Goal: Communication & Community: Answer question/provide support

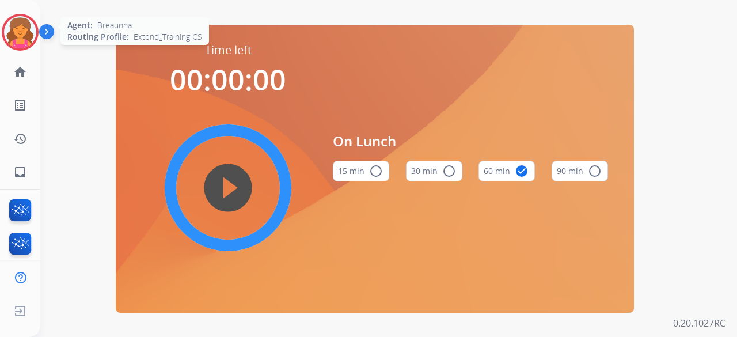
click at [10, 36] on img at bounding box center [20, 32] width 32 height 32
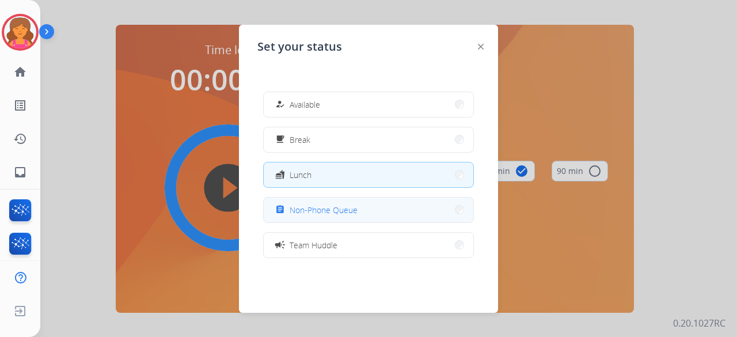
click at [332, 205] on span "Non-Phone Queue" at bounding box center [324, 210] width 68 height 12
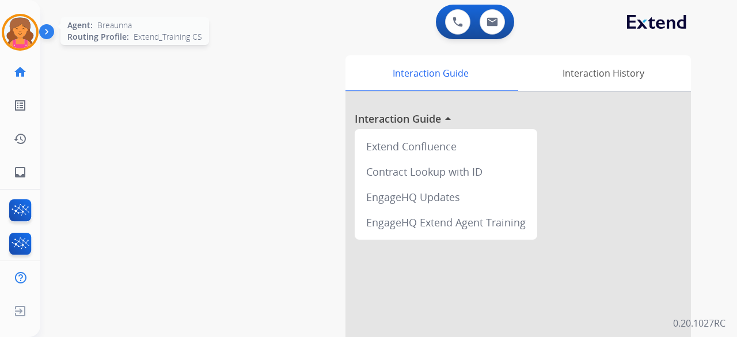
click at [34, 41] on div at bounding box center [20, 32] width 37 height 37
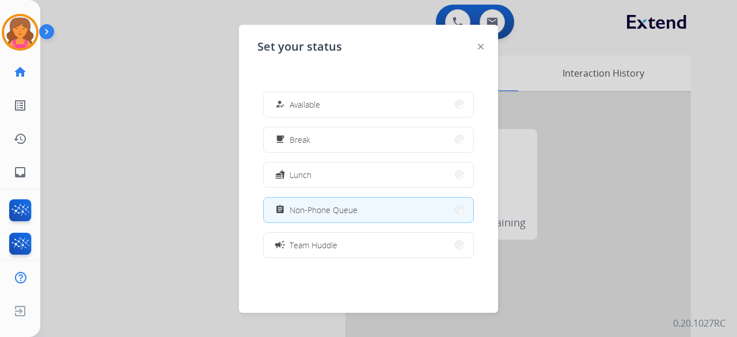
click at [199, 115] on div at bounding box center [368, 168] width 737 height 337
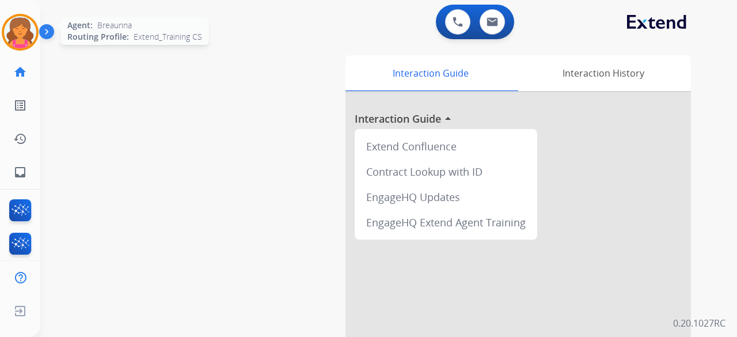
click at [23, 28] on img at bounding box center [20, 32] width 32 height 32
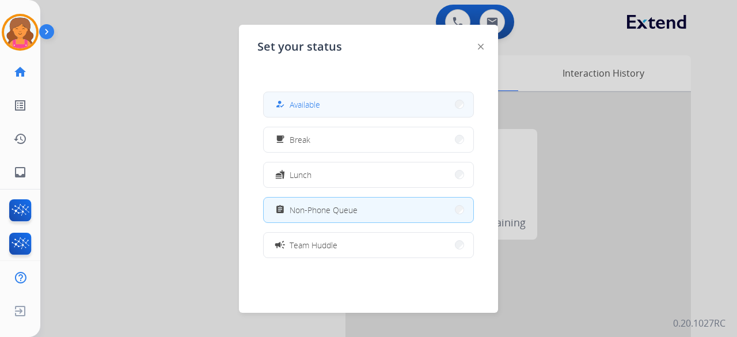
click at [312, 99] on span "Available" at bounding box center [305, 104] width 31 height 12
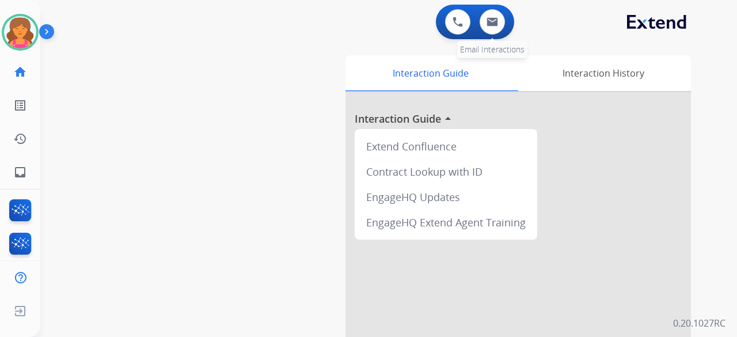
click at [505, 22] on div "0 Email Interactions" at bounding box center [492, 21] width 35 height 25
click at [494, 20] on img at bounding box center [493, 21] width 12 height 9
select select "**********"
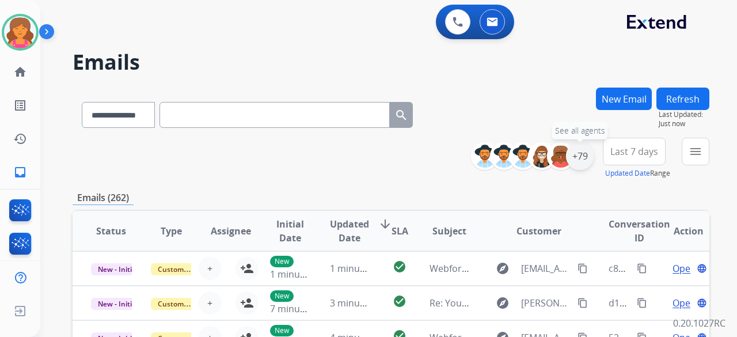
click at [583, 158] on div "+79" at bounding box center [580, 156] width 28 height 28
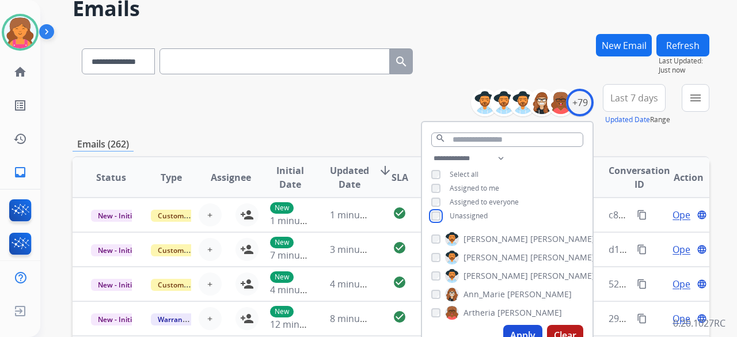
scroll to position [115, 0]
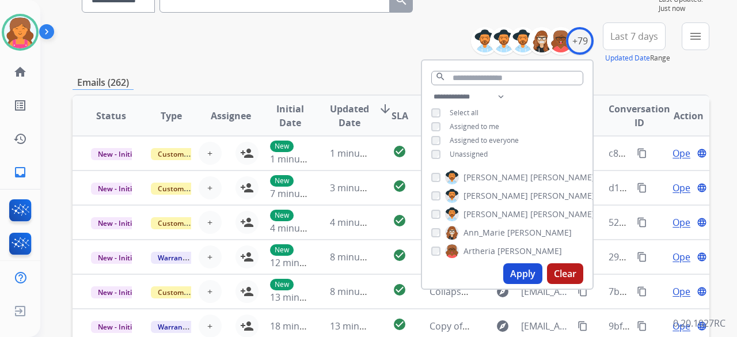
click at [514, 282] on button "Apply" at bounding box center [522, 273] width 39 height 21
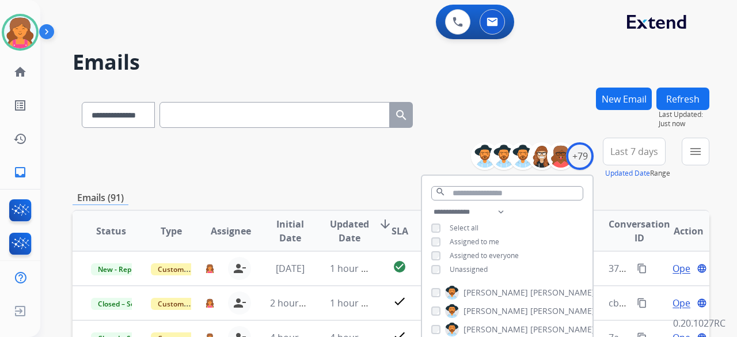
click at [612, 151] on span "Last 7 days" at bounding box center [634, 151] width 48 height 5
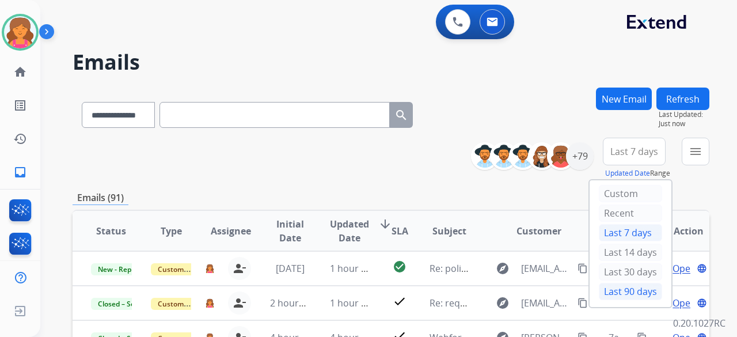
click at [615, 283] on div "Last 90 days" at bounding box center [630, 291] width 63 height 17
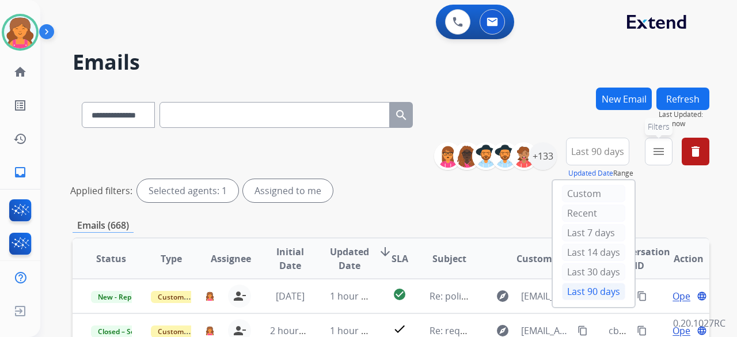
click at [662, 146] on mat-icon "menu" at bounding box center [659, 152] width 14 height 14
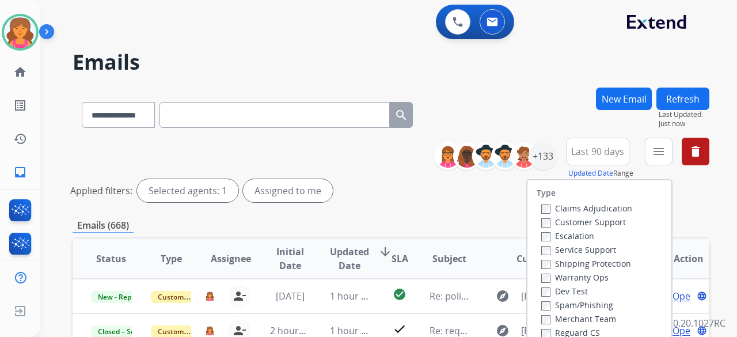
click at [598, 219] on label "Customer Support" at bounding box center [583, 222] width 85 height 11
click at [585, 261] on label "Shipping Protection" at bounding box center [586, 263] width 90 height 11
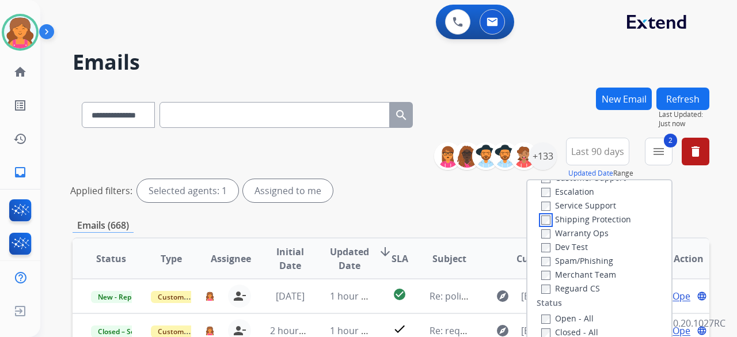
scroll to position [115, 0]
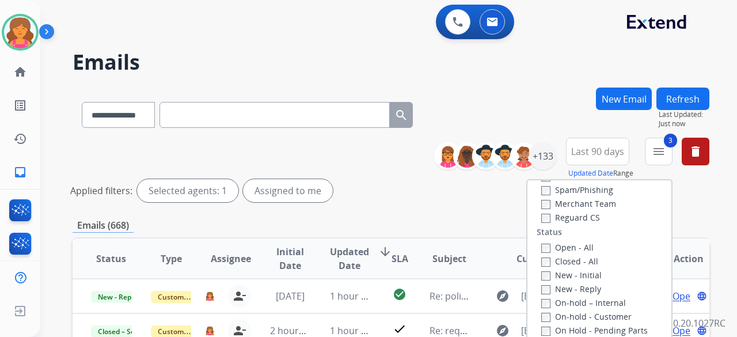
click at [541, 253] on div "Open - All" at bounding box center [601, 247] width 121 height 14
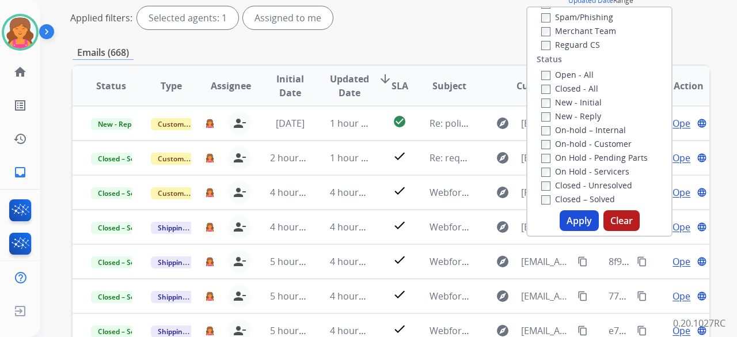
click at [583, 215] on button "Apply" at bounding box center [579, 220] width 39 height 21
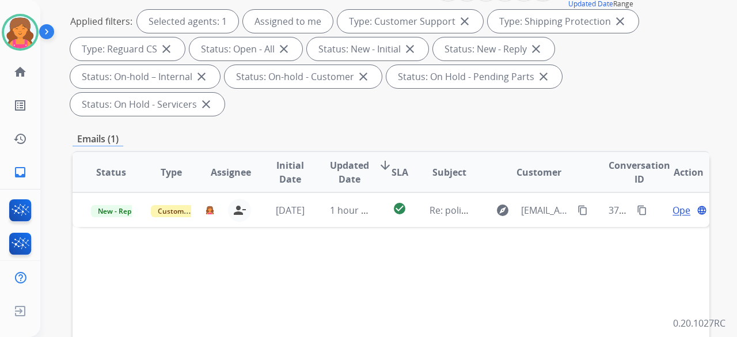
scroll to position [230, 0]
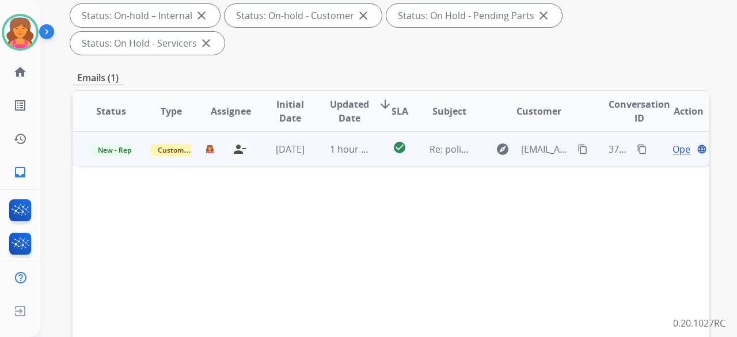
click at [673, 142] on span "Open" at bounding box center [685, 149] width 24 height 14
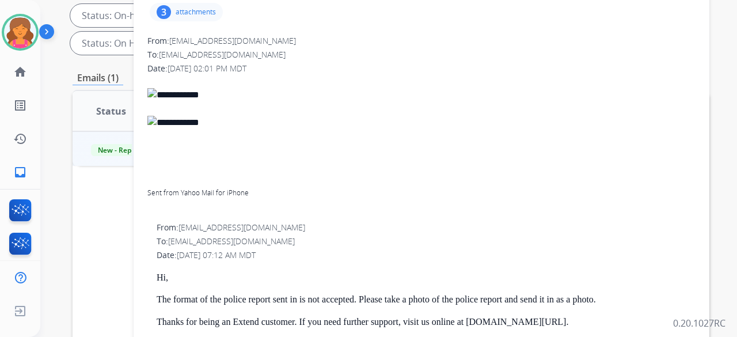
click at [182, 16] on div "3 attachments" at bounding box center [186, 12] width 73 height 18
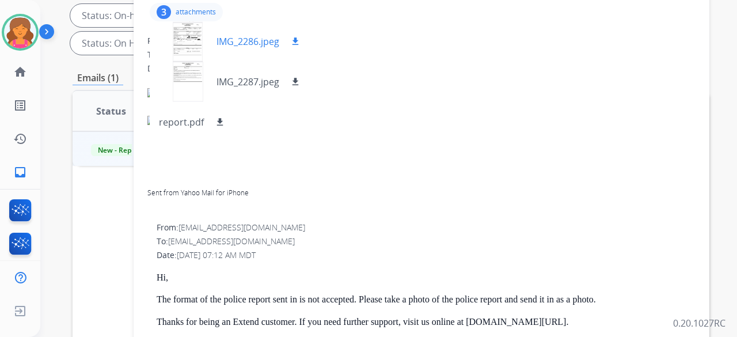
click at [195, 46] on div at bounding box center [188, 41] width 58 height 40
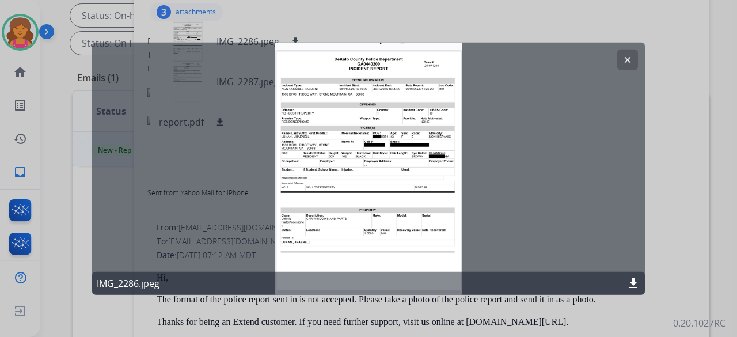
drag, startPoint x: 636, startPoint y: 62, endPoint x: 616, endPoint y: 61, distance: 19.6
click at [635, 62] on button "clear" at bounding box center [627, 59] width 21 height 21
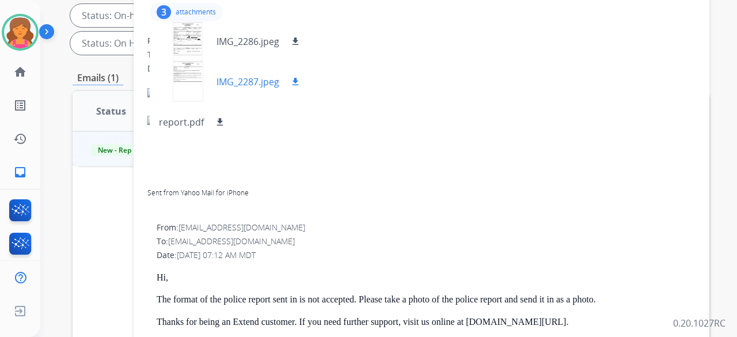
click at [187, 79] on div at bounding box center [188, 82] width 58 height 40
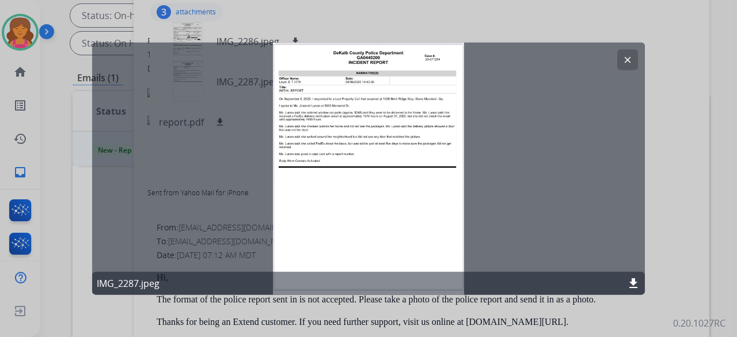
click at [638, 284] on mat-icon "download" at bounding box center [634, 283] width 14 height 14
click at [233, 12] on div at bounding box center [368, 168] width 737 height 337
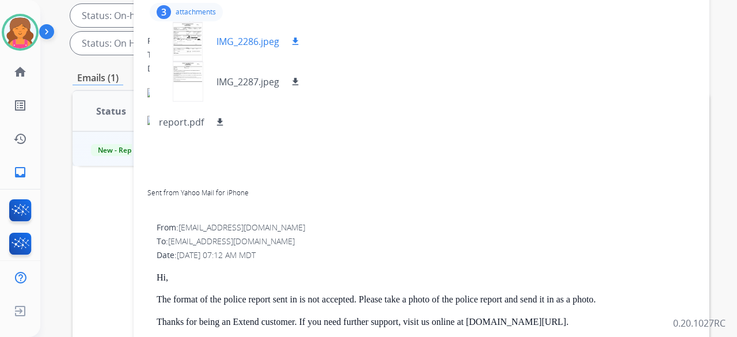
click at [181, 32] on div at bounding box center [188, 41] width 58 height 40
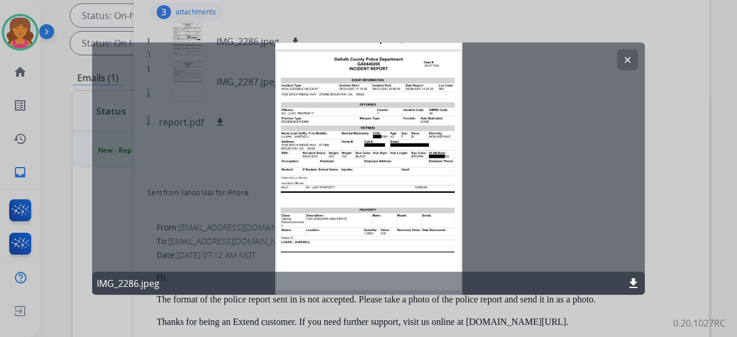
click at [633, 286] on mat-icon "download" at bounding box center [634, 283] width 14 height 14
click at [627, 59] on mat-icon "clear" at bounding box center [628, 59] width 10 height 10
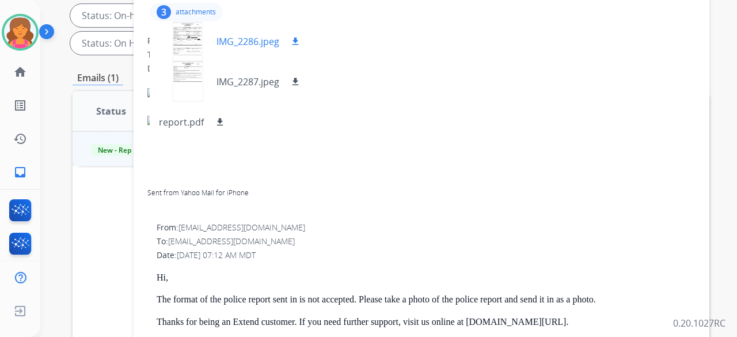
click at [191, 44] on div at bounding box center [188, 41] width 58 height 40
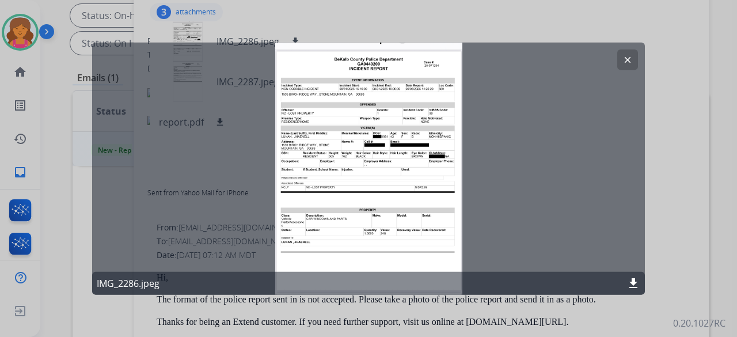
click at [632, 55] on mat-icon "clear" at bounding box center [628, 59] width 10 height 10
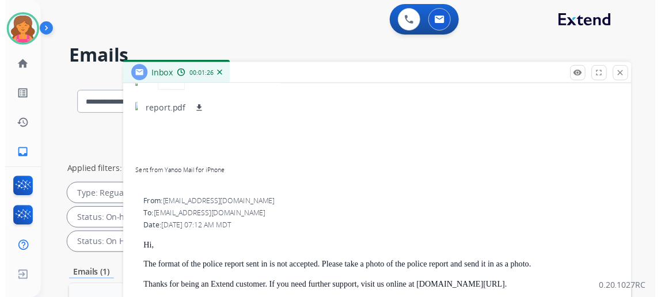
scroll to position [58, 0]
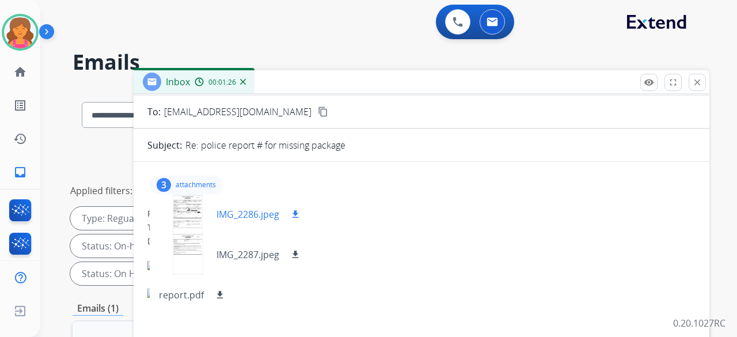
click at [181, 223] on div at bounding box center [188, 214] width 58 height 40
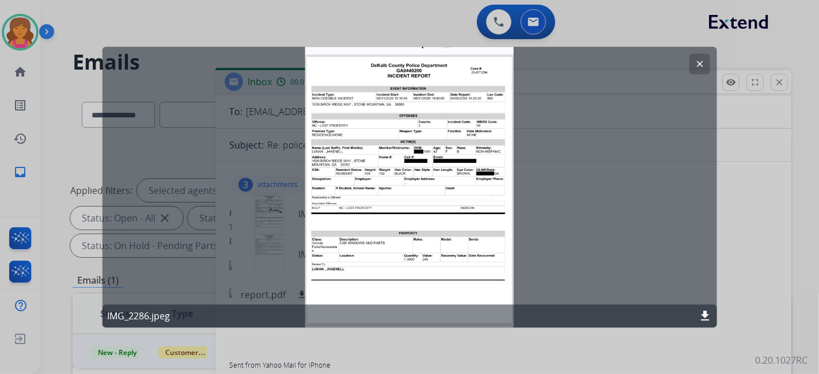
click at [697, 63] on mat-icon "clear" at bounding box center [699, 64] width 10 height 10
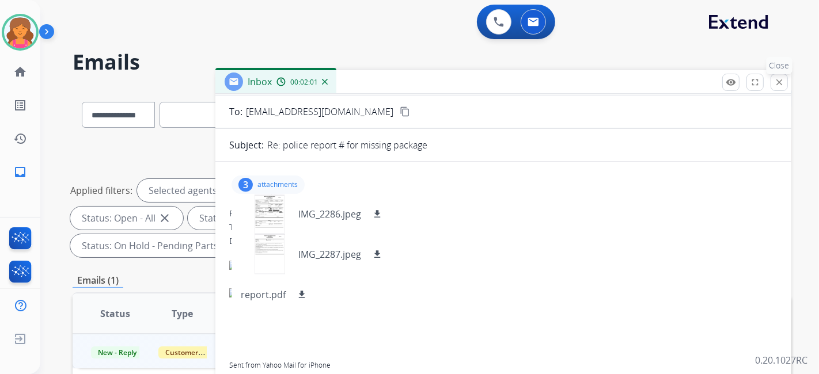
click at [737, 84] on button "close Close" at bounding box center [779, 82] width 17 height 17
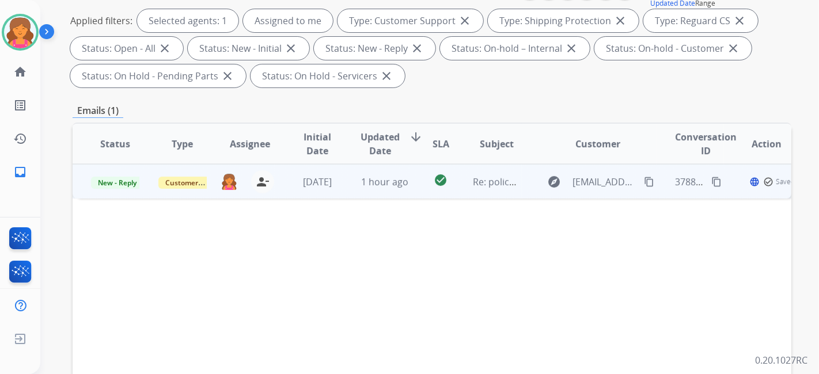
scroll to position [192, 0]
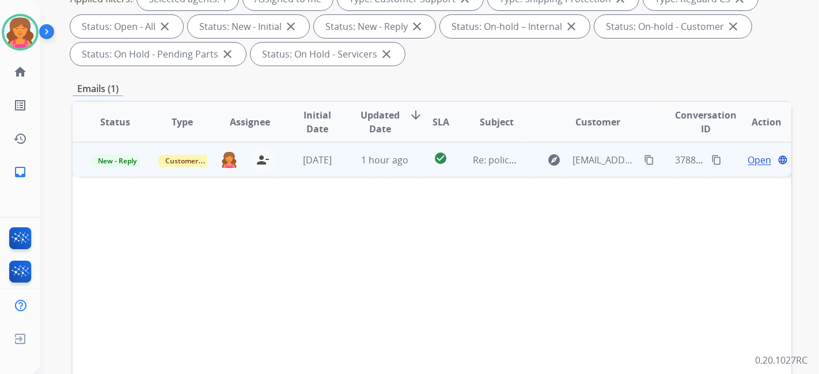
click at [644, 160] on mat-icon "content_copy" at bounding box center [649, 160] width 10 height 10
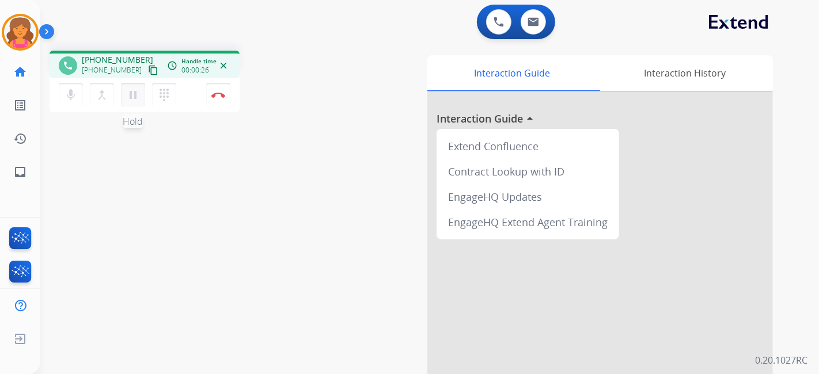
click at [133, 88] on mat-icon "pause" at bounding box center [133, 95] width 14 height 14
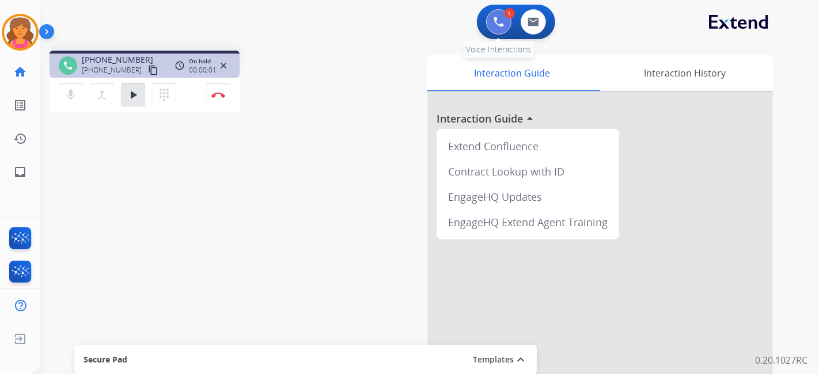
click at [501, 26] on img at bounding box center [499, 22] width 10 height 10
click at [505, 18] on button at bounding box center [498, 21] width 25 height 25
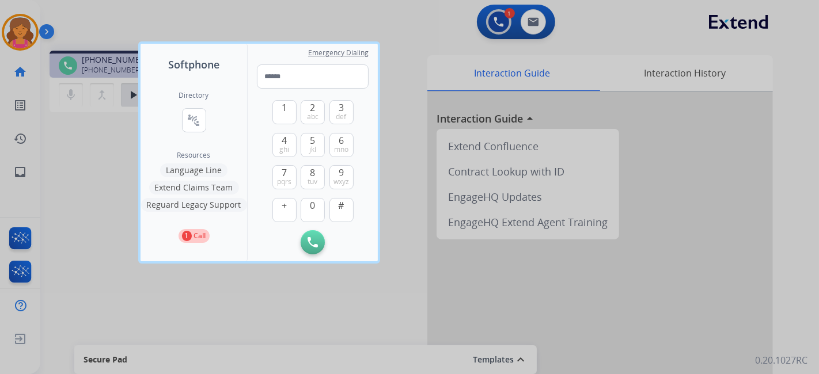
click at [210, 166] on button "Language Line" at bounding box center [193, 171] width 67 height 14
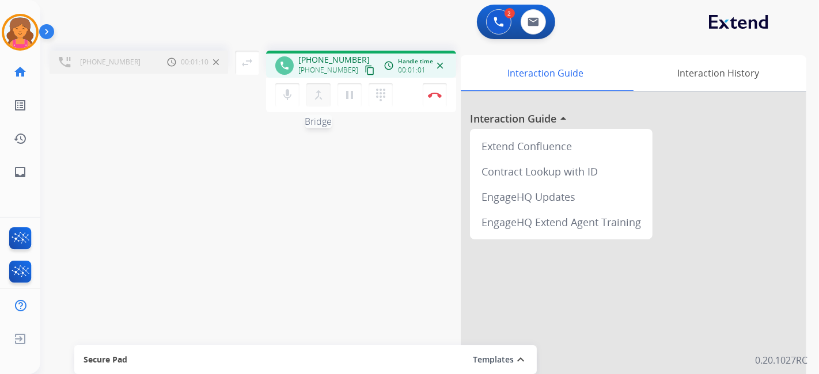
click at [323, 99] on mat-icon "merge_type" at bounding box center [319, 95] width 14 height 14
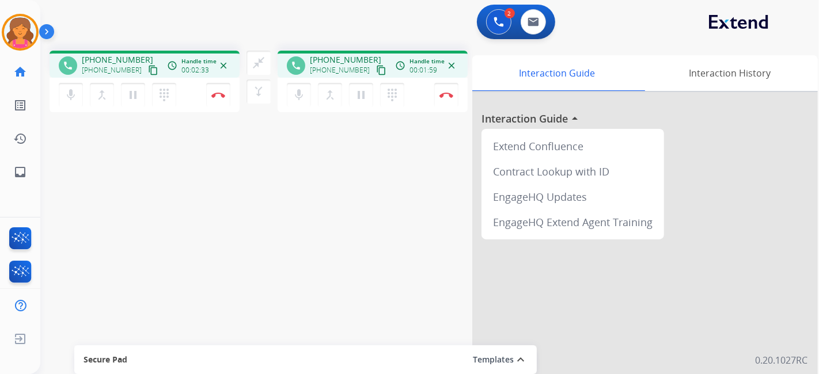
click at [148, 71] on mat-icon "content_copy" at bounding box center [153, 70] width 10 height 10
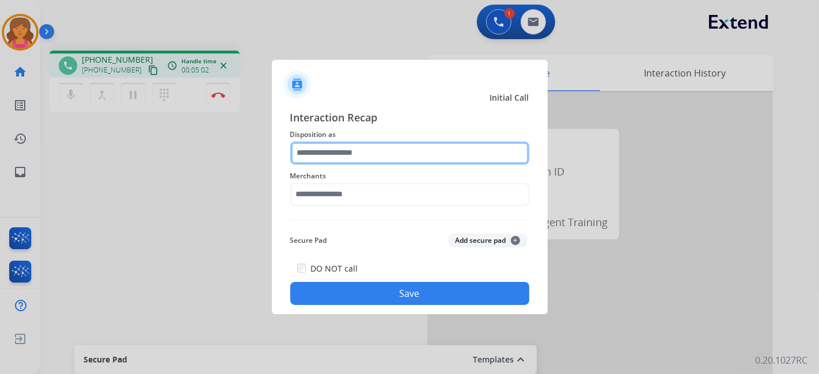
click at [312, 156] on input "text" at bounding box center [409, 153] width 239 height 23
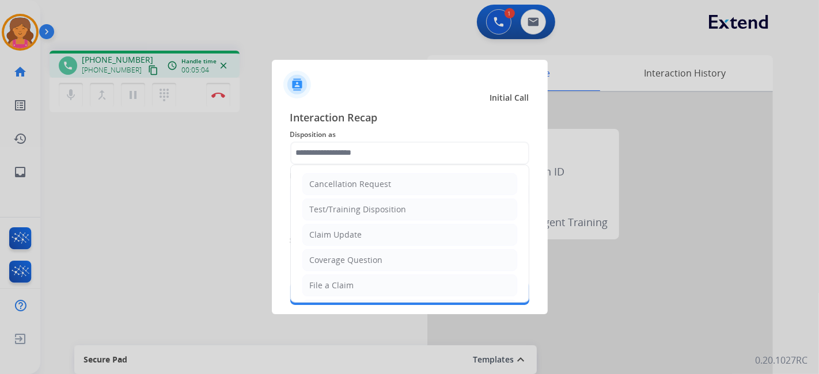
drag, startPoint x: 346, startPoint y: 280, endPoint x: 343, endPoint y: 237, distance: 43.3
click at [345, 280] on div "File a Claim" at bounding box center [332, 286] width 44 height 12
type input "**********"
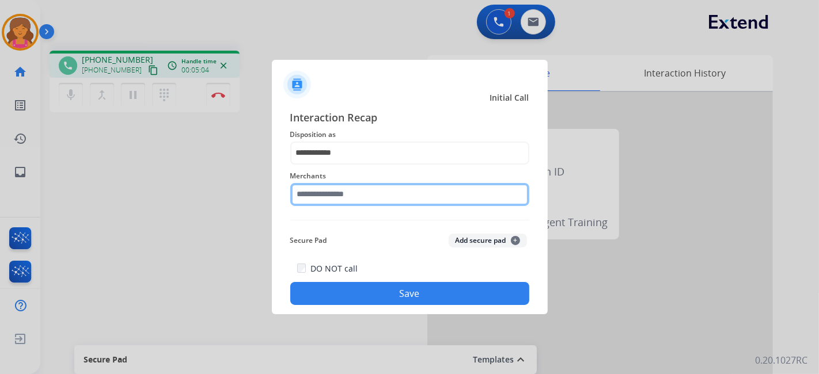
click at [343, 203] on div "Merchants" at bounding box center [409, 188] width 239 height 46
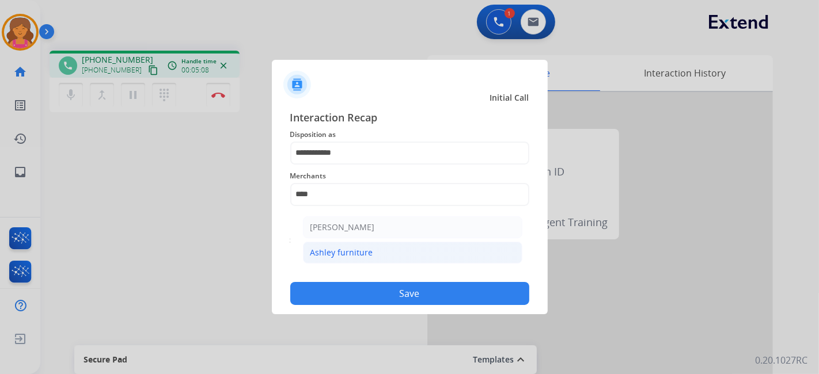
click at [358, 251] on div "Ashley furniture" at bounding box center [341, 253] width 63 height 12
type input "**********"
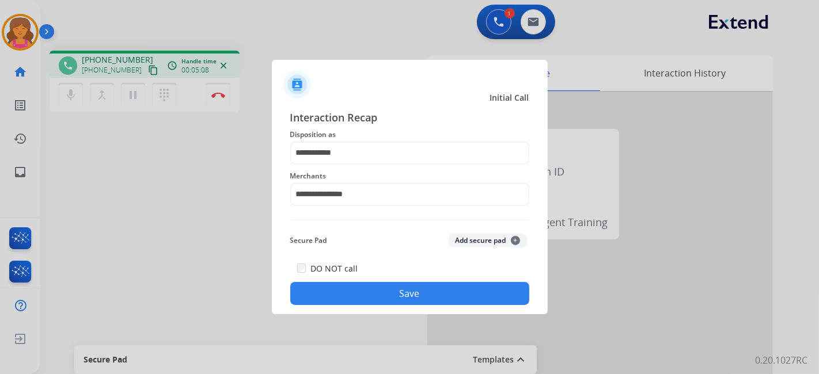
click at [351, 298] on button "Save" at bounding box center [409, 293] width 239 height 23
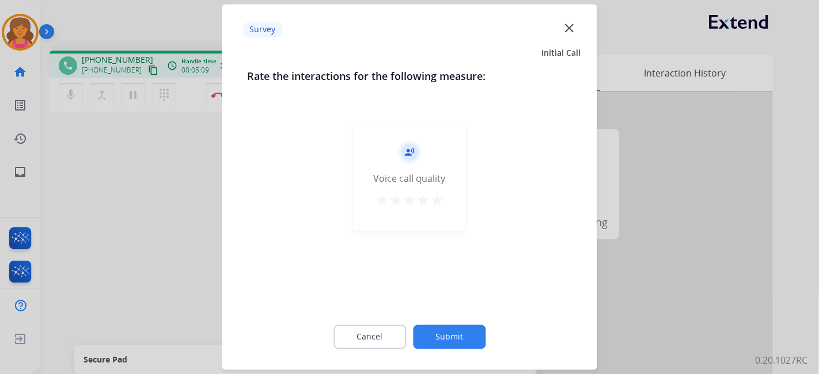
drag, startPoint x: 450, startPoint y: 198, endPoint x: 436, endPoint y: 202, distance: 14.8
click at [449, 198] on div "record_voice_over Voice call quality star star star star star" at bounding box center [410, 176] width 112 height 109
click at [436, 202] on mat-icon "star" at bounding box center [437, 201] width 14 height 14
click at [452, 329] on button "Submit" at bounding box center [449, 337] width 73 height 24
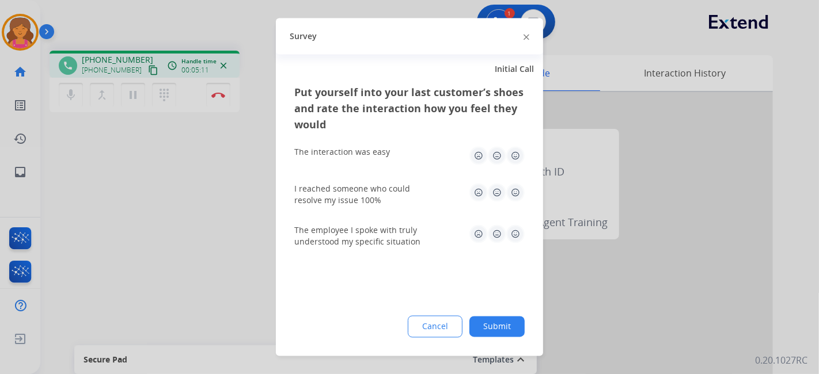
click at [515, 166] on div "The interaction was easy" at bounding box center [409, 156] width 230 height 37
click at [518, 158] on img at bounding box center [515, 156] width 18 height 18
drag, startPoint x: 514, startPoint y: 188, endPoint x: 515, endPoint y: 203, distance: 14.4
click at [515, 188] on img at bounding box center [515, 193] width 18 height 18
click at [518, 235] on img at bounding box center [515, 234] width 18 height 18
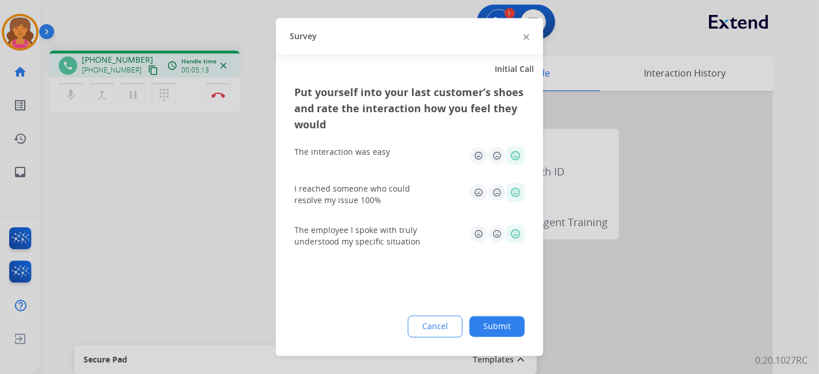
click at [516, 327] on button "Submit" at bounding box center [496, 327] width 55 height 21
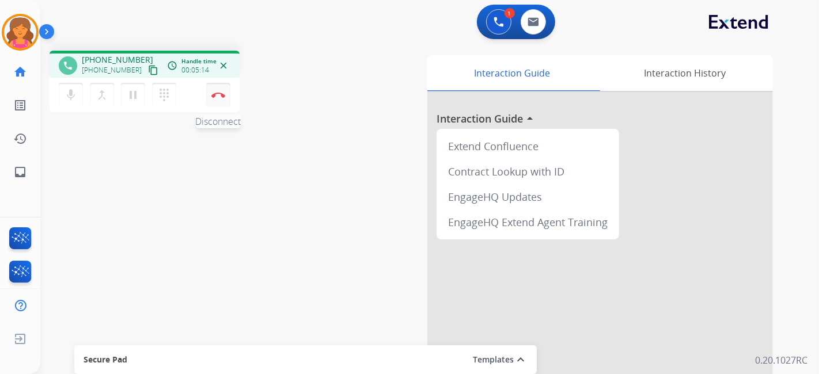
click at [217, 93] on img at bounding box center [218, 95] width 14 height 6
click at [148, 66] on mat-icon "content_copy" at bounding box center [153, 70] width 10 height 10
click at [219, 98] on button "Disconnect" at bounding box center [218, 95] width 24 height 24
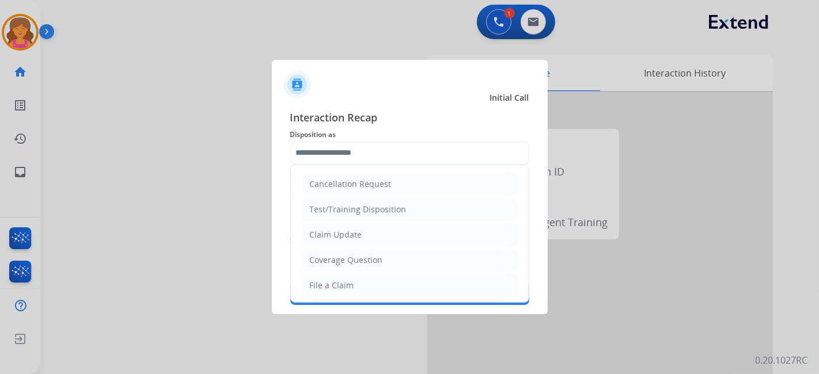
click at [365, 146] on input "text" at bounding box center [409, 153] width 239 height 23
click at [357, 290] on li "File a Claim" at bounding box center [409, 286] width 215 height 22
type input "**********"
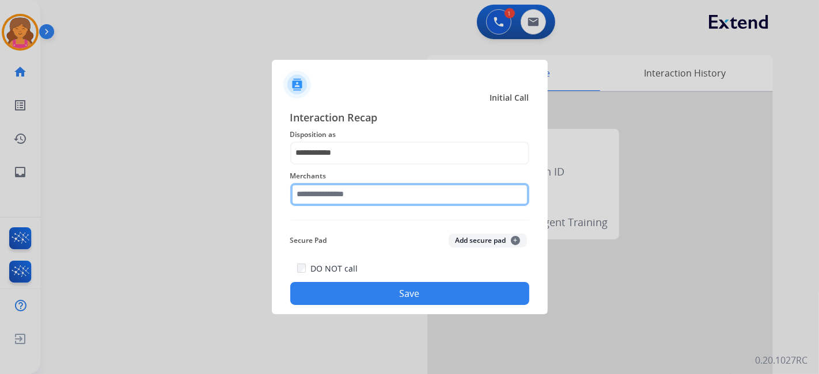
click at [331, 202] on div "Merchants" at bounding box center [409, 188] width 239 height 46
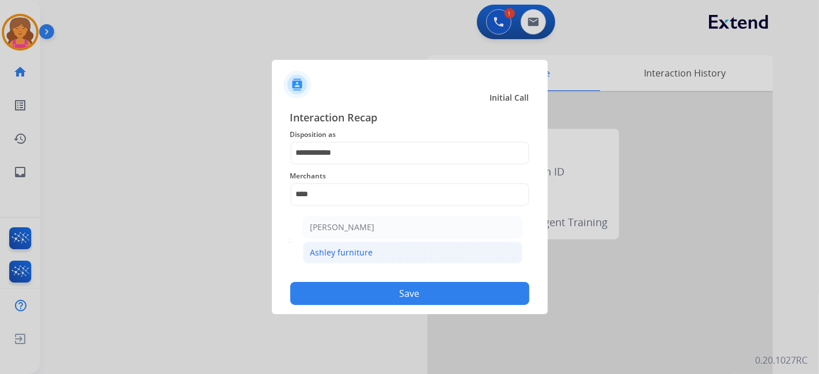
click at [336, 255] on div "Ashley furniture" at bounding box center [341, 253] width 63 height 12
type input "**********"
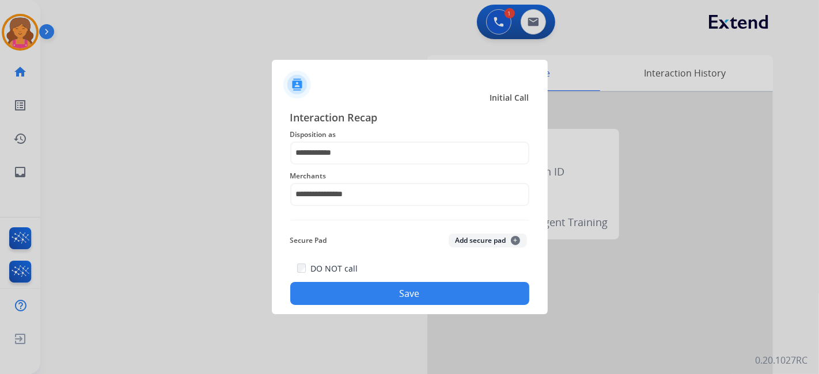
click at [354, 282] on div "DO NOT call Save" at bounding box center [409, 283] width 239 height 44
click at [359, 289] on button "Save" at bounding box center [409, 293] width 239 height 23
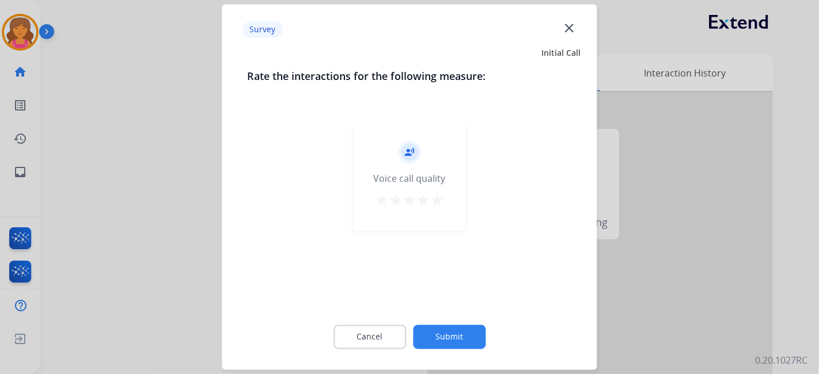
click at [434, 202] on mat-icon "star" at bounding box center [437, 201] width 14 height 14
click at [469, 336] on button "Submit" at bounding box center [449, 337] width 73 height 24
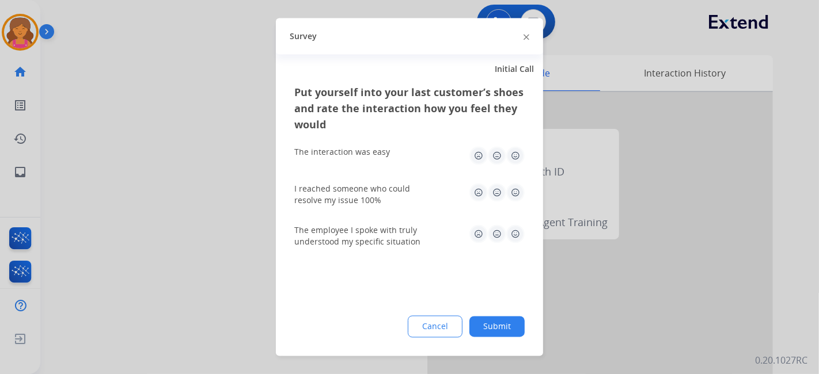
click at [513, 160] on img at bounding box center [515, 156] width 18 height 18
click at [514, 185] on div "I reached someone who could resolve my issue 100%" at bounding box center [409, 195] width 230 height 41
click at [517, 191] on img at bounding box center [515, 193] width 18 height 18
click at [518, 237] on img at bounding box center [515, 234] width 18 height 18
click at [506, 321] on button "Submit" at bounding box center [496, 327] width 55 height 21
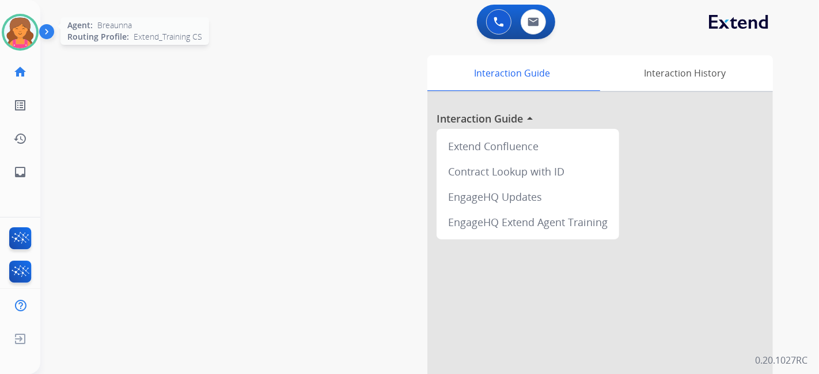
drag, startPoint x: 26, startPoint y: 42, endPoint x: 37, endPoint y: 45, distance: 11.3
click at [26, 42] on img at bounding box center [20, 32] width 32 height 32
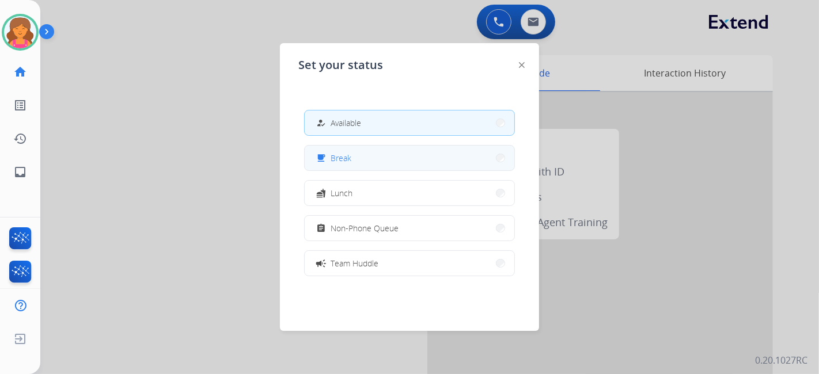
click at [393, 149] on button "free_breakfast Break" at bounding box center [410, 158] width 210 height 25
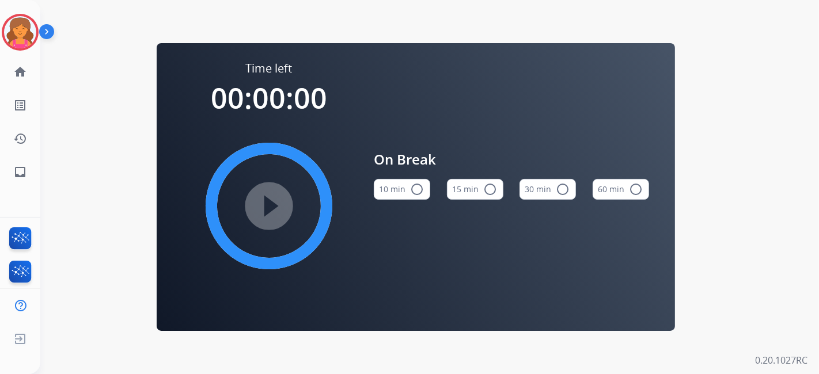
click at [483, 190] on mat-icon "radio_button_unchecked" at bounding box center [490, 190] width 14 height 14
click at [276, 213] on mat-icon "play_circle_filled" at bounding box center [269, 206] width 14 height 14
click at [653, 336] on div "Time left 00:14:34 pause_circle_filled On Break 10 min radio_button_unchecked 1…" at bounding box center [415, 187] width 751 height 374
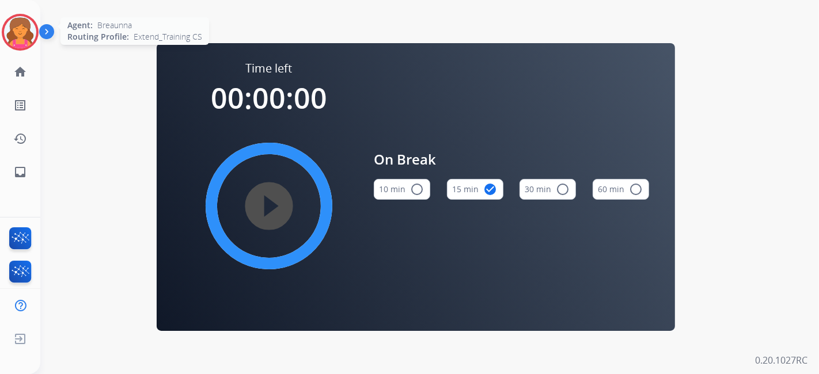
click at [33, 41] on img at bounding box center [20, 32] width 32 height 32
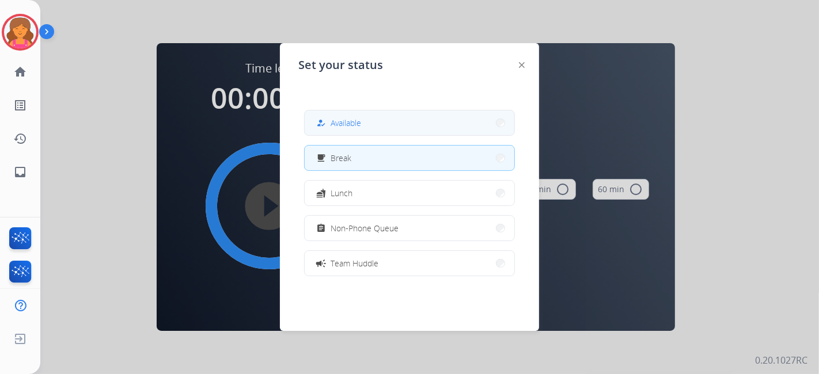
click at [411, 116] on button "how_to_reg Available" at bounding box center [410, 123] width 210 height 25
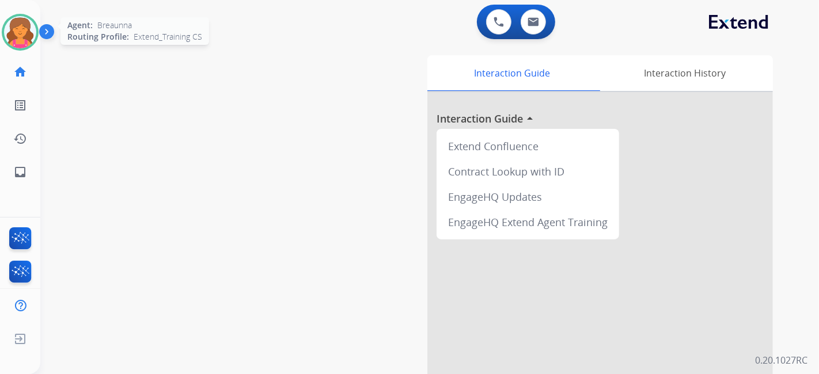
click at [35, 28] on img at bounding box center [20, 32] width 32 height 32
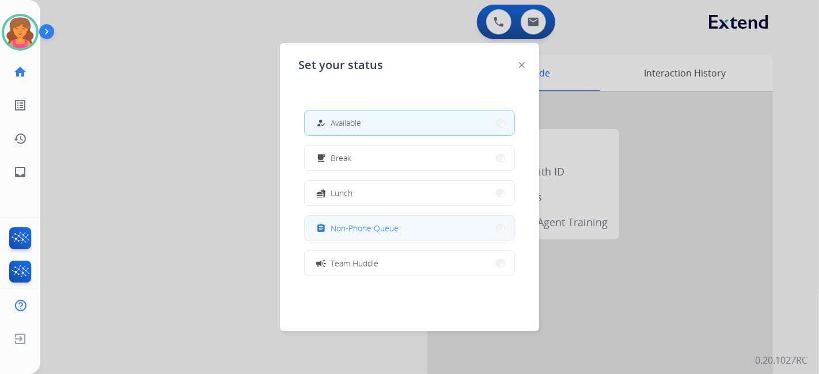
click at [365, 221] on button "assignment Non-Phone Queue" at bounding box center [410, 228] width 210 height 25
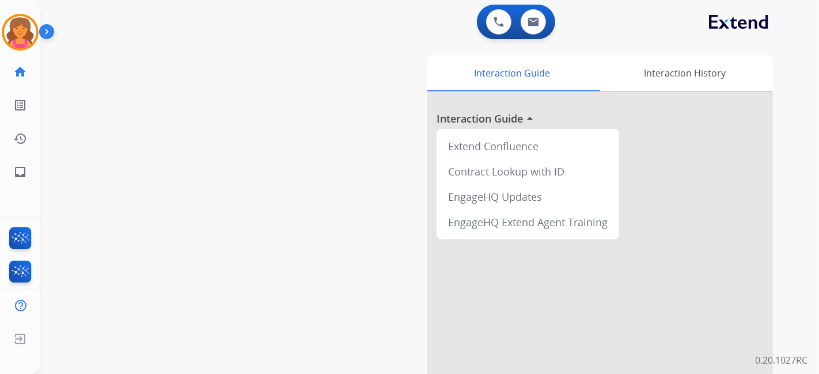
drag, startPoint x: 565, startPoint y: 11, endPoint x: 553, endPoint y: 20, distance: 14.8
click at [565, 11] on div "0 Voice Interactions 0 Email Interactions" at bounding box center [422, 23] width 737 height 37
click at [543, 25] on button at bounding box center [533, 21] width 25 height 25
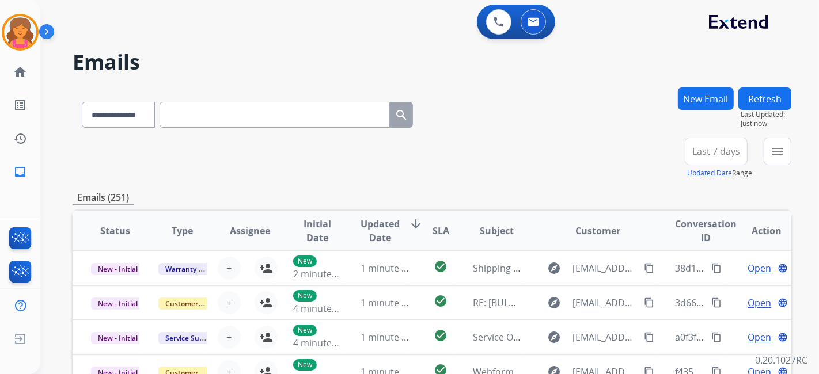
click at [194, 119] on input "text" at bounding box center [275, 115] width 230 height 26
paste input "**********"
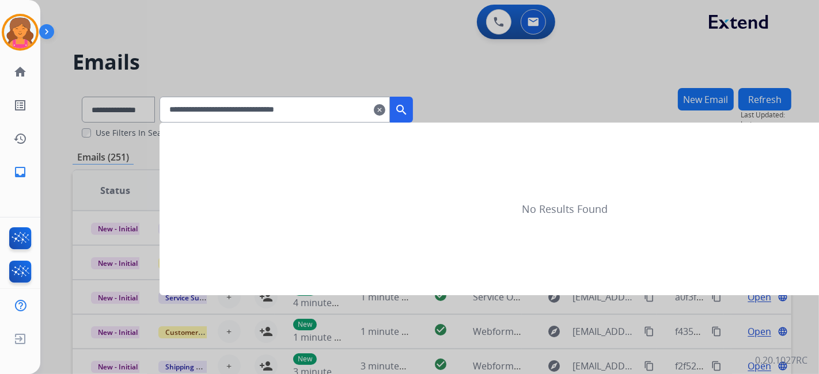
type input "**********"
click at [408, 104] on mat-icon "search" at bounding box center [402, 110] width 14 height 14
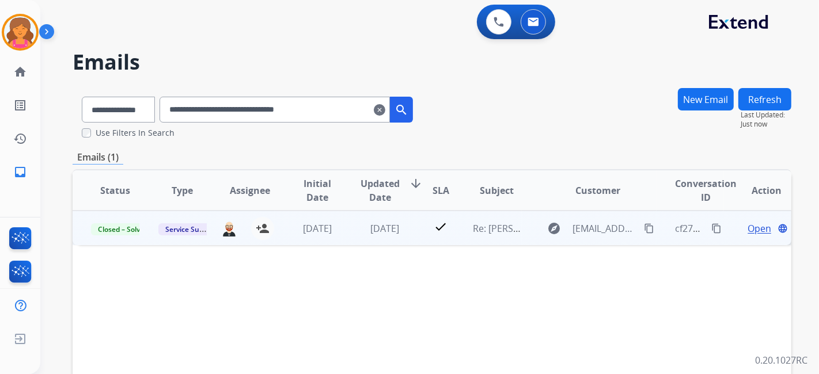
click at [737, 229] on span "Open" at bounding box center [760, 229] width 24 height 14
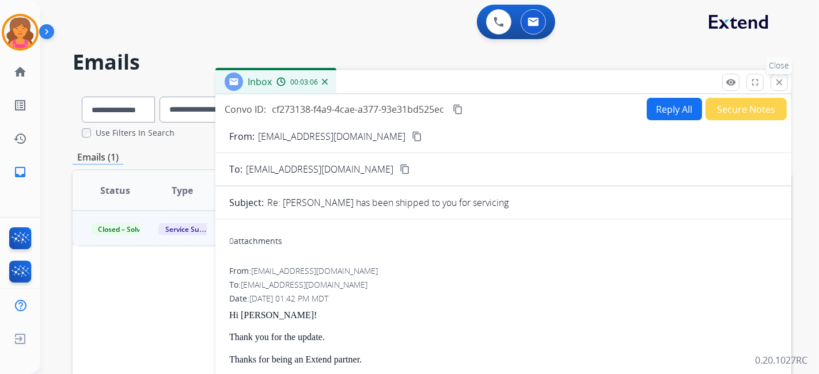
click at [737, 83] on button "close Close" at bounding box center [779, 82] width 17 height 17
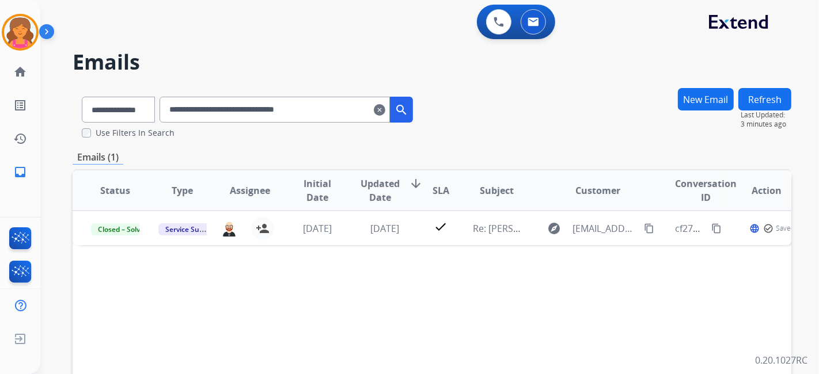
click at [390, 118] on input "**********" at bounding box center [275, 110] width 230 height 26
click at [385, 114] on mat-icon "clear" at bounding box center [380, 110] width 12 height 14
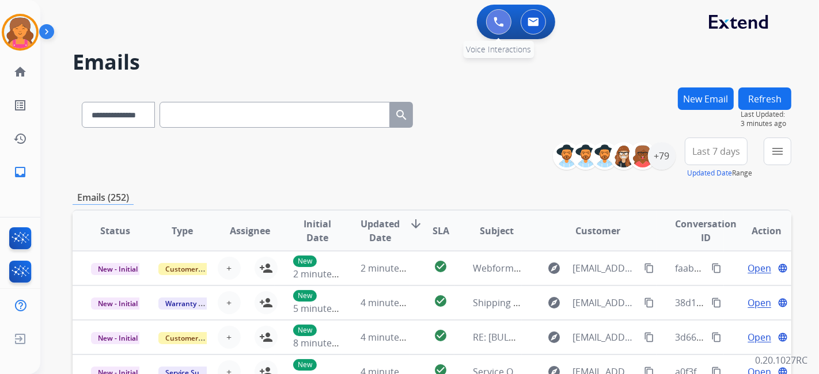
click at [498, 24] on img at bounding box center [499, 22] width 10 height 10
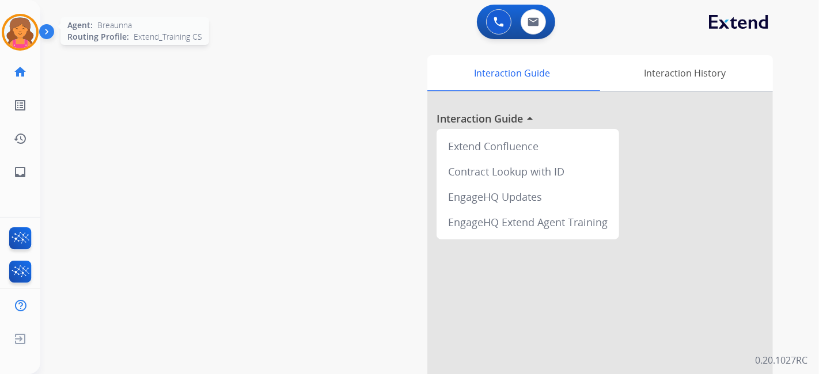
click at [25, 27] on img at bounding box center [20, 32] width 32 height 32
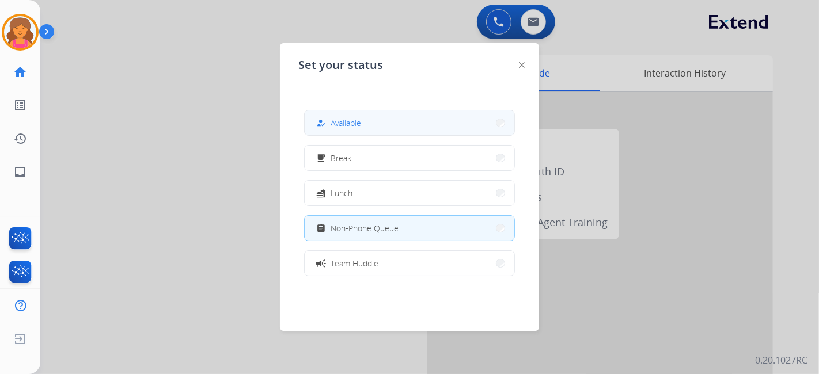
click at [442, 120] on button "how_to_reg Available" at bounding box center [410, 123] width 210 height 25
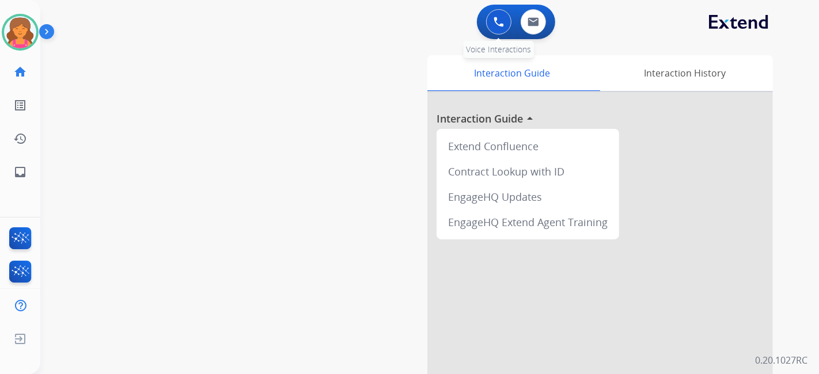
click at [498, 24] on img at bounding box center [499, 22] width 10 height 10
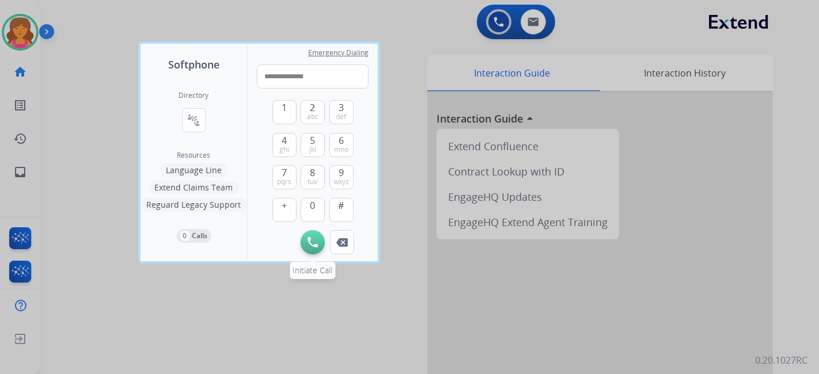
type input "**********"
click at [314, 233] on button "Initiate Call" at bounding box center [313, 242] width 24 height 24
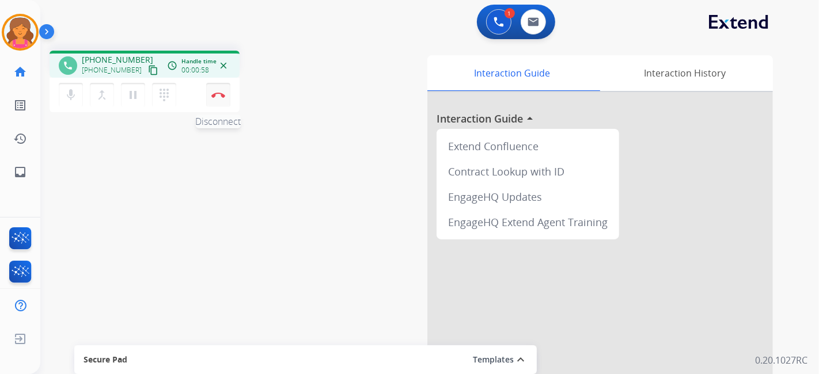
click at [217, 99] on button "Disconnect" at bounding box center [218, 95] width 24 height 24
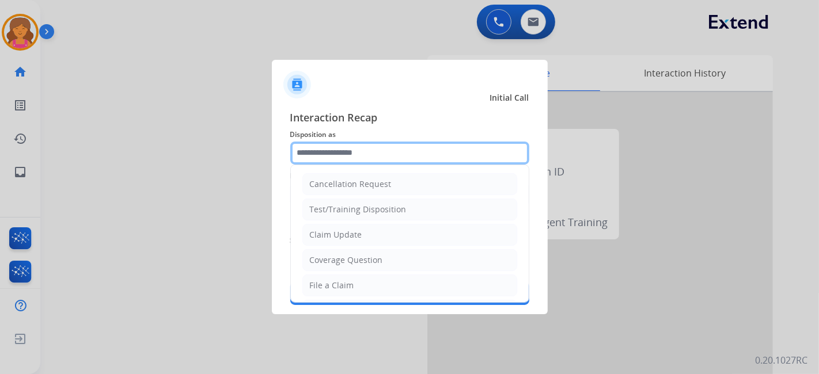
click at [415, 160] on input "text" at bounding box center [409, 153] width 239 height 23
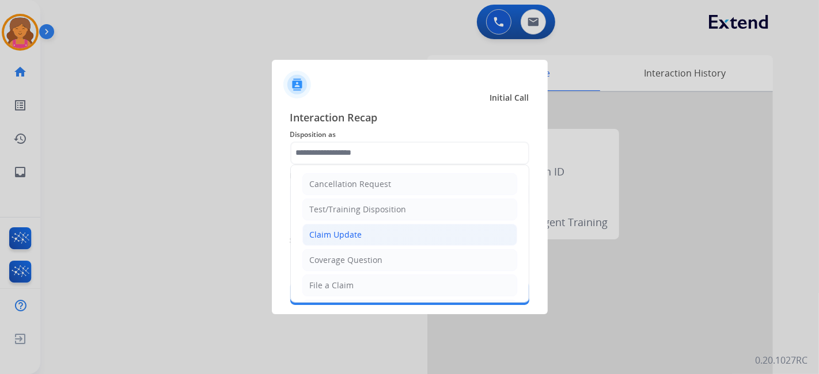
click at [338, 229] on div "Claim Update" at bounding box center [336, 235] width 52 height 12
type input "**********"
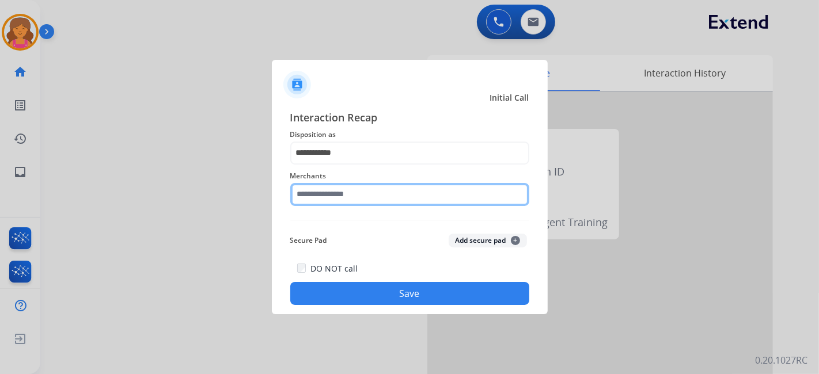
click at [326, 191] on input "text" at bounding box center [409, 194] width 239 height 23
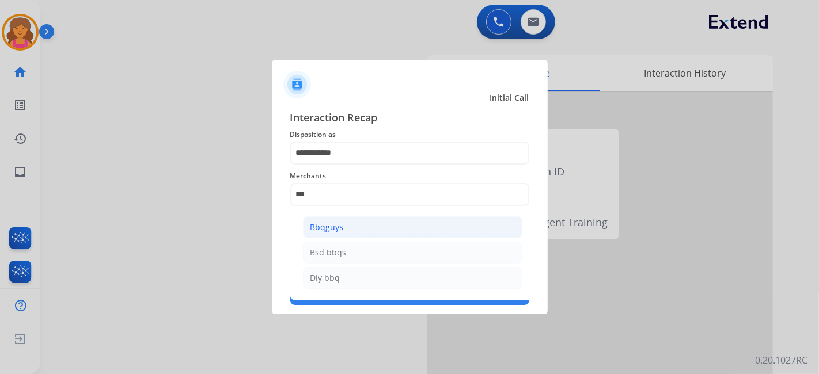
click at [346, 221] on li "Bbqguys" at bounding box center [412, 228] width 219 height 22
type input "*******"
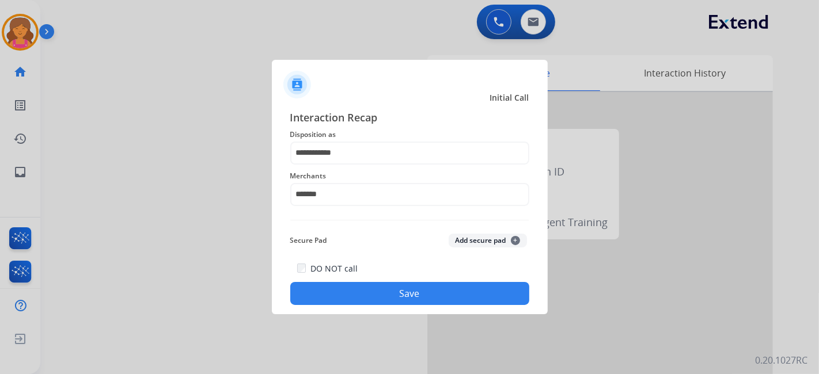
click at [356, 289] on button "Save" at bounding box center [409, 293] width 239 height 23
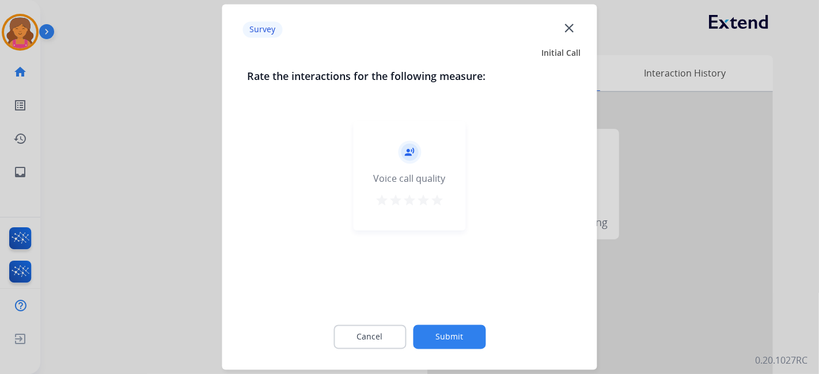
click at [434, 201] on mat-icon "star" at bounding box center [437, 201] width 14 height 14
click at [472, 334] on button "Submit" at bounding box center [449, 337] width 73 height 24
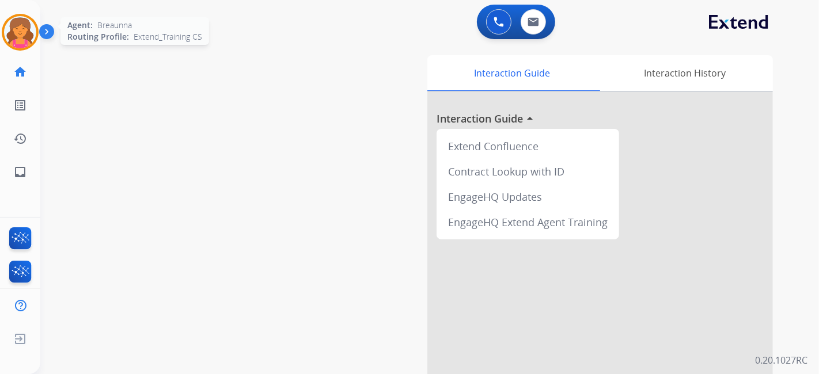
click at [15, 32] on img at bounding box center [20, 32] width 32 height 32
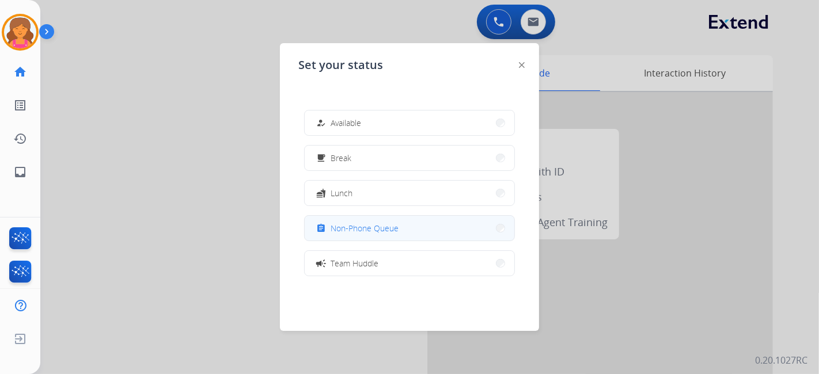
click at [337, 235] on button "assignment Non-Phone Queue" at bounding box center [410, 228] width 210 height 25
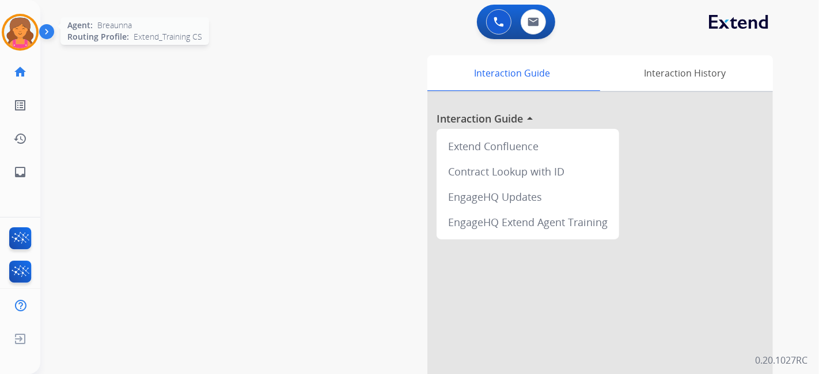
click at [25, 29] on img at bounding box center [20, 32] width 32 height 32
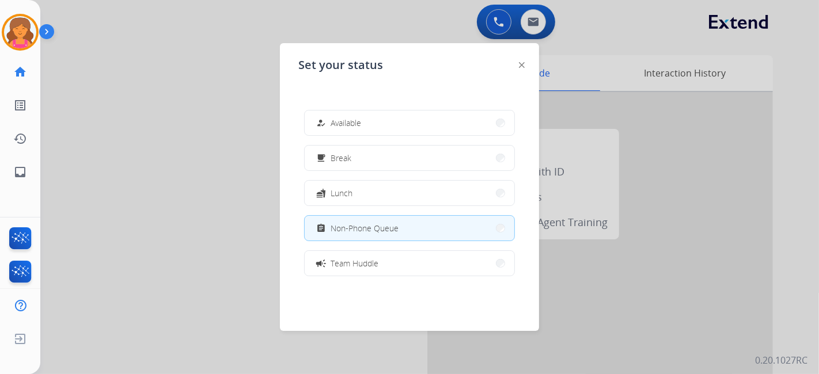
click at [246, 101] on div at bounding box center [409, 187] width 819 height 374
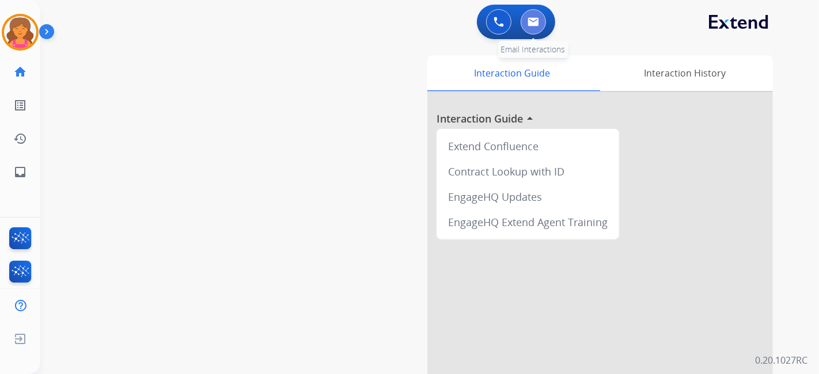
click at [534, 18] on img at bounding box center [534, 21] width 12 height 9
select select "**********"
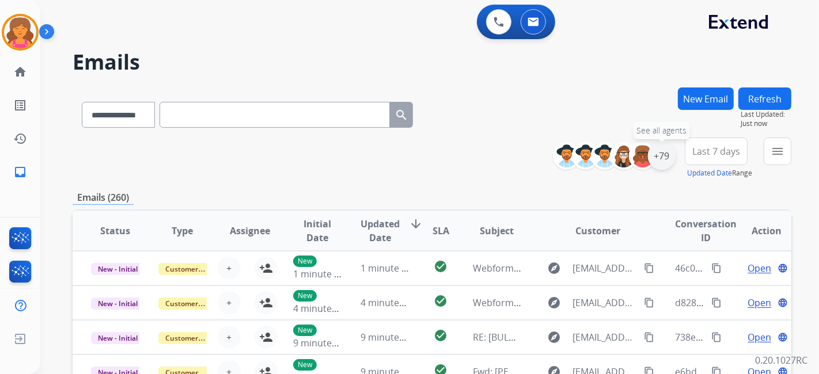
click at [669, 157] on div "+79" at bounding box center [662, 156] width 28 height 28
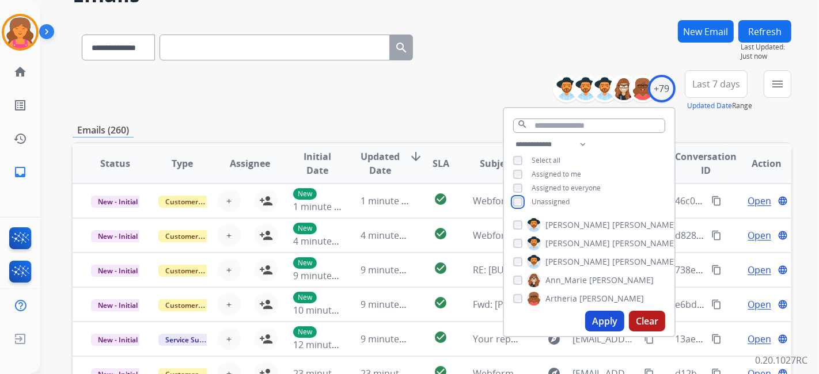
scroll to position [128, 0]
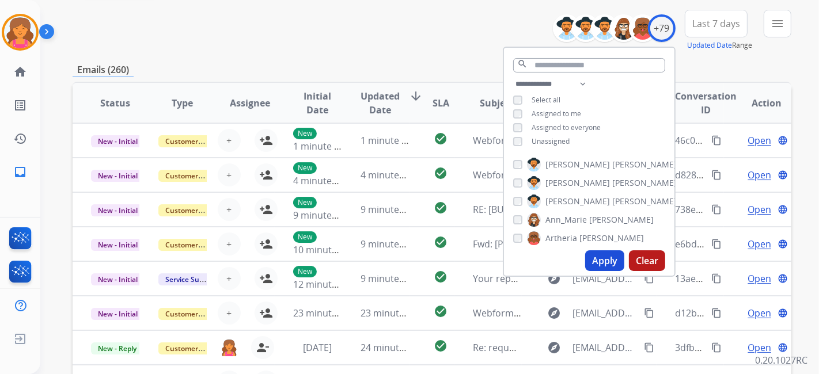
click at [596, 252] on button "Apply" at bounding box center [604, 261] width 39 height 21
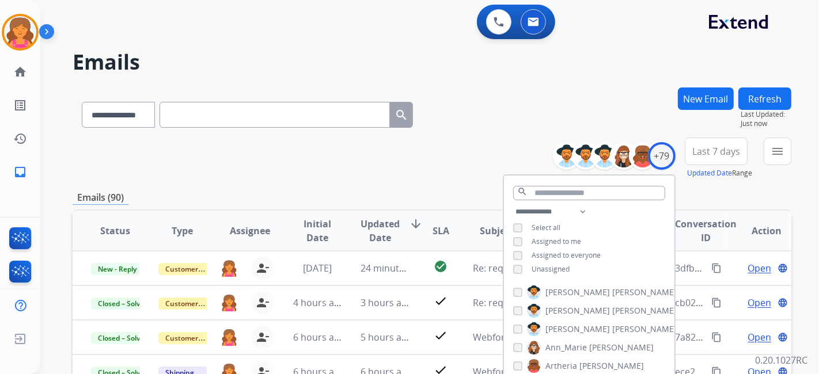
click at [724, 139] on button "Last 7 days" at bounding box center [716, 152] width 63 height 28
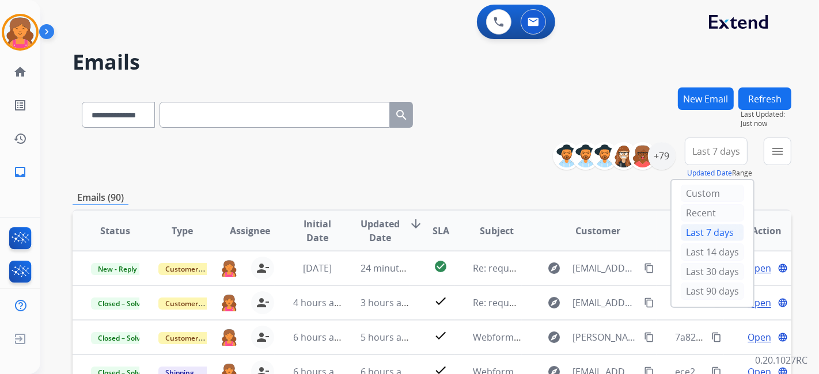
click at [711, 279] on div "Last 30 days" at bounding box center [712, 273] width 63 height 20
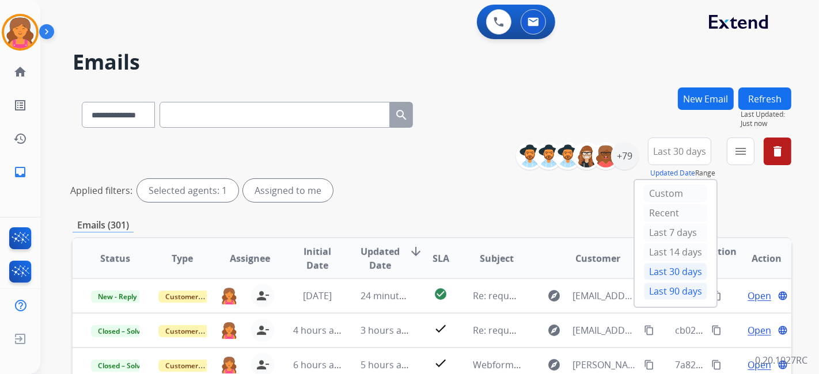
click at [674, 283] on div "Last 90 days" at bounding box center [675, 291] width 63 height 17
click at [737, 152] on button "menu Filters" at bounding box center [741, 152] width 28 height 28
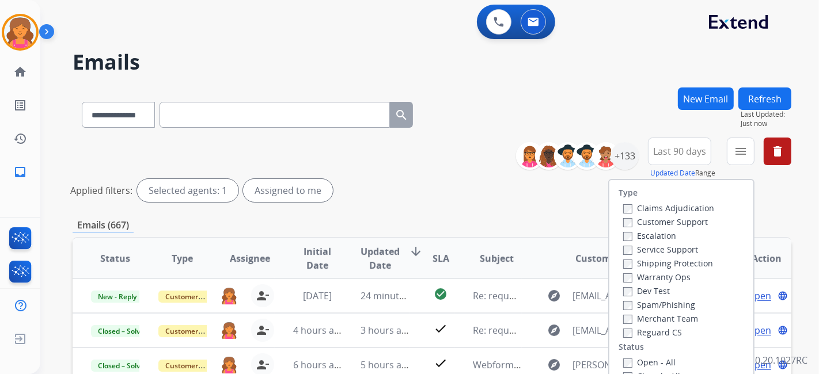
click at [680, 222] on label "Customer Support" at bounding box center [665, 222] width 85 height 11
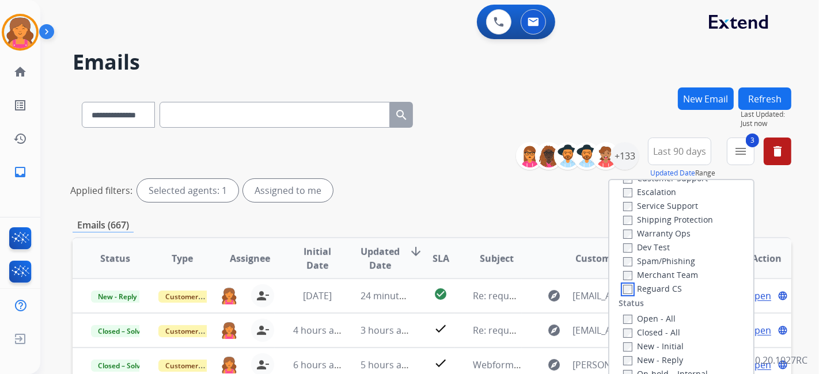
scroll to position [64, 0]
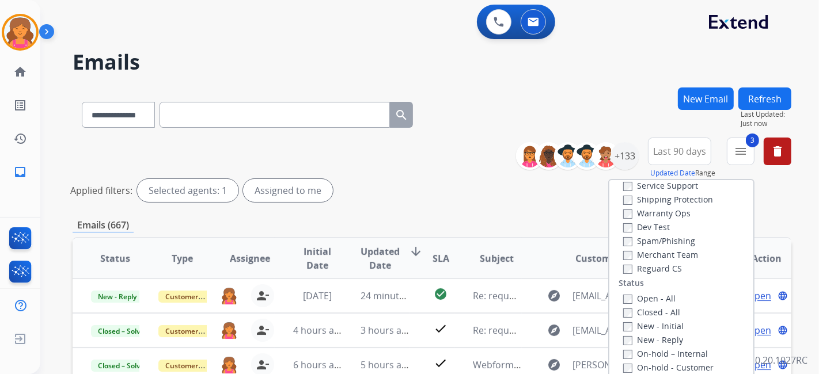
click at [627, 302] on label "Open - All" at bounding box center [649, 298] width 52 height 11
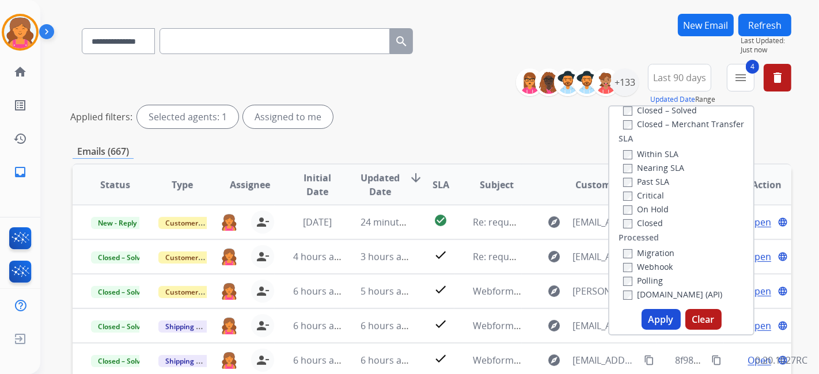
scroll to position [128, 0]
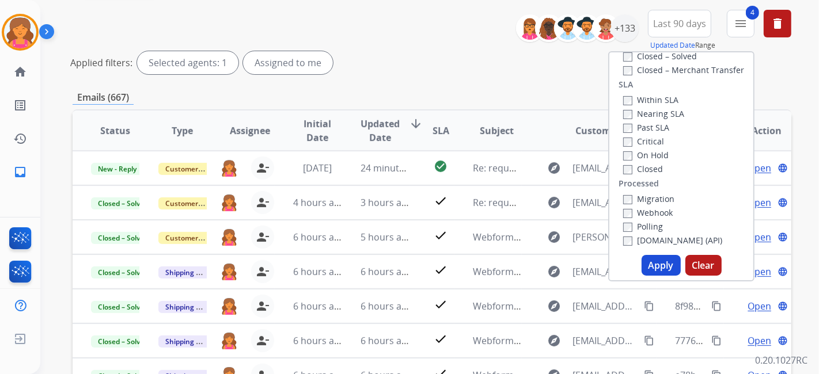
click at [663, 268] on button "Apply" at bounding box center [661, 265] width 39 height 21
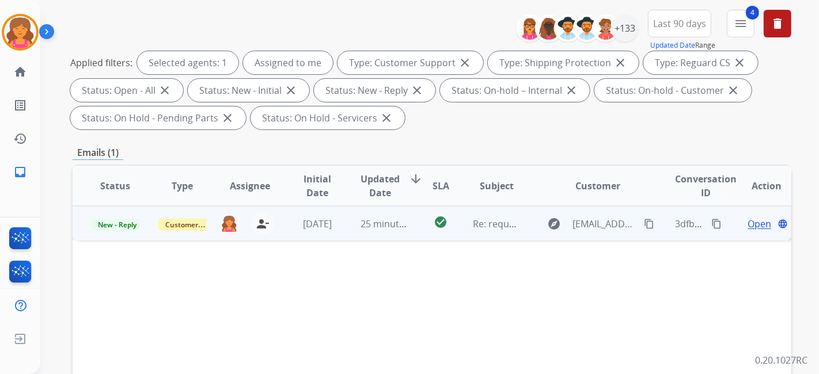
click at [737, 223] on span "Open" at bounding box center [760, 224] width 24 height 14
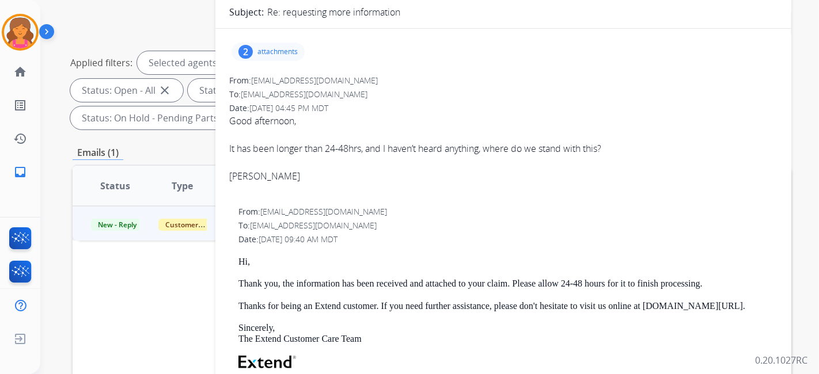
scroll to position [0, 0]
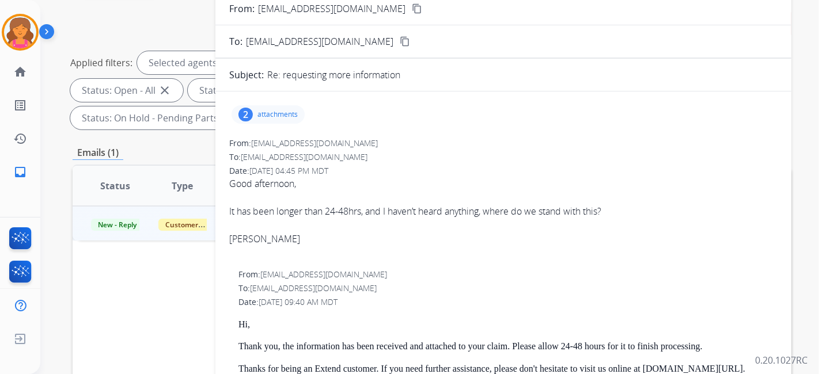
click at [282, 116] on p "attachments" at bounding box center [277, 114] width 40 height 9
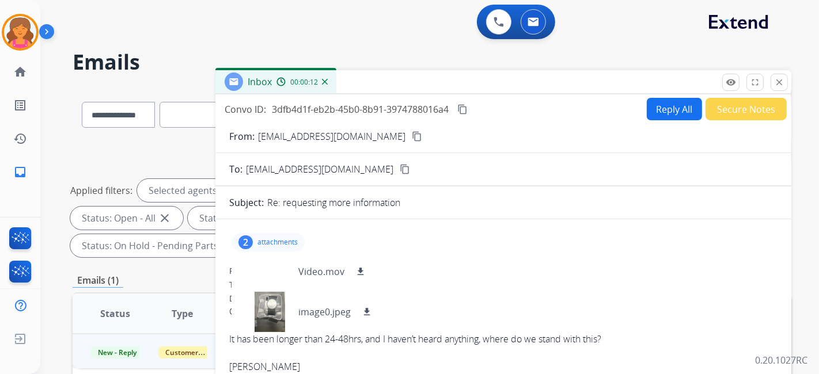
click at [412, 139] on mat-icon "content_copy" at bounding box center [417, 136] width 10 height 10
click at [654, 108] on button "Reply All" at bounding box center [674, 109] width 55 height 22
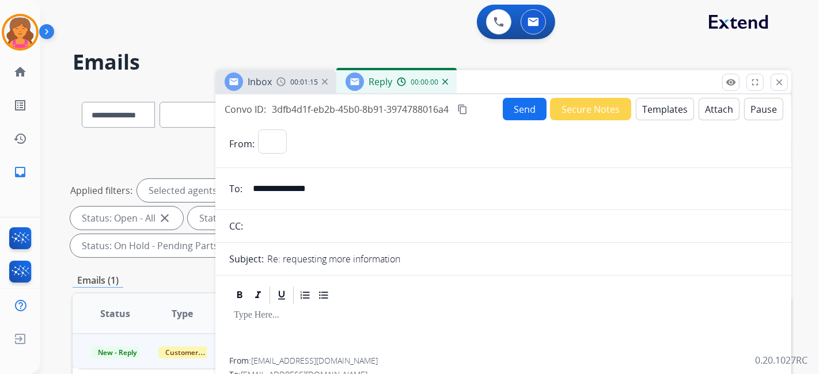
select select "**********"
click at [643, 106] on button "Templates" at bounding box center [665, 109] width 58 height 22
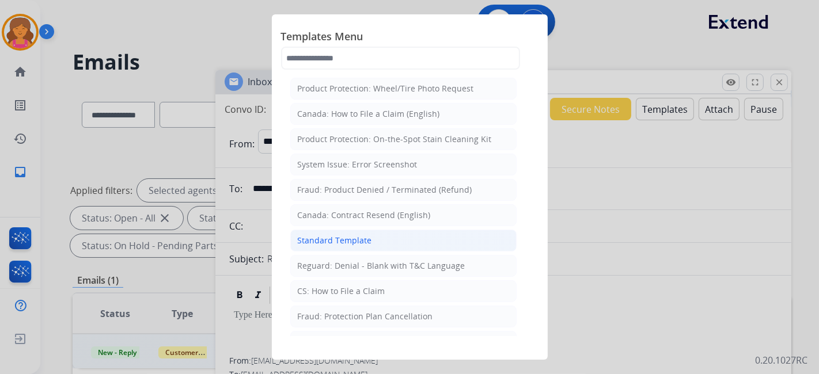
click at [308, 240] on div "Standard Template" at bounding box center [335, 241] width 74 height 12
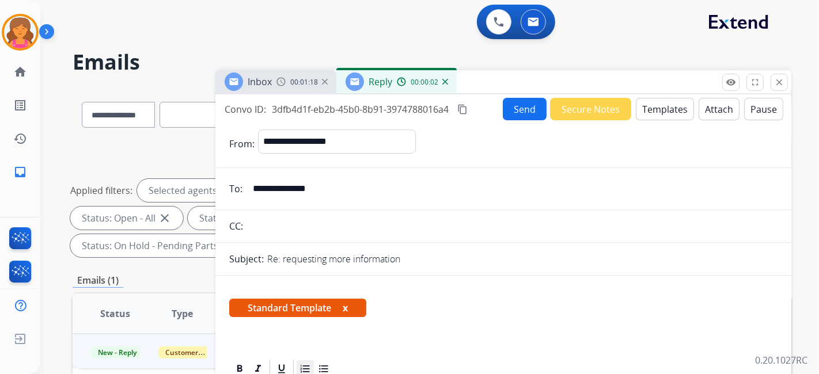
scroll to position [192, 0]
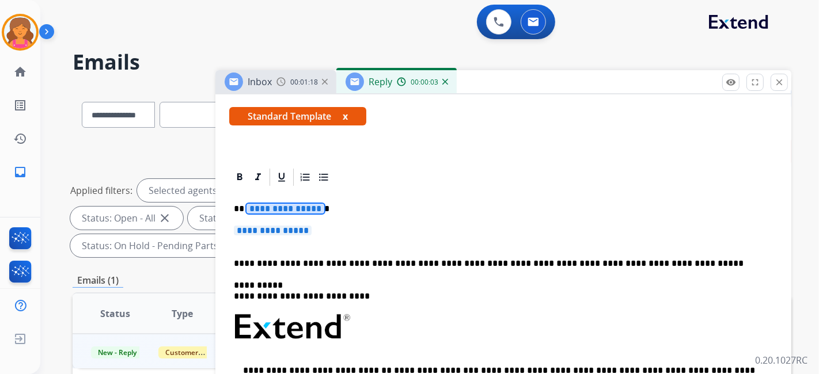
click at [285, 206] on span "**********" at bounding box center [285, 209] width 78 height 10
click at [281, 227] on span "**********" at bounding box center [273, 231] width 78 height 10
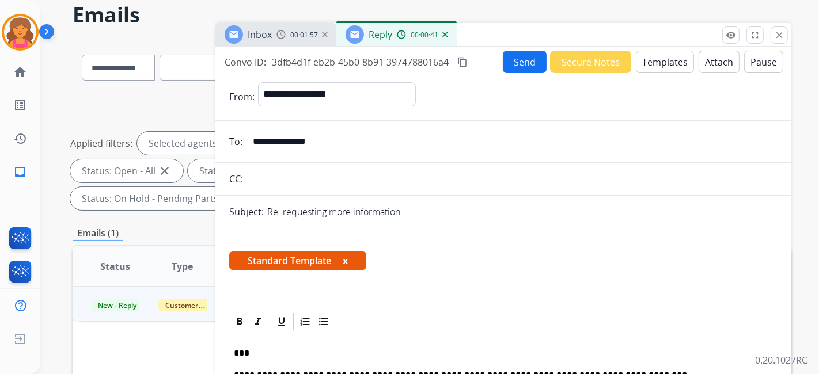
scroll to position [0, 0]
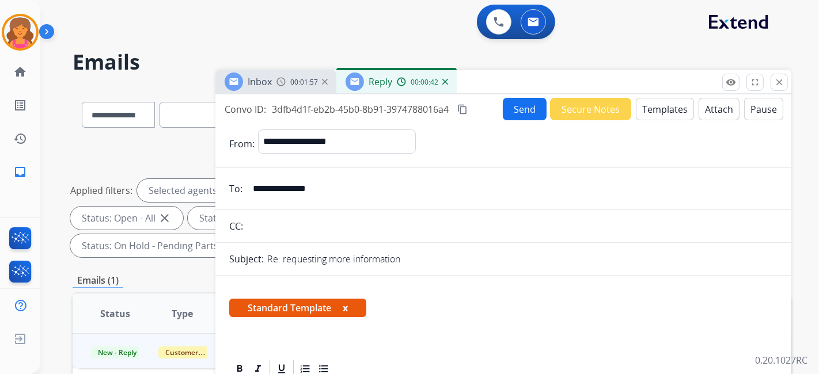
click at [515, 104] on button "Send" at bounding box center [525, 109] width 44 height 22
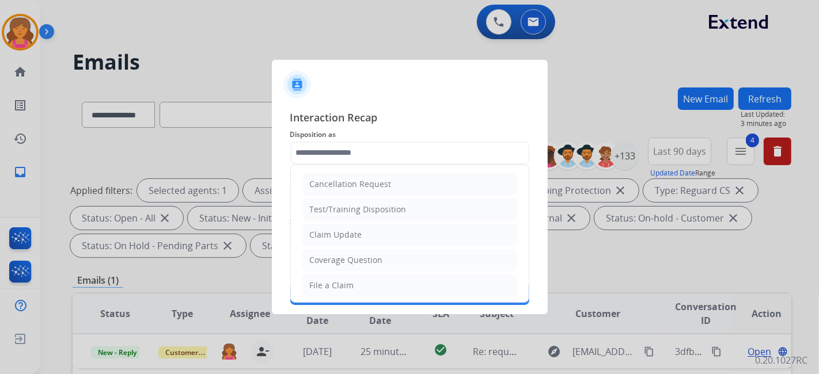
click at [332, 160] on input "text" at bounding box center [409, 153] width 239 height 23
drag, startPoint x: 325, startPoint y: 236, endPoint x: 317, endPoint y: 231, distance: 10.1
click at [325, 236] on div "Claim Update" at bounding box center [336, 235] width 52 height 12
type input "**********"
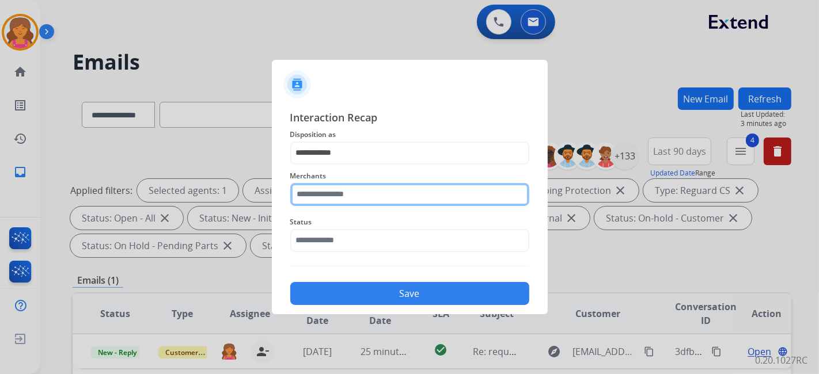
click at [310, 196] on input "text" at bounding box center [409, 194] width 239 height 23
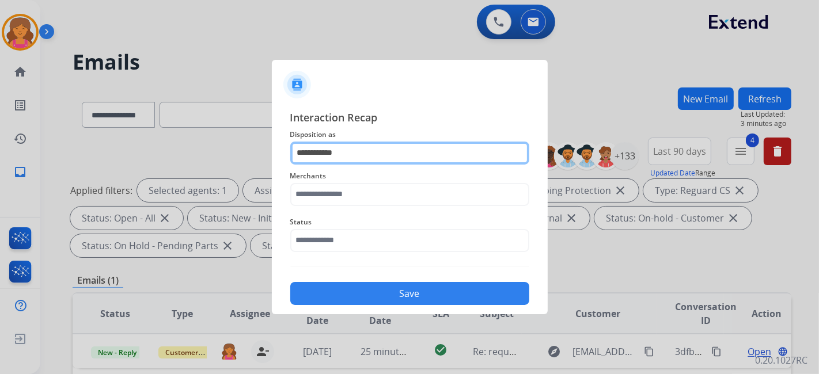
click at [319, 151] on input "**********" at bounding box center [409, 153] width 239 height 23
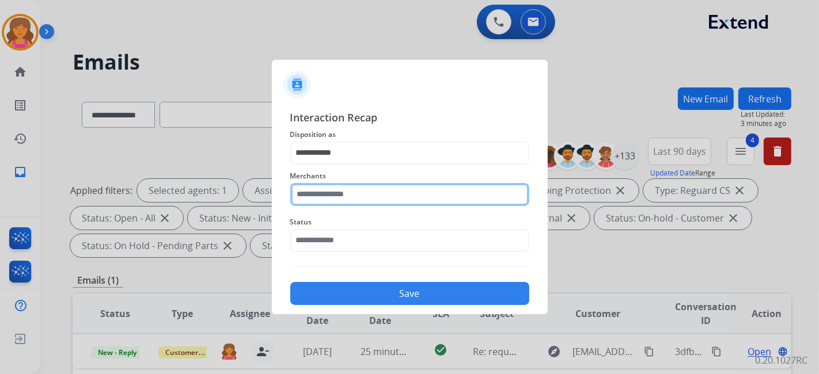
click at [420, 203] on div "Merchants" at bounding box center [409, 188] width 239 height 46
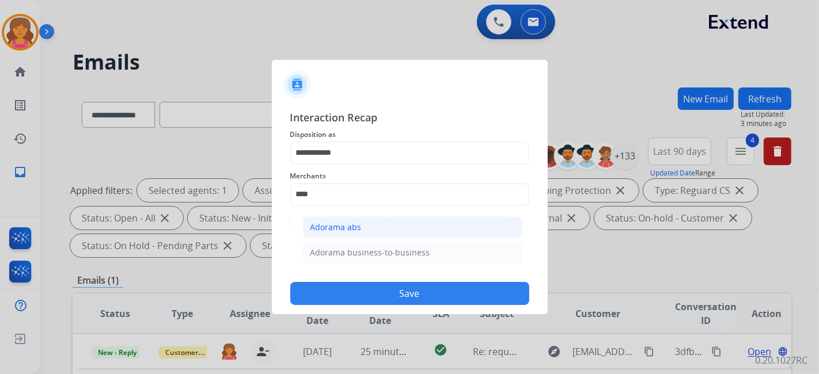
click at [398, 218] on li "Adorama abs" at bounding box center [412, 228] width 219 height 22
type input "**********"
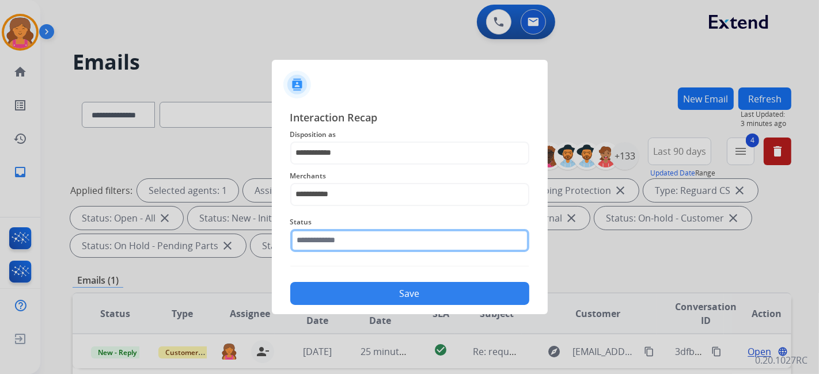
click at [381, 246] on input "text" at bounding box center [409, 240] width 239 height 23
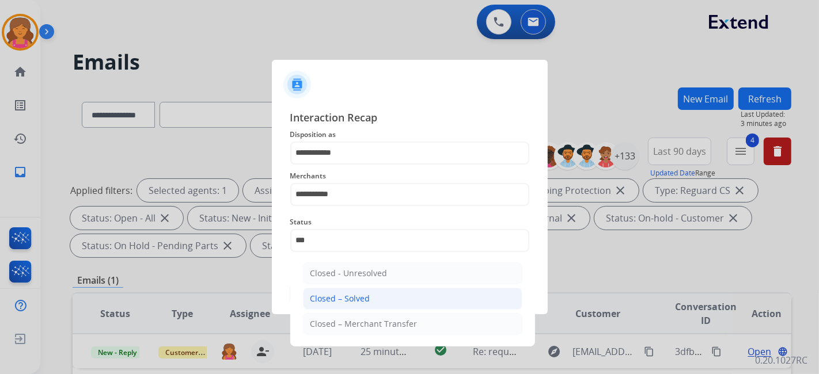
click at [389, 300] on li "Closed – Solved" at bounding box center [412, 299] width 219 height 22
type input "**********"
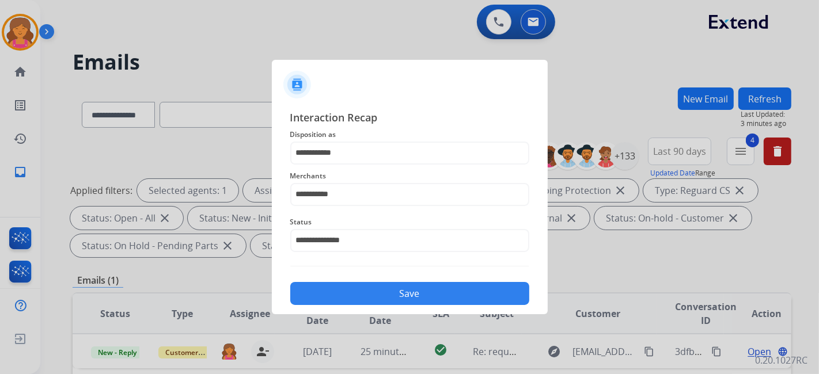
click at [389, 300] on button "Save" at bounding box center [409, 293] width 239 height 23
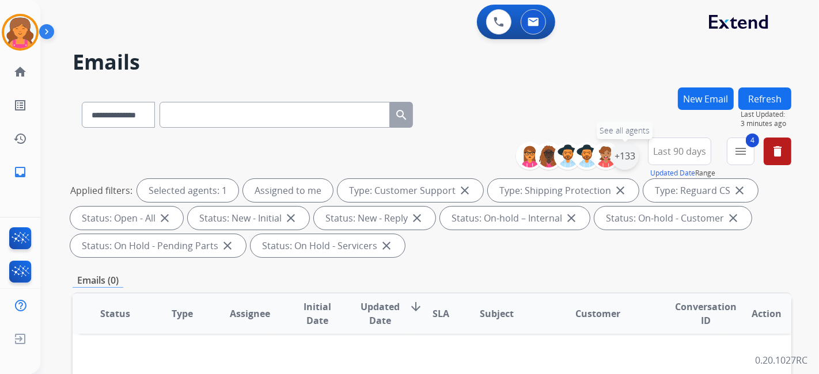
click at [627, 155] on div "+133" at bounding box center [625, 156] width 28 height 28
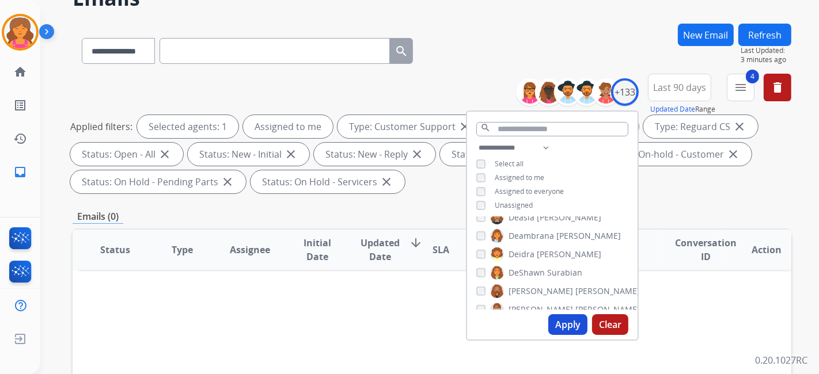
scroll to position [640, 0]
click at [556, 321] on button "Apply" at bounding box center [567, 324] width 39 height 21
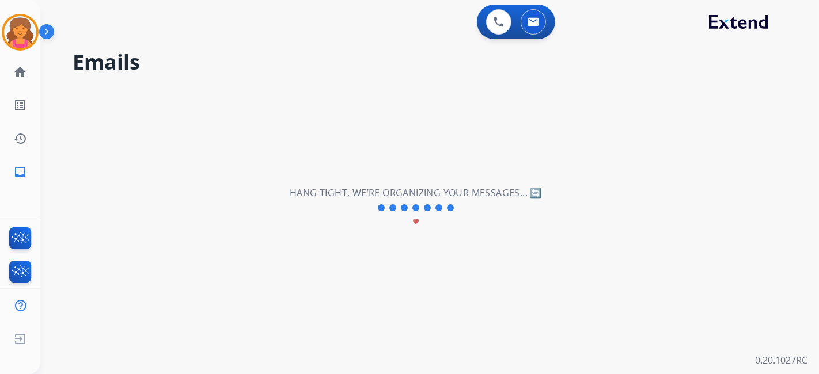
scroll to position [0, 0]
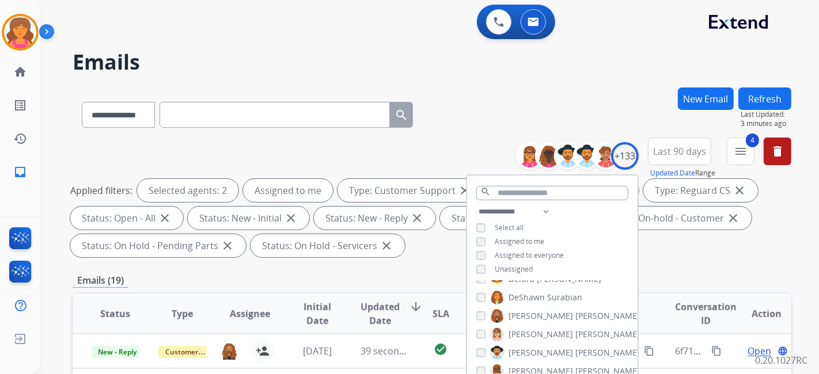
click at [401, 276] on div "Emails (19)" at bounding box center [432, 281] width 719 height 14
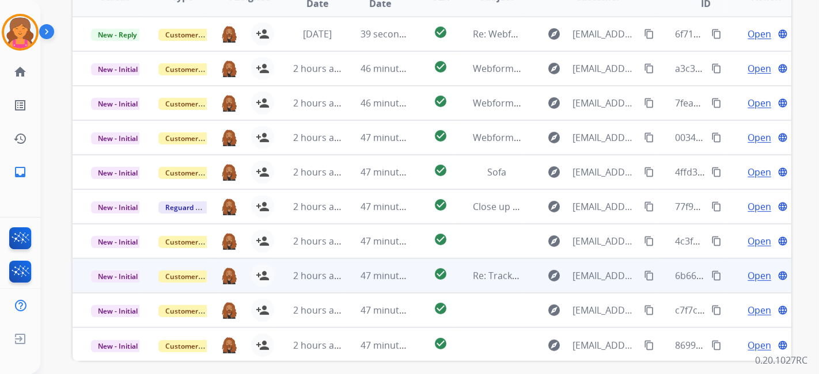
scroll to position [363, 0]
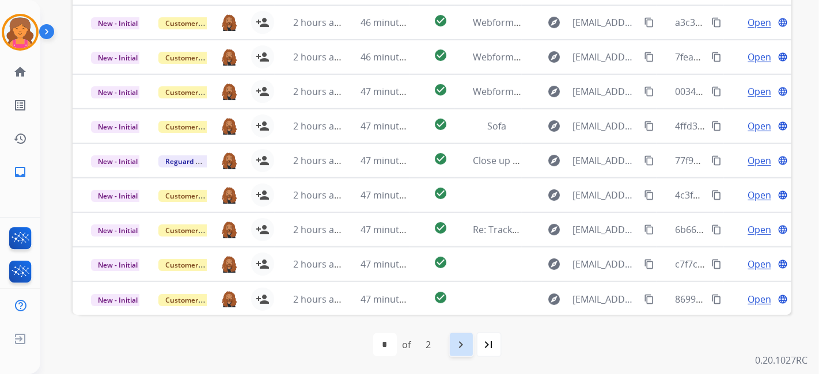
click at [465, 336] on div "navigate_next" at bounding box center [461, 344] width 25 height 25
select select "*"
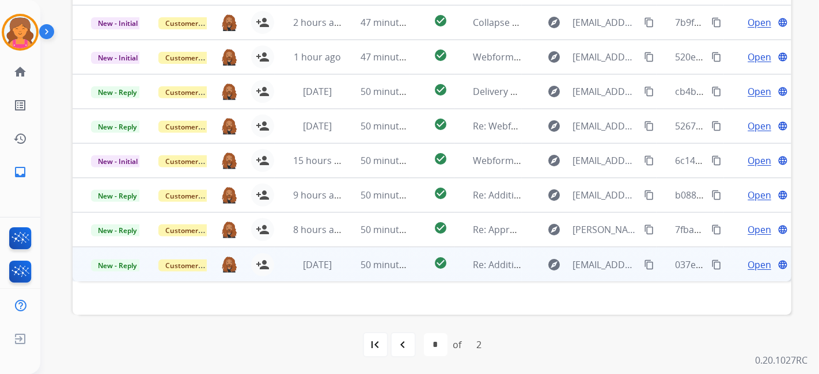
click at [737, 267] on mat-icon "language" at bounding box center [783, 265] width 10 height 10
click at [737, 262] on span "Open" at bounding box center [760, 265] width 24 height 14
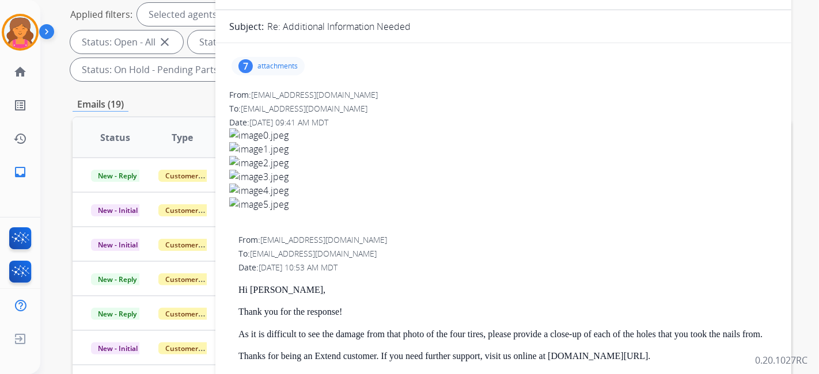
scroll to position [171, 0]
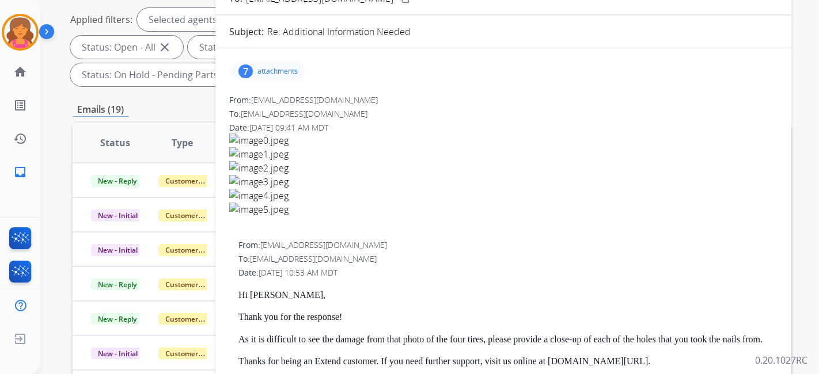
click at [287, 69] on p "attachments" at bounding box center [277, 71] width 40 height 9
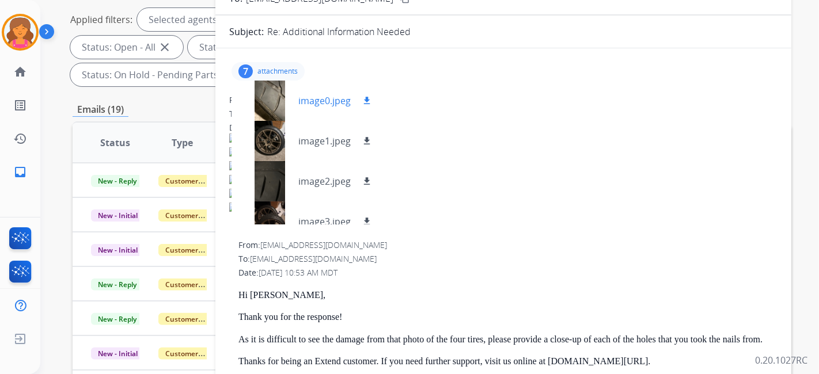
click at [364, 96] on mat-icon "download" at bounding box center [367, 101] width 10 height 10
click at [367, 139] on mat-icon "download" at bounding box center [367, 141] width 10 height 10
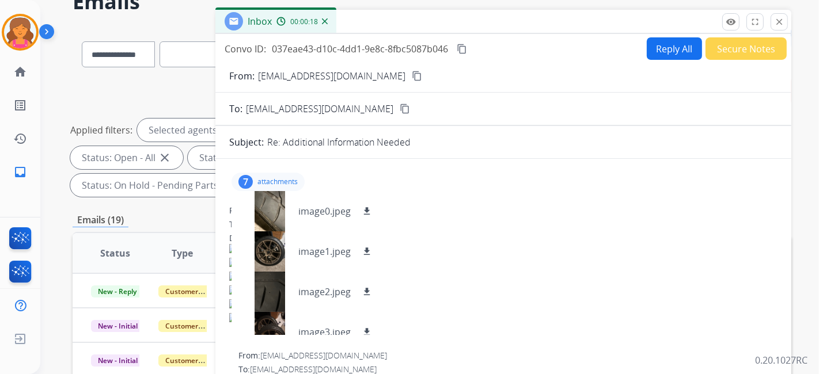
scroll to position [0, 0]
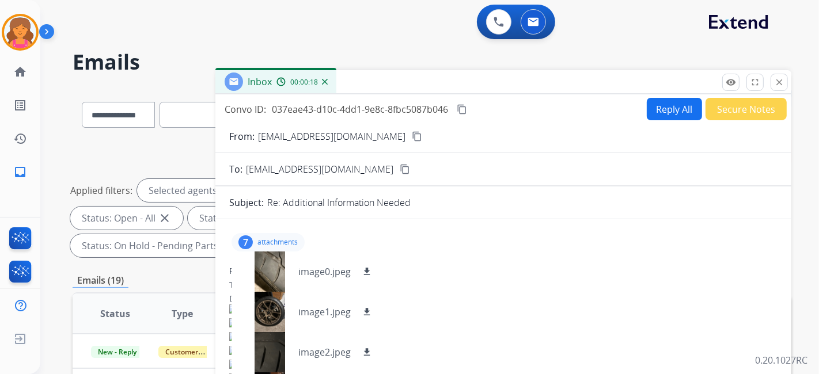
click at [412, 139] on mat-icon "content_copy" at bounding box center [417, 136] width 10 height 10
click at [666, 103] on button "Reply All" at bounding box center [674, 109] width 55 height 22
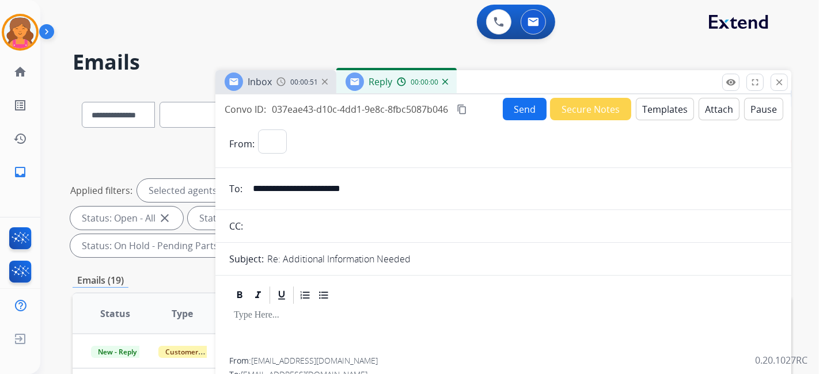
select select "**********"
click at [657, 109] on button "Templates" at bounding box center [665, 109] width 58 height 22
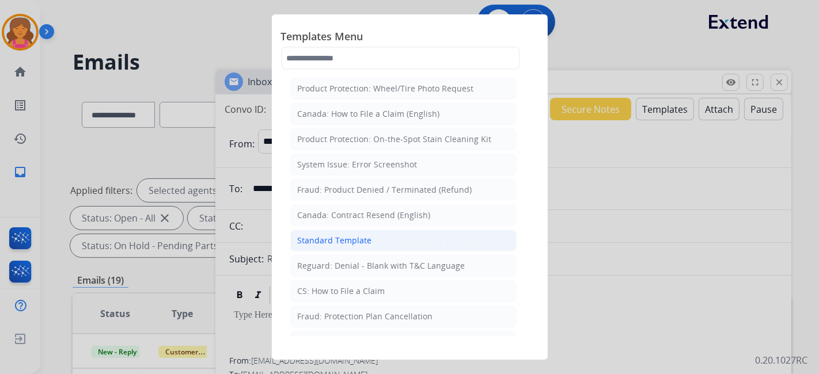
click at [409, 236] on li "Standard Template" at bounding box center [403, 241] width 226 height 22
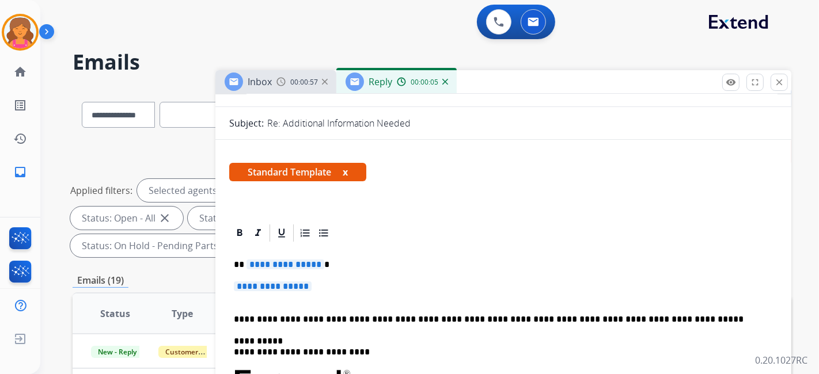
scroll to position [192, 0]
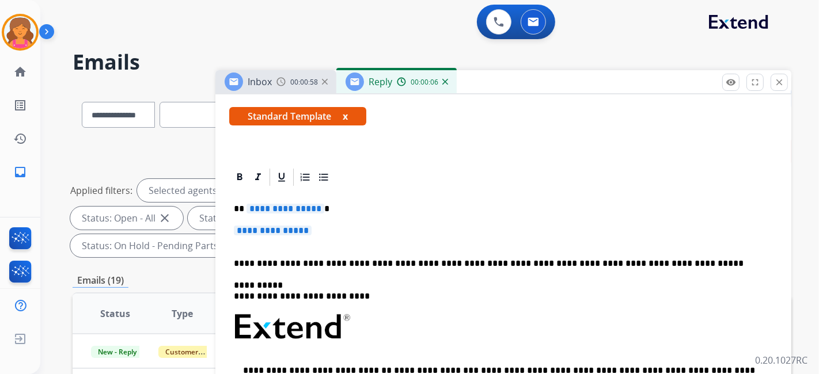
click at [287, 204] on span "**********" at bounding box center [285, 209] width 78 height 10
click at [288, 233] on span "**********" at bounding box center [273, 231] width 78 height 10
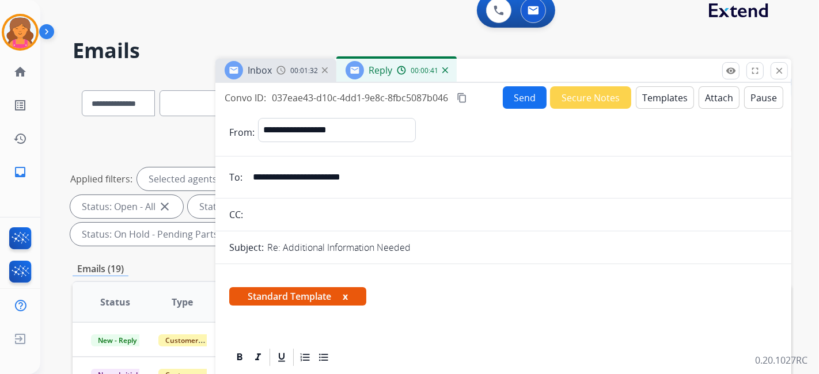
scroll to position [0, 0]
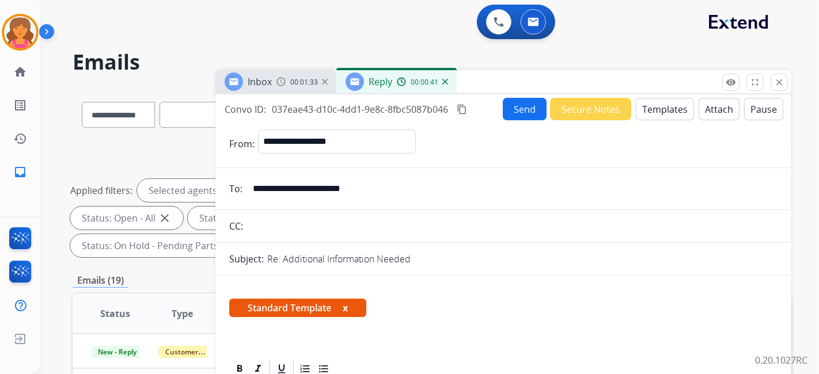
click at [518, 111] on button "Send" at bounding box center [525, 109] width 44 height 22
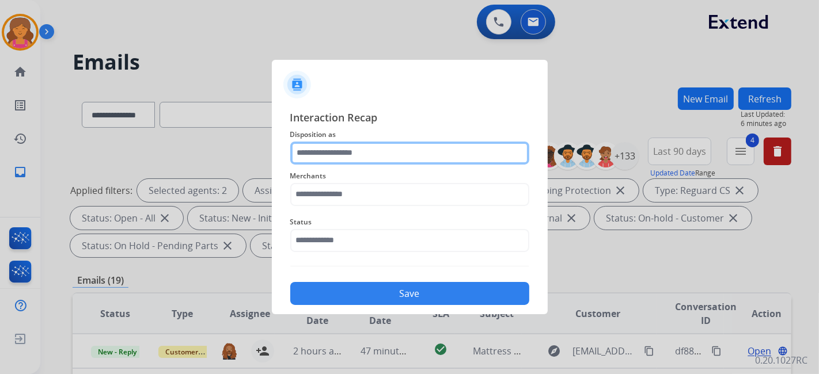
drag, startPoint x: 412, startPoint y: 157, endPoint x: 432, endPoint y: 162, distance: 20.3
click at [412, 157] on input "text" at bounding box center [409, 153] width 239 height 23
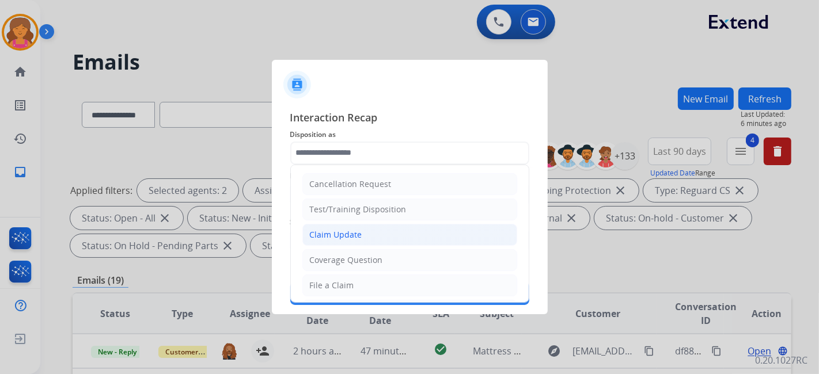
click at [321, 234] on div "Claim Update" at bounding box center [336, 235] width 52 height 12
type input "**********"
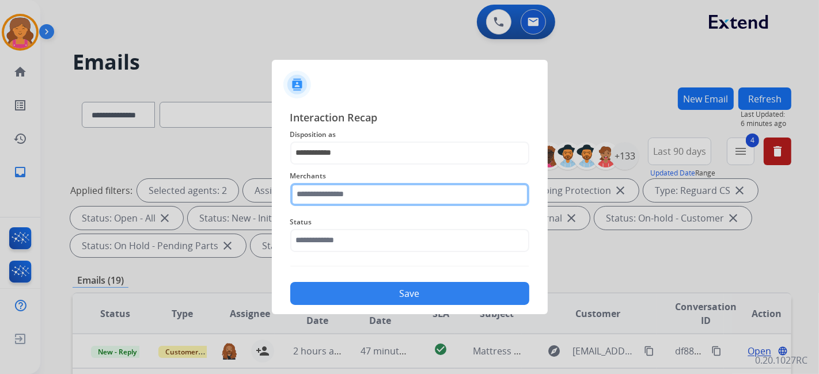
click at [311, 188] on input "text" at bounding box center [409, 194] width 239 height 23
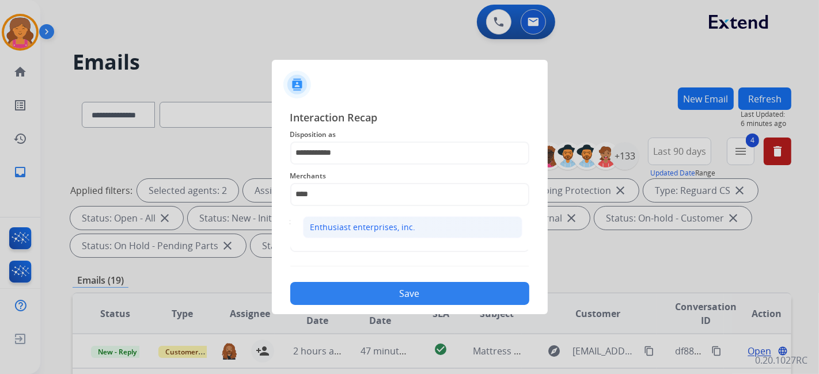
click at [337, 227] on div "Enthusiast enterprises, inc." at bounding box center [362, 228] width 105 height 12
type input "**********"
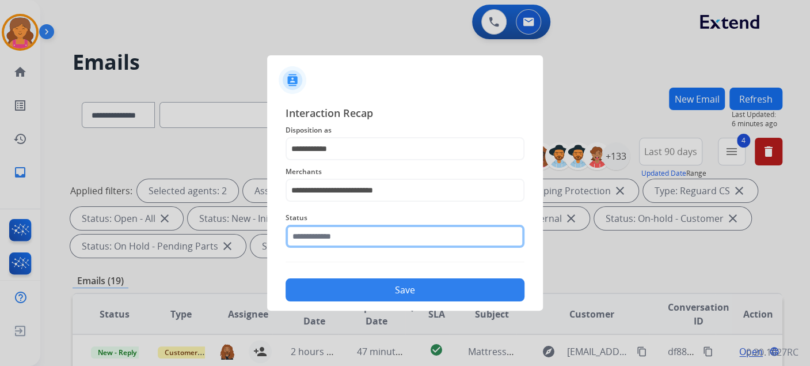
click at [342, 243] on input "text" at bounding box center [405, 236] width 239 height 23
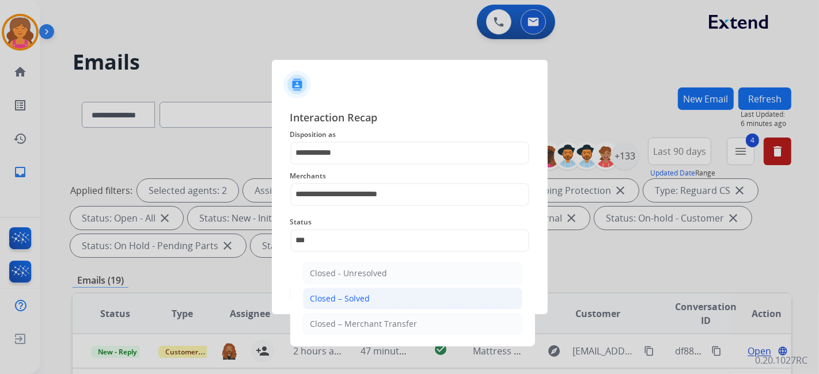
click at [367, 289] on li "Closed – Solved" at bounding box center [412, 299] width 219 height 22
type input "**********"
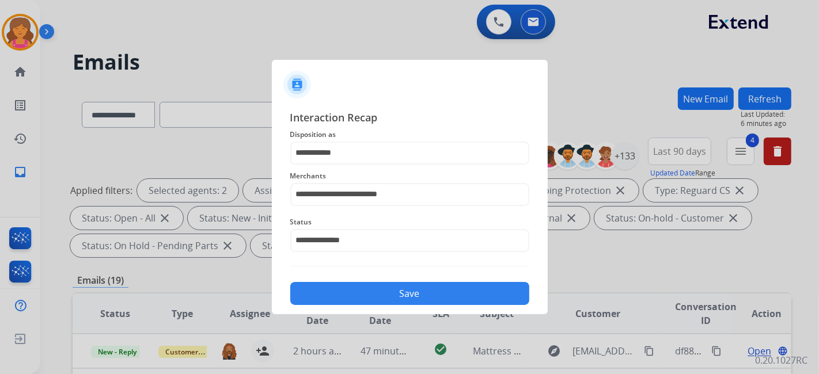
click at [367, 289] on button "Save" at bounding box center [409, 293] width 239 height 23
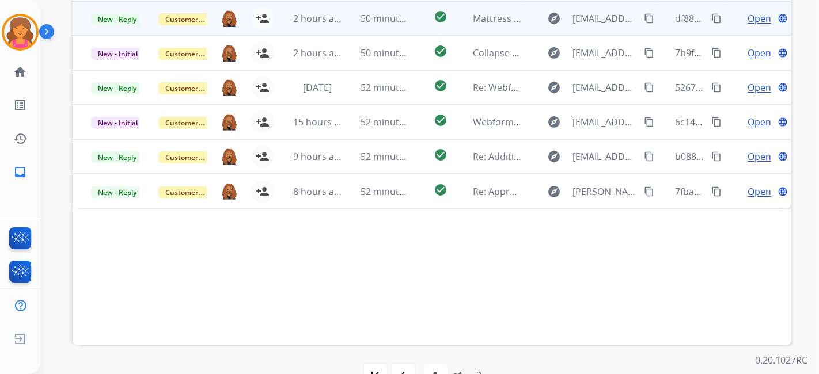
scroll to position [363, 0]
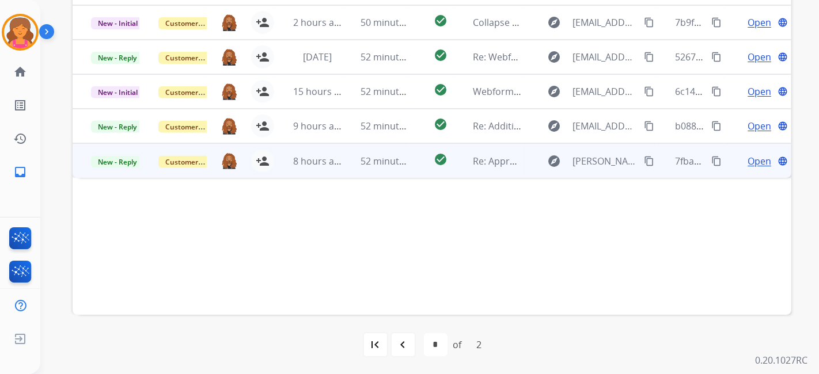
click at [737, 156] on span "Open" at bounding box center [760, 161] width 24 height 14
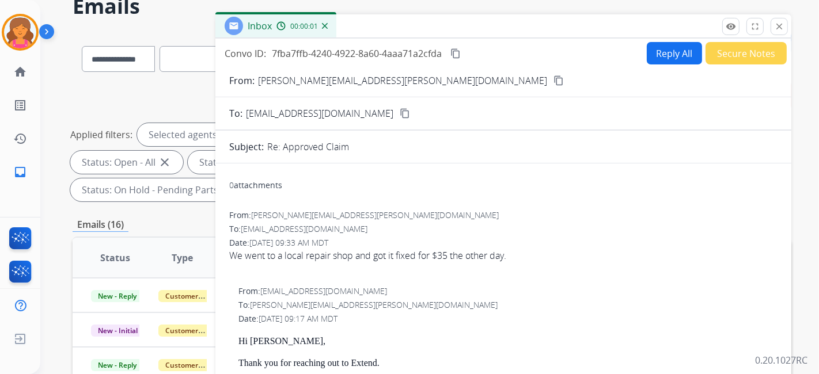
scroll to position [0, 0]
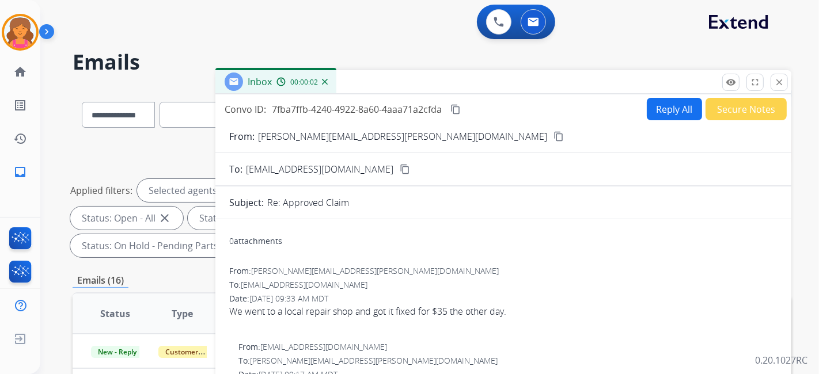
click at [388, 138] on div "From: sarah.kallestad@gmail.com content_copy" at bounding box center [503, 137] width 576 height 14
click at [553, 135] on mat-icon "content_copy" at bounding box center [558, 136] width 10 height 10
click at [451, 110] on mat-icon "content_copy" at bounding box center [455, 109] width 10 height 10
click at [627, 114] on div "Convo ID: 7fba7ffb-4240-4922-8a60-4aaa71a2cfda content_copy Reply All Secure No…" at bounding box center [503, 109] width 576 height 22
click at [647, 112] on button "Reply All" at bounding box center [674, 109] width 55 height 22
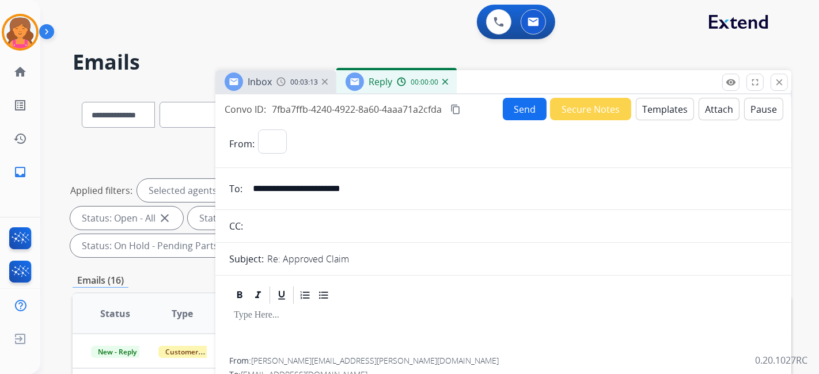
select select "**********"
click at [646, 114] on button "Templates" at bounding box center [665, 109] width 58 height 22
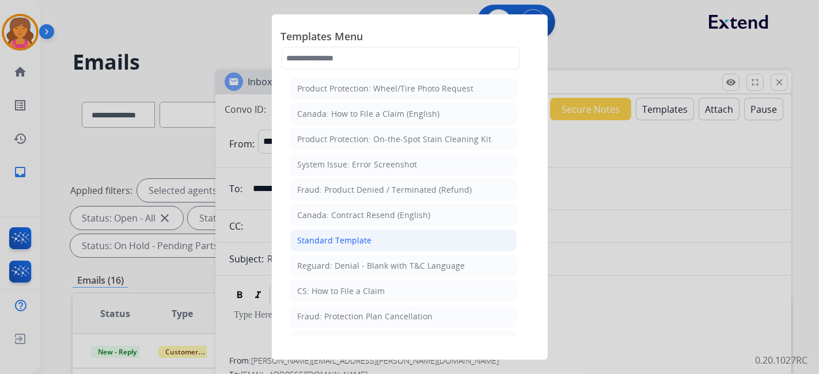
click at [401, 231] on li "Standard Template" at bounding box center [403, 241] width 226 height 22
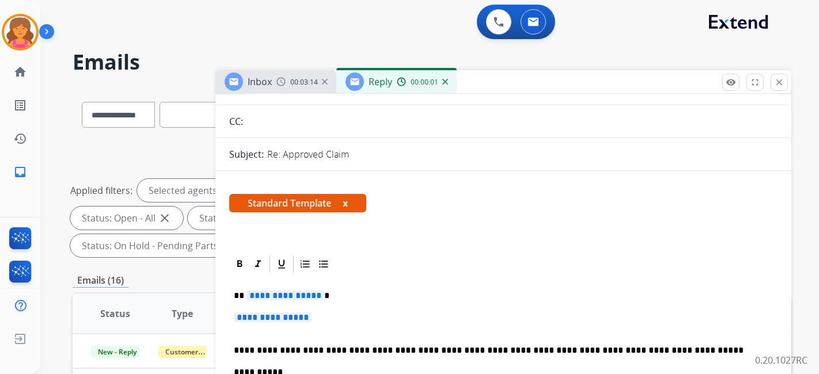
scroll to position [192, 0]
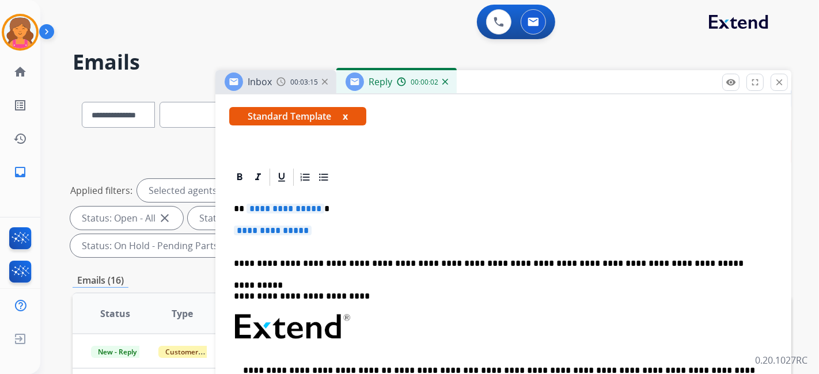
click at [293, 207] on span "**********" at bounding box center [285, 209] width 78 height 10
click at [308, 227] on span "**********" at bounding box center [273, 231] width 78 height 10
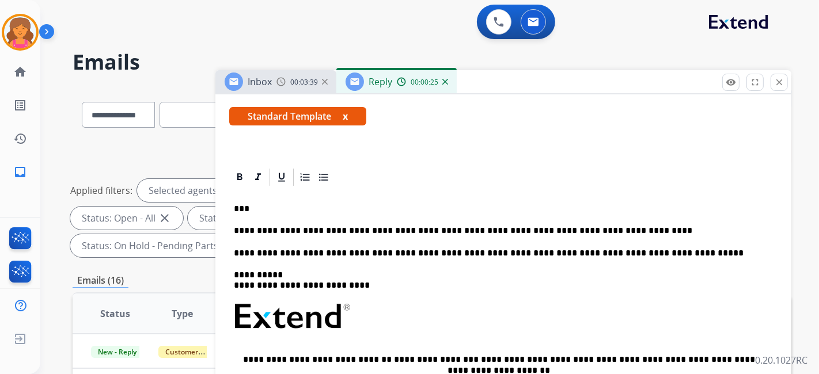
click at [428, 229] on p "**********" at bounding box center [499, 231] width 530 height 10
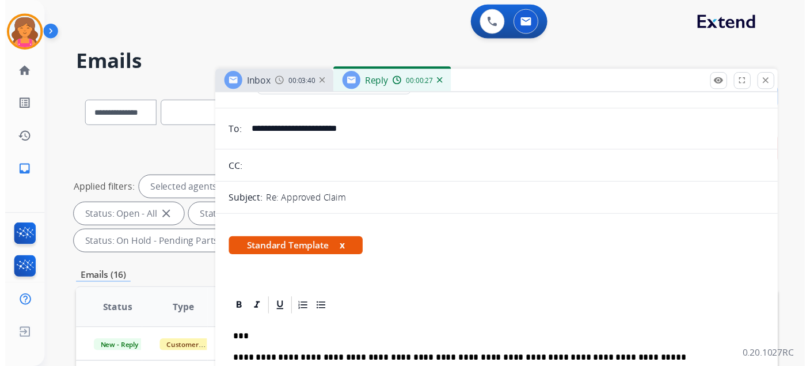
scroll to position [0, 0]
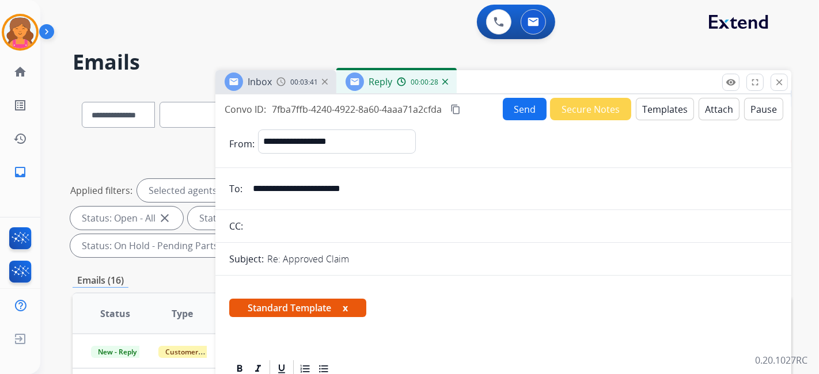
click at [505, 107] on button "Send" at bounding box center [525, 109] width 44 height 22
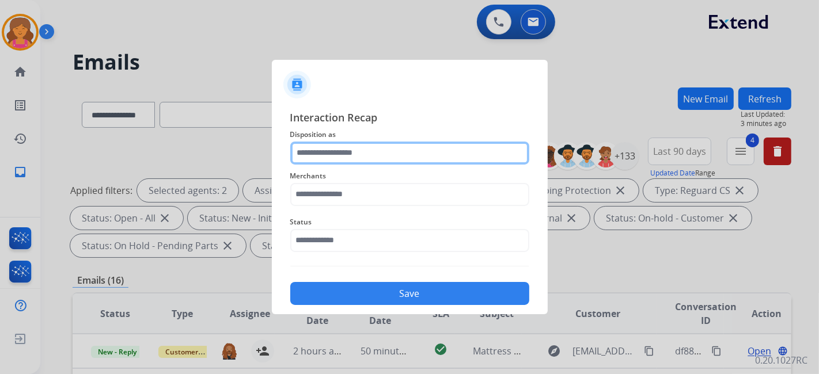
click at [409, 151] on input "text" at bounding box center [409, 153] width 239 height 23
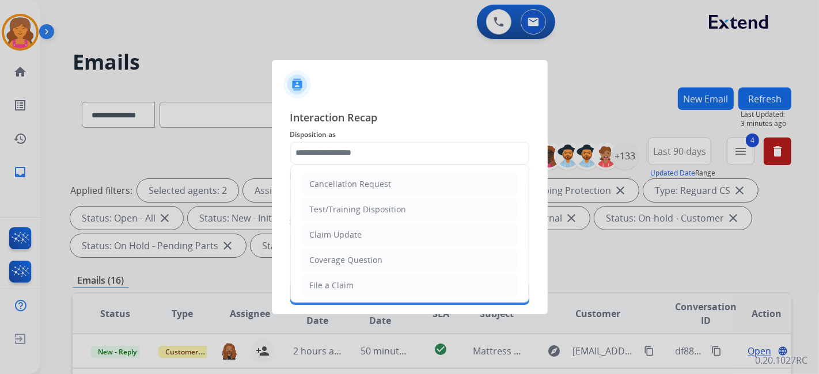
click at [327, 222] on ul "Cancellation Request Test/Training Disposition Claim Update Coverage Question F…" at bounding box center [410, 323] width 238 height 317
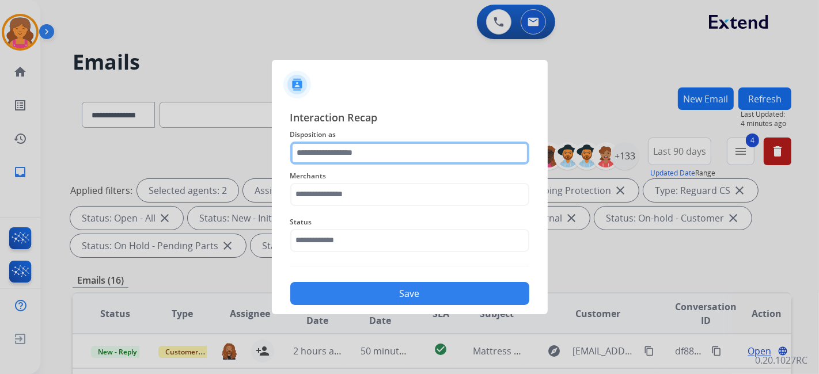
click at [329, 161] on input "text" at bounding box center [409, 153] width 239 height 23
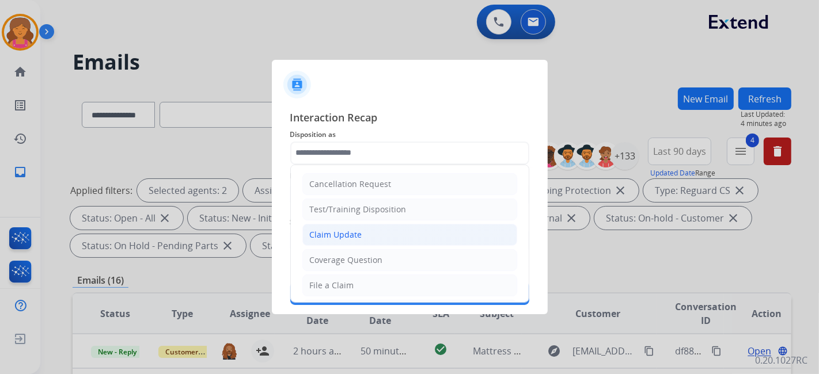
click at [330, 241] on li "Claim Update" at bounding box center [409, 235] width 215 height 22
type input "**********"
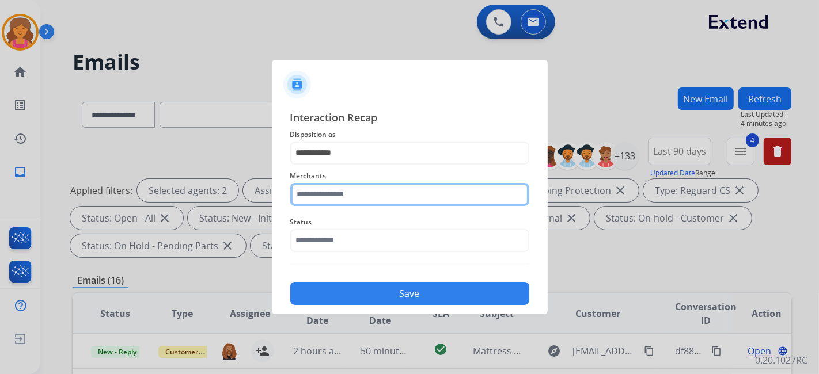
click at [344, 204] on div "Merchants" at bounding box center [409, 188] width 239 height 46
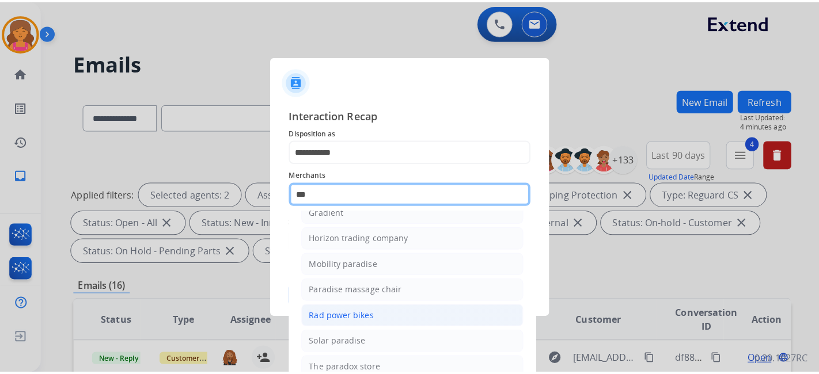
scroll to position [91, 0]
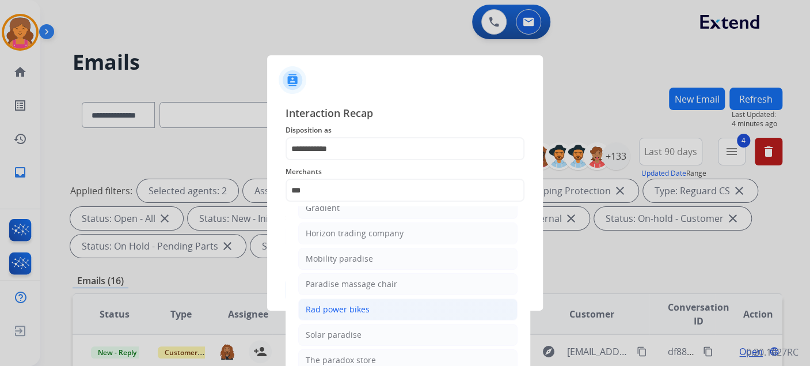
click at [358, 308] on div "Rad power bikes" at bounding box center [338, 310] width 64 height 12
type input "**********"
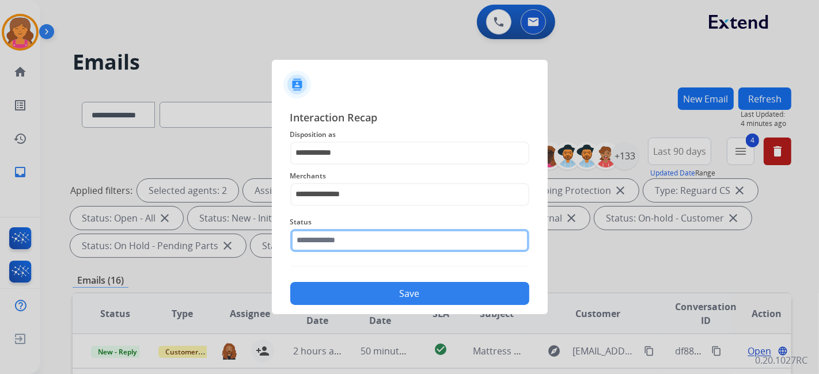
click at [346, 241] on input "text" at bounding box center [409, 240] width 239 height 23
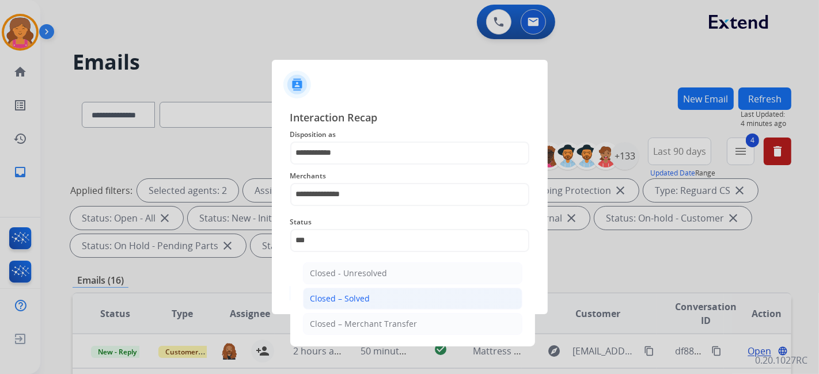
click at [354, 288] on li "Closed – Solved" at bounding box center [412, 299] width 219 height 22
type input "**********"
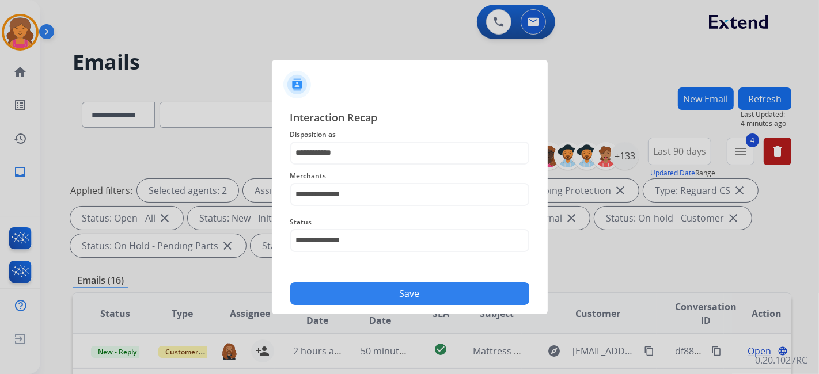
click at [354, 275] on div "Save" at bounding box center [409, 290] width 239 height 30
click at [354, 285] on button "Save" at bounding box center [409, 293] width 239 height 23
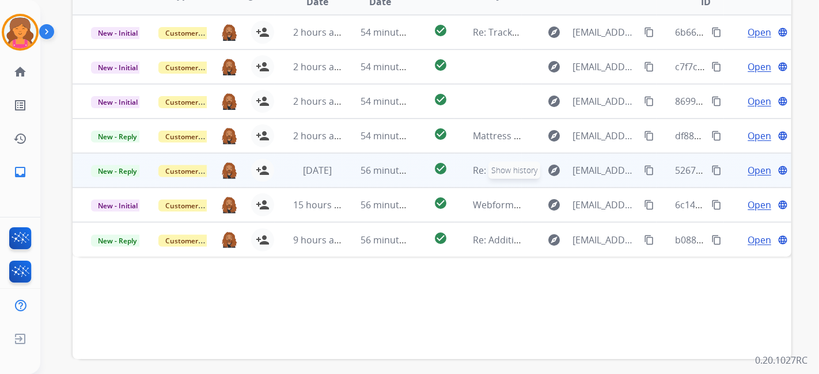
scroll to position [299, 0]
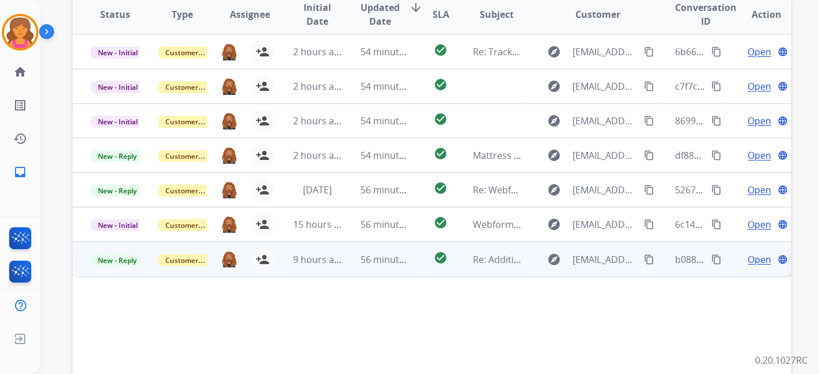
click at [737, 257] on span "Open" at bounding box center [760, 260] width 24 height 14
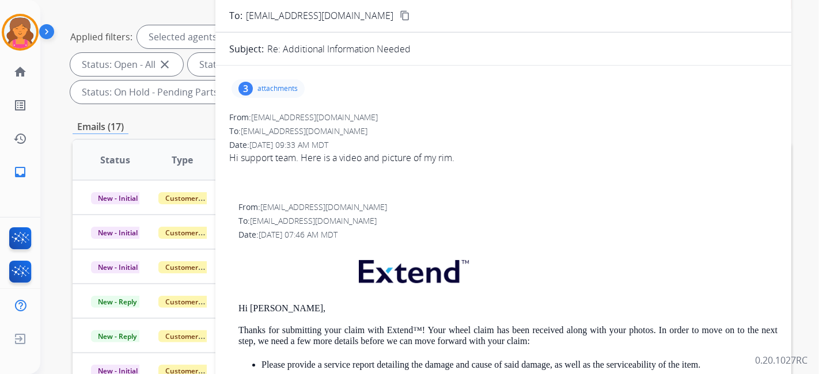
scroll to position [107, 0]
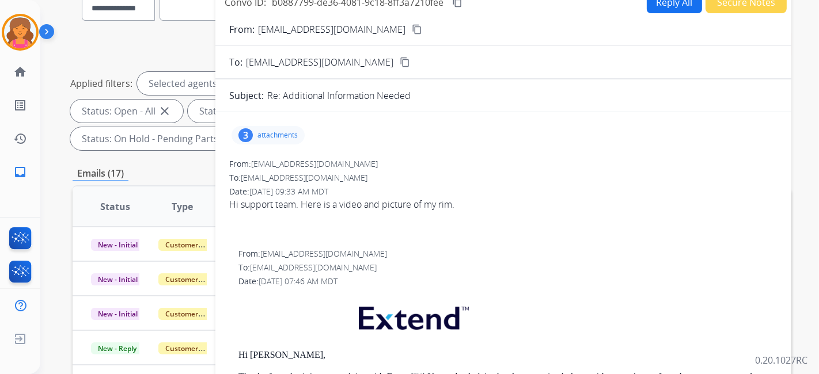
click at [285, 136] on p "attachments" at bounding box center [277, 135] width 40 height 9
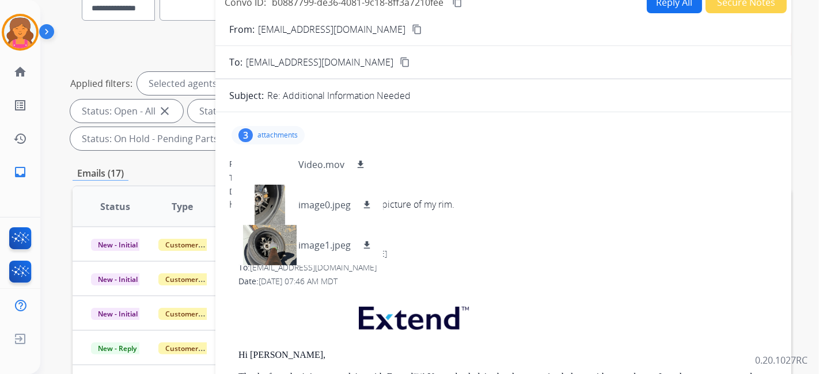
click at [412, 26] on mat-icon "content_copy" at bounding box center [417, 29] width 10 height 10
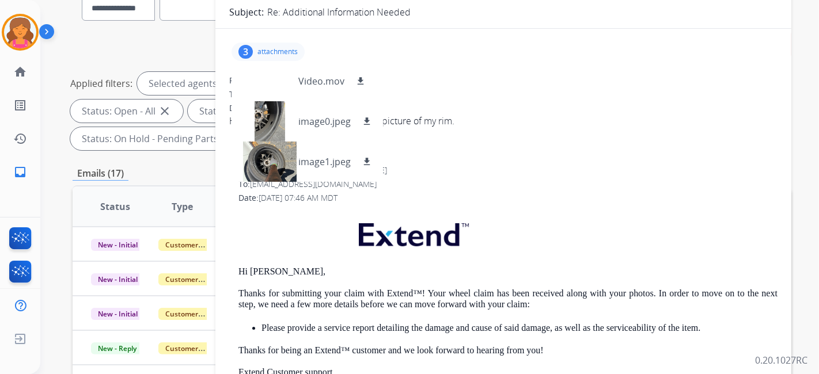
scroll to position [125, 0]
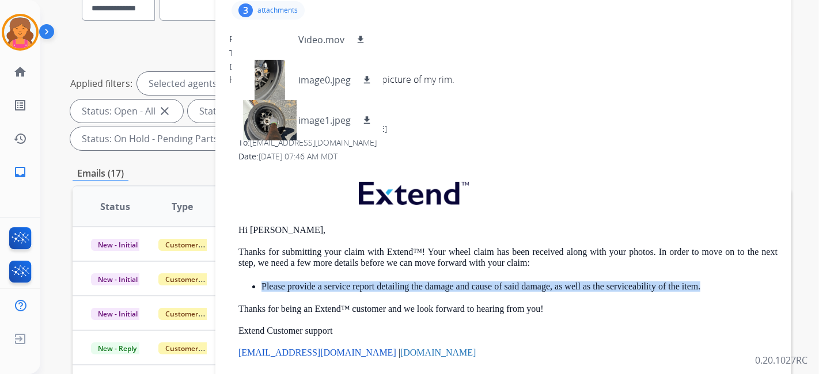
drag, startPoint x: 253, startPoint y: 289, endPoint x: 697, endPoint y: 283, distance: 444.1
click at [697, 283] on li "Please provide a service report detailing the damage and cause of said damage, …" at bounding box center [519, 286] width 516 height 12
copy p "Please provide a service report detailing the damage and cause of said damage, …"
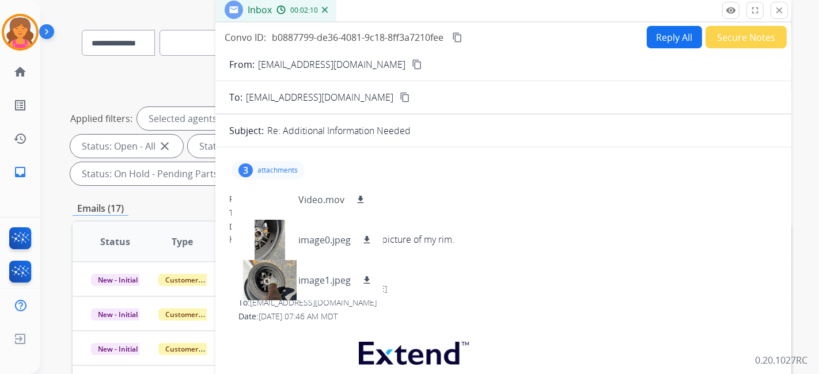
scroll to position [43, 0]
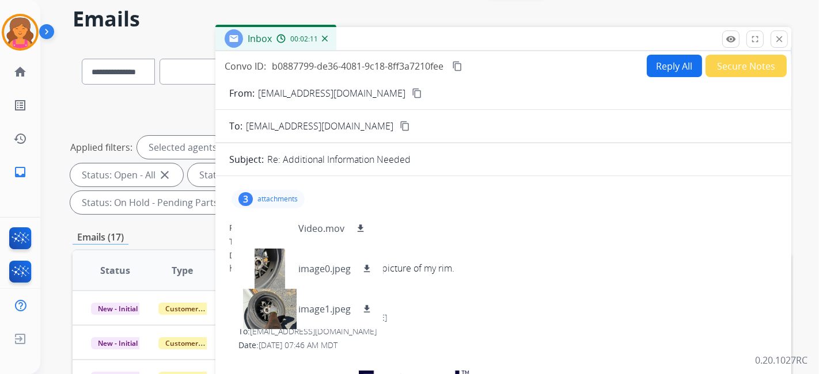
click at [647, 70] on button "Reply All" at bounding box center [674, 66] width 55 height 22
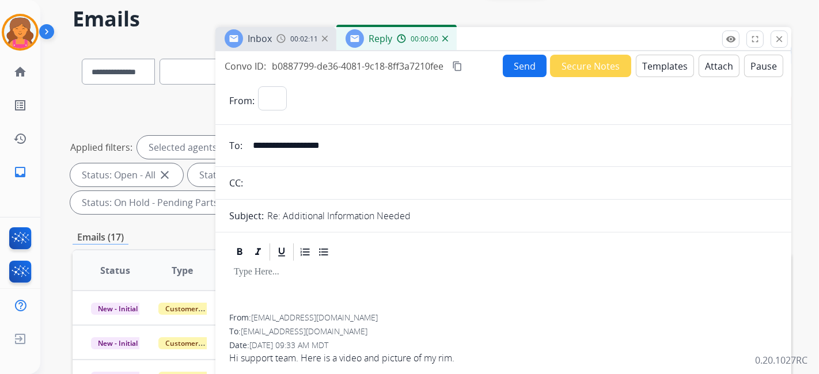
select select "**********"
click at [644, 70] on button "Templates" at bounding box center [665, 66] width 58 height 22
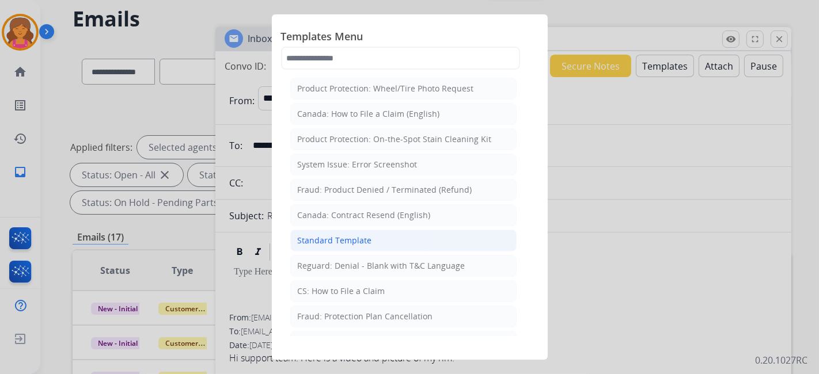
click at [312, 245] on li "Standard Template" at bounding box center [403, 241] width 226 height 22
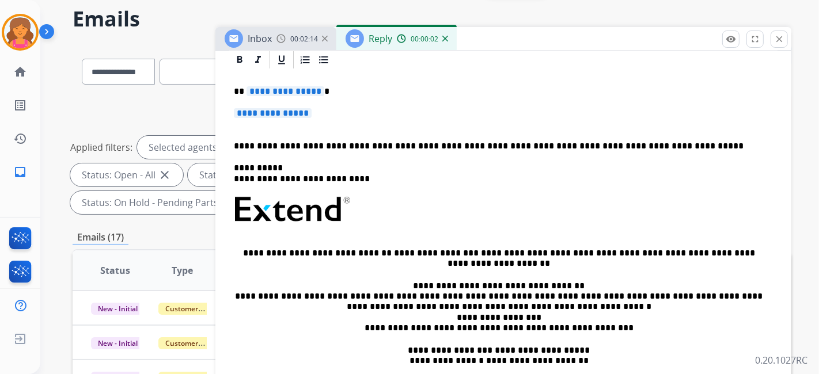
scroll to position [192, 0]
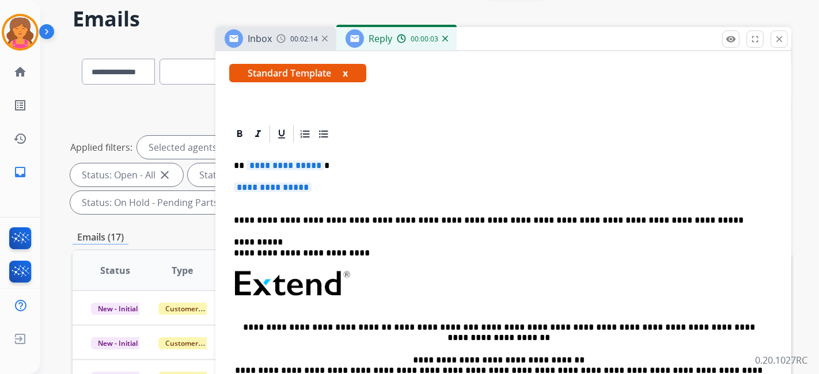
click at [282, 162] on span "**********" at bounding box center [285, 166] width 78 height 10
click at [280, 183] on span "**********" at bounding box center [273, 188] width 78 height 10
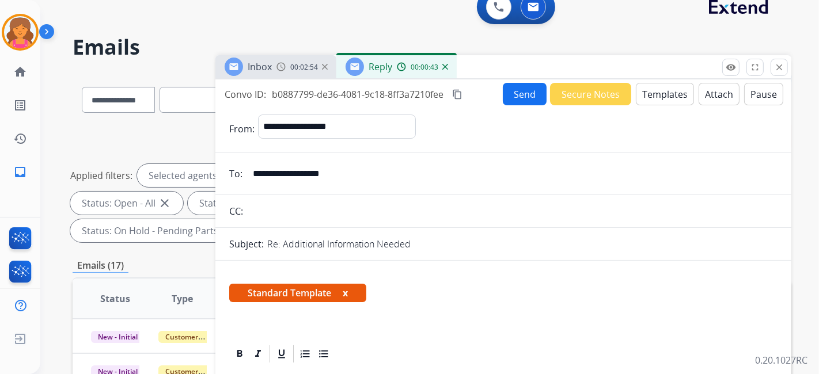
scroll to position [0, 0]
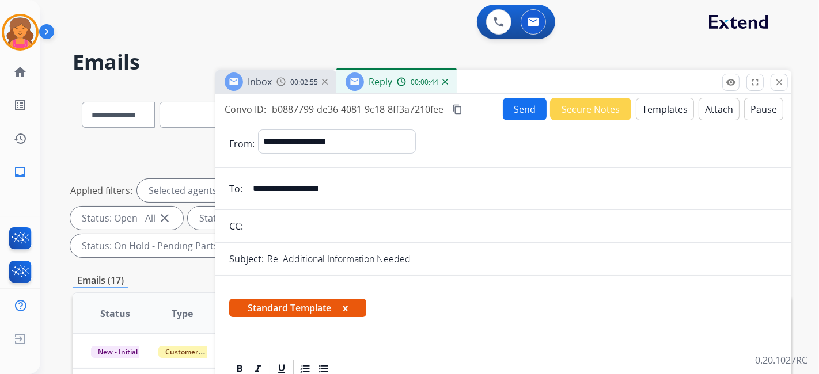
click at [505, 111] on button "Send" at bounding box center [525, 109] width 44 height 22
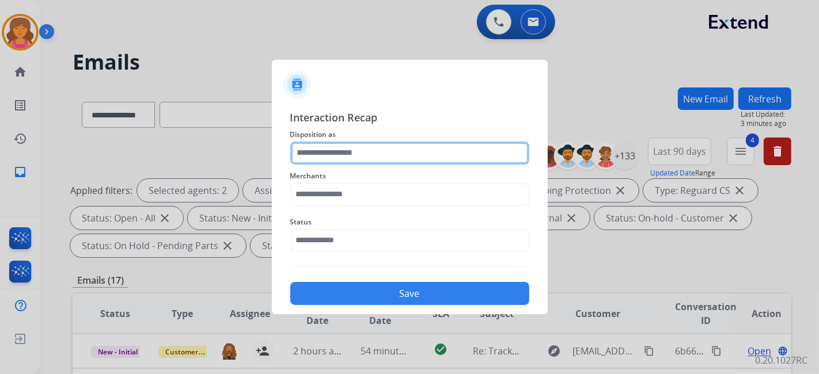
click at [355, 149] on input "text" at bounding box center [409, 153] width 239 height 23
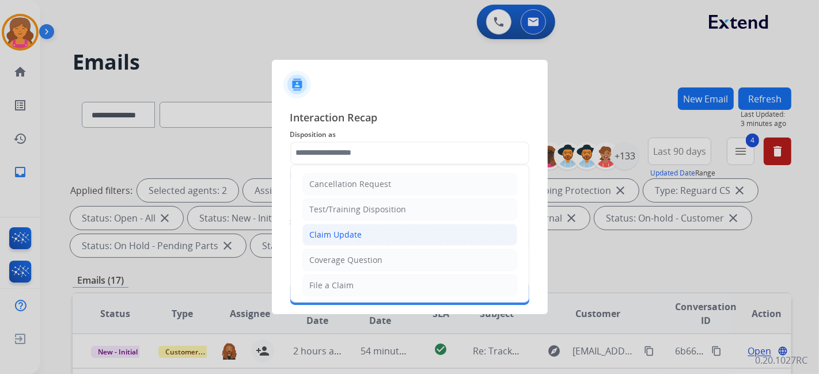
click at [334, 230] on div "Claim Update" at bounding box center [336, 235] width 52 height 12
type input "**********"
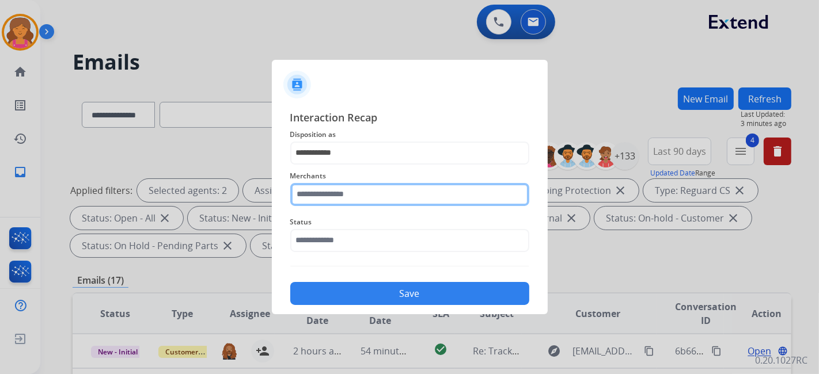
click at [335, 193] on input "text" at bounding box center [409, 194] width 239 height 23
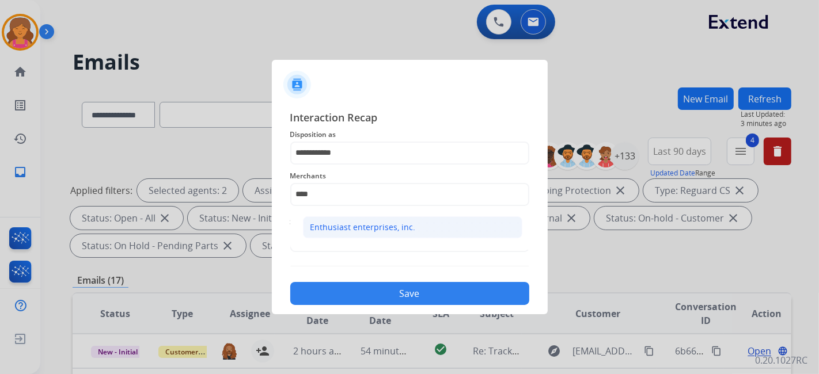
click at [348, 219] on li "Enthusiast enterprises, inc." at bounding box center [412, 228] width 219 height 22
type input "**********"
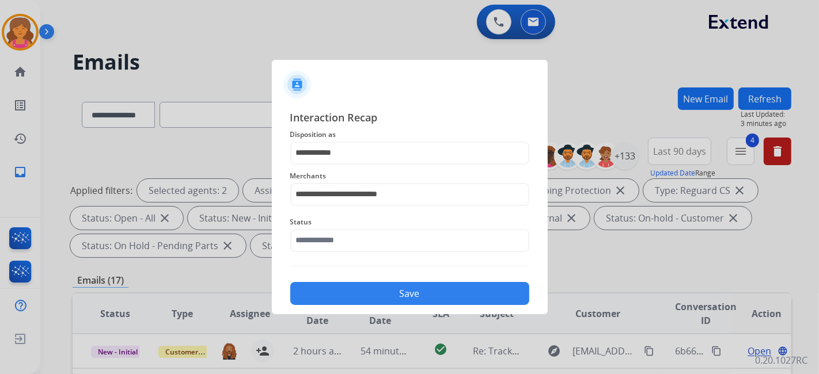
drag, startPoint x: 347, startPoint y: 226, endPoint x: 347, endPoint y: 246, distance: 20.2
click at [347, 238] on div "Status" at bounding box center [409, 234] width 239 height 46
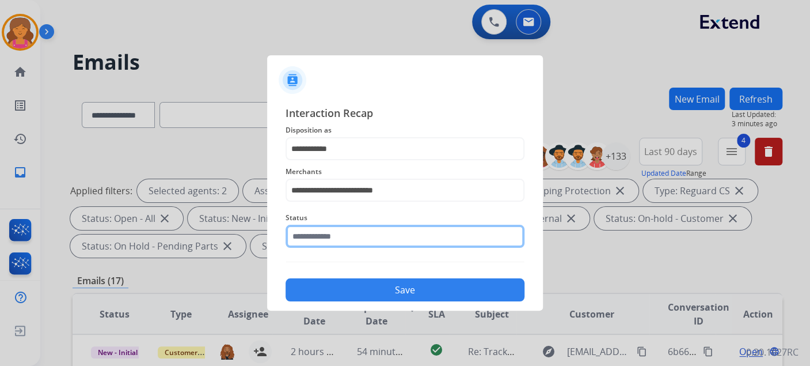
click at [347, 246] on input "text" at bounding box center [405, 236] width 239 height 23
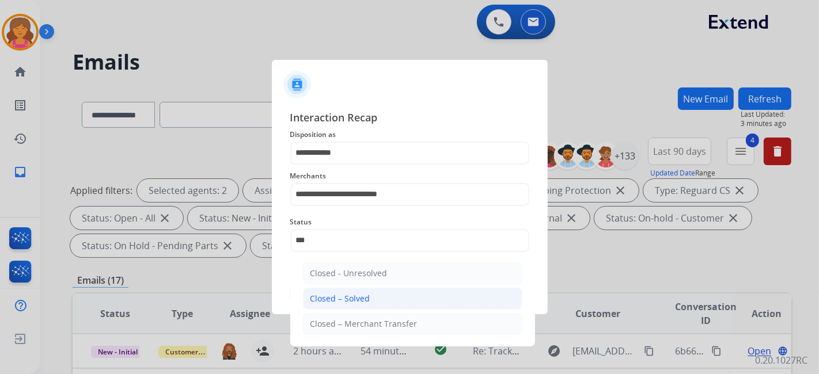
click at [352, 306] on li "Closed – Solved" at bounding box center [412, 299] width 219 height 22
type input "**********"
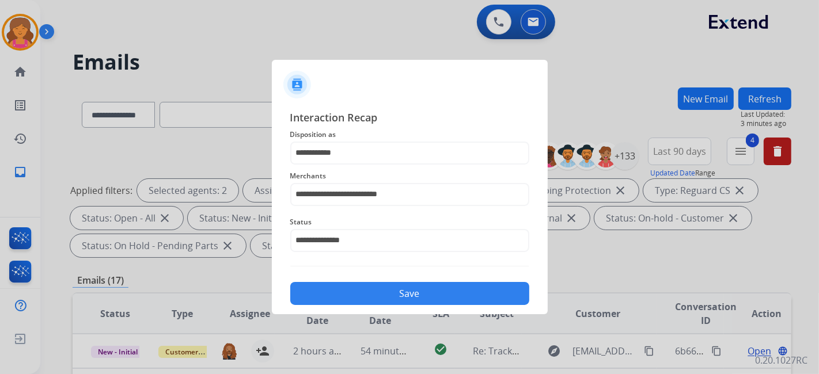
click at [350, 298] on button "Save" at bounding box center [409, 293] width 239 height 23
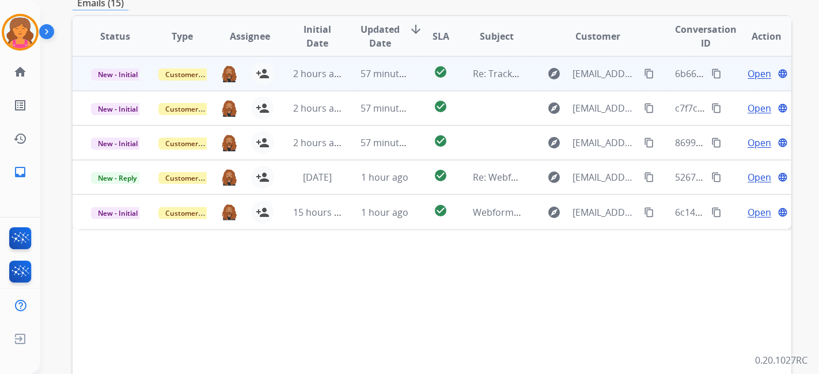
scroll to position [363, 0]
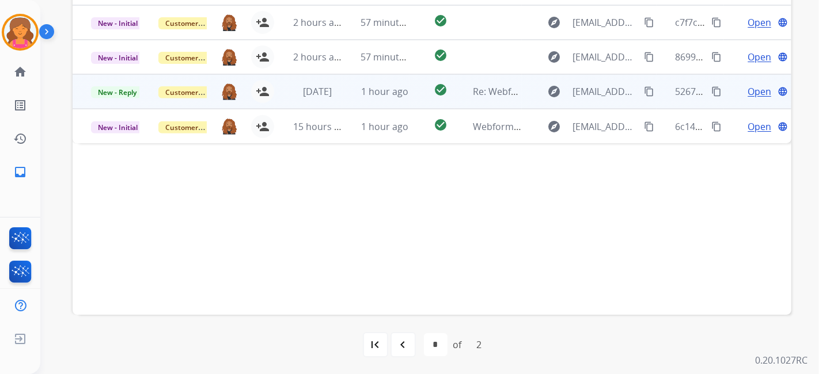
click at [737, 94] on span "Open" at bounding box center [760, 92] width 24 height 14
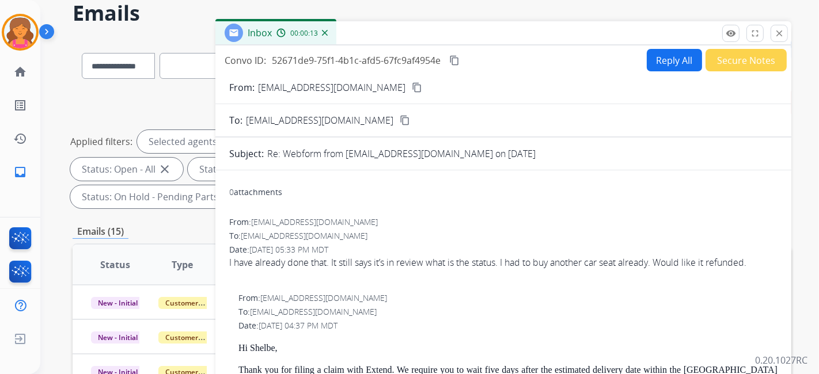
scroll to position [43, 0]
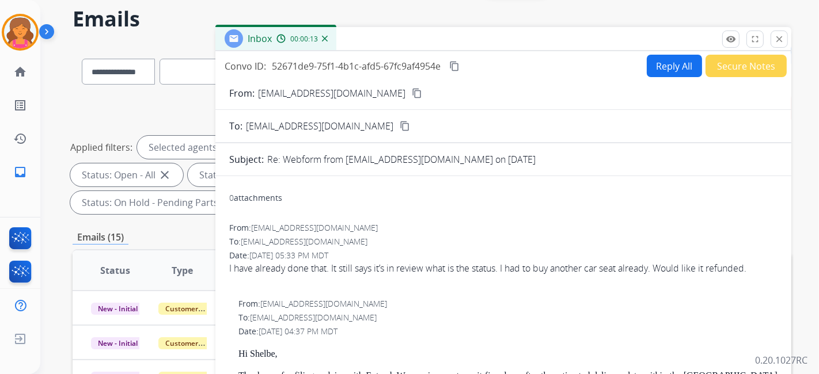
click at [412, 89] on mat-icon "content_copy" at bounding box center [417, 93] width 10 height 10
click at [647, 59] on button "Reply All" at bounding box center [674, 66] width 55 height 22
select select "**********"
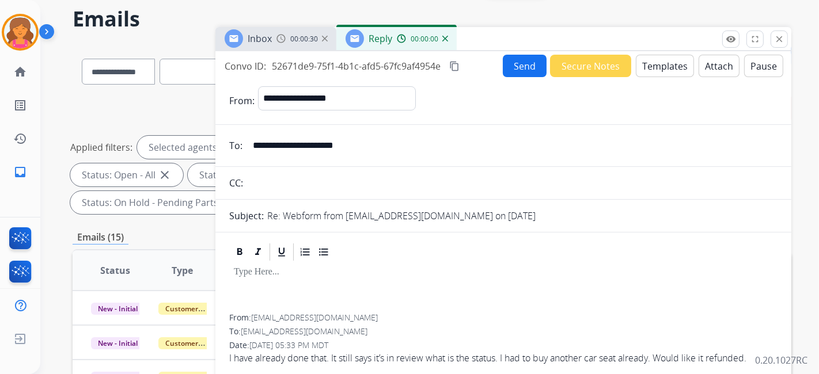
click at [643, 65] on button "Templates" at bounding box center [665, 66] width 58 height 22
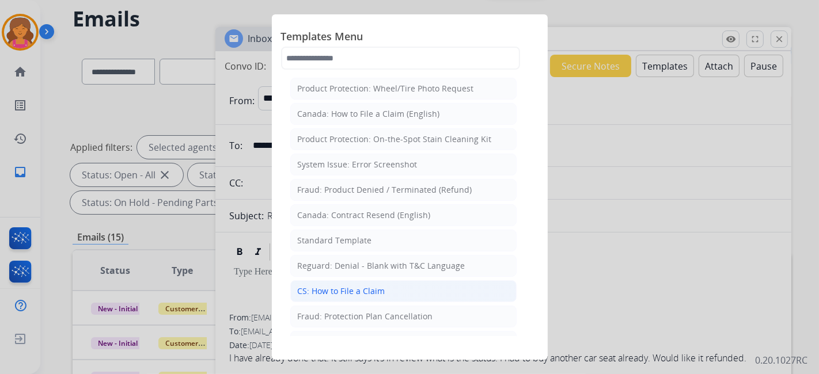
click at [336, 280] on li "CS: How to File a Claim" at bounding box center [403, 291] width 226 height 22
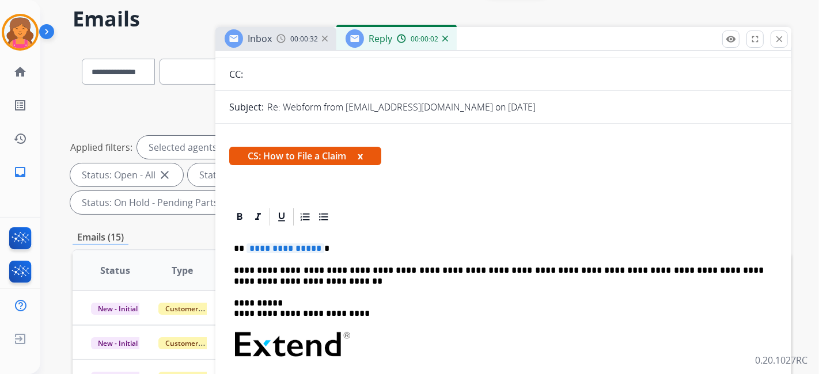
scroll to position [192, 0]
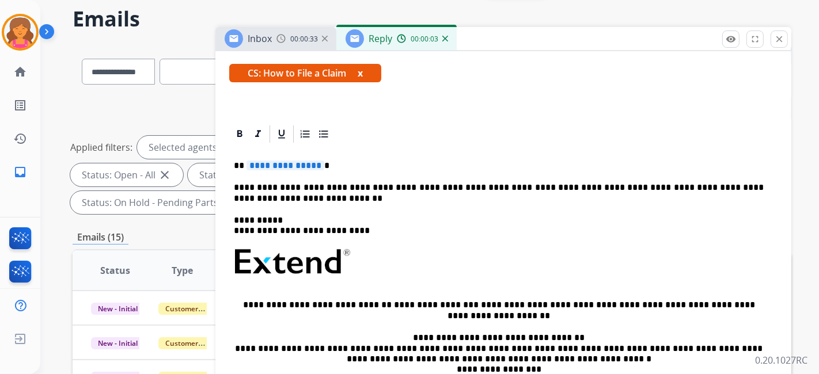
click at [283, 166] on span "**********" at bounding box center [285, 166] width 78 height 10
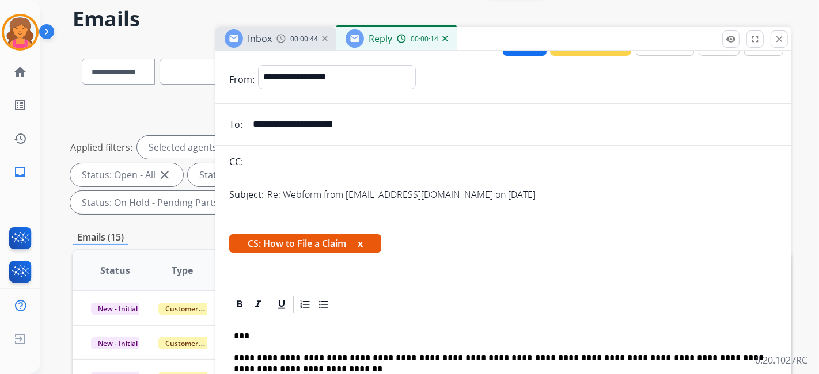
scroll to position [0, 0]
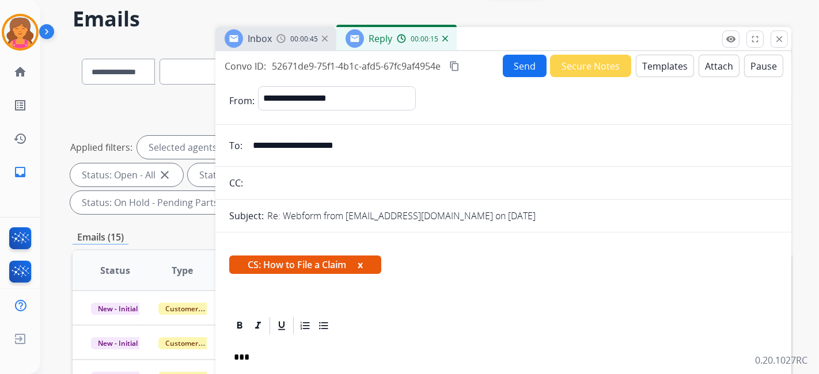
click at [508, 62] on button "Send" at bounding box center [525, 66] width 44 height 22
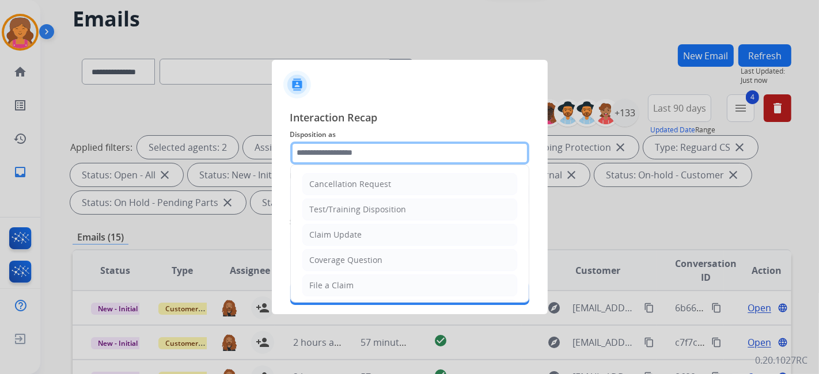
click at [347, 157] on input "text" at bounding box center [409, 153] width 239 height 23
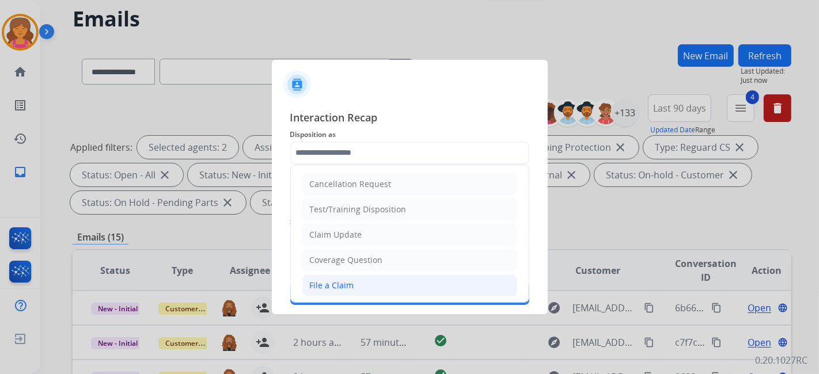
click at [342, 280] on div "File a Claim" at bounding box center [332, 286] width 44 height 12
type input "**********"
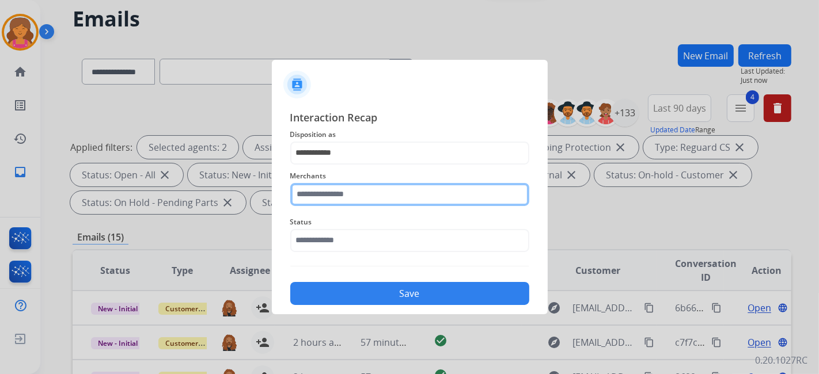
click at [330, 200] on input "text" at bounding box center [409, 194] width 239 height 23
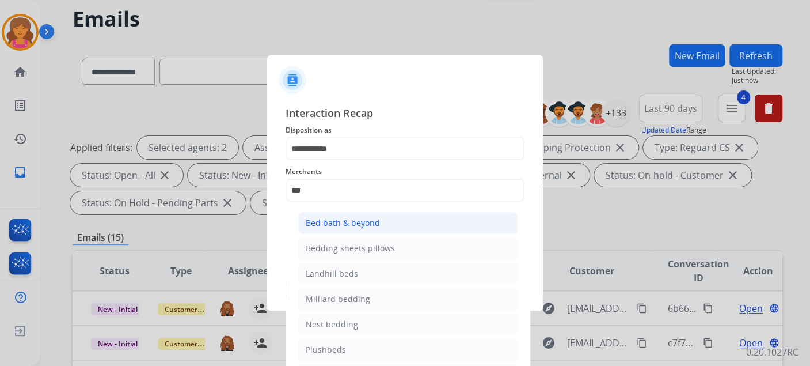
click at [437, 218] on li "Bed bath & beyond" at bounding box center [407, 223] width 219 height 22
type input "**********"
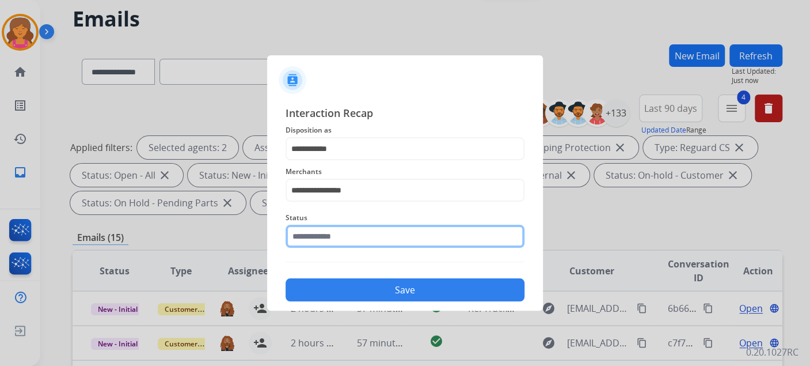
click at [397, 240] on input "text" at bounding box center [405, 236] width 239 height 23
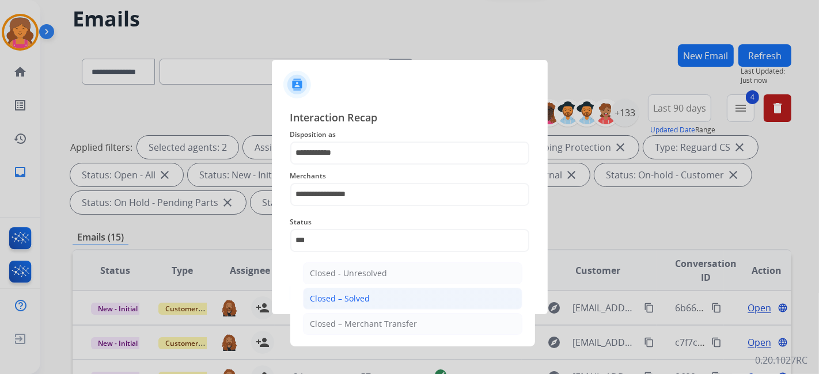
click at [403, 293] on li "Closed – Solved" at bounding box center [412, 299] width 219 height 22
type input "**********"
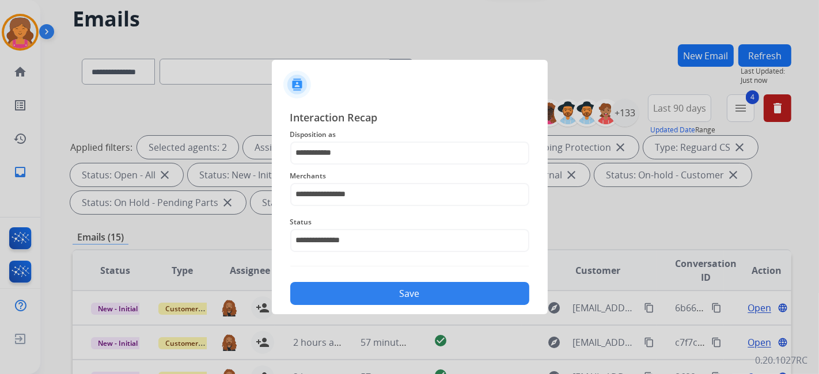
click at [403, 293] on button "Save" at bounding box center [409, 293] width 239 height 23
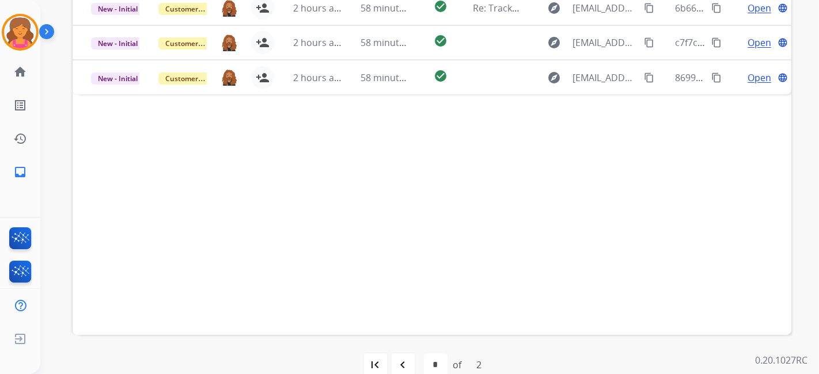
scroll to position [363, 0]
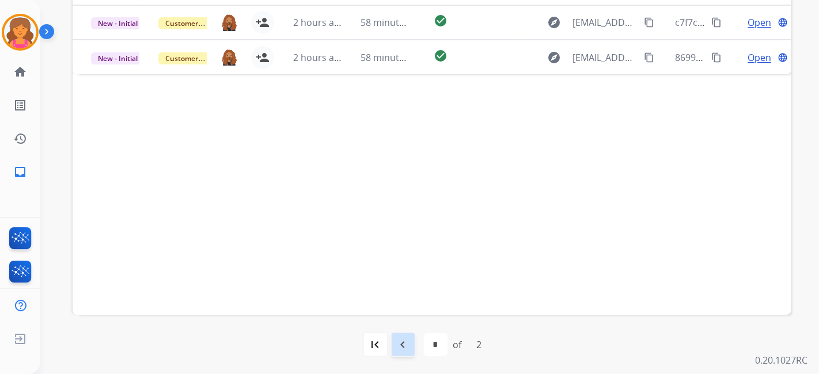
click at [408, 336] on mat-icon "navigate_before" at bounding box center [403, 345] width 14 height 14
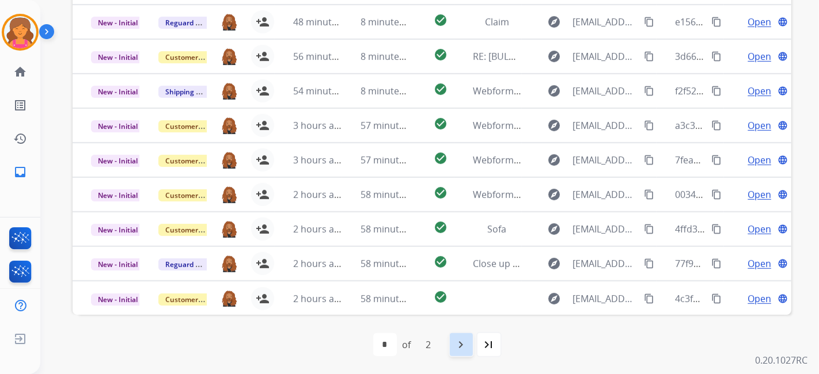
click at [465, 336] on mat-icon "navigate_next" at bounding box center [461, 345] width 14 height 14
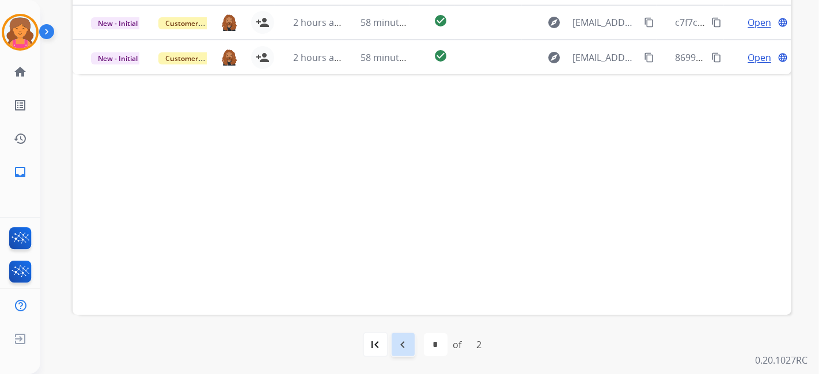
click at [400, 336] on mat-icon "navigate_before" at bounding box center [403, 345] width 14 height 14
select select "*"
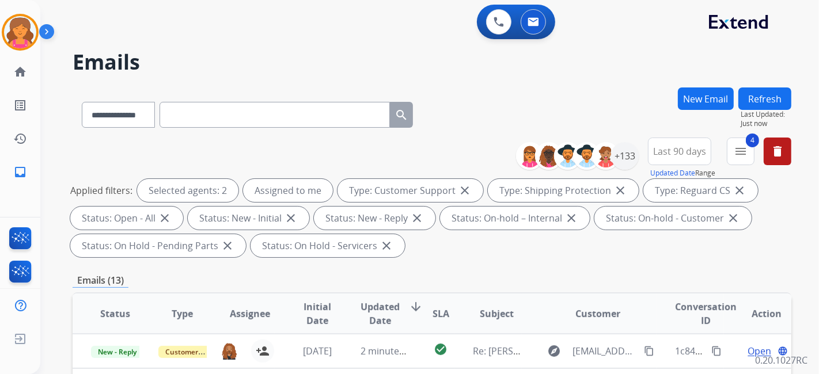
scroll to position [256, 0]
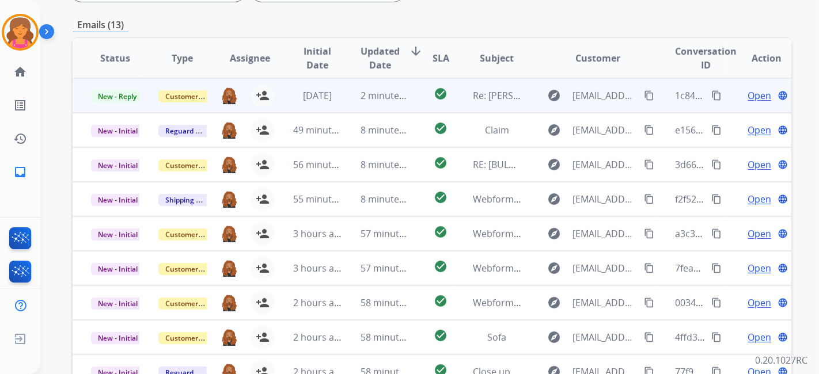
click at [737, 94] on span "Open" at bounding box center [760, 96] width 24 height 14
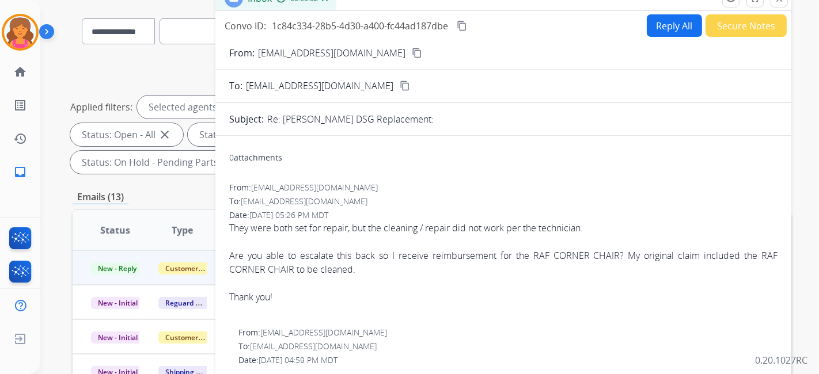
scroll to position [64, 0]
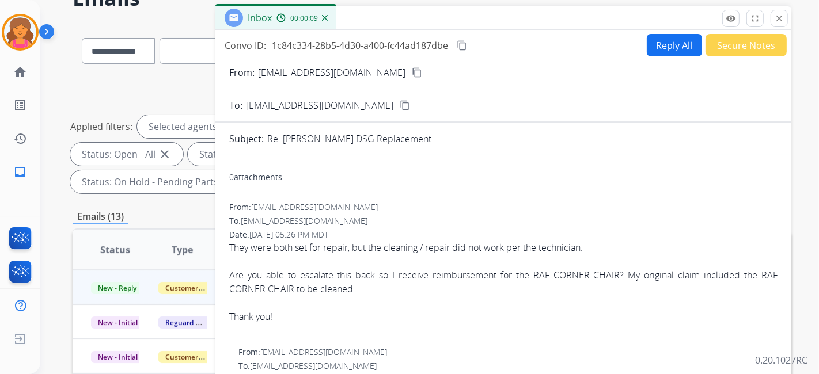
click at [412, 73] on mat-icon "content_copy" at bounding box center [417, 72] width 10 height 10
click at [636, 49] on div "Convo ID: 1c84c334-28b5-4d30-a400-fc44ad187dbe content_copy Reply All Secure No…" at bounding box center [503, 45] width 576 height 22
click at [647, 47] on button "Reply All" at bounding box center [674, 45] width 55 height 22
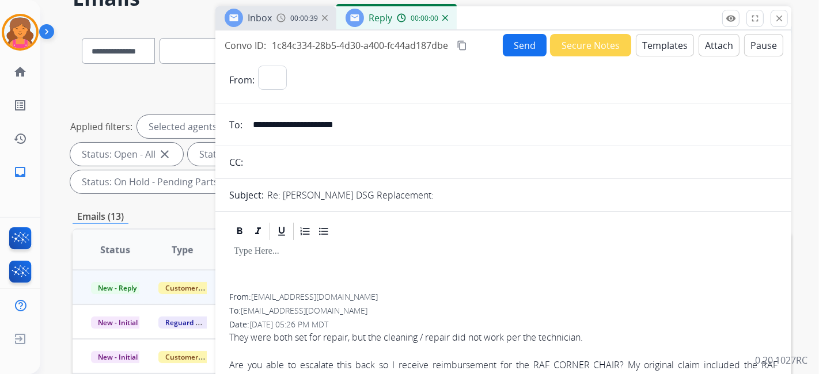
select select "**********"
click at [645, 48] on button "Templates" at bounding box center [665, 45] width 58 height 22
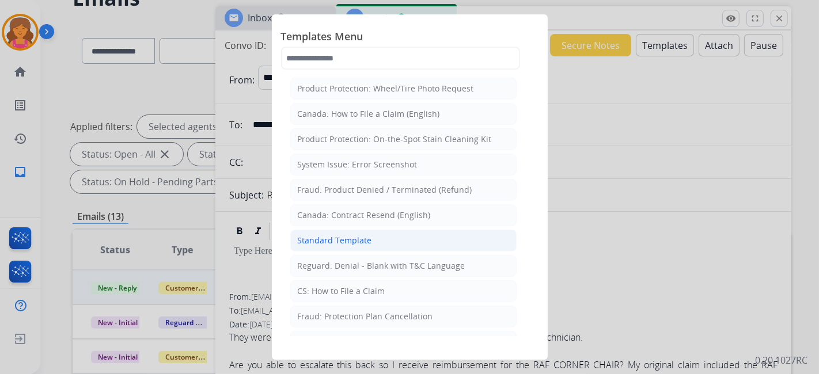
click at [351, 235] on div "Standard Template" at bounding box center [335, 241] width 74 height 12
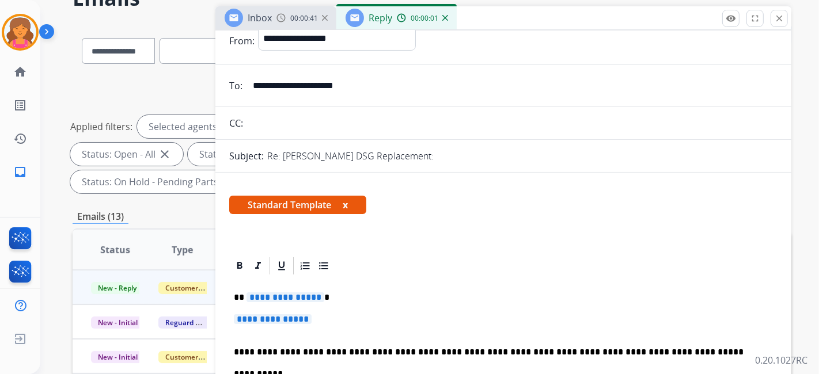
scroll to position [128, 0]
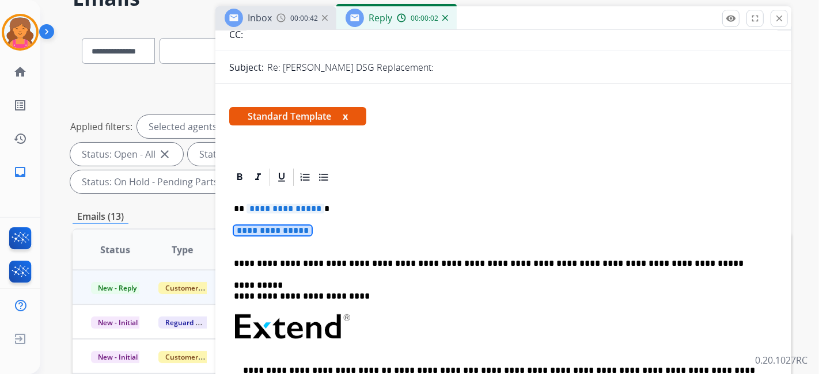
click at [288, 214] on div "**********" at bounding box center [503, 354] width 548 height 333
click at [287, 210] on span "**********" at bounding box center [285, 209] width 78 height 10
click at [286, 226] on span "**********" at bounding box center [273, 231] width 78 height 10
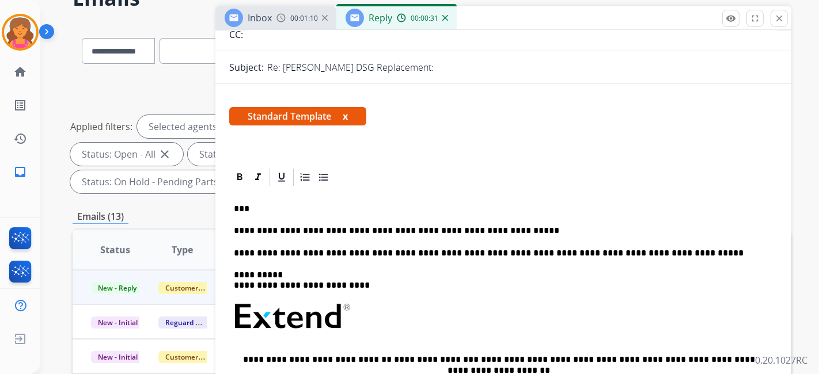
click at [533, 231] on p "**********" at bounding box center [499, 231] width 530 height 10
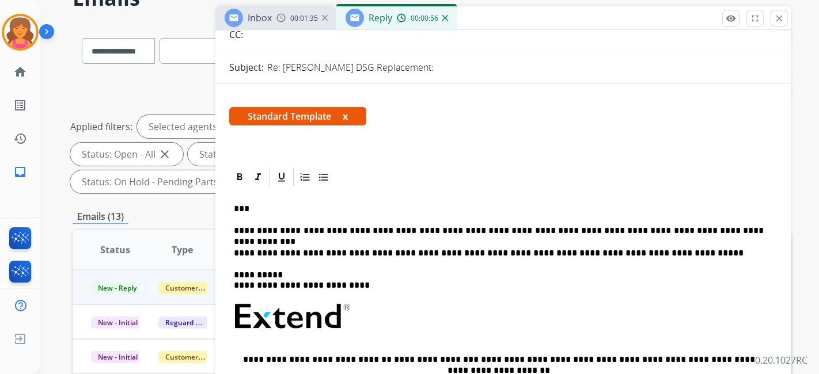
click at [734, 229] on p "**********" at bounding box center [499, 231] width 530 height 10
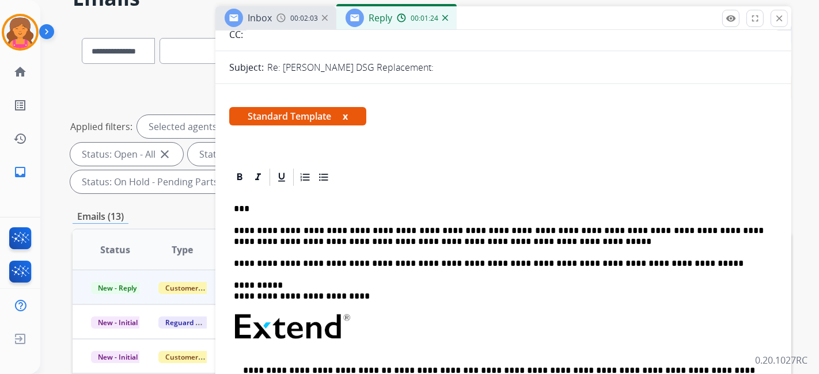
click at [506, 241] on p "**********" at bounding box center [499, 236] width 530 height 21
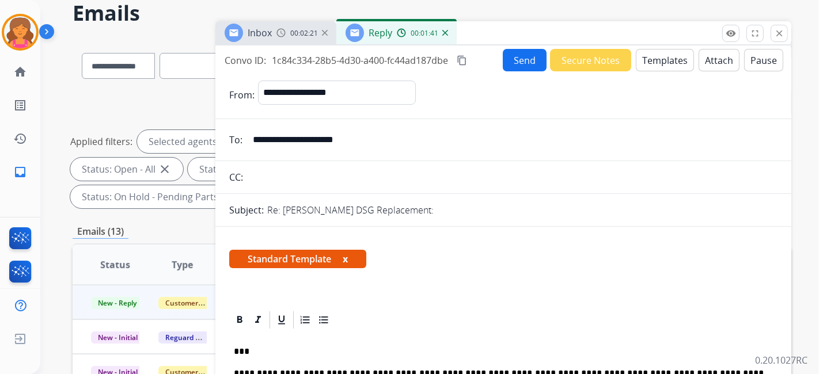
scroll to position [0, 0]
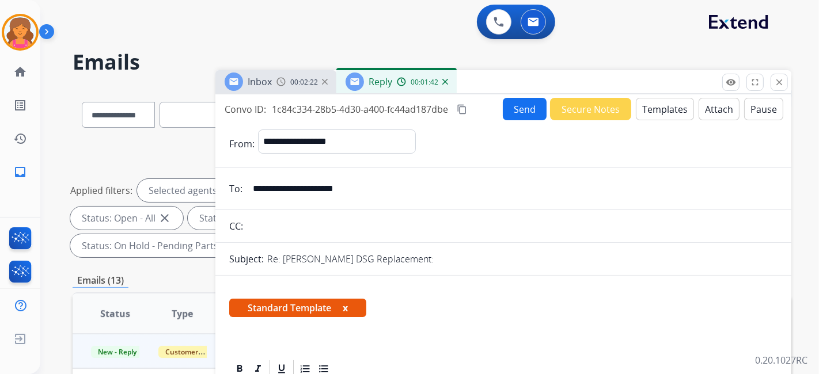
click at [505, 112] on button "Send" at bounding box center [525, 109] width 44 height 22
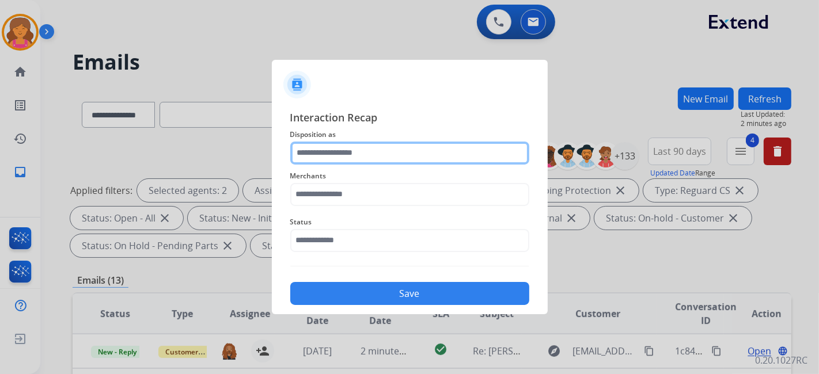
click at [346, 154] on input "text" at bounding box center [409, 153] width 239 height 23
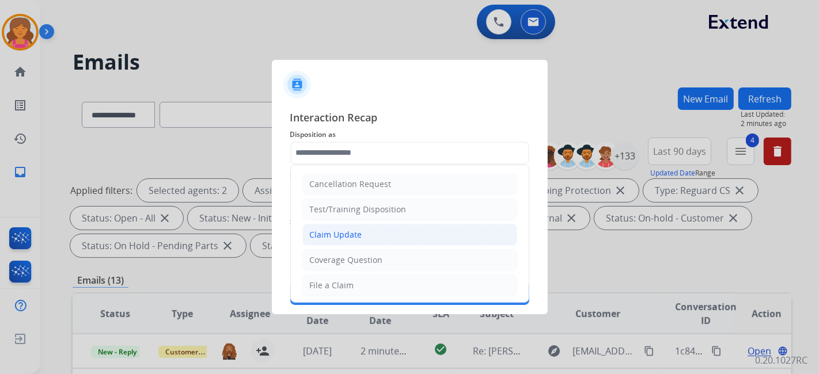
click at [337, 236] on div "Claim Update" at bounding box center [336, 235] width 52 height 12
type input "**********"
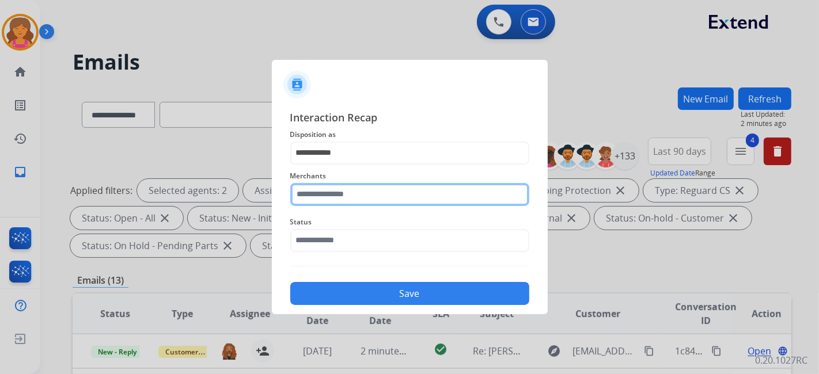
click at [321, 202] on div "Merchants" at bounding box center [409, 188] width 239 height 46
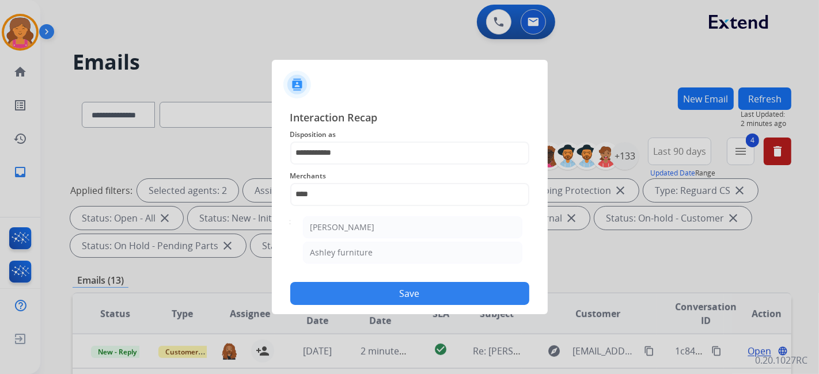
click at [333, 259] on li "Ashley furniture" at bounding box center [412, 253] width 219 height 22
type input "**********"
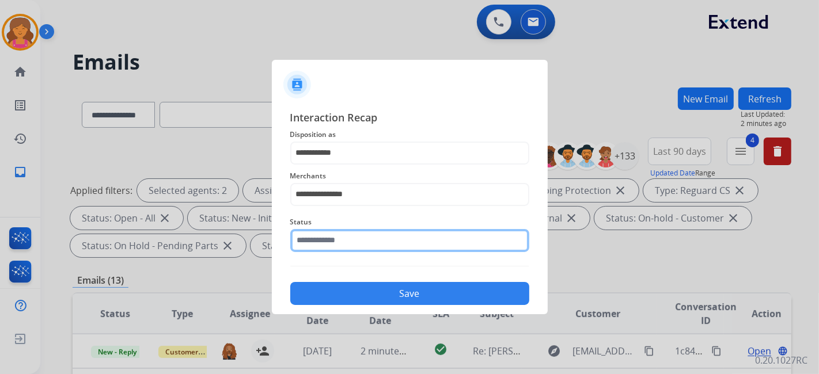
click at [332, 246] on input "text" at bounding box center [409, 240] width 239 height 23
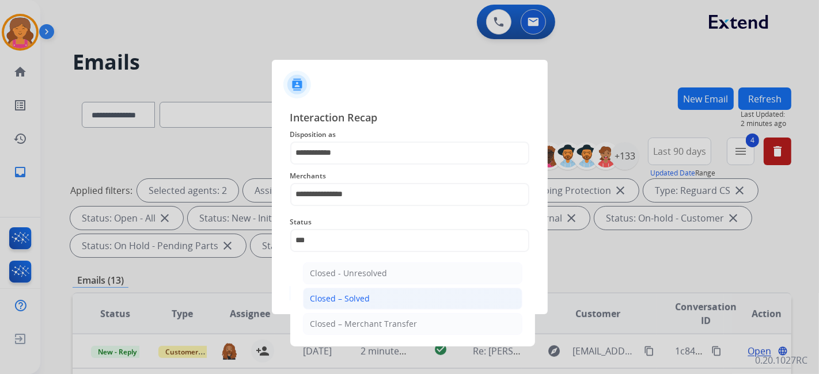
click at [346, 295] on div "Closed – Solved" at bounding box center [340, 299] width 60 height 12
type input "**********"
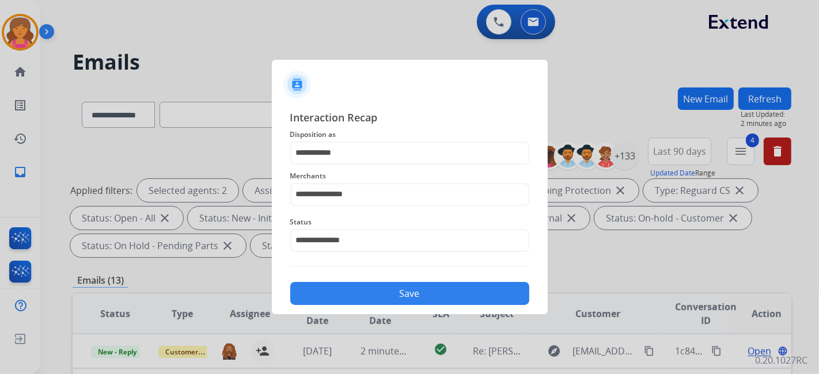
click at [346, 295] on button "Save" at bounding box center [409, 293] width 239 height 23
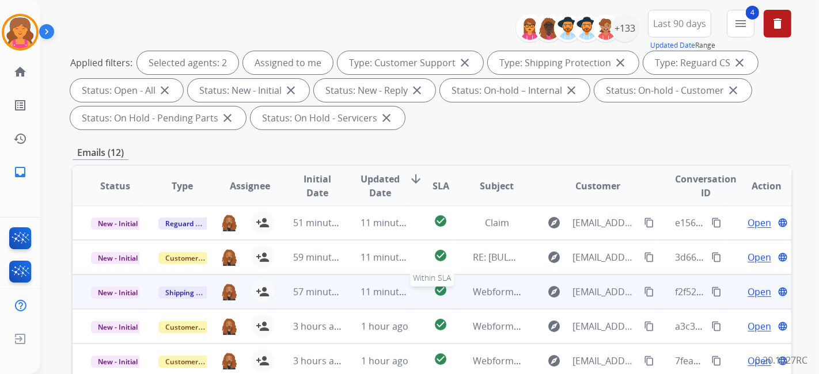
scroll to position [363, 0]
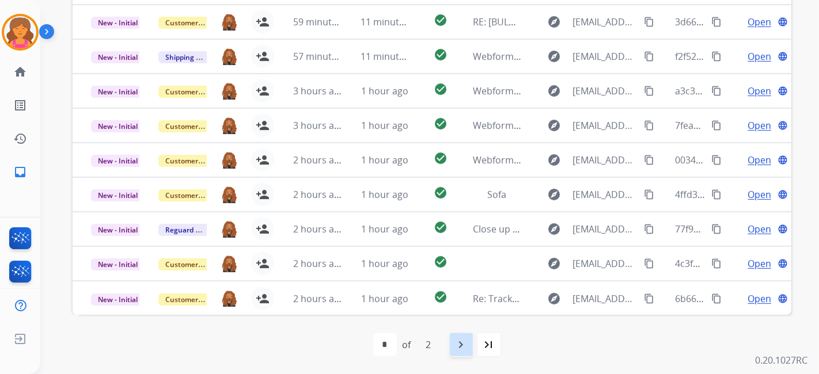
click at [461, 336] on div "navigate_next" at bounding box center [461, 344] width 25 height 25
select select "*"
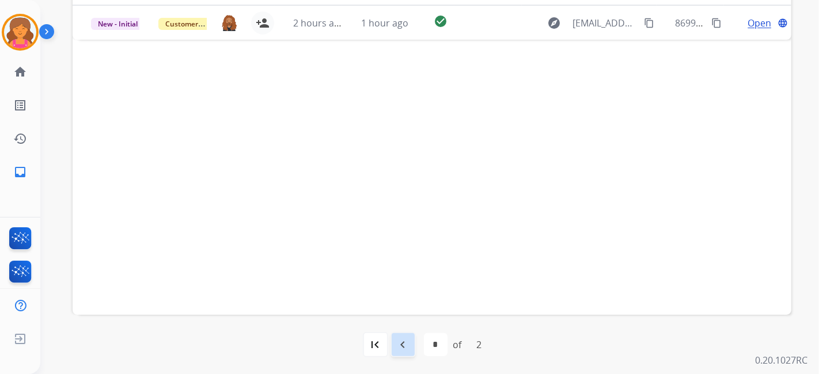
click at [408, 336] on mat-icon "navigate_before" at bounding box center [403, 345] width 14 height 14
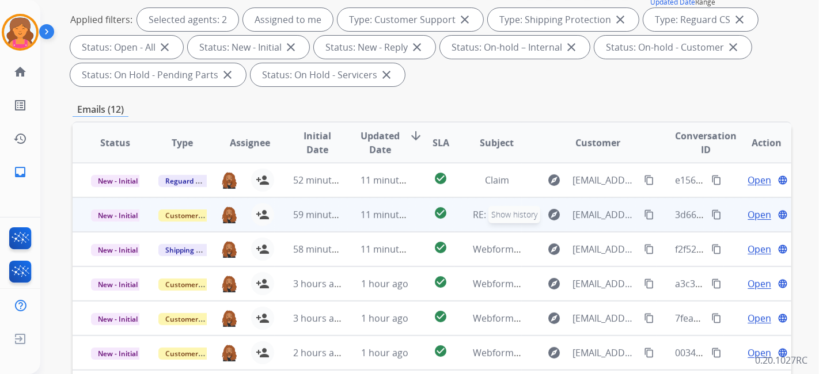
scroll to position [1, 0]
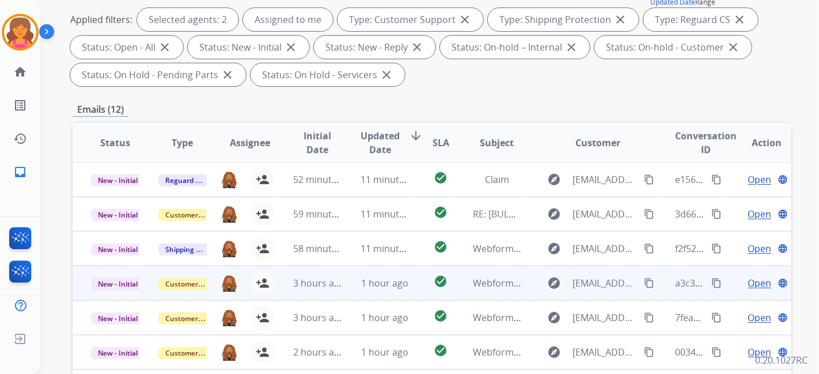
click at [737, 279] on span "Open" at bounding box center [760, 283] width 24 height 14
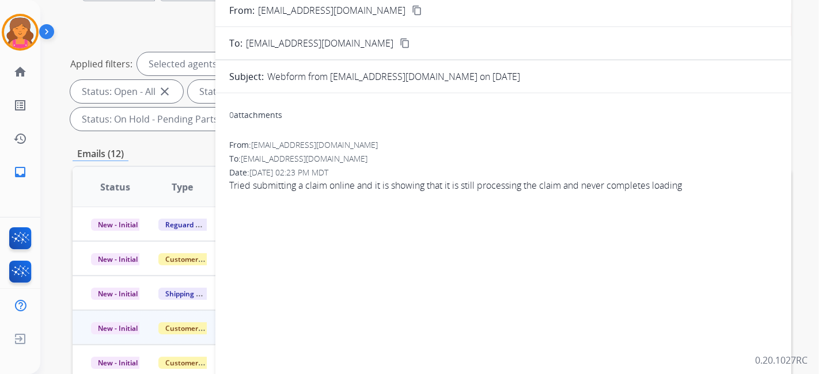
scroll to position [107, 0]
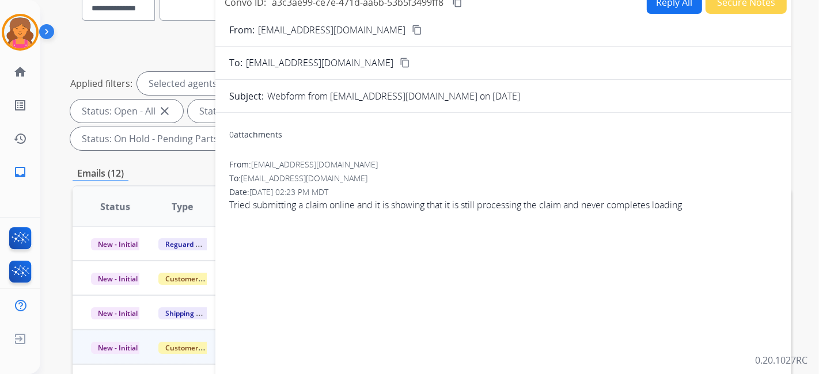
click at [657, 9] on button "Reply All" at bounding box center [674, 2] width 55 height 22
select select "**********"
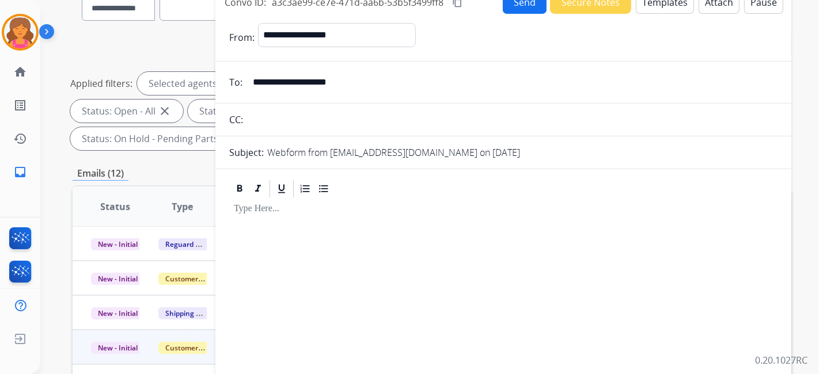
click at [667, 5] on button "Templates" at bounding box center [665, 2] width 58 height 22
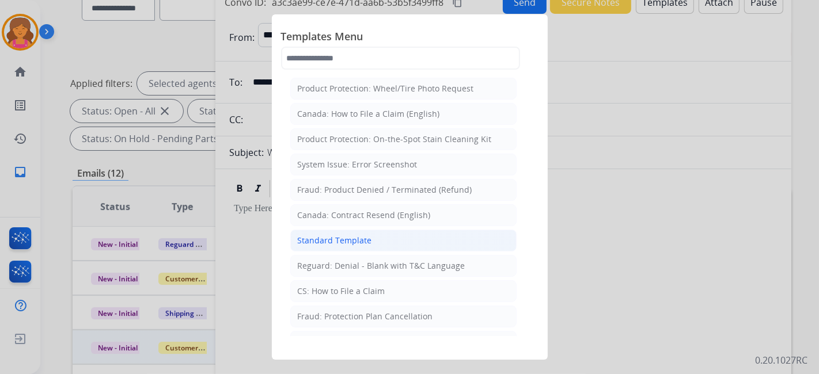
click at [367, 247] on li "Standard Template" at bounding box center [403, 241] width 226 height 22
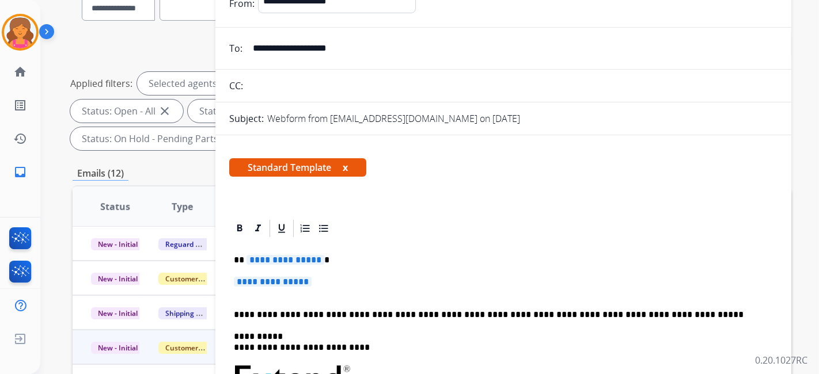
scroll to position [128, 0]
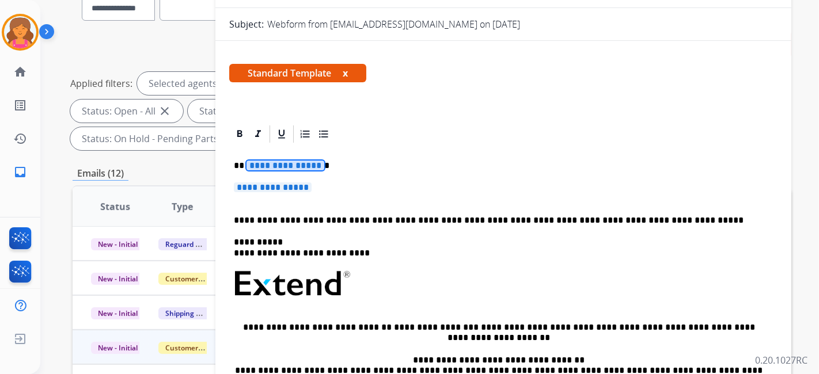
click at [262, 161] on span "**********" at bounding box center [285, 166] width 78 height 10
click at [266, 183] on span "**********" at bounding box center [273, 188] width 78 height 10
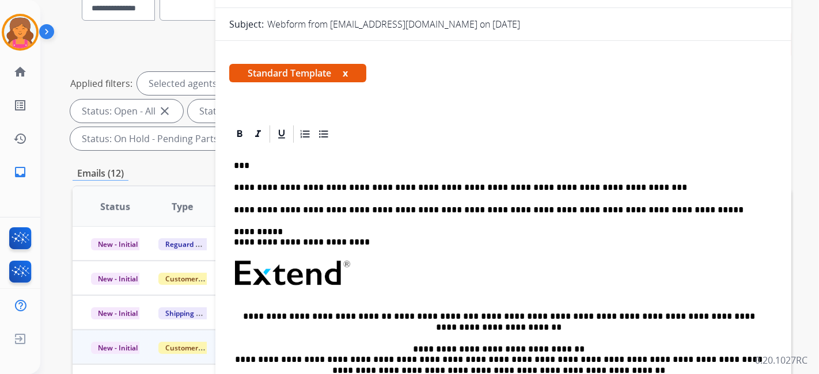
click at [556, 185] on p "**********" at bounding box center [499, 188] width 530 height 10
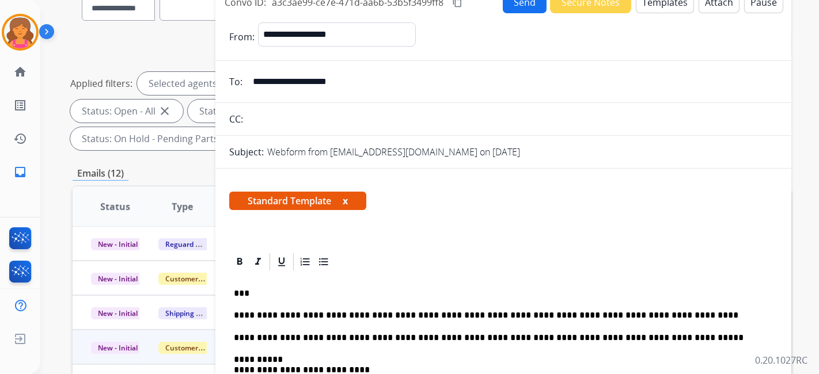
scroll to position [0, 0]
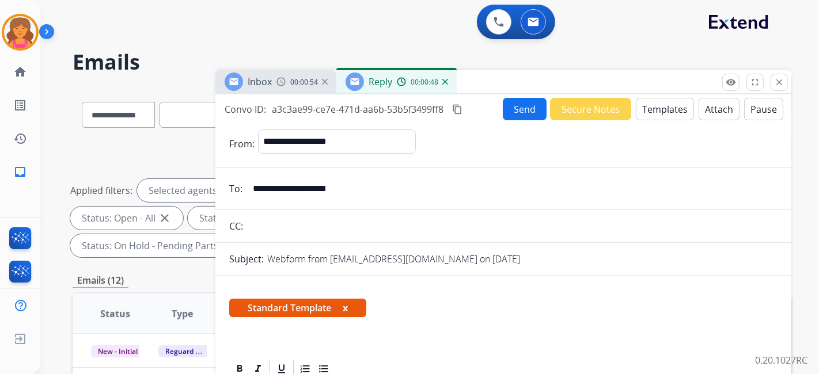
click at [521, 106] on button "Send" at bounding box center [525, 109] width 44 height 22
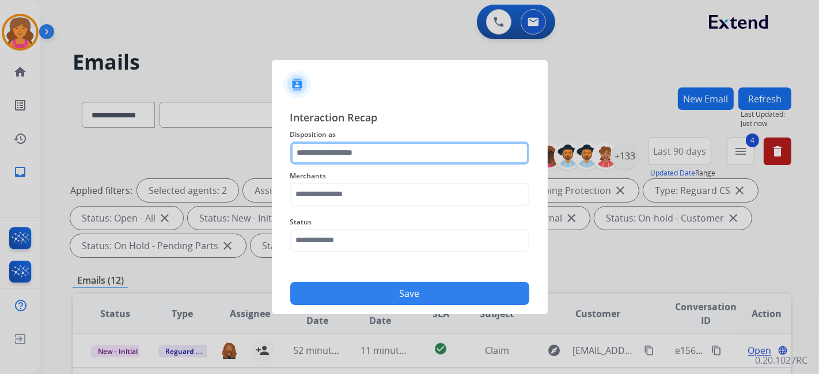
click at [320, 150] on input "text" at bounding box center [409, 153] width 239 height 23
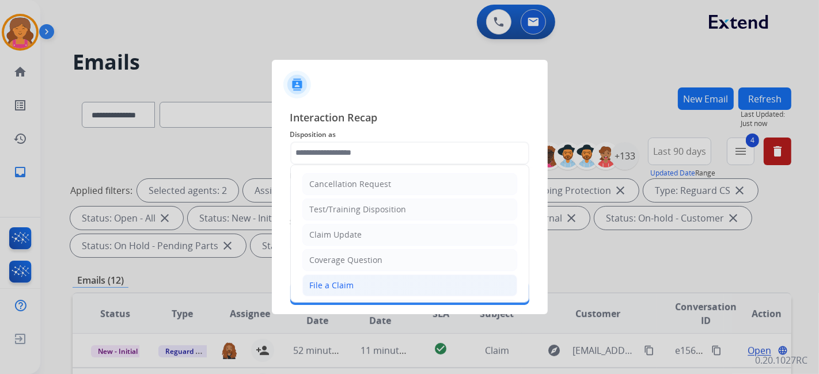
click at [342, 283] on div "File a Claim" at bounding box center [332, 286] width 44 height 12
type input "**********"
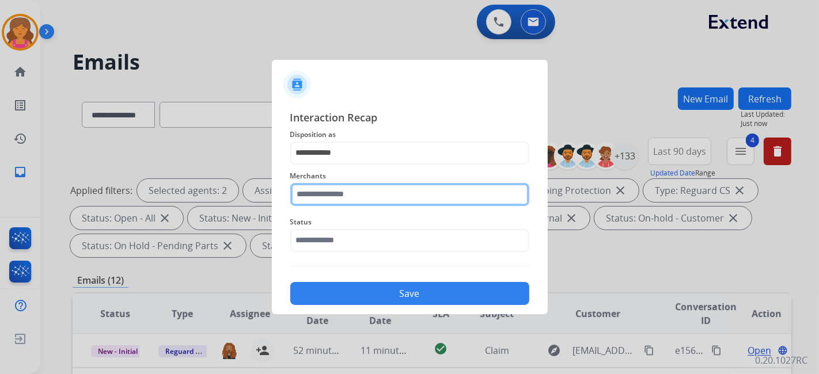
click at [339, 195] on input "text" at bounding box center [409, 194] width 239 height 23
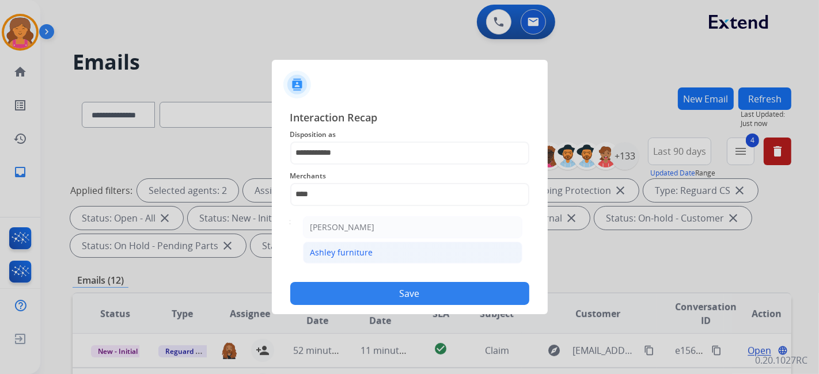
click at [327, 252] on div "Ashley furniture" at bounding box center [341, 253] width 63 height 12
type input "**********"
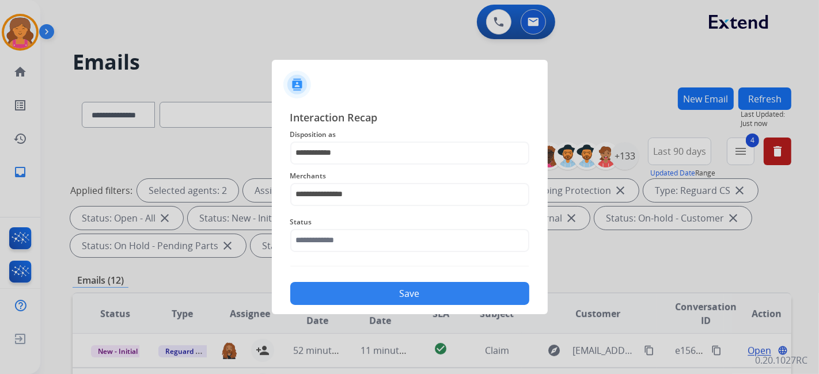
click at [327, 252] on div "Status" at bounding box center [409, 234] width 239 height 46
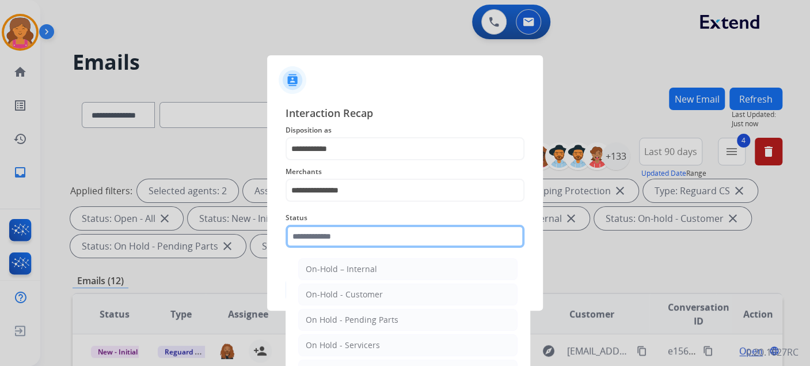
click at [327, 240] on input "text" at bounding box center [405, 236] width 239 height 23
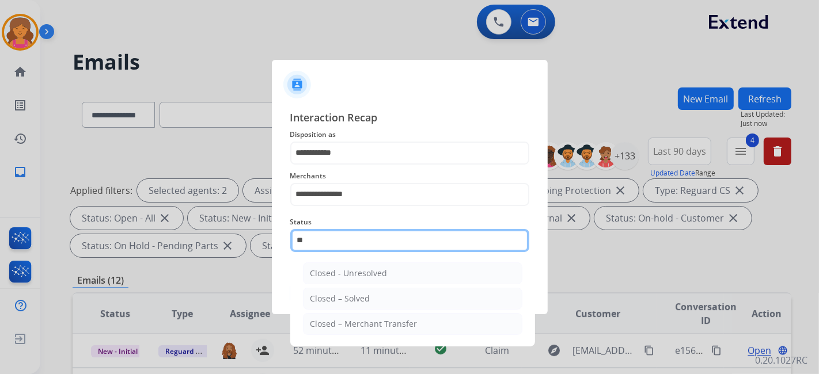
type input "***"
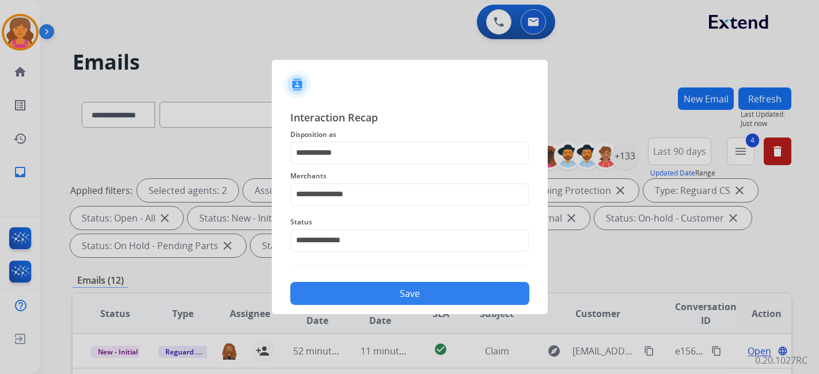
select select "**********"
click at [357, 290] on button "Save" at bounding box center [409, 293] width 239 height 23
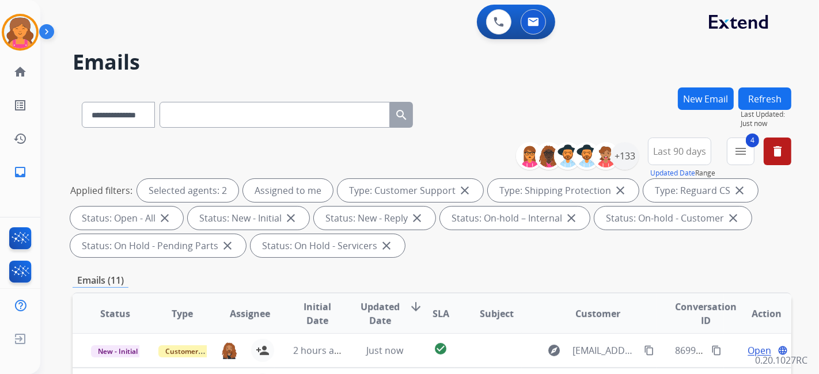
scroll to position [320, 0]
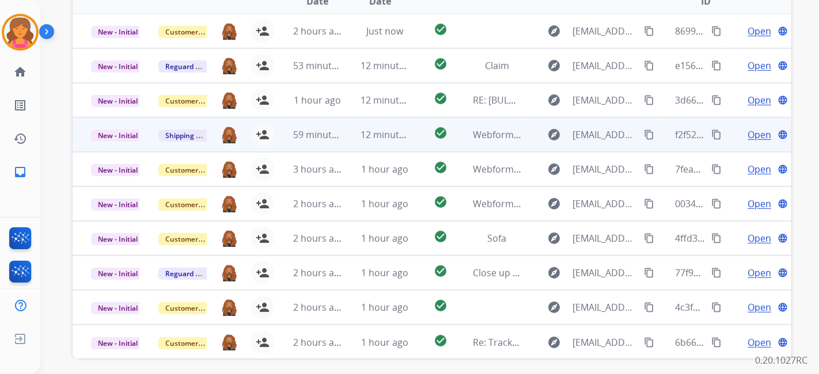
click at [761, 130] on span "Open" at bounding box center [760, 135] width 24 height 14
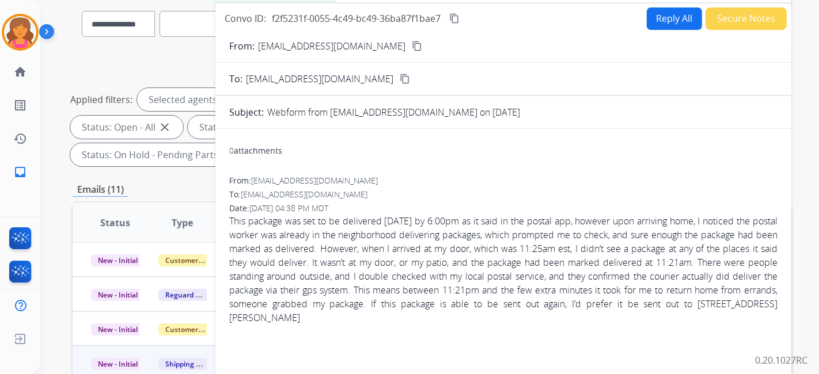
scroll to position [64, 0]
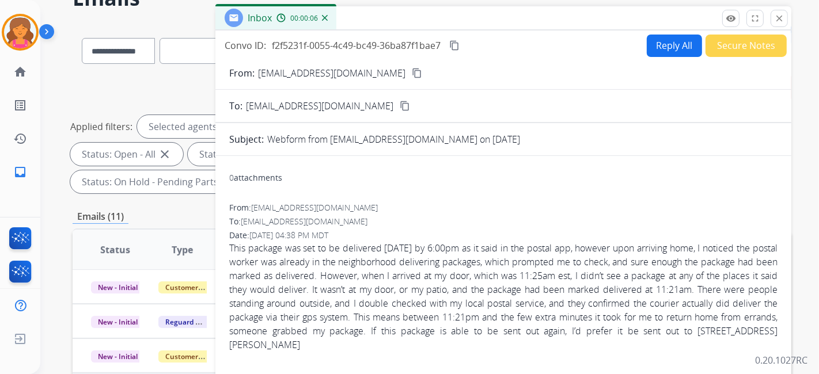
click at [412, 72] on mat-icon "content_copy" at bounding box center [417, 73] width 10 height 10
click at [657, 45] on button "Reply All" at bounding box center [674, 46] width 55 height 22
select select "**********"
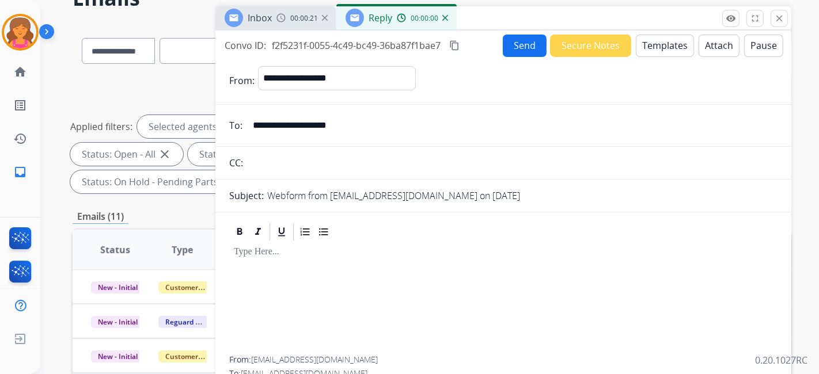
click at [657, 45] on button "Templates" at bounding box center [665, 46] width 58 height 22
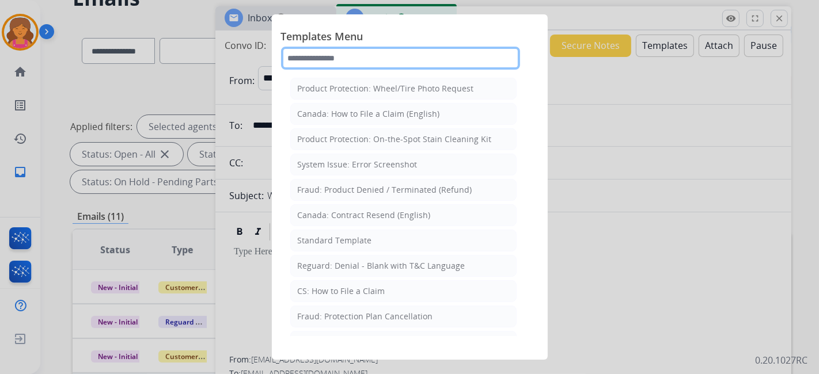
click at [324, 54] on input "text" at bounding box center [400, 58] width 239 height 23
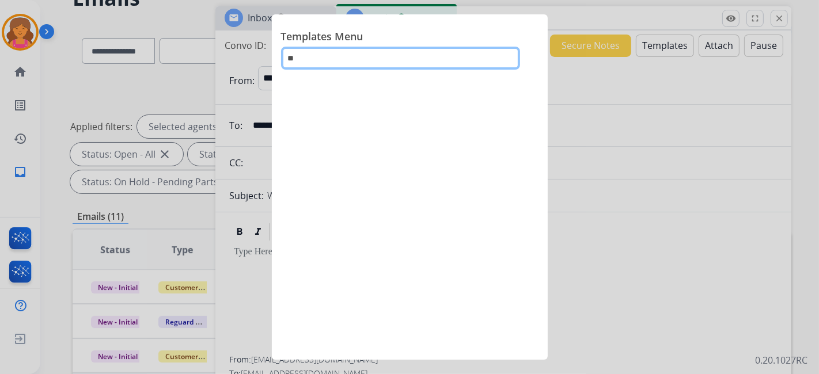
type input "*"
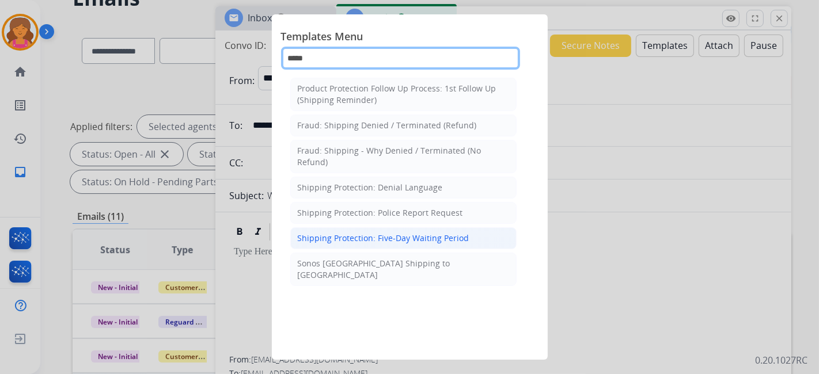
type input "*****"
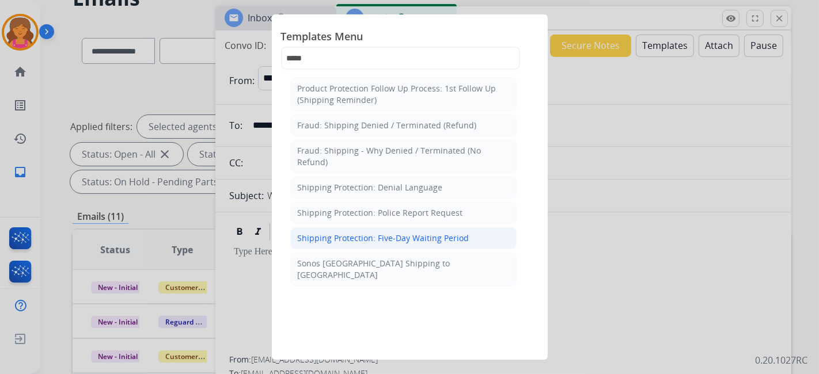
click at [369, 233] on div "Shipping Protection: Five-Day Waiting Period" at bounding box center [384, 239] width 172 height 12
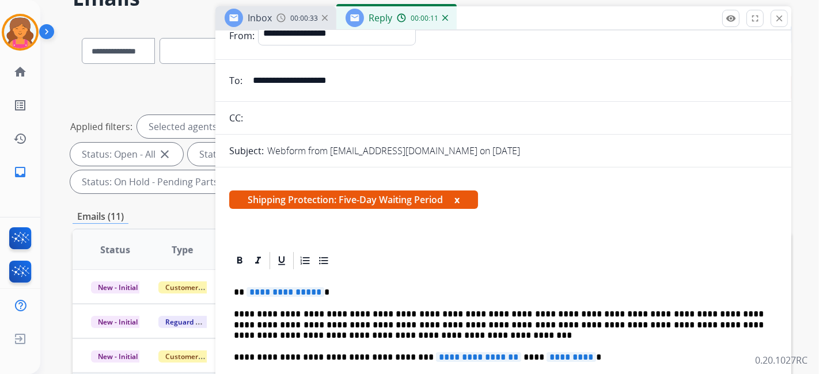
scroll to position [192, 0]
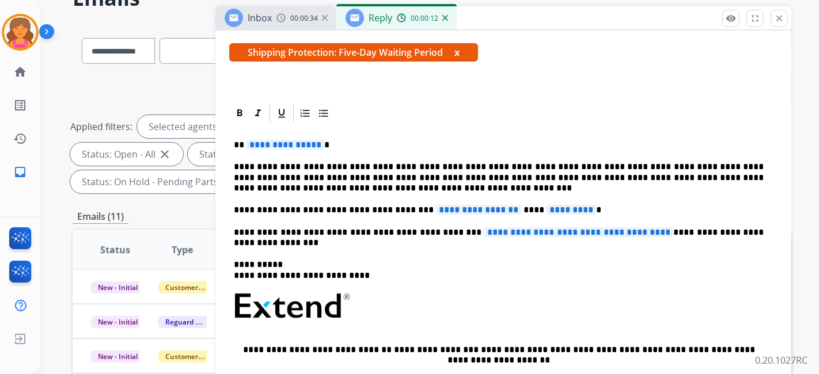
click at [282, 145] on span "**********" at bounding box center [285, 145] width 78 height 10
click at [446, 205] on span "**********" at bounding box center [478, 210] width 85 height 10
click at [436, 210] on span "**********" at bounding box center [478, 210] width 85 height 10
drag, startPoint x: 424, startPoint y: 210, endPoint x: 412, endPoint y: 193, distance: 21.0
click at [408, 183] on p "**********" at bounding box center [499, 178] width 530 height 32
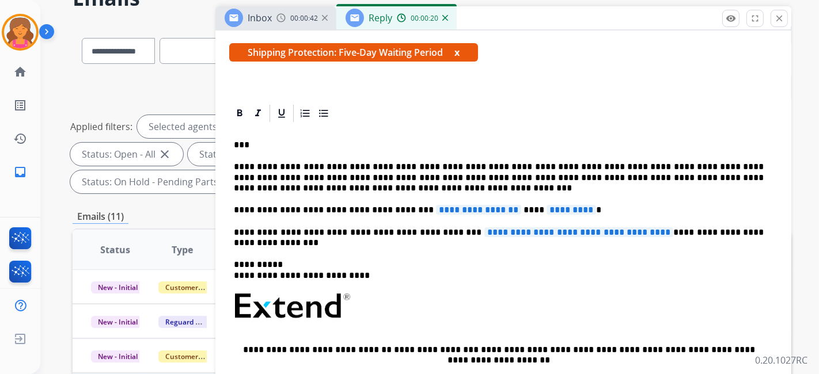
click at [436, 205] on span "**********" at bounding box center [478, 210] width 85 height 10
click at [564, 208] on span "*********" at bounding box center [589, 210] width 50 height 10
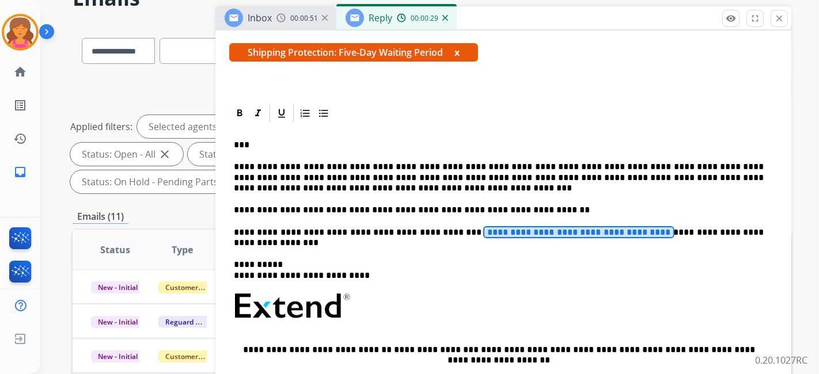
click at [509, 227] on span "**********" at bounding box center [578, 232] width 189 height 10
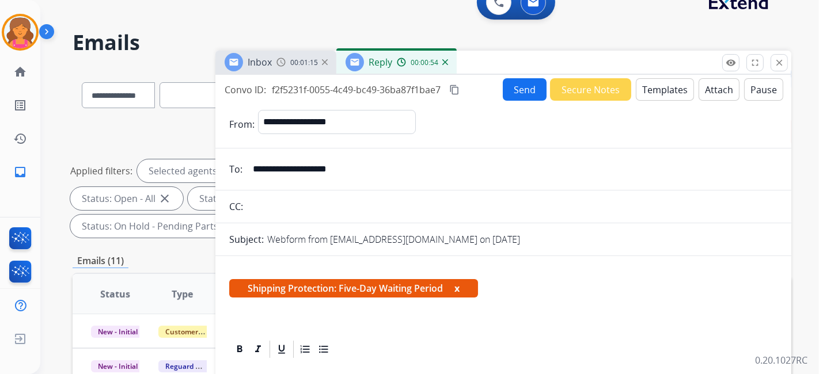
scroll to position [0, 0]
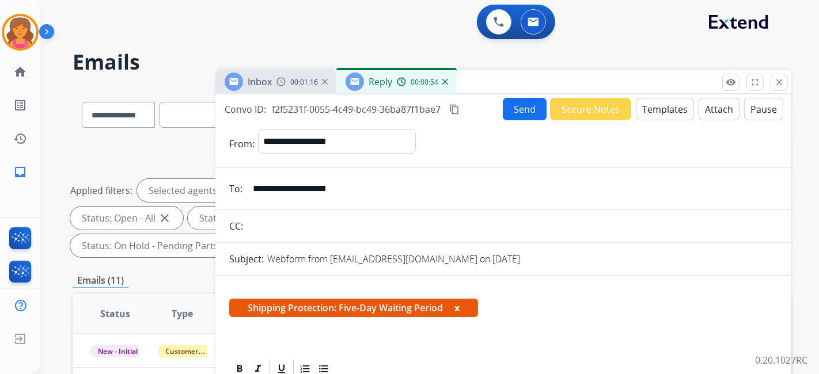
click at [506, 106] on button "Send" at bounding box center [525, 109] width 44 height 22
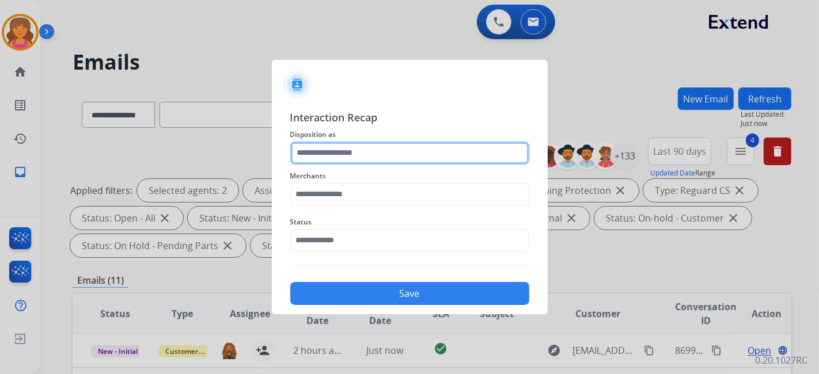
click at [439, 145] on input "text" at bounding box center [409, 153] width 239 height 23
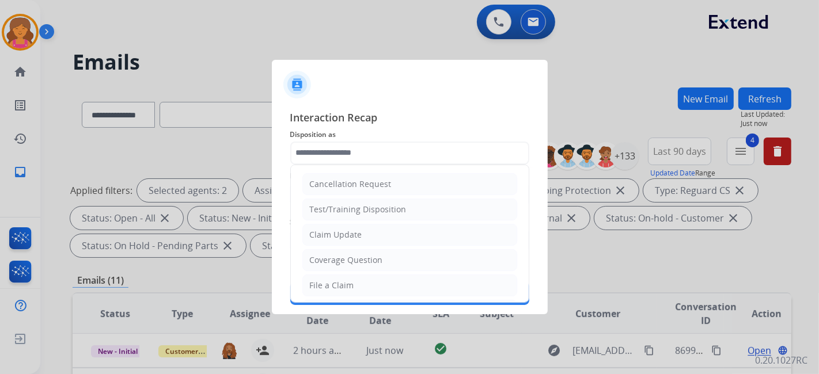
drag, startPoint x: 335, startPoint y: 278, endPoint x: 332, endPoint y: 261, distance: 16.9
click at [335, 280] on div "File a Claim" at bounding box center [332, 286] width 44 height 12
type input "**********"
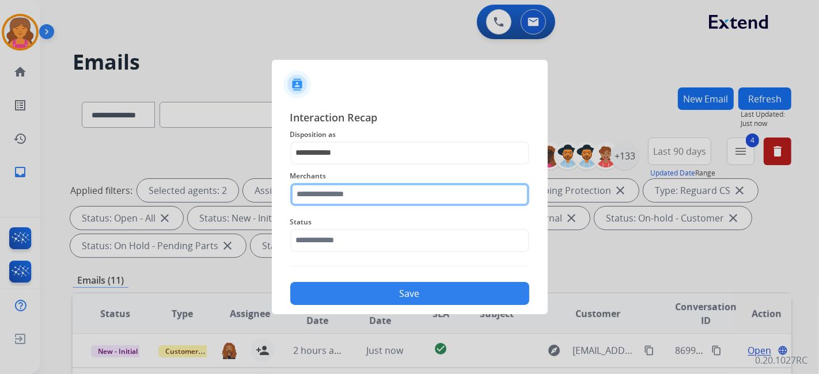
click at [338, 199] on input "text" at bounding box center [409, 194] width 239 height 23
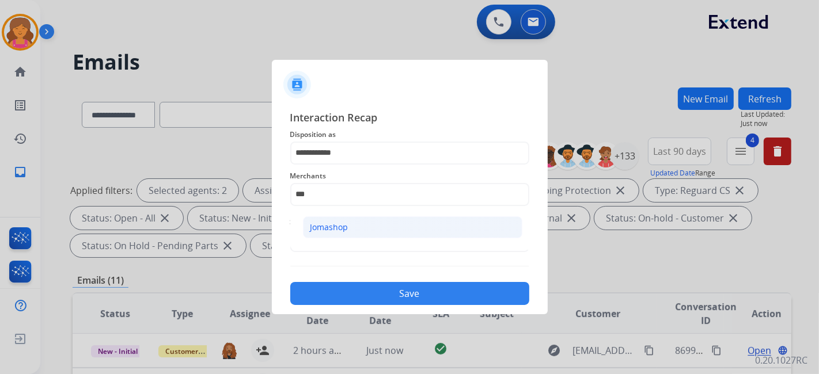
click at [332, 232] on div "Jomashop" at bounding box center [329, 228] width 38 height 12
type input "********"
click at [334, 246] on input "text" at bounding box center [409, 240] width 239 height 23
click at [329, 234] on input "***" at bounding box center [409, 240] width 239 height 23
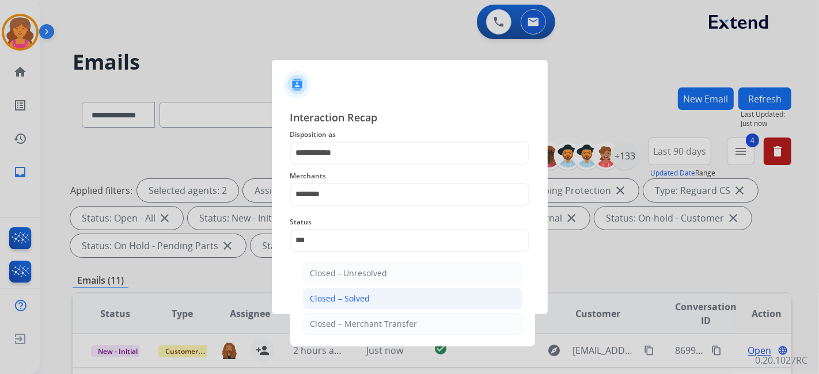
click at [395, 295] on li "Closed – Solved" at bounding box center [412, 299] width 219 height 22
type input "**********"
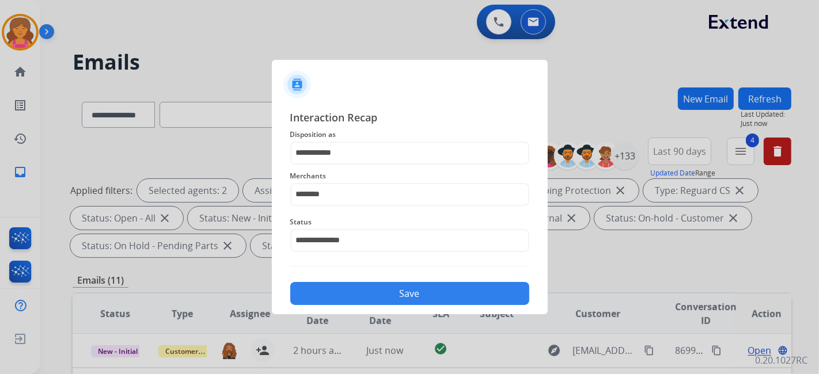
click at [395, 295] on button "Save" at bounding box center [409, 293] width 239 height 23
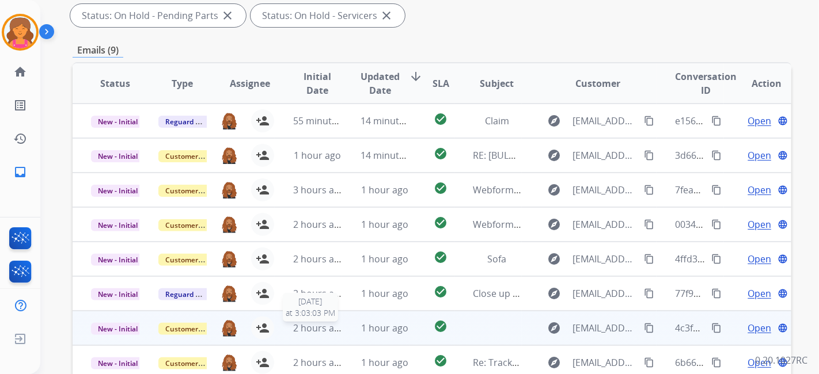
scroll to position [320, 0]
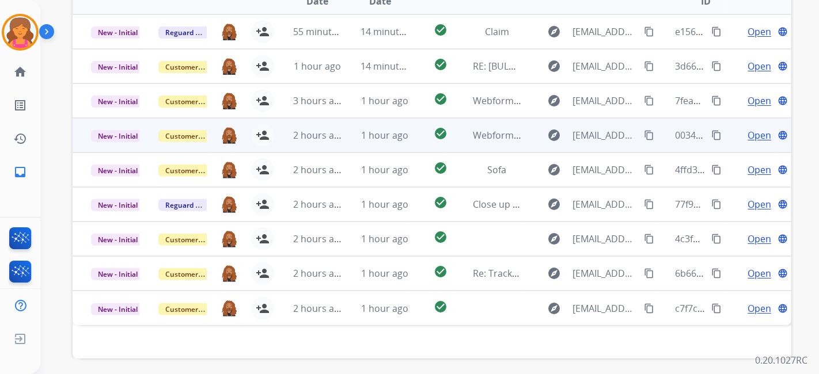
click at [757, 136] on span "Open" at bounding box center [760, 135] width 24 height 14
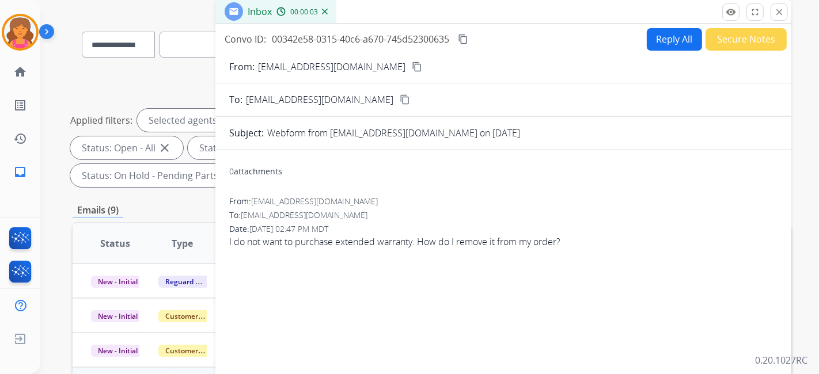
scroll to position [0, 0]
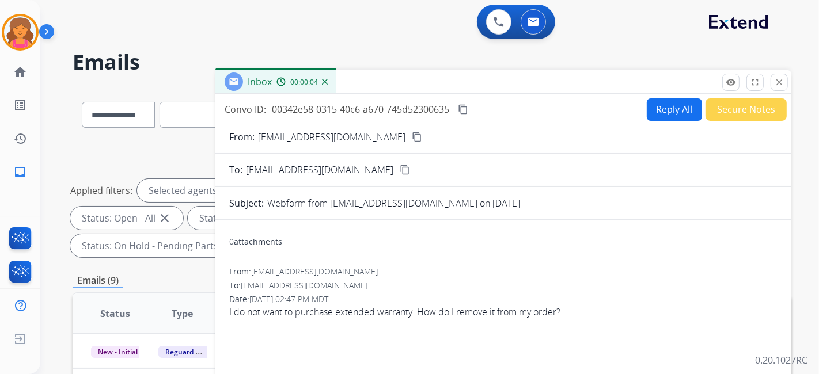
click at [648, 114] on button "Reply All" at bounding box center [674, 109] width 55 height 22
select select "**********"
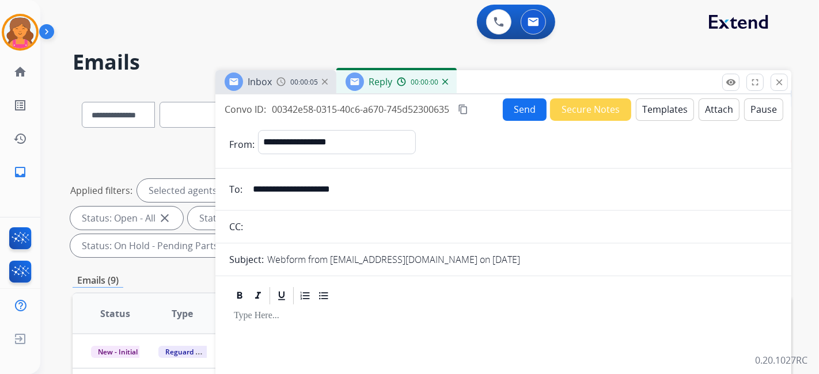
click at [648, 114] on button "Templates" at bounding box center [665, 109] width 58 height 22
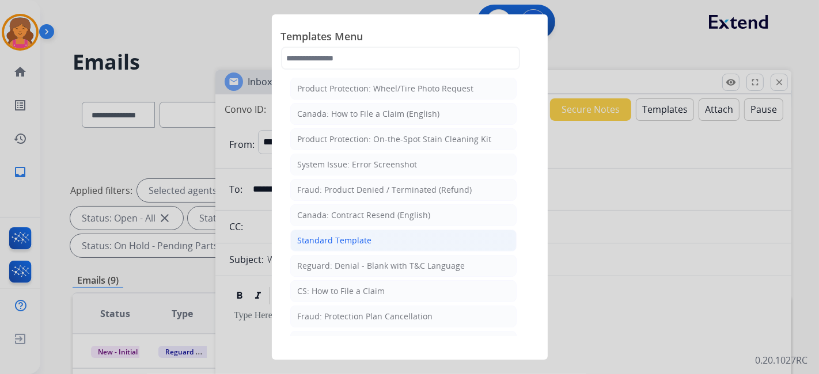
drag, startPoint x: 334, startPoint y: 233, endPoint x: 329, endPoint y: 229, distance: 6.5
click at [335, 235] on div "Standard Template" at bounding box center [335, 241] width 74 height 12
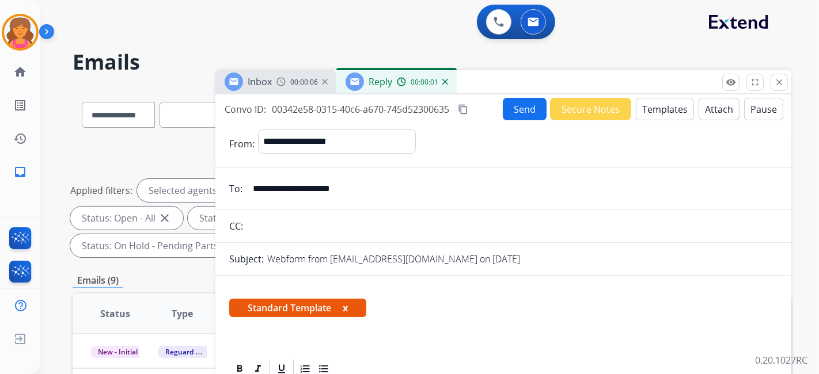
scroll to position [189, 0]
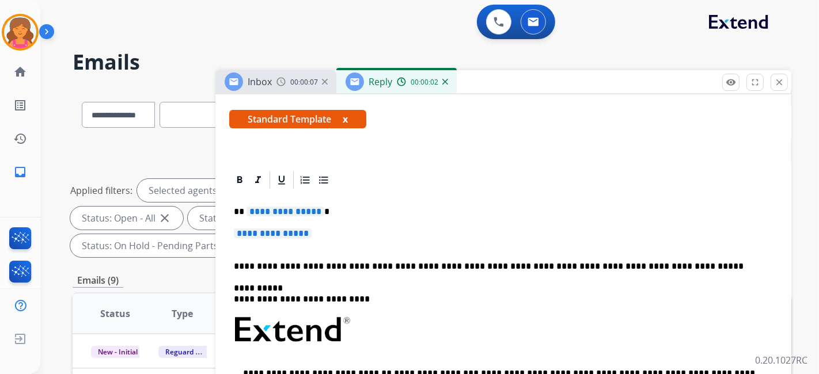
click at [285, 210] on span "**********" at bounding box center [285, 212] width 78 height 10
click at [285, 231] on span "**********" at bounding box center [273, 234] width 78 height 10
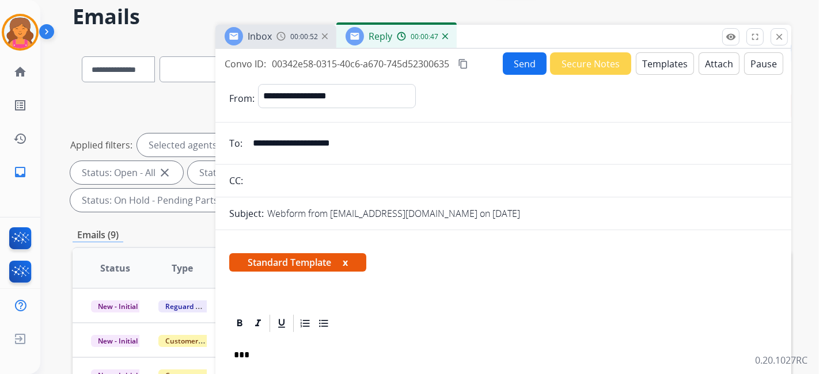
scroll to position [0, 0]
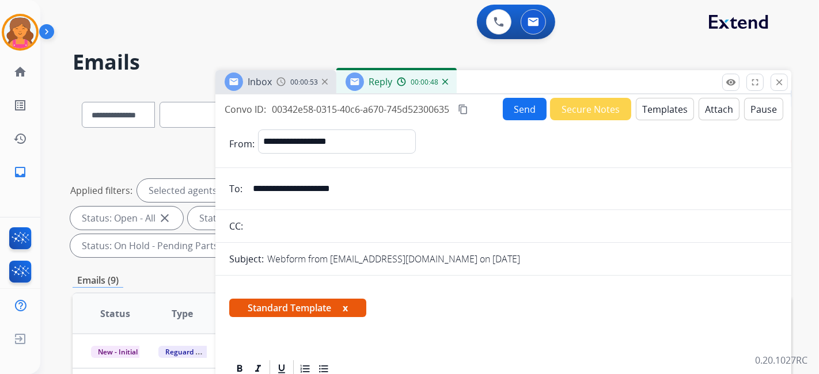
click at [528, 105] on button "Send" at bounding box center [525, 109] width 44 height 22
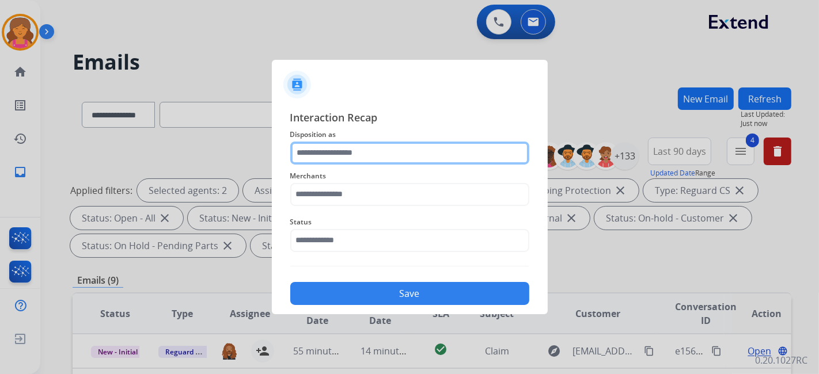
click at [385, 150] on input "text" at bounding box center [409, 153] width 239 height 23
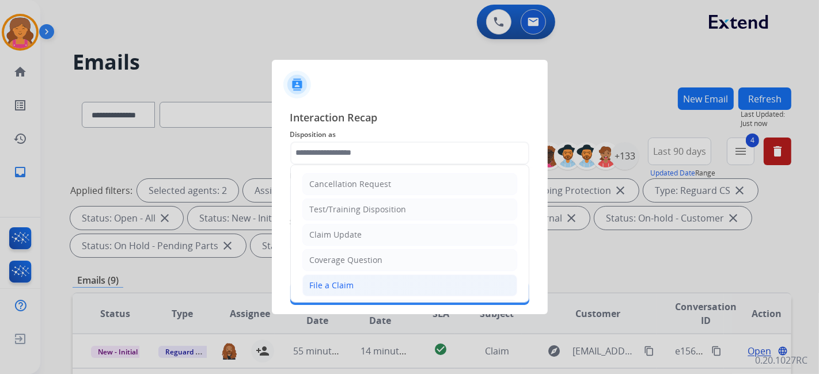
click at [359, 275] on li "File a Claim" at bounding box center [409, 286] width 215 height 22
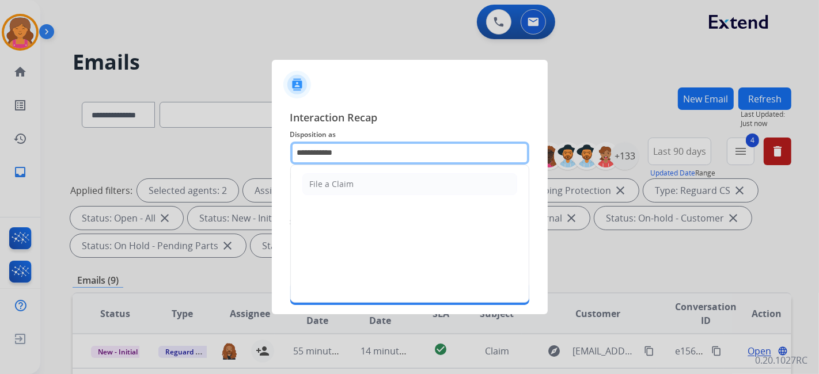
click at [342, 154] on input "**********" at bounding box center [409, 153] width 239 height 23
type input "*"
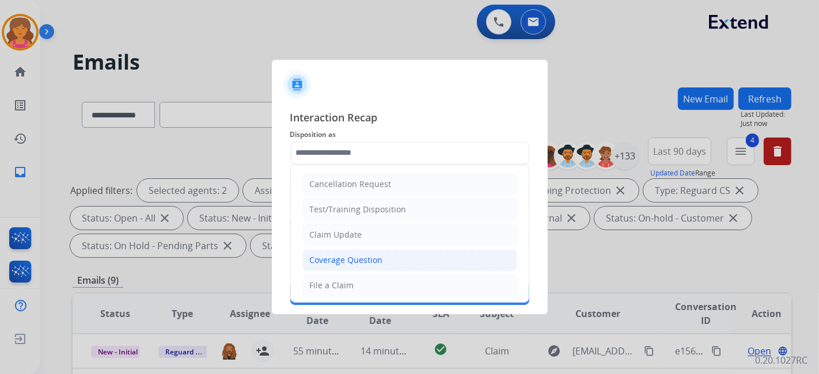
click at [354, 261] on div "Coverage Question" at bounding box center [346, 261] width 73 height 12
type input "**********"
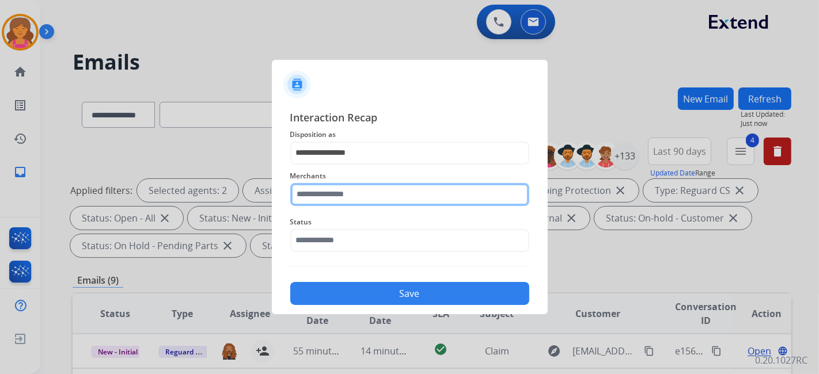
click at [336, 199] on input "text" at bounding box center [409, 194] width 239 height 23
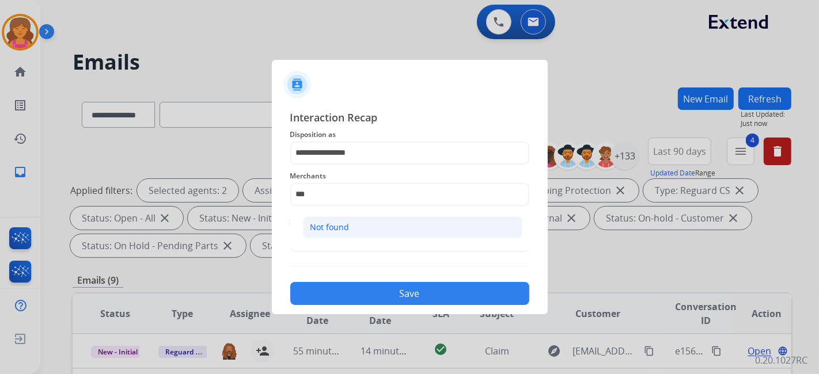
click at [346, 223] on div "Not found" at bounding box center [329, 228] width 39 height 12
type input "*********"
click at [333, 243] on input "text" at bounding box center [409, 240] width 239 height 23
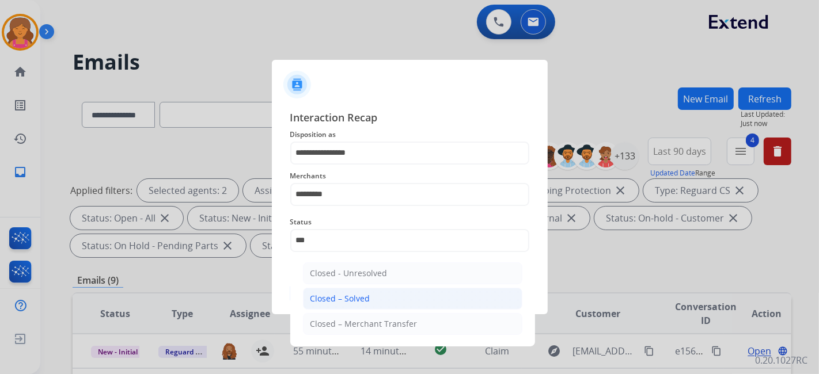
click at [350, 292] on li "Closed – Solved" at bounding box center [412, 299] width 219 height 22
type input "**********"
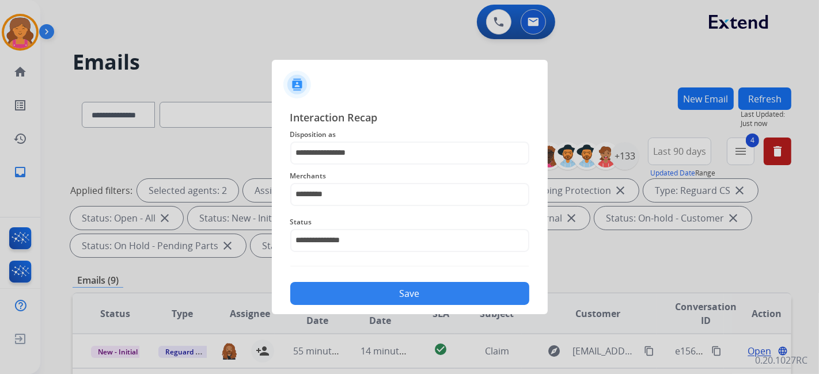
click at [349, 287] on button "Save" at bounding box center [409, 293] width 239 height 23
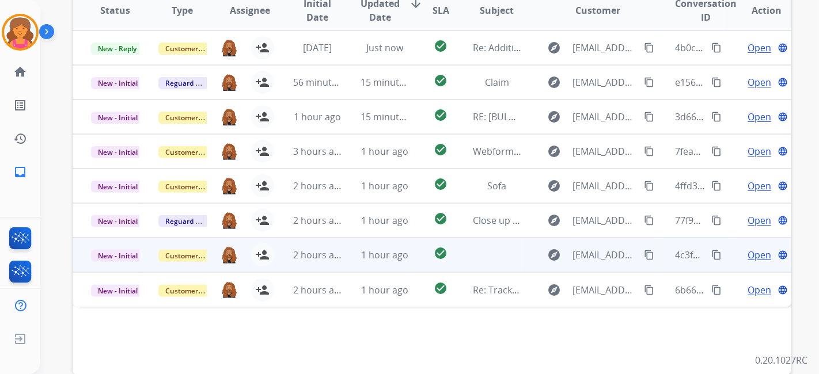
scroll to position [235, 0]
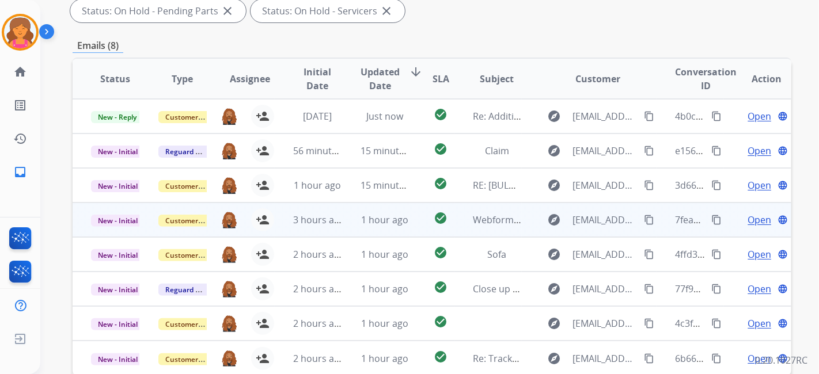
click at [755, 215] on span "Open" at bounding box center [760, 220] width 24 height 14
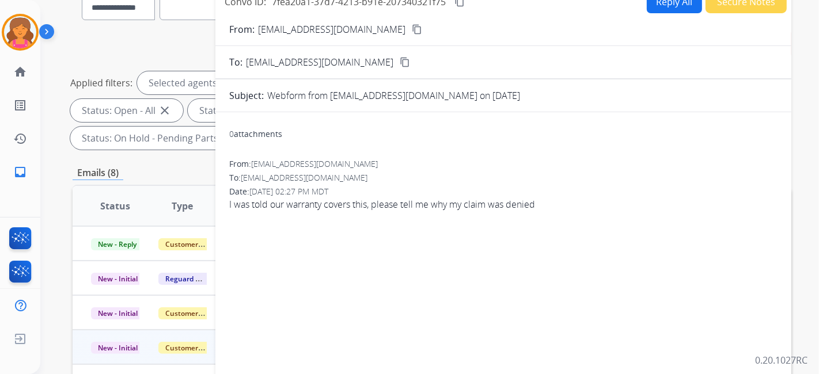
scroll to position [107, 0]
click at [410, 34] on button "content_copy" at bounding box center [417, 30] width 14 height 14
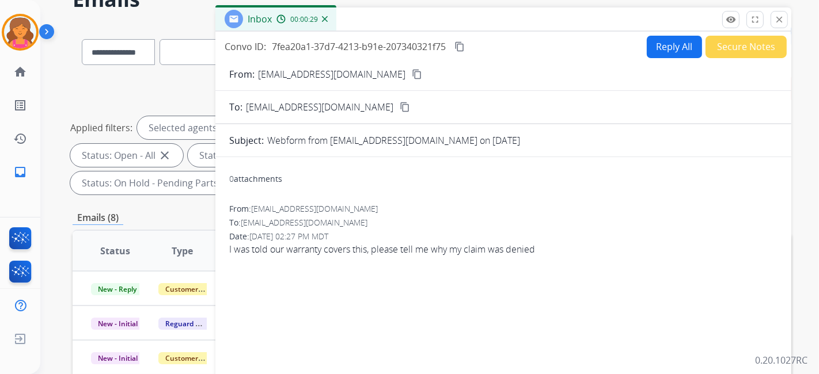
scroll to position [43, 0]
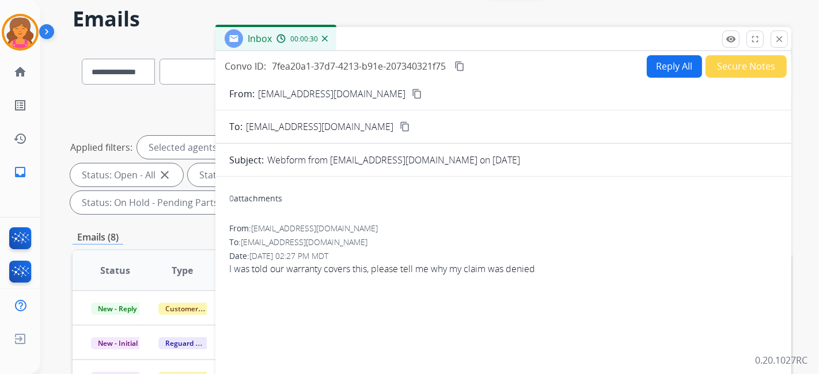
click at [674, 65] on button "Reply All" at bounding box center [674, 66] width 55 height 22
select select "**********"
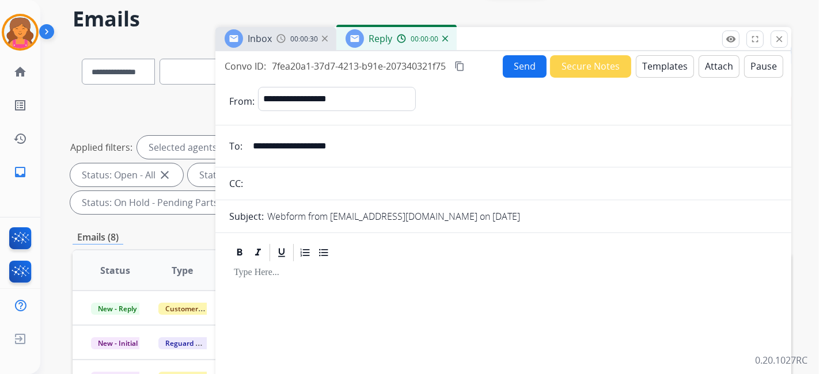
click at [674, 65] on button "Templates" at bounding box center [665, 66] width 58 height 22
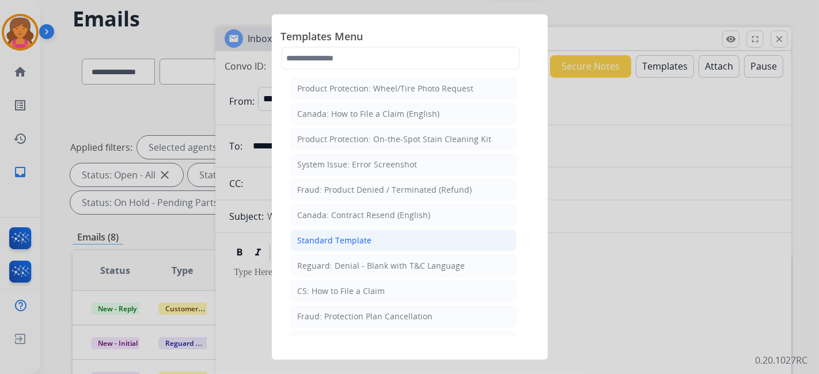
click at [374, 235] on li "Standard Template" at bounding box center [403, 241] width 226 height 22
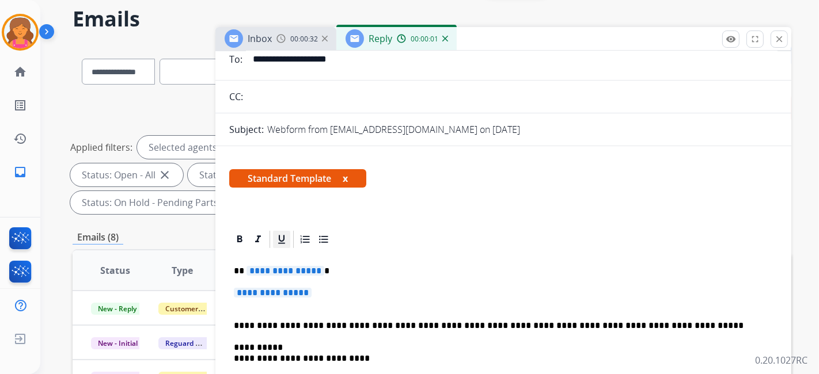
scroll to position [128, 0]
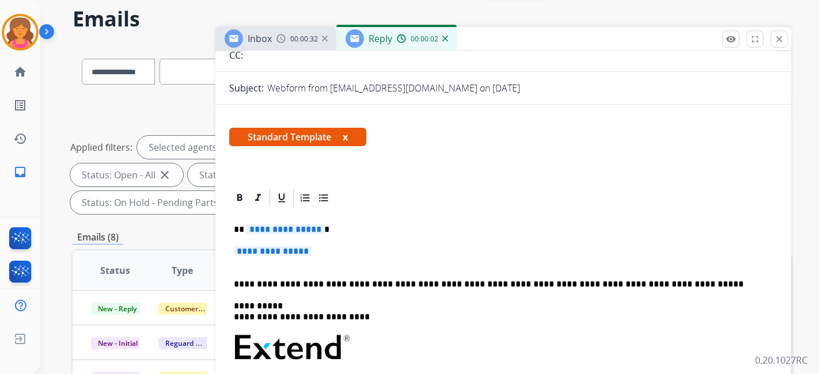
click at [274, 225] on span "**********" at bounding box center [285, 230] width 78 height 10
click at [282, 251] on span "**********" at bounding box center [273, 251] width 78 height 10
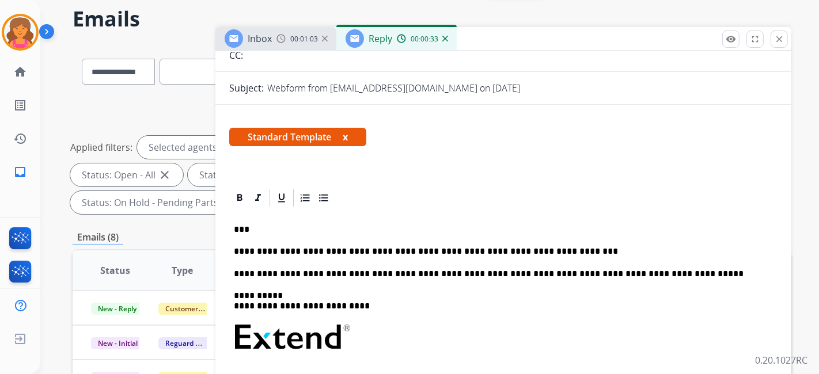
click at [553, 249] on p "**********" at bounding box center [499, 251] width 530 height 10
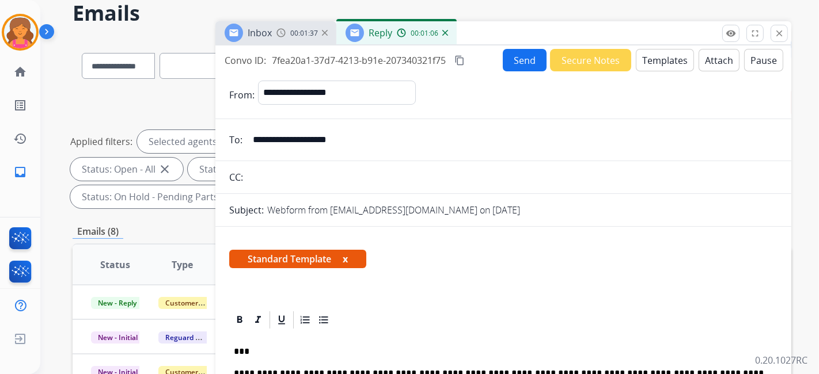
scroll to position [0, 0]
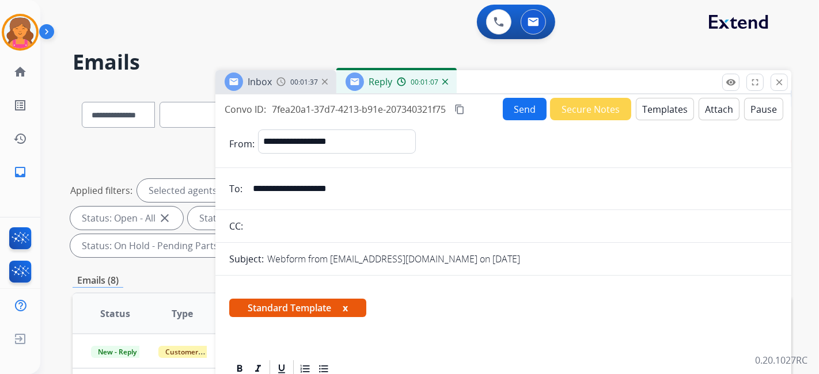
click at [462, 108] on mat-icon "content_copy" at bounding box center [459, 109] width 10 height 10
click at [710, 110] on button "Attach" at bounding box center [719, 109] width 41 height 22
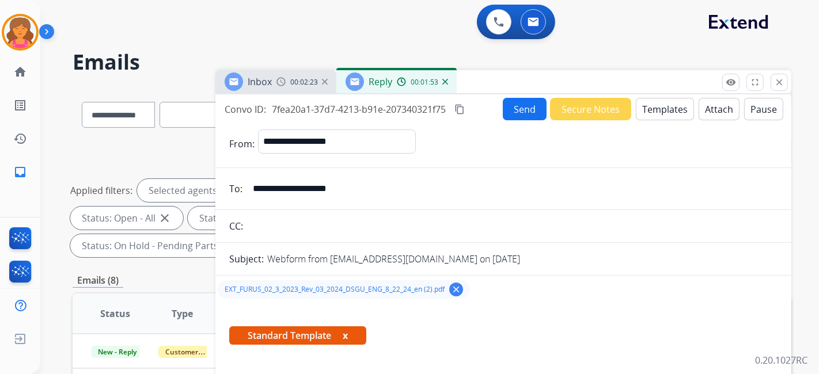
click at [521, 114] on button "Send" at bounding box center [525, 109] width 44 height 22
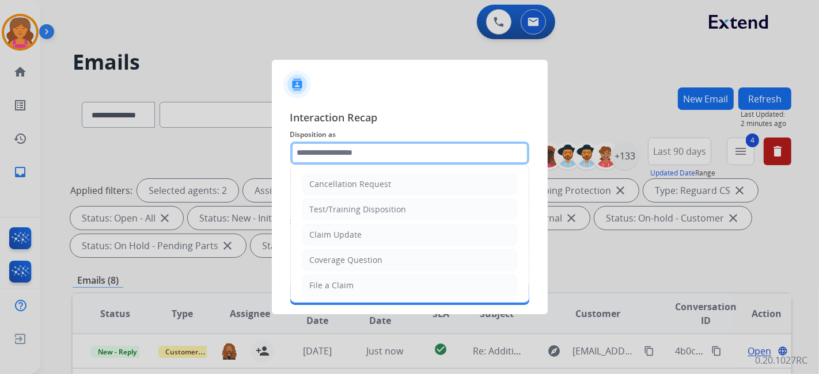
click at [388, 147] on input "text" at bounding box center [409, 153] width 239 height 23
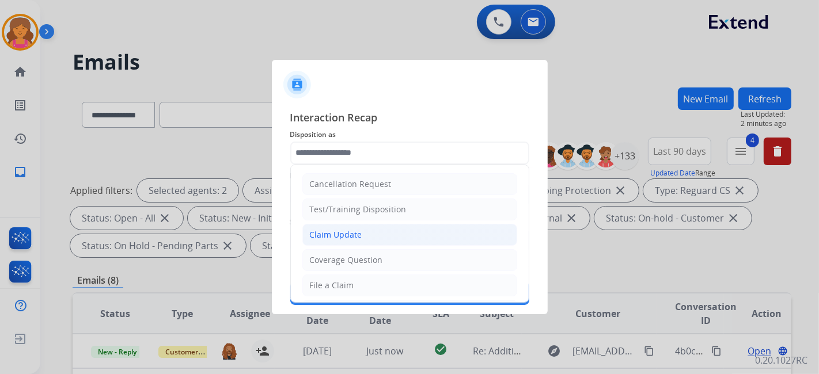
click at [337, 230] on div "Claim Update" at bounding box center [336, 235] width 52 height 12
type input "**********"
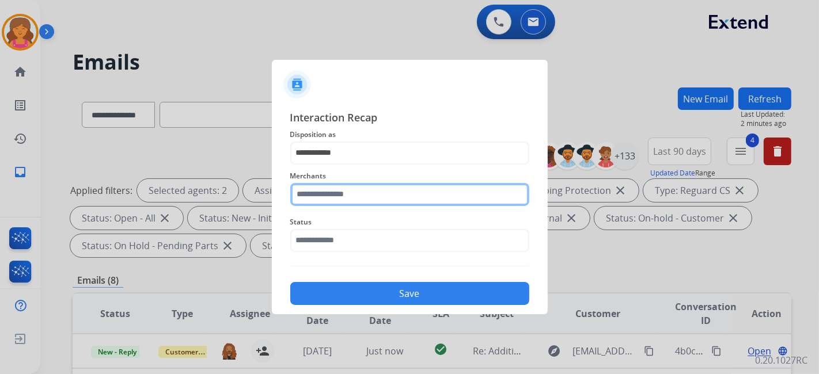
click at [335, 192] on input "text" at bounding box center [409, 194] width 239 height 23
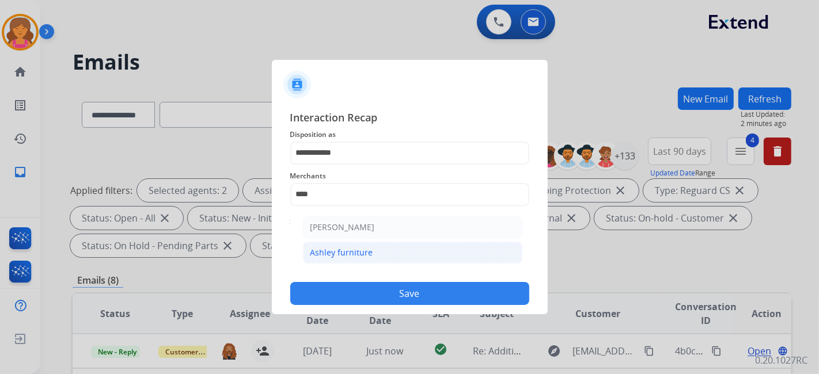
click at [340, 247] on div "Ashley furniture" at bounding box center [341, 253] width 63 height 12
type input "**********"
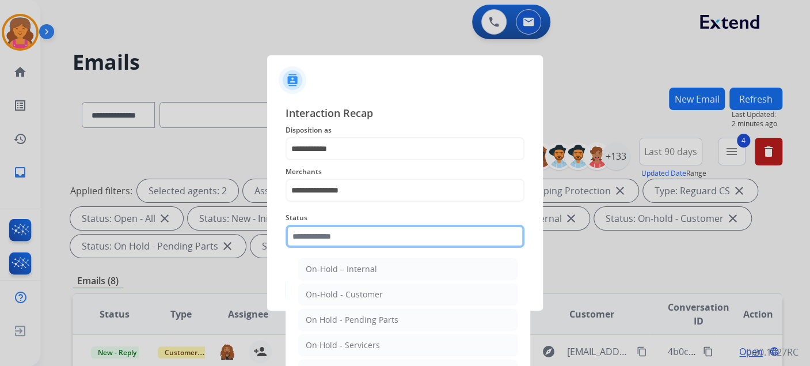
click at [339, 246] on input "text" at bounding box center [405, 236] width 239 height 23
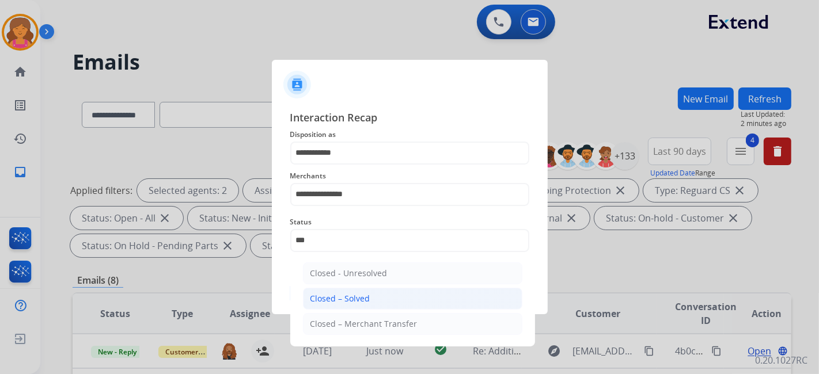
click at [359, 291] on li "Closed – Solved" at bounding box center [412, 299] width 219 height 22
type input "**********"
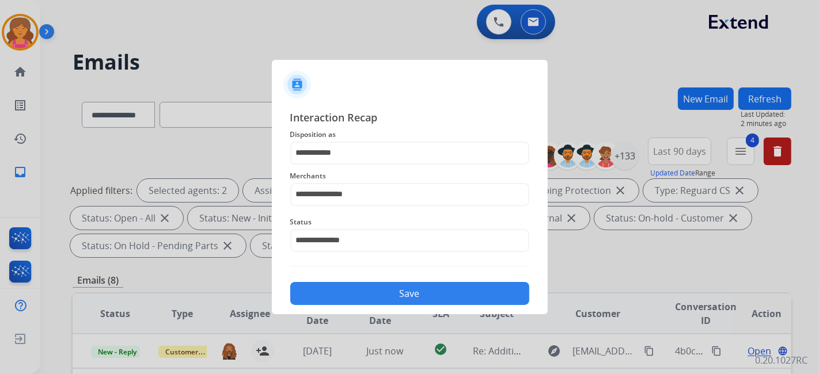
click at [359, 290] on button "Save" at bounding box center [409, 293] width 239 height 23
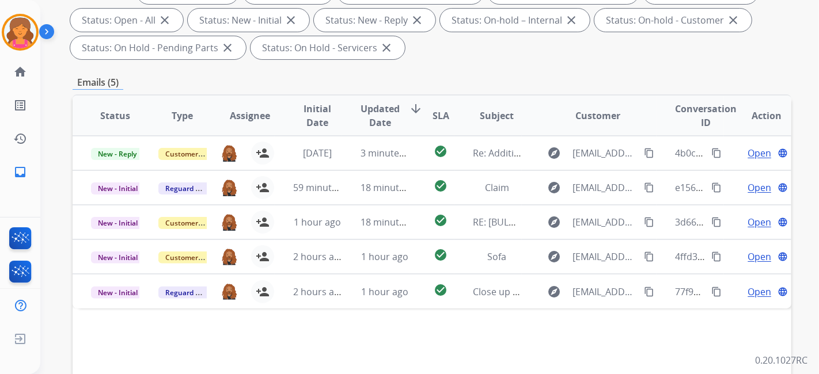
scroll to position [256, 0]
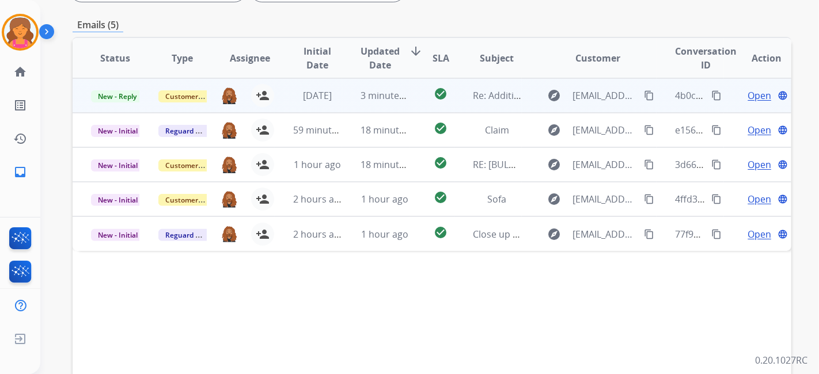
click at [522, 94] on td "explore anthonymayala81@gmail.com content_copy" at bounding box center [589, 95] width 135 height 35
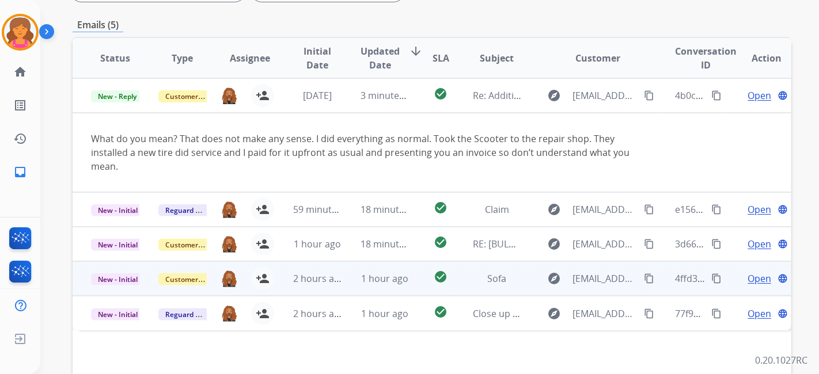
click at [510, 268] on td "Sofa" at bounding box center [487, 278] width 67 height 35
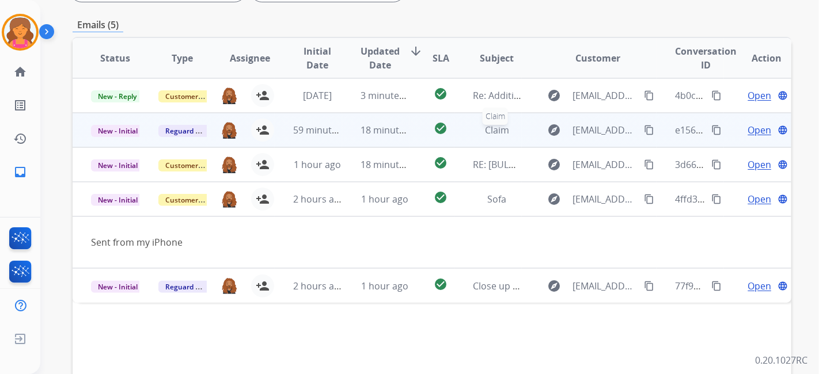
click at [506, 129] on div "Claim" at bounding box center [497, 130] width 48 height 14
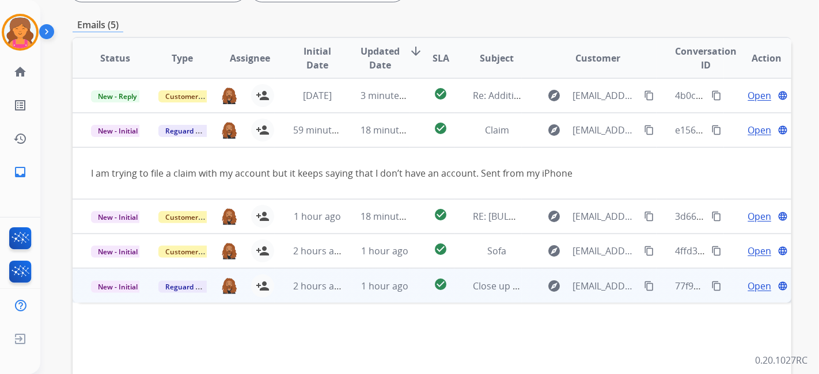
click at [420, 286] on td "check_circle" at bounding box center [431, 285] width 45 height 35
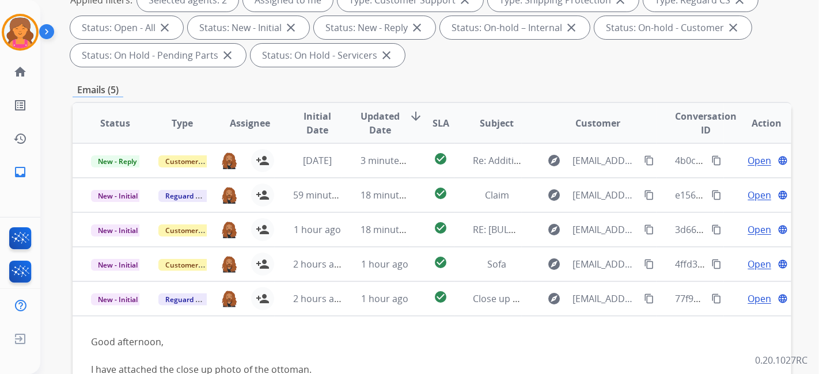
scroll to position [128, 0]
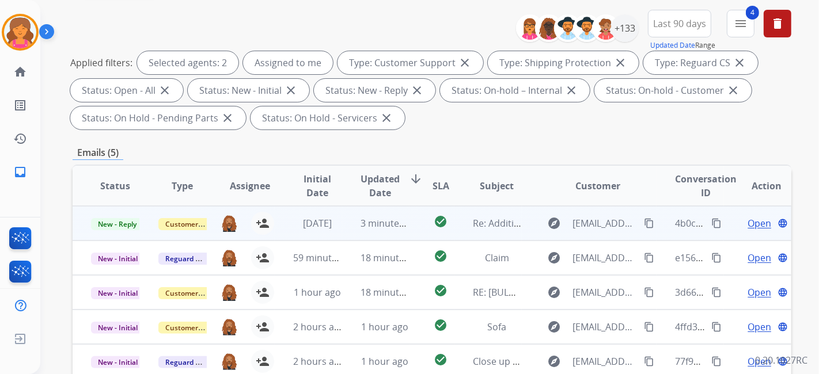
click at [753, 223] on span "Open" at bounding box center [760, 224] width 24 height 14
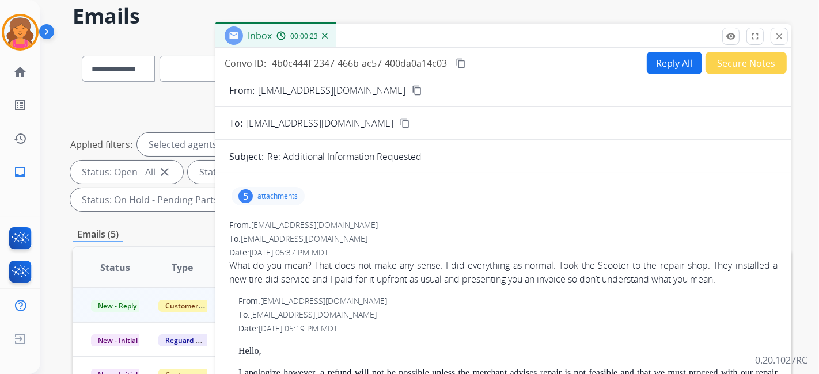
scroll to position [0, 0]
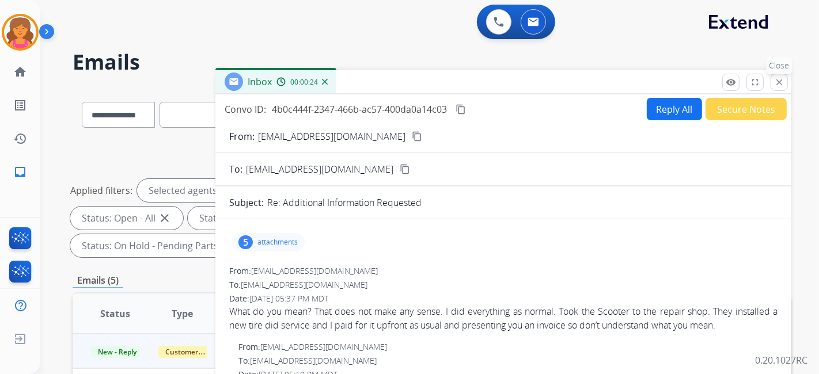
click at [772, 81] on button "close Close" at bounding box center [779, 82] width 17 height 17
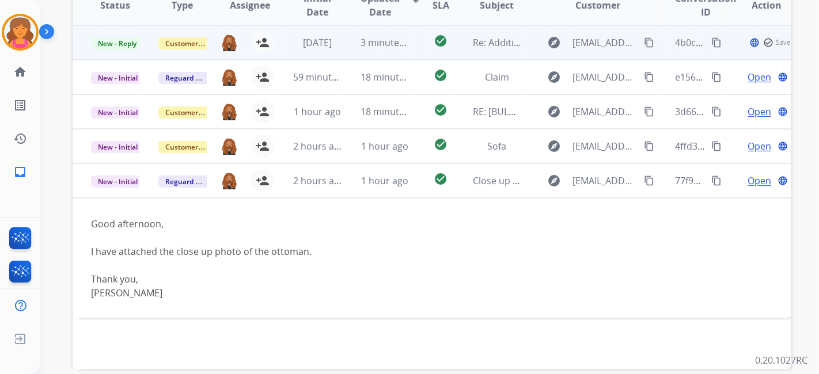
scroll to position [320, 0]
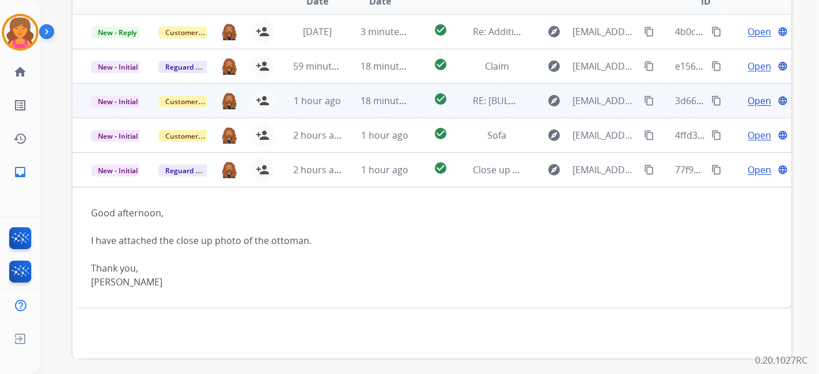
click at [748, 104] on span "Open" at bounding box center [760, 101] width 24 height 14
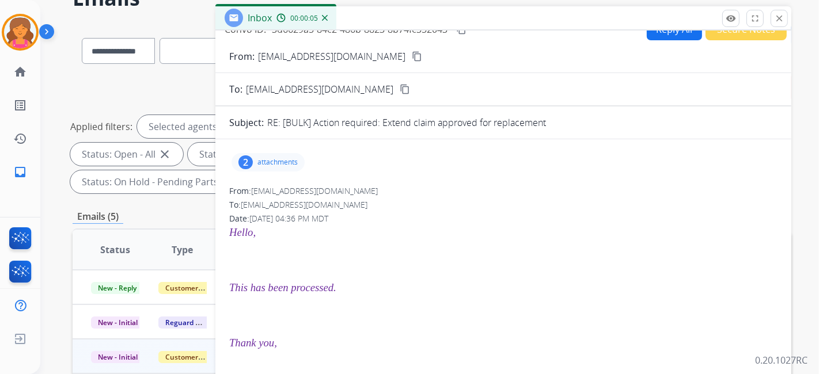
scroll to position [0, 0]
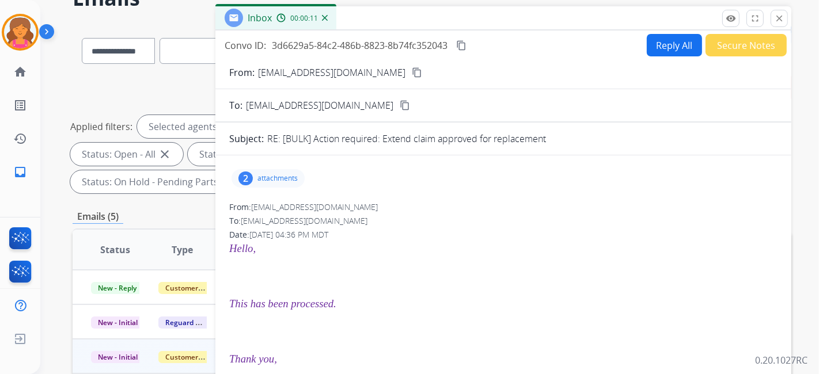
click at [289, 180] on p "attachments" at bounding box center [277, 178] width 40 height 9
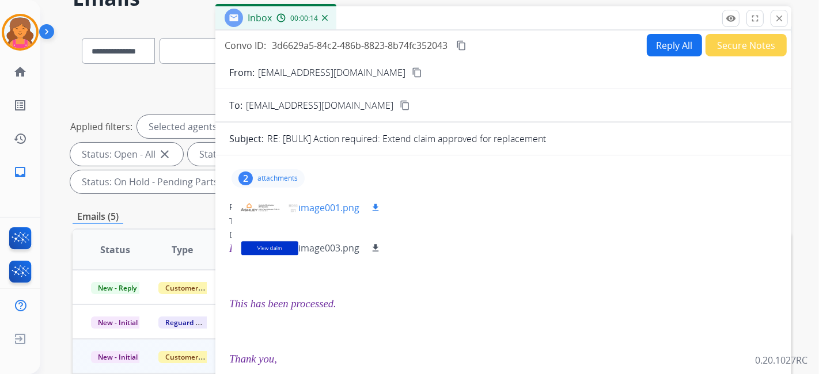
click at [290, 225] on div at bounding box center [270, 208] width 58 height 40
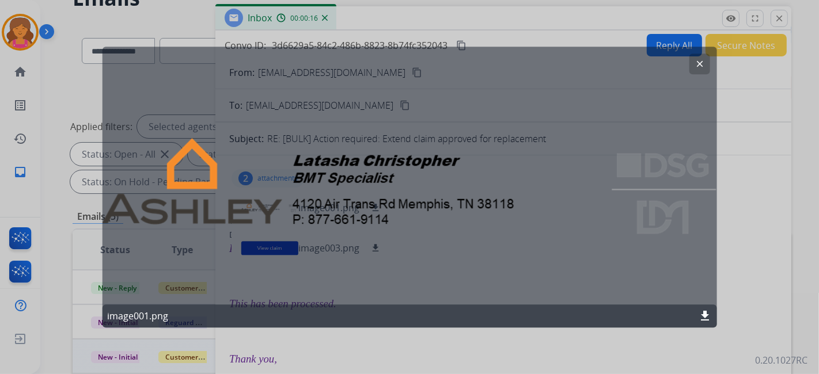
click at [696, 67] on mat-icon "clear" at bounding box center [699, 64] width 10 height 10
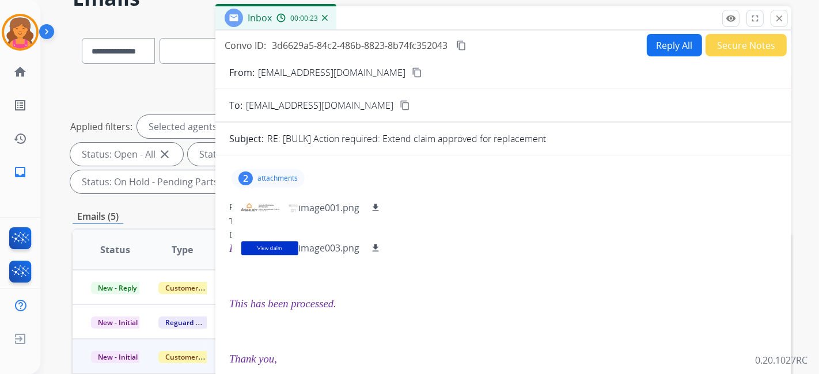
click at [460, 223] on div "To: support@extend.com" at bounding box center [503, 221] width 548 height 12
click at [462, 229] on div "Date: 09/11/2025 - 04:36 PM MDT" at bounding box center [503, 235] width 548 height 12
click at [730, 41] on button "Secure Notes" at bounding box center [746, 45] width 81 height 22
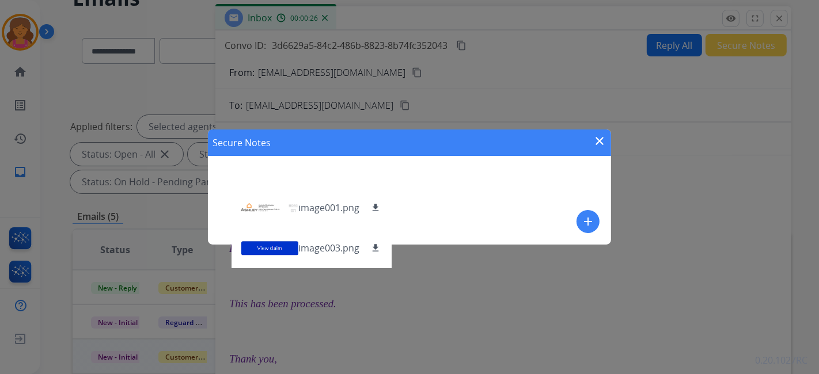
click at [418, 184] on div "Secure Notes close add" at bounding box center [409, 187] width 403 height 115
click at [582, 215] on mat-icon "add" at bounding box center [588, 222] width 14 height 14
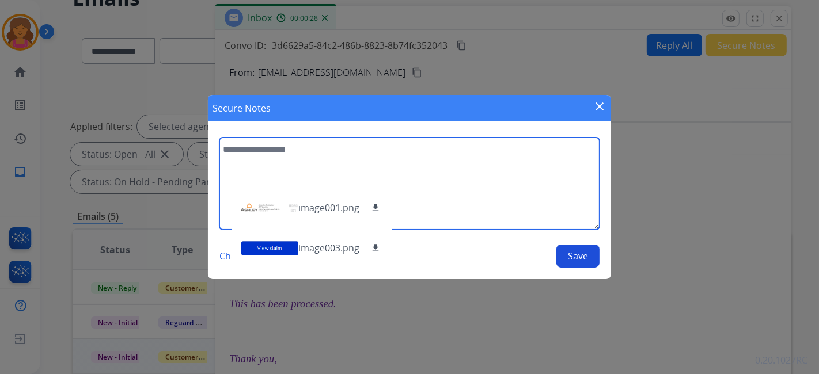
click at [471, 203] on textarea at bounding box center [409, 184] width 380 height 92
type textarea "**********"
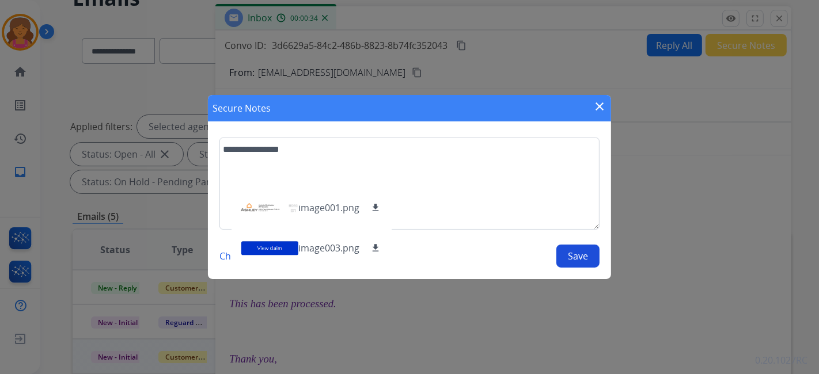
click at [577, 249] on button "Save" at bounding box center [577, 256] width 43 height 23
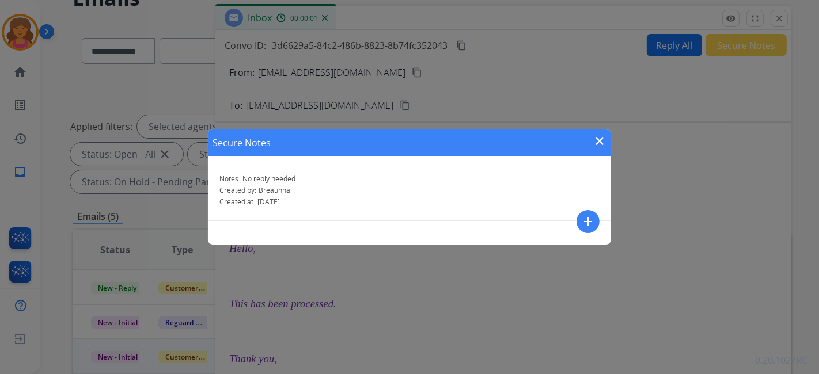
click at [600, 139] on mat-icon "close" at bounding box center [600, 141] width 14 height 14
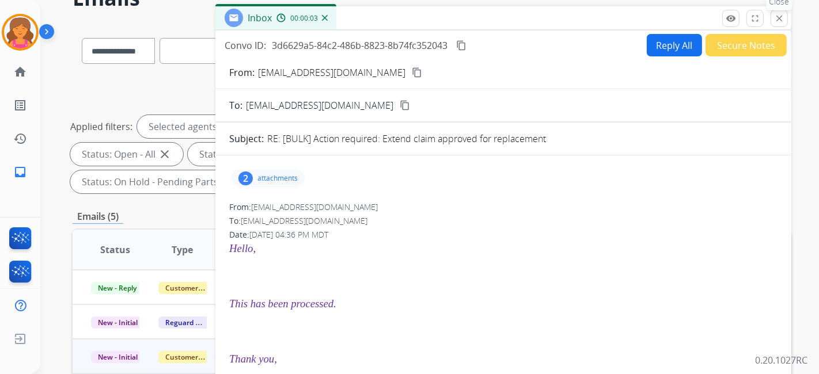
click at [772, 16] on button "close Close" at bounding box center [779, 18] width 17 height 17
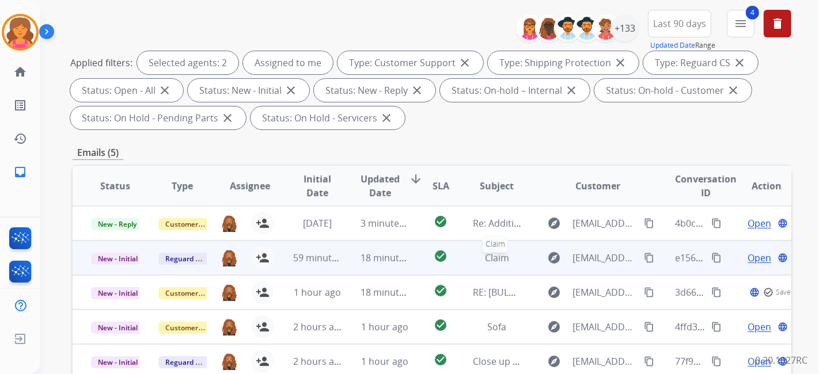
scroll to position [320, 0]
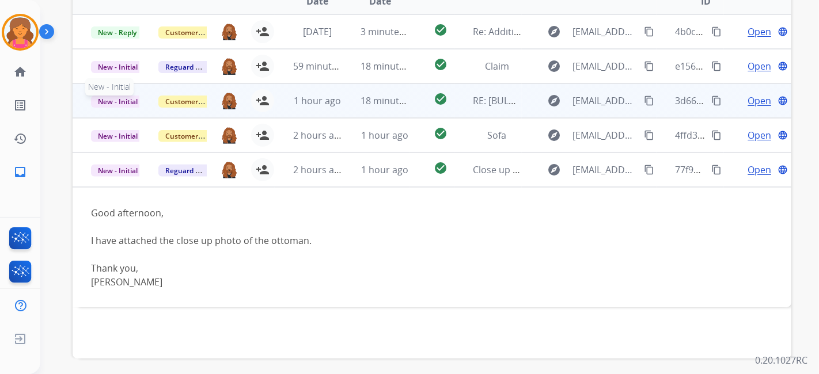
click at [127, 100] on span "New - Initial" at bounding box center [118, 102] width 54 height 12
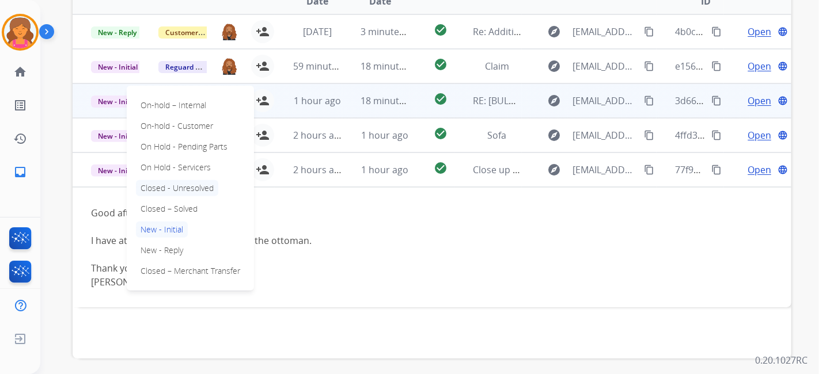
click at [189, 185] on p "Closed - Unresolved" at bounding box center [177, 188] width 82 height 16
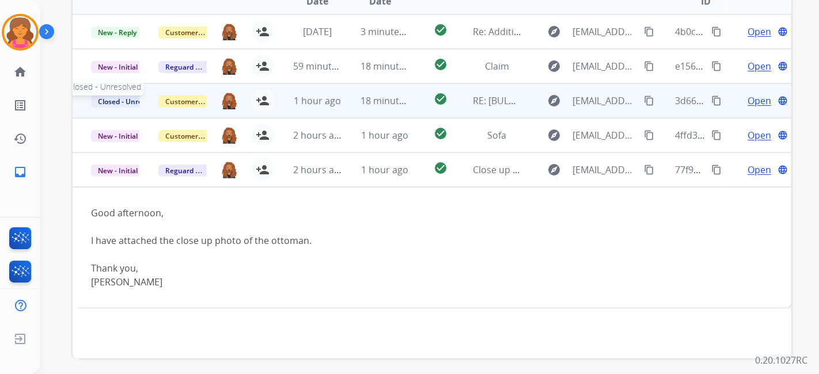
click at [108, 96] on span "Closed - Unresolved" at bounding box center [130, 102] width 79 height 12
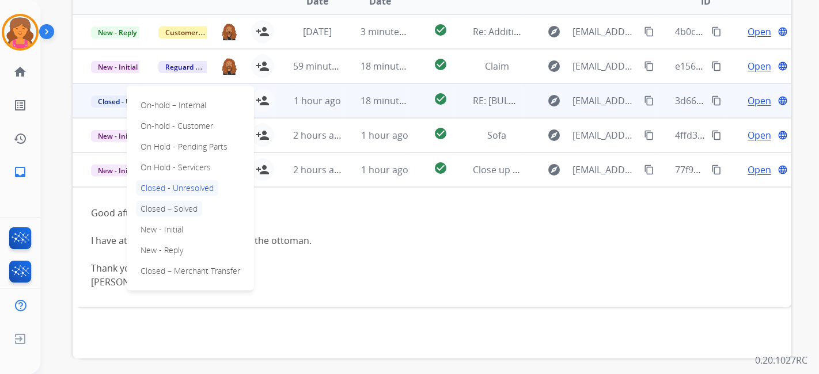
click at [169, 203] on p "Closed – Solved" at bounding box center [169, 209] width 66 height 16
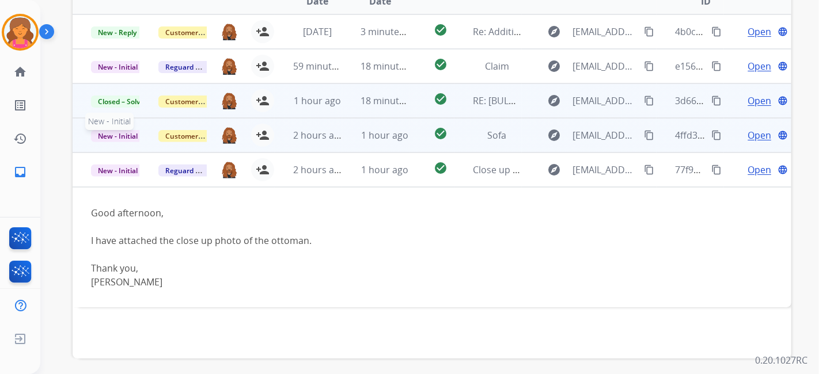
click at [124, 134] on span "New - Initial" at bounding box center [118, 136] width 54 height 12
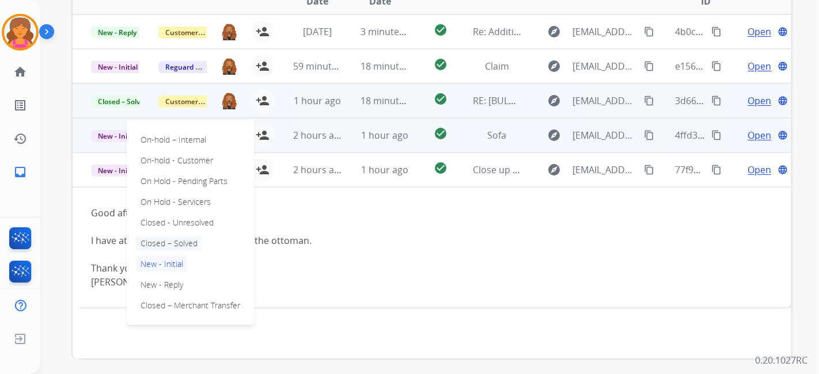
click at [176, 241] on p "Closed – Solved" at bounding box center [169, 244] width 66 height 16
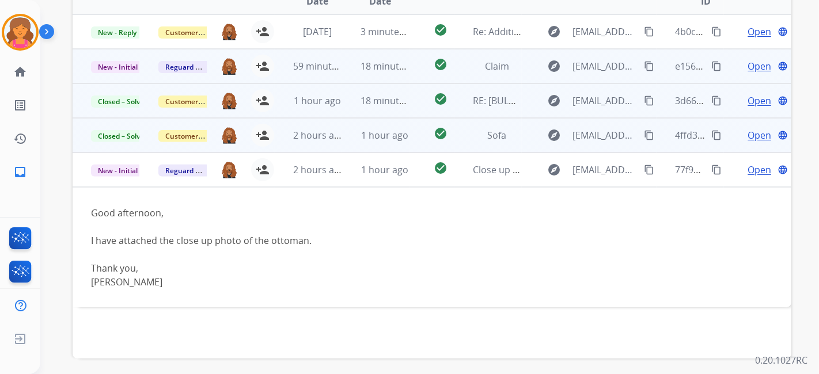
click at [748, 69] on span "Open" at bounding box center [760, 66] width 24 height 14
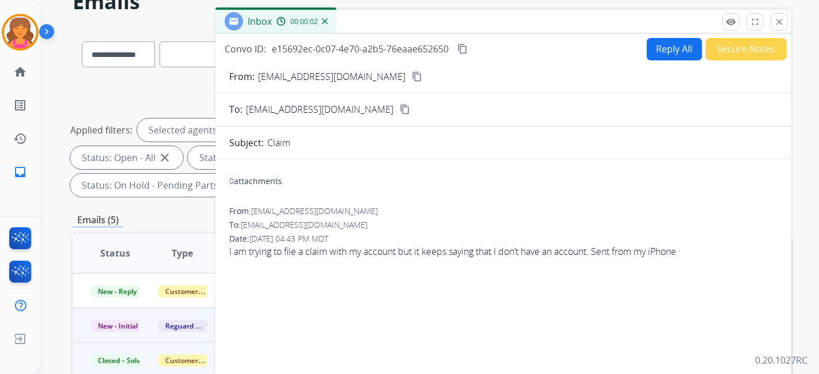
scroll to position [0, 0]
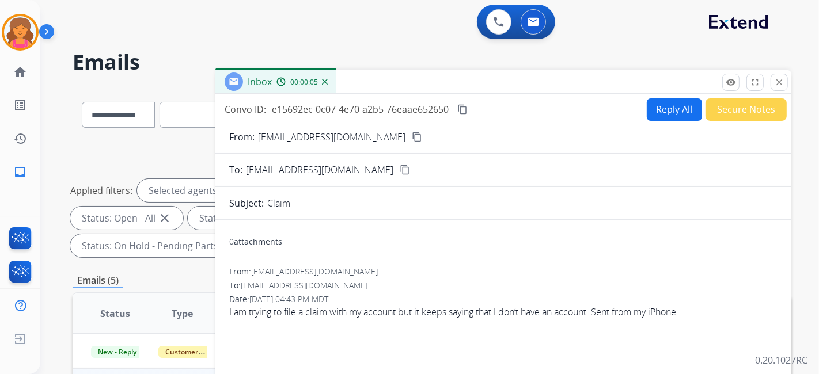
click at [412, 139] on mat-icon "content_copy" at bounding box center [417, 137] width 10 height 10
click at [666, 111] on button "Reply All" at bounding box center [674, 109] width 55 height 22
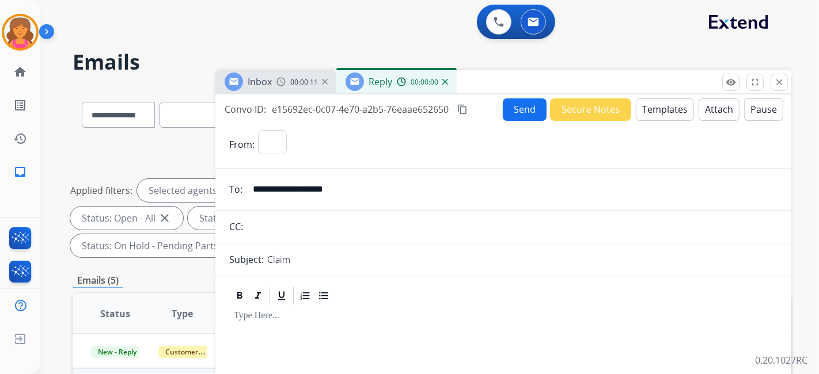
select select "**********"
click at [665, 109] on button "Templates" at bounding box center [665, 109] width 58 height 22
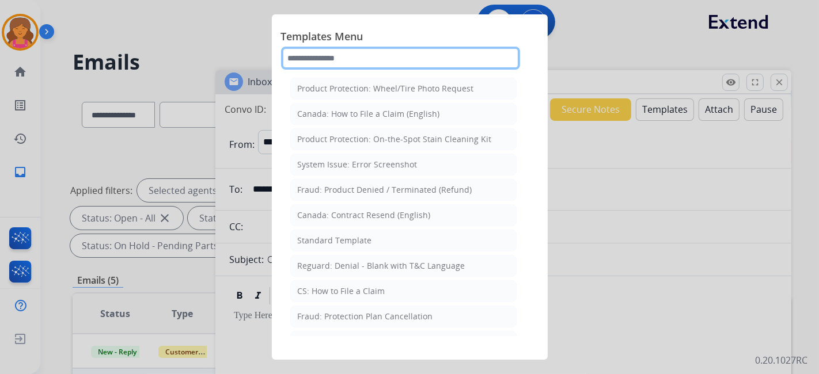
click at [305, 60] on input "text" at bounding box center [400, 58] width 239 height 23
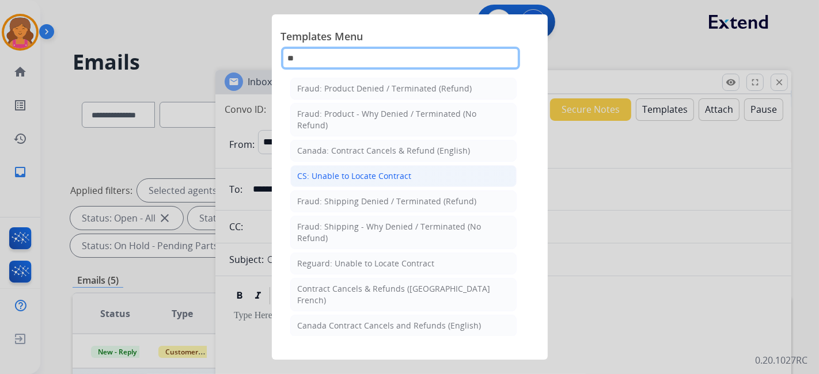
type input "**"
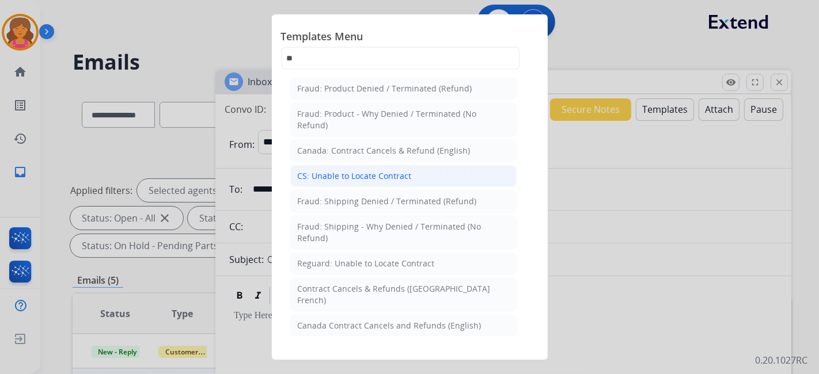
click at [329, 166] on li "CS: Unable to Locate Contract" at bounding box center [403, 176] width 226 height 22
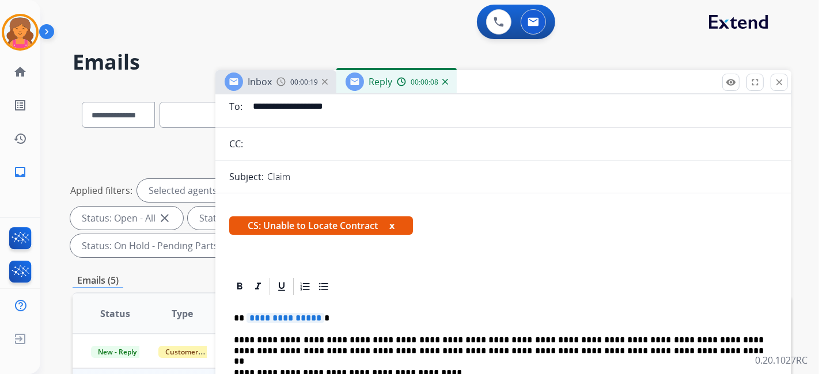
scroll to position [128, 0]
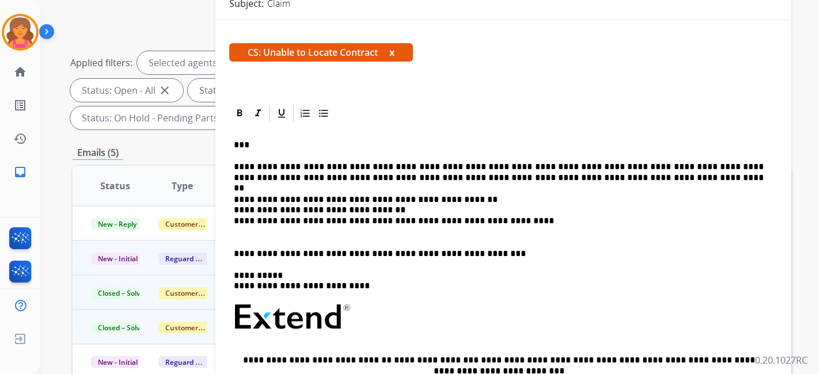
scroll to position [161, 0]
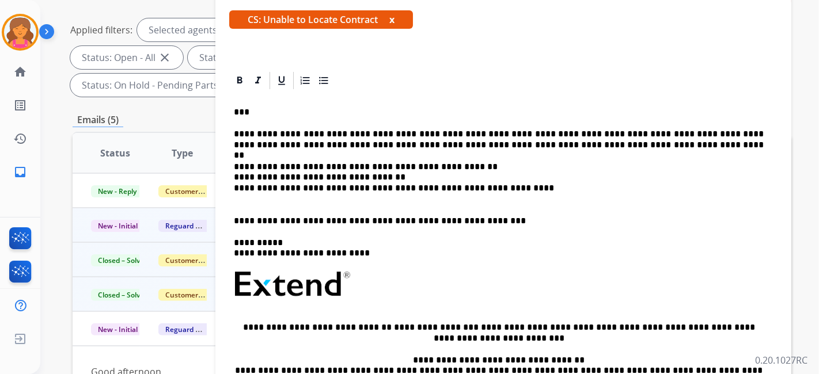
click at [547, 76] on div at bounding box center [503, 80] width 548 height 21
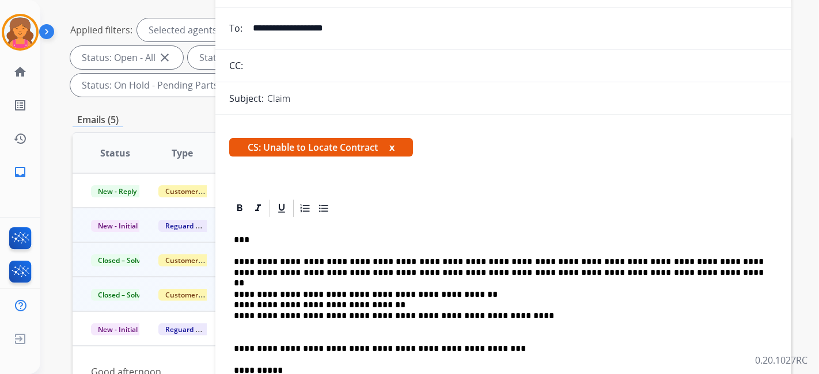
scroll to position [97, 0]
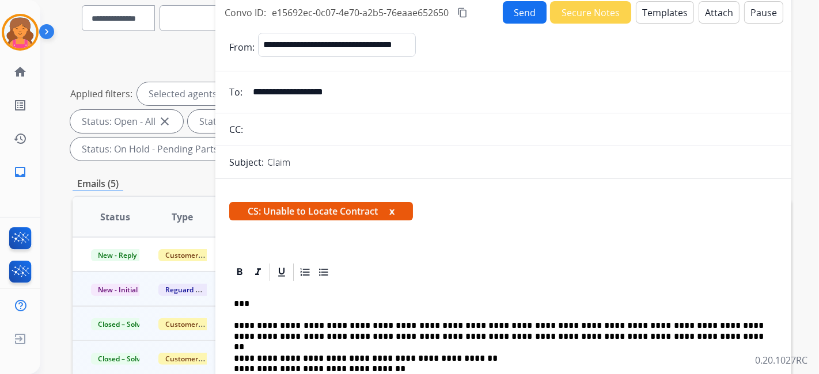
click at [533, 13] on button "Send" at bounding box center [525, 12] width 44 height 22
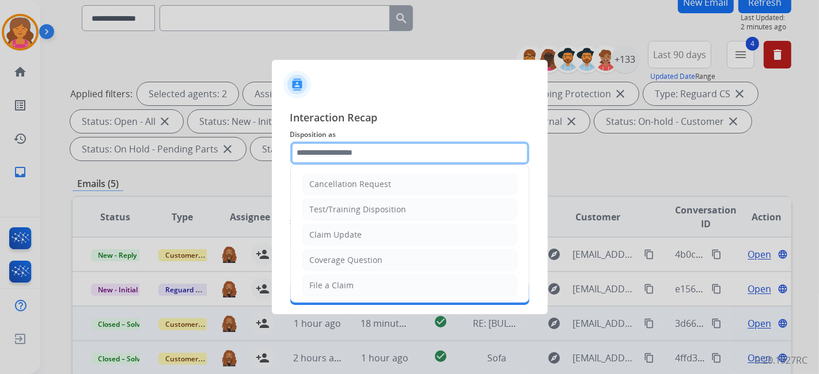
click at [342, 151] on input "text" at bounding box center [409, 153] width 239 height 23
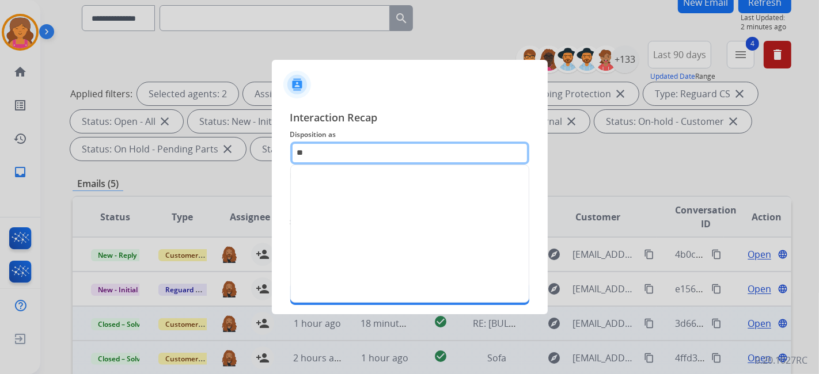
type input "*"
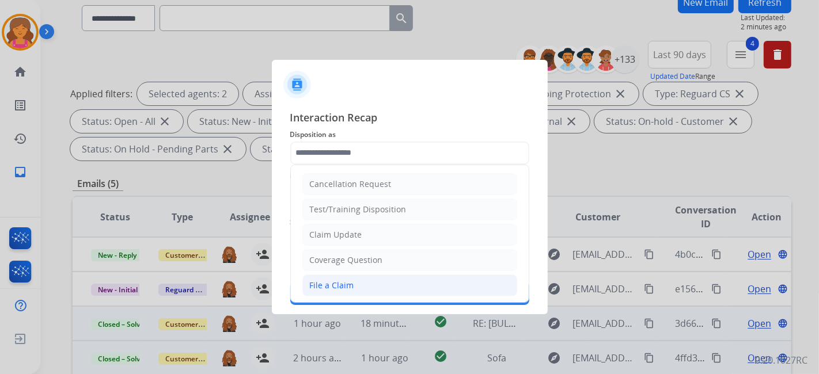
click at [337, 275] on li "File a Claim" at bounding box center [409, 286] width 215 height 22
type input "**********"
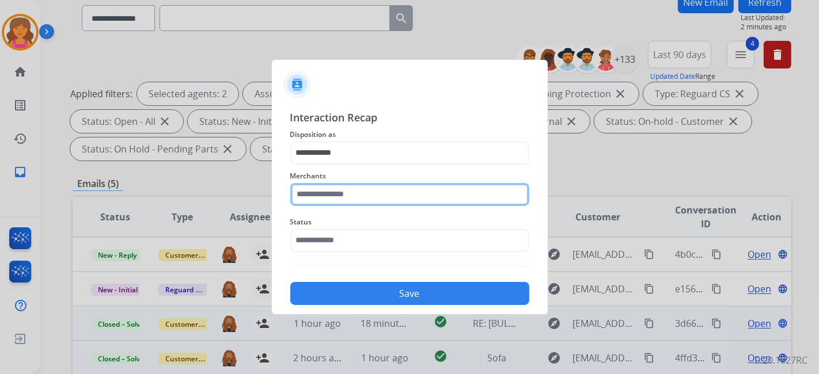
click at [308, 189] on input "text" at bounding box center [409, 194] width 239 height 23
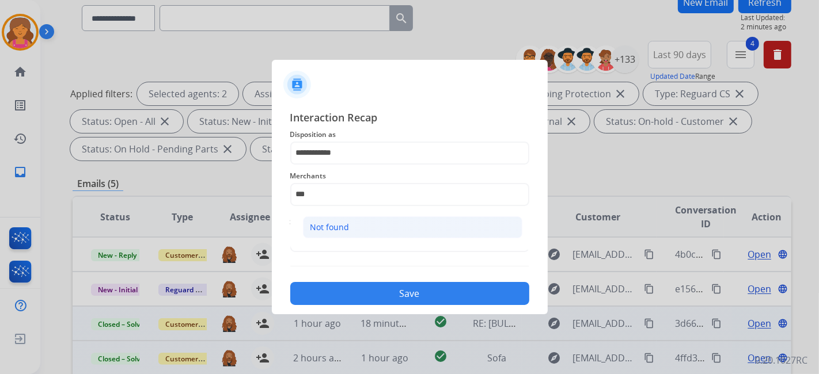
click at [337, 236] on li "Not found" at bounding box center [412, 228] width 219 height 22
type input "*********"
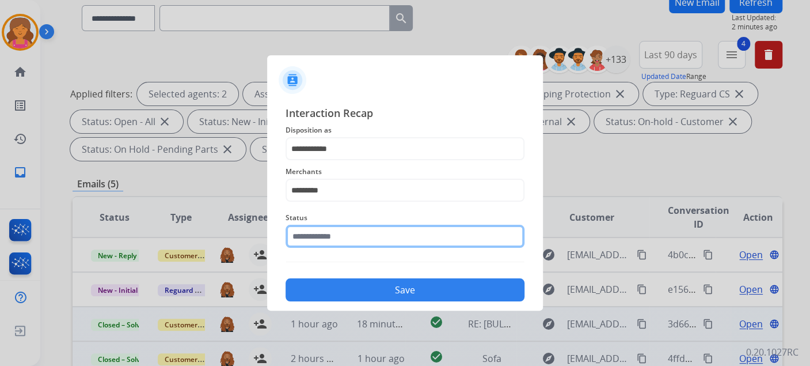
click at [329, 242] on input "text" at bounding box center [405, 236] width 239 height 23
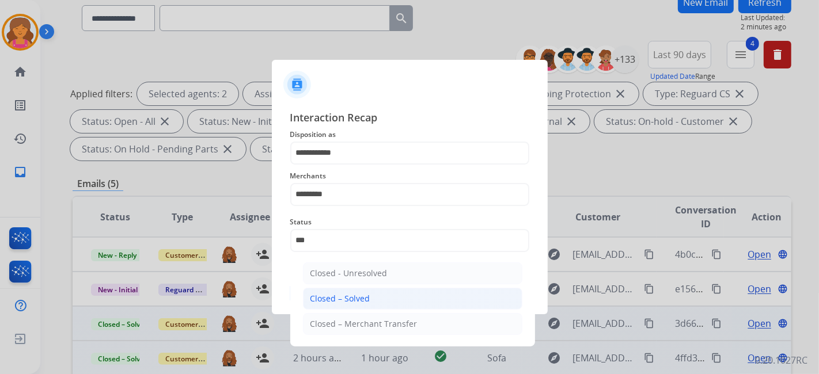
click at [355, 290] on li "Closed – Solved" at bounding box center [412, 299] width 219 height 22
type input "**********"
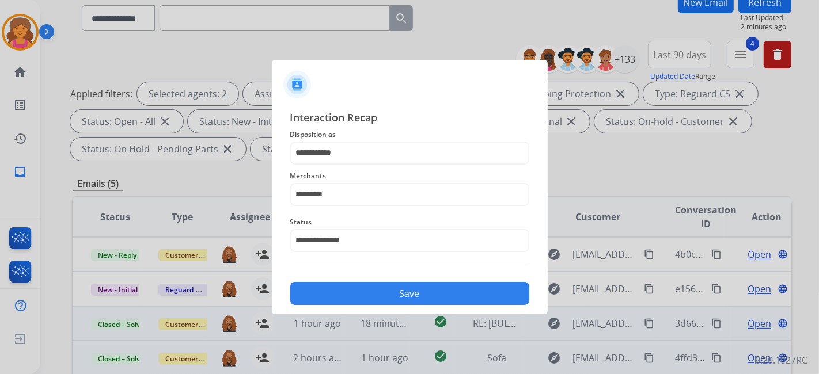
click at [355, 290] on button "Save" at bounding box center [409, 293] width 239 height 23
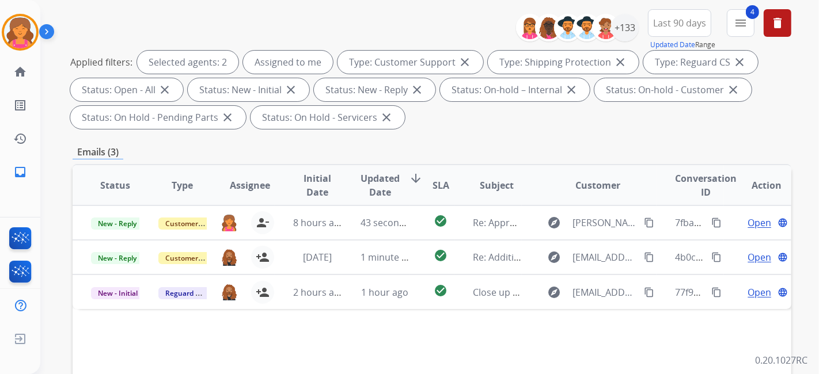
scroll to position [192, 0]
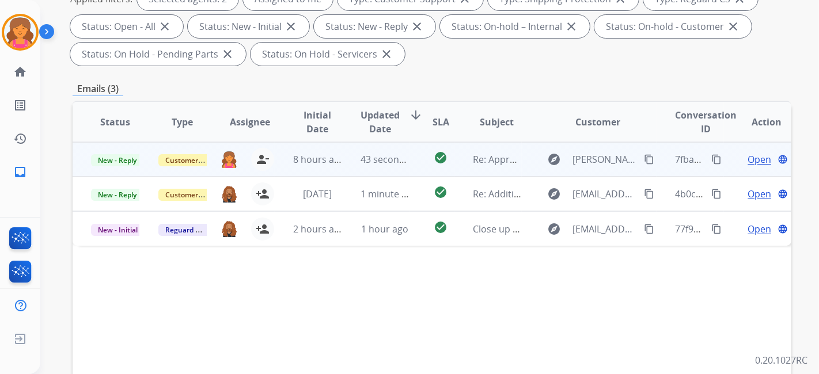
click at [750, 160] on span "Open" at bounding box center [760, 160] width 24 height 14
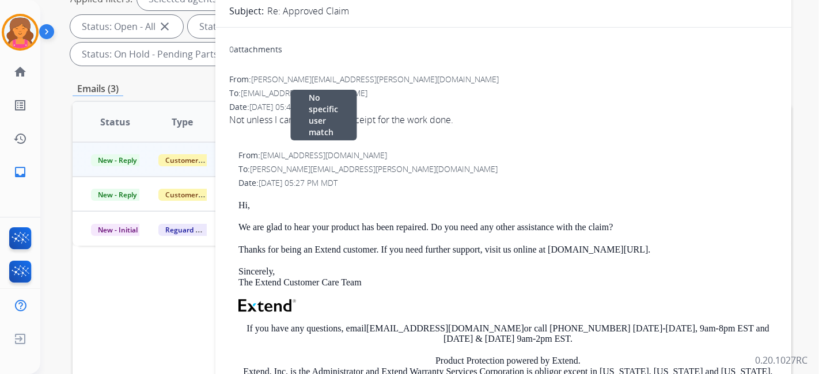
click at [546, 157] on div "From: support@extend.com No specific user match" at bounding box center [507, 156] width 539 height 12
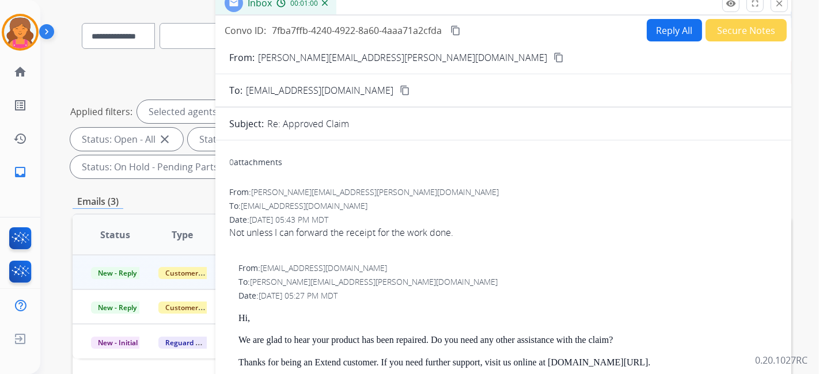
scroll to position [0, 0]
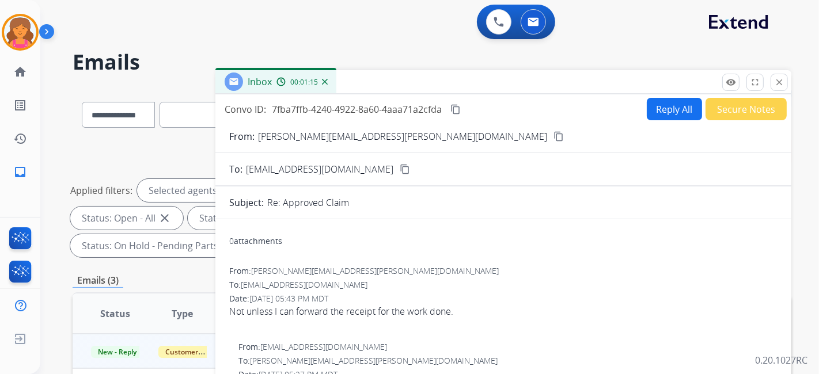
click at [655, 98] on div "Reply All Secure Notes" at bounding box center [714, 109] width 143 height 22
click at [648, 103] on button "Reply All" at bounding box center [674, 109] width 55 height 22
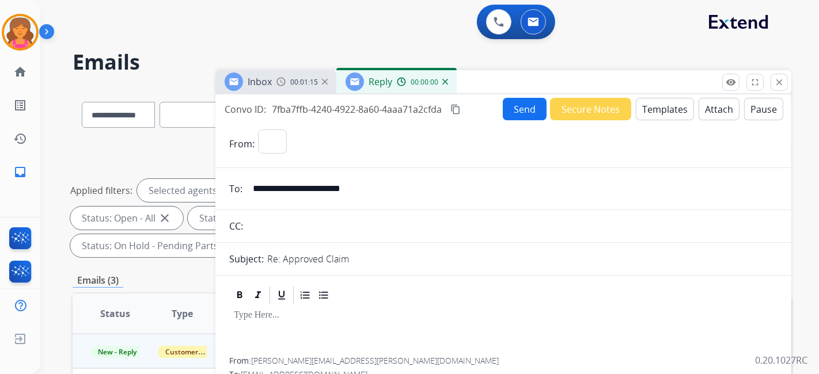
select select "**********"
click at [659, 109] on button "Templates" at bounding box center [665, 109] width 58 height 22
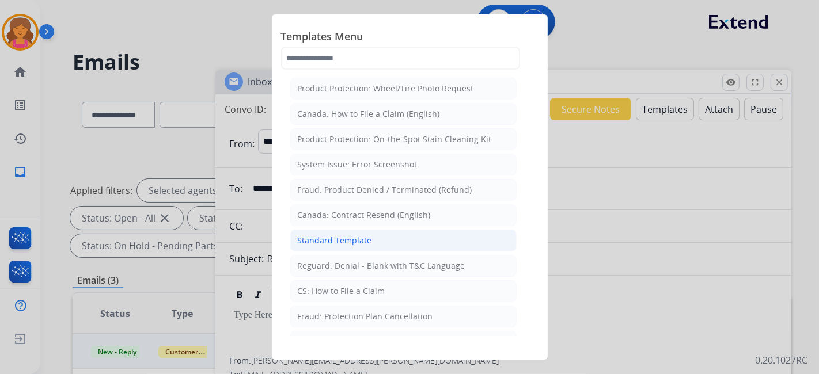
click at [416, 241] on li "Standard Template" at bounding box center [403, 241] width 226 height 22
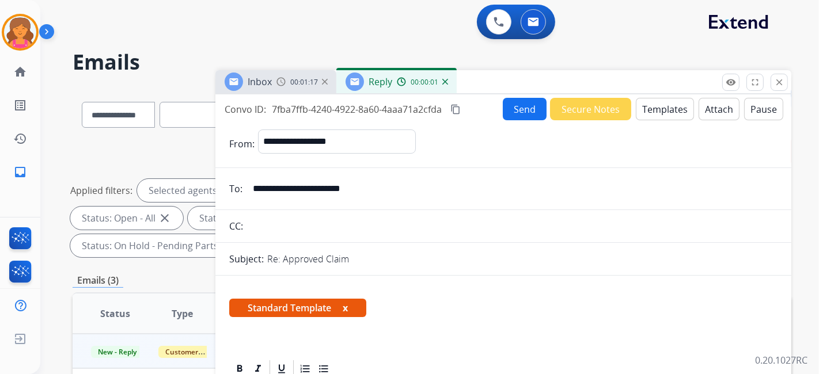
scroll to position [128, 0]
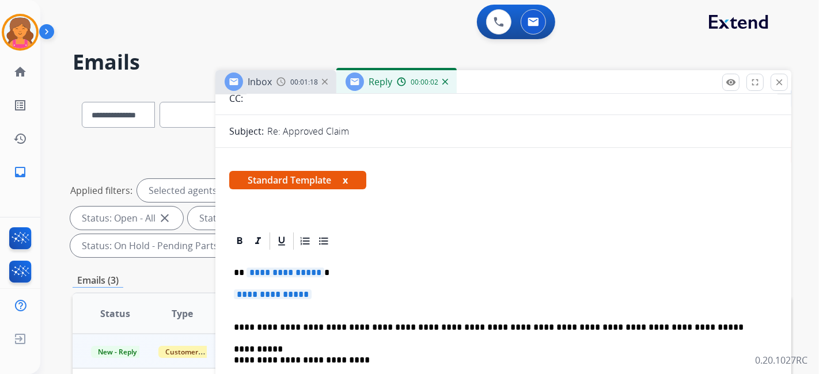
click at [278, 270] on span "**********" at bounding box center [285, 273] width 78 height 10
click at [264, 290] on span "**********" at bounding box center [273, 295] width 78 height 10
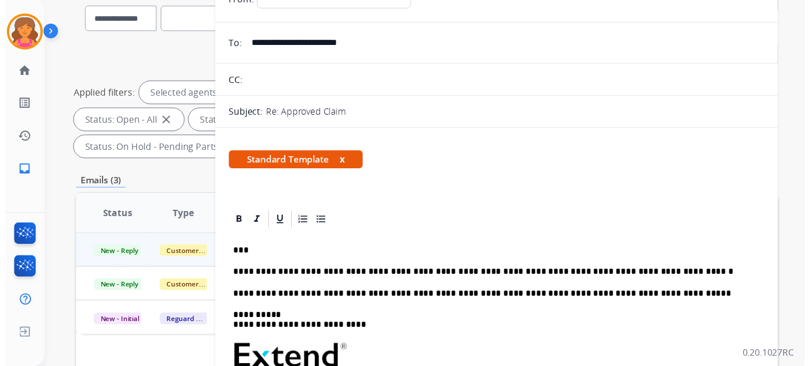
scroll to position [0, 0]
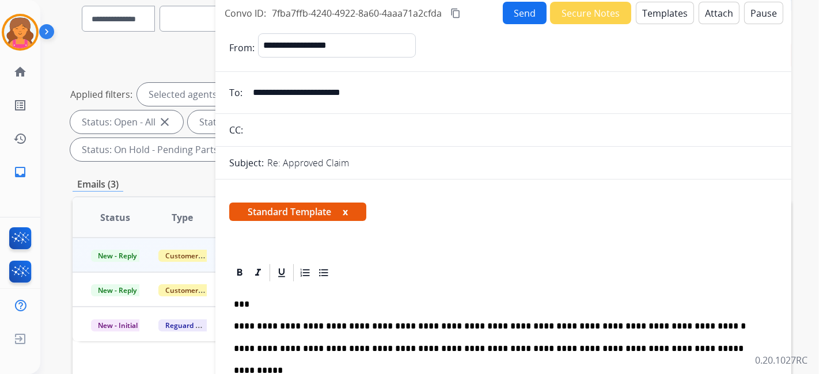
click at [530, 14] on button "Send" at bounding box center [525, 13] width 44 height 22
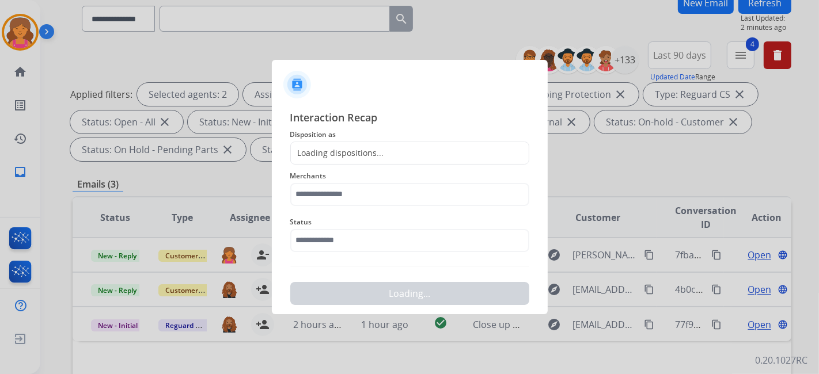
click at [374, 136] on span "Disposition as" at bounding box center [409, 135] width 239 height 14
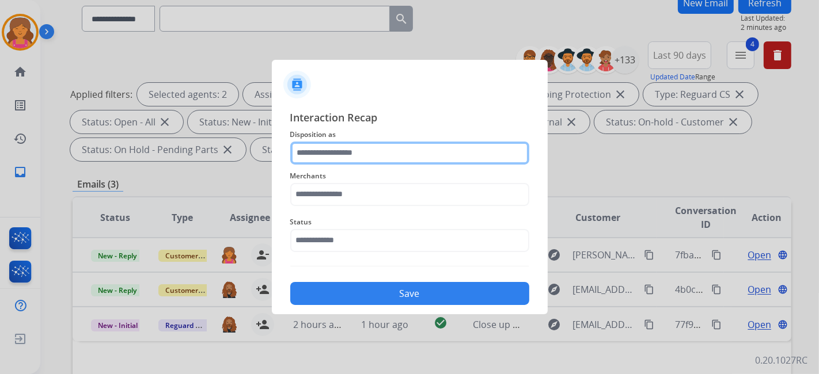
click at [373, 147] on input "text" at bounding box center [409, 153] width 239 height 23
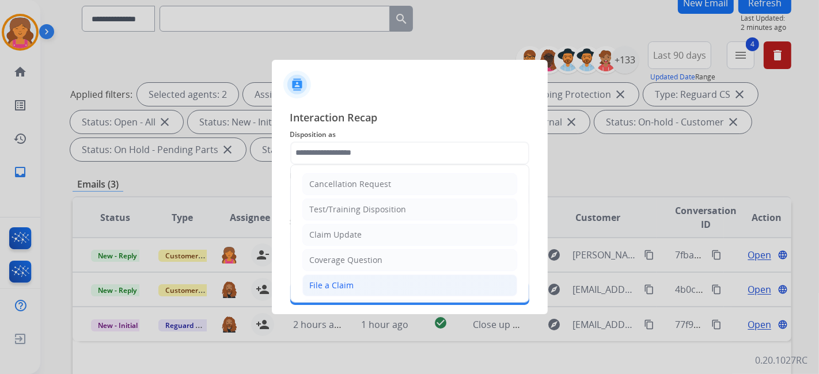
click at [340, 285] on div "File a Claim" at bounding box center [332, 286] width 44 height 12
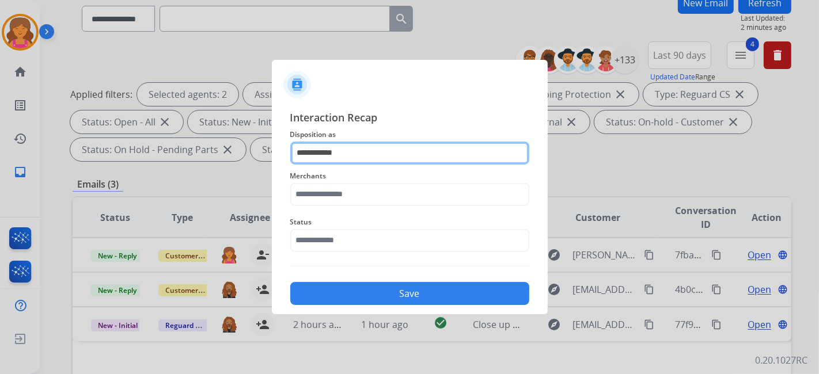
click at [332, 155] on input "**********" at bounding box center [409, 153] width 239 height 23
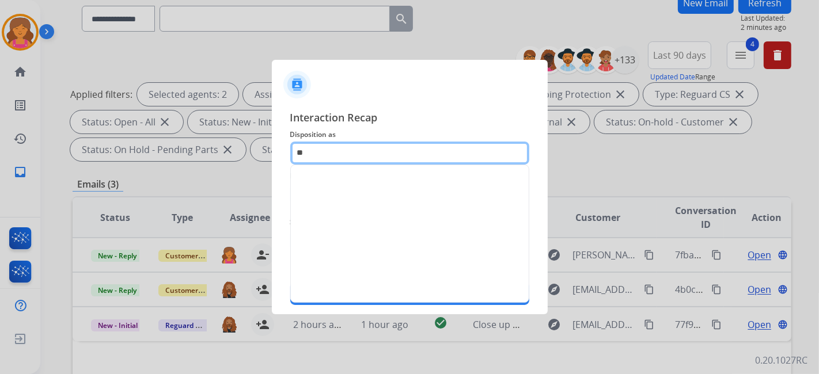
type input "*"
click at [337, 156] on input "*" at bounding box center [409, 153] width 239 height 23
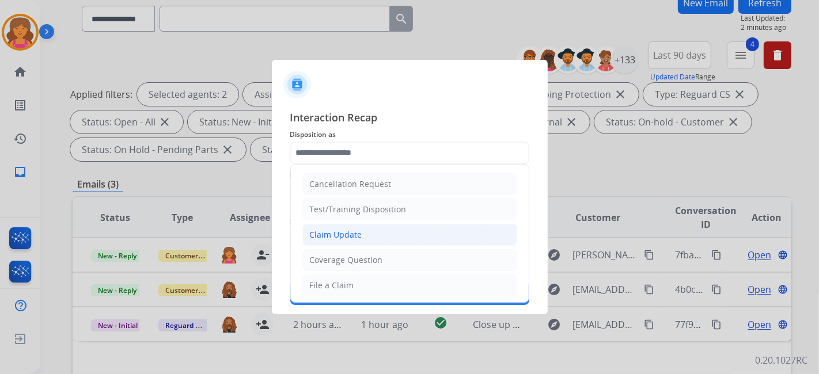
click at [345, 231] on div "Claim Update" at bounding box center [336, 235] width 52 height 12
type input "**********"
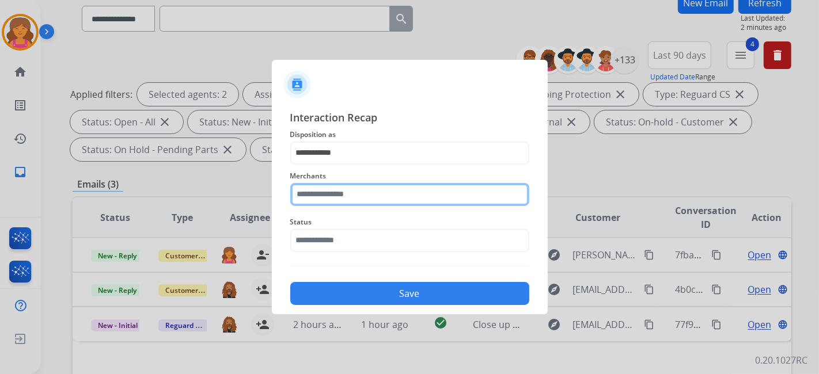
click at [334, 196] on input "text" at bounding box center [409, 194] width 239 height 23
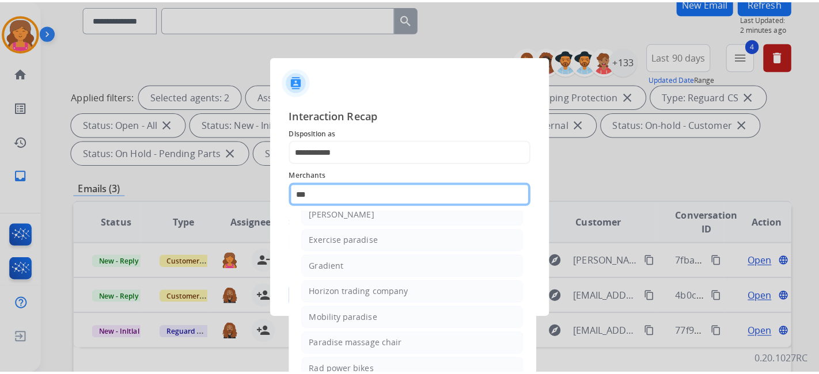
scroll to position [64, 0]
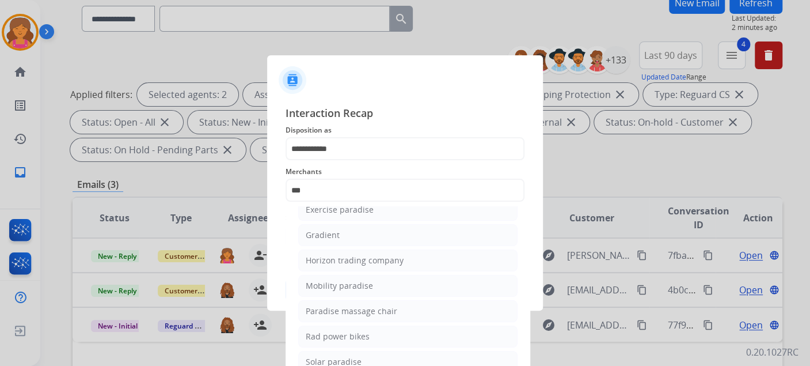
click at [353, 311] on div "Paradise massage chair" at bounding box center [352, 311] width 92 height 12
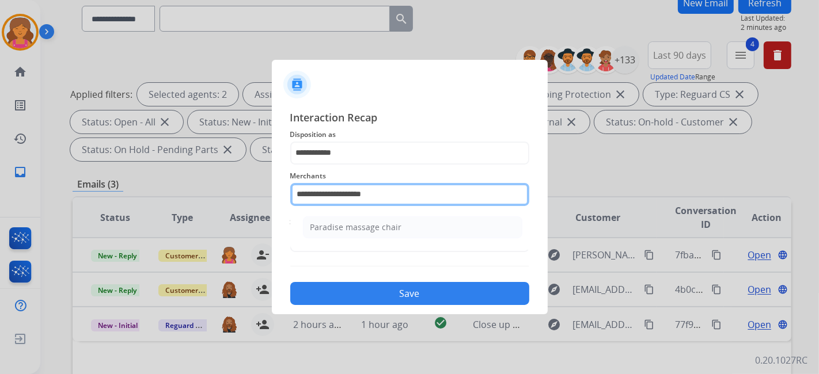
click at [380, 193] on input "**********" at bounding box center [409, 194] width 239 height 23
click at [389, 191] on input "**********" at bounding box center [409, 194] width 239 height 23
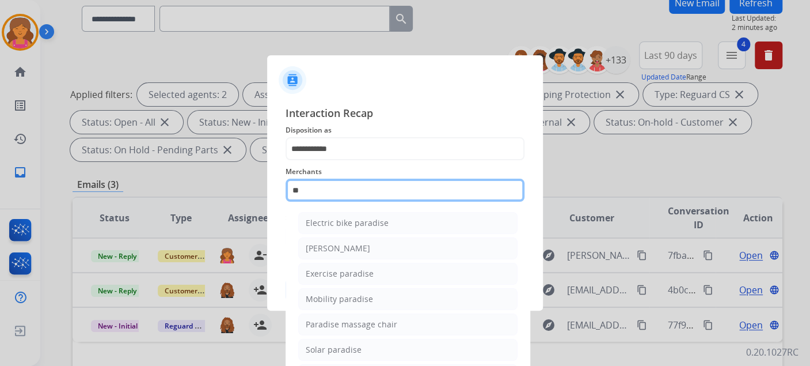
type input "*"
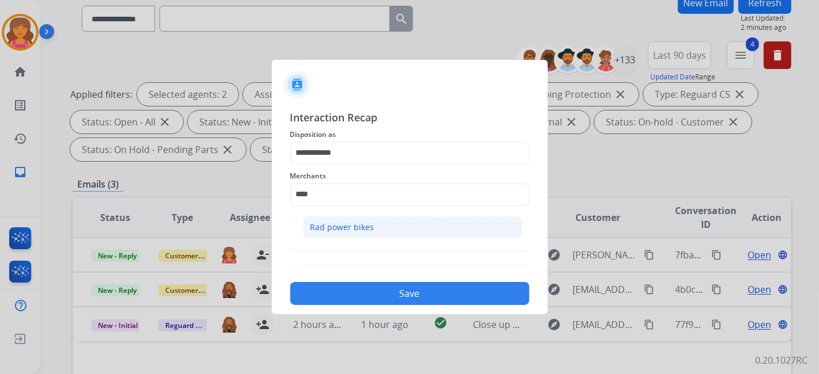
click at [390, 236] on li "Rad power bikes" at bounding box center [412, 228] width 219 height 22
type input "**********"
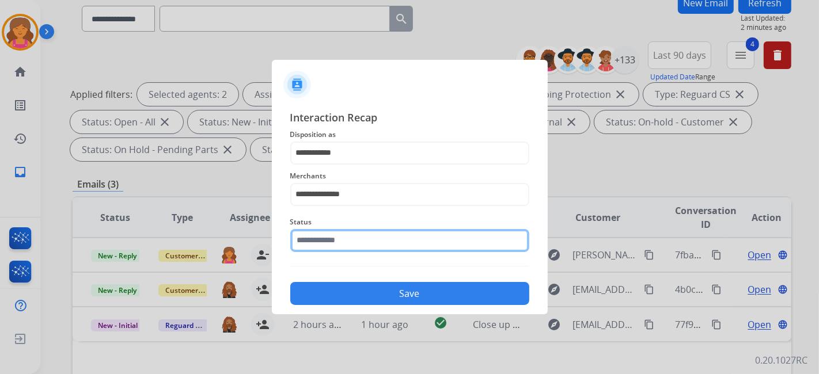
click at [385, 233] on input "text" at bounding box center [409, 240] width 239 height 23
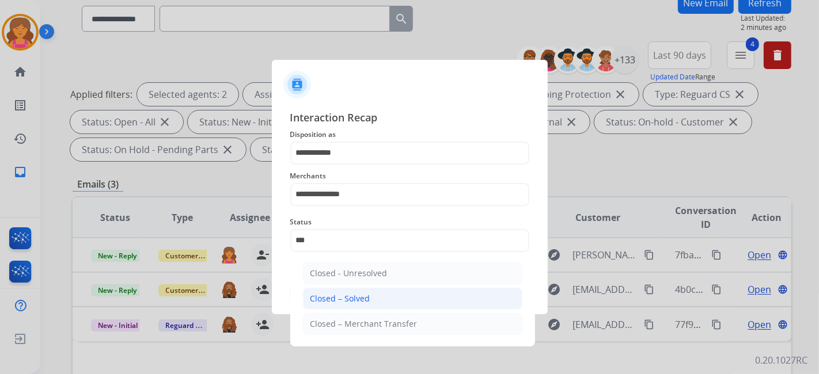
click at [344, 290] on li "Closed – Solved" at bounding box center [412, 299] width 219 height 22
type input "**********"
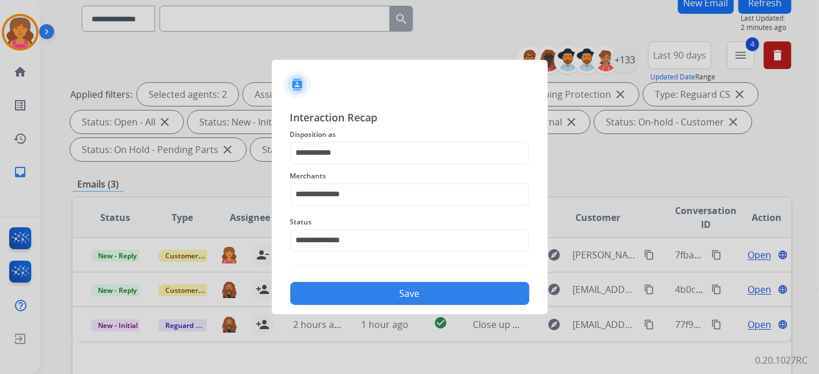
click at [344, 289] on button "Save" at bounding box center [409, 293] width 239 height 23
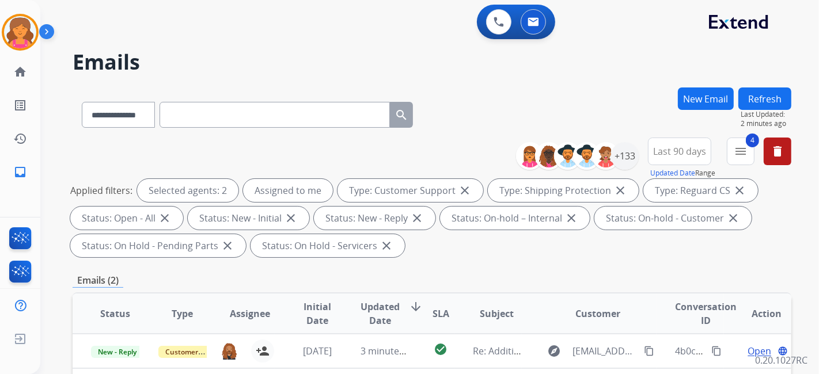
scroll to position [256, 0]
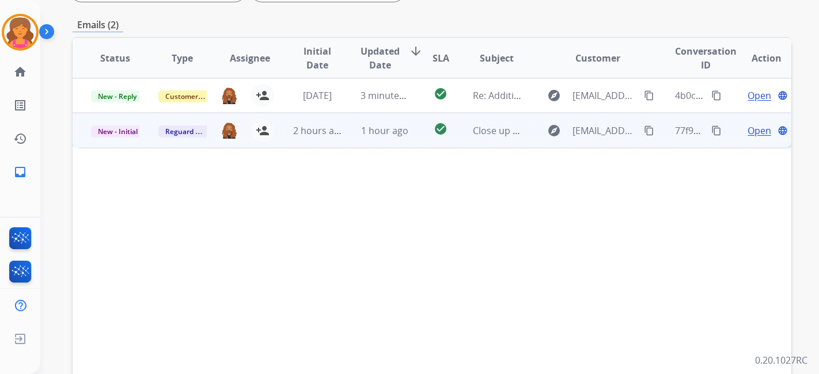
click at [748, 127] on span "Open" at bounding box center [760, 131] width 24 height 14
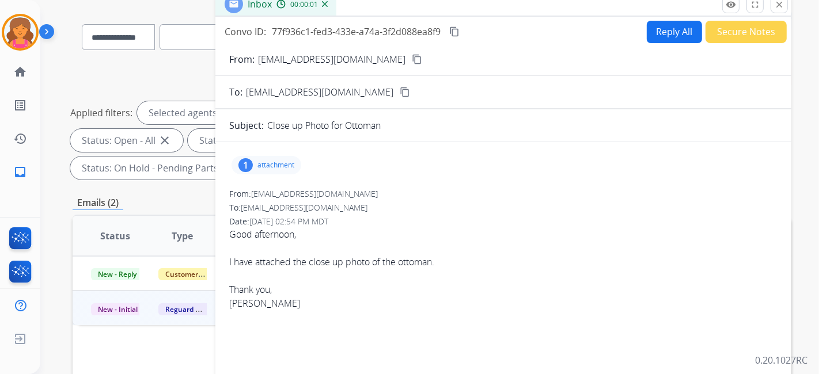
scroll to position [64, 0]
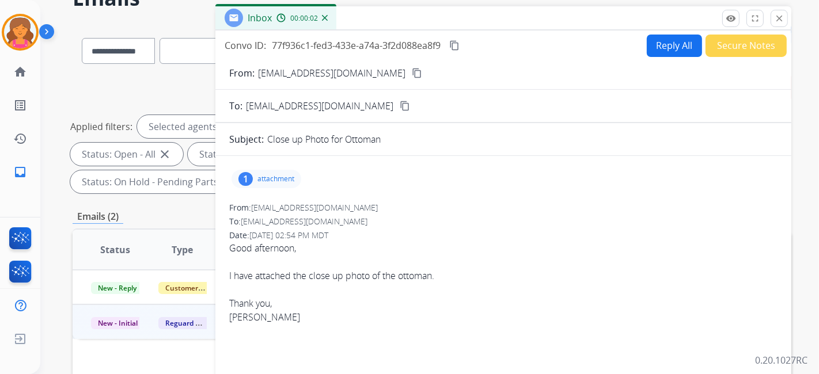
click at [286, 180] on p "attachment" at bounding box center [275, 179] width 37 height 9
click at [283, 181] on p "attachment" at bounding box center [275, 179] width 37 height 9
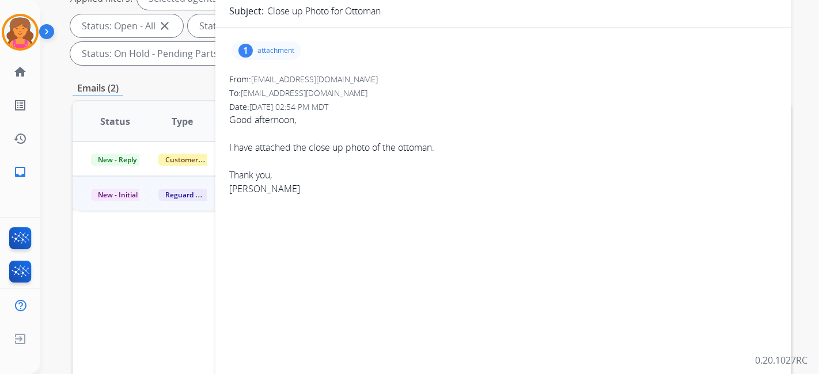
scroll to position [43, 0]
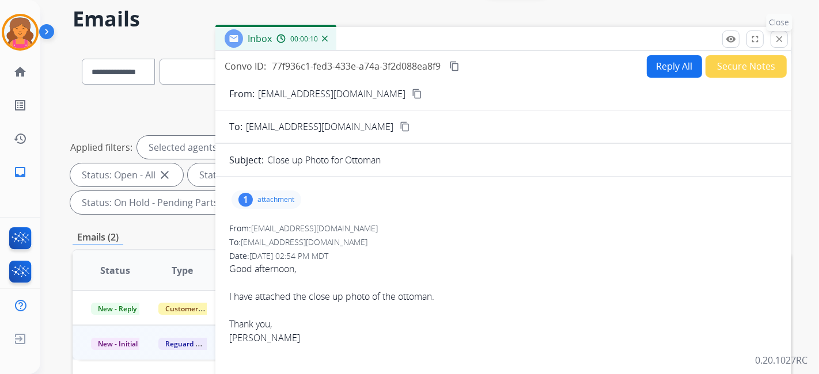
click at [775, 40] on mat-icon "close" at bounding box center [779, 39] width 10 height 10
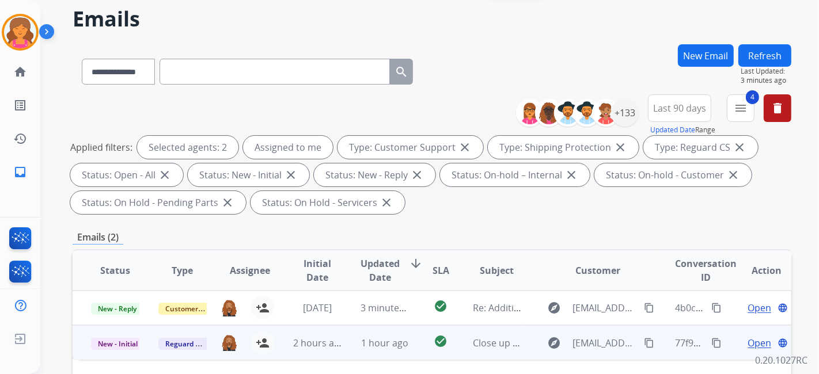
click at [748, 348] on span "Open" at bounding box center [760, 343] width 24 height 14
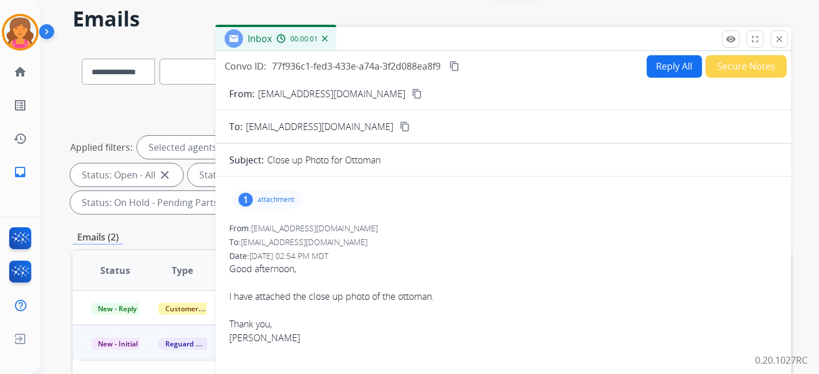
click at [412, 91] on mat-icon "content_copy" at bounding box center [417, 94] width 10 height 10
click at [778, 33] on button "close Close" at bounding box center [779, 39] width 17 height 17
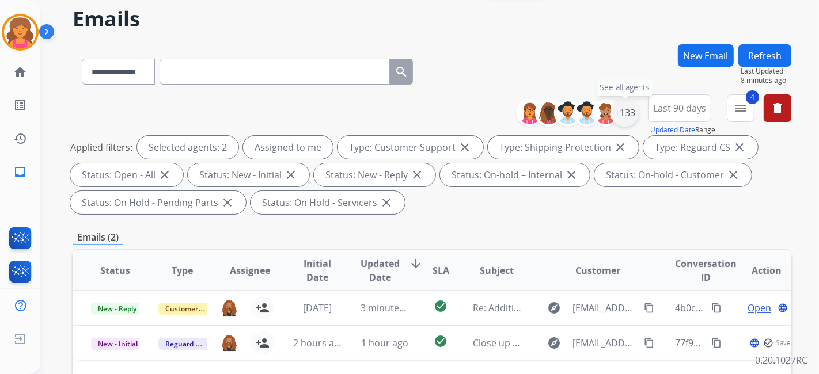
click at [633, 112] on div "+133" at bounding box center [625, 113] width 28 height 28
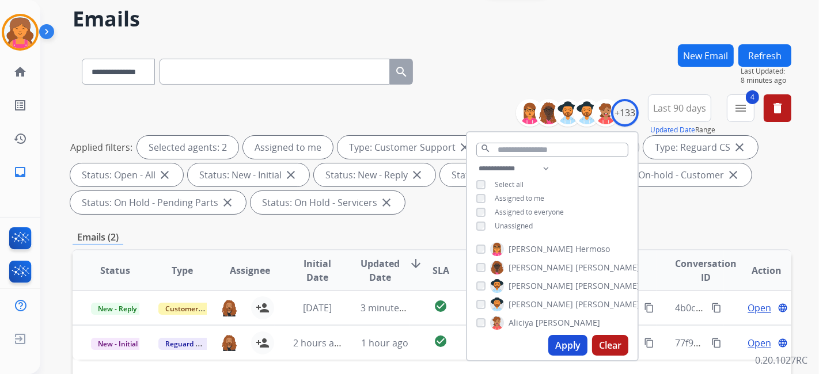
click at [573, 340] on button "Apply" at bounding box center [567, 345] width 39 height 21
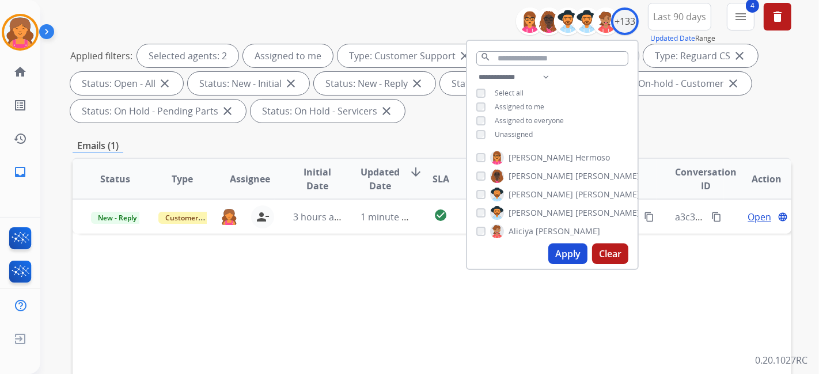
scroll to position [192, 0]
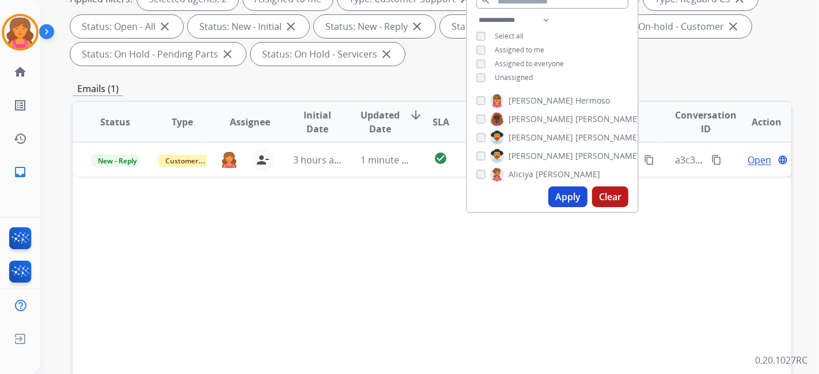
click at [395, 286] on div "Status Type Assignee Initial Date Updated Date arrow_downward SLA Subject Custo…" at bounding box center [432, 294] width 719 height 386
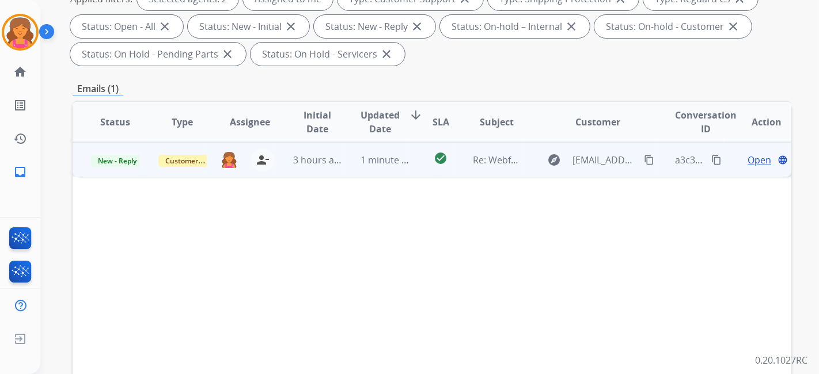
click at [755, 162] on span "Open" at bounding box center [760, 160] width 24 height 14
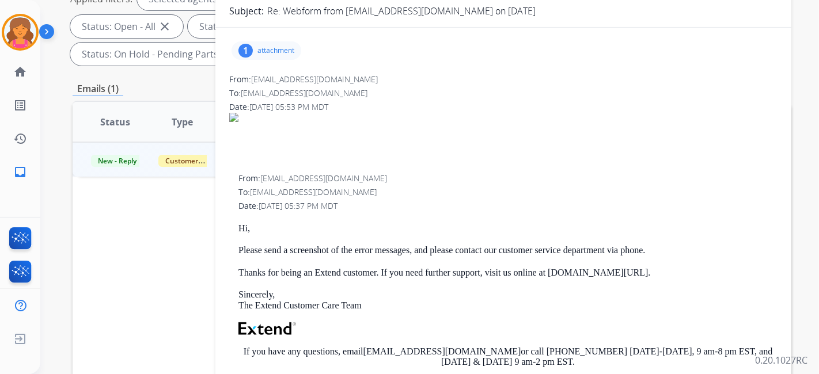
click at [289, 50] on p "attachment" at bounding box center [275, 50] width 37 height 9
click at [268, 69] on div at bounding box center [270, 80] width 58 height 40
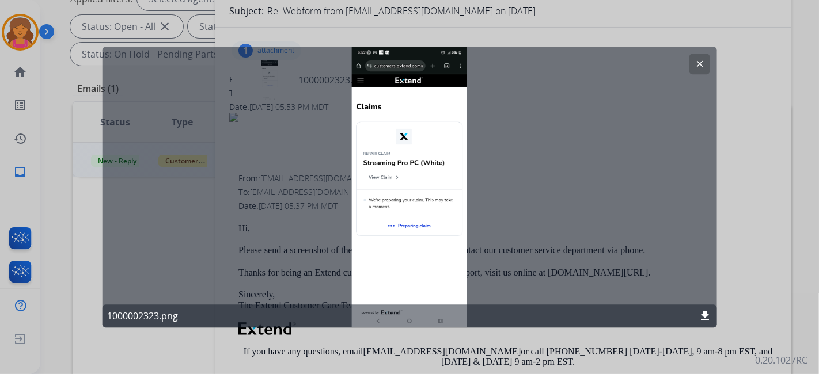
click at [703, 63] on mat-icon "clear" at bounding box center [699, 64] width 10 height 10
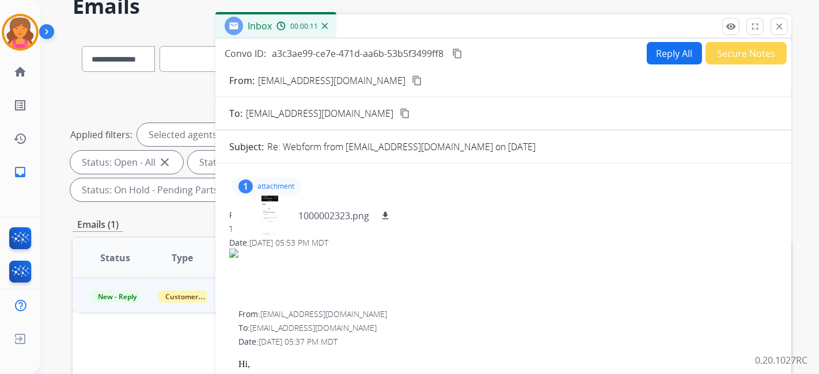
scroll to position [0, 0]
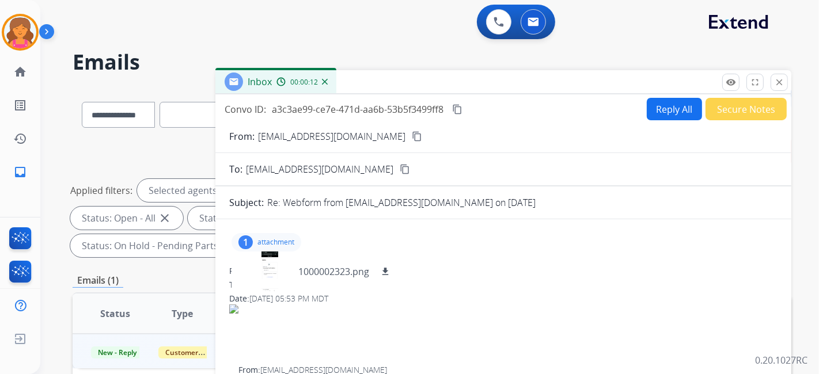
click at [647, 107] on button "Reply All" at bounding box center [674, 109] width 55 height 22
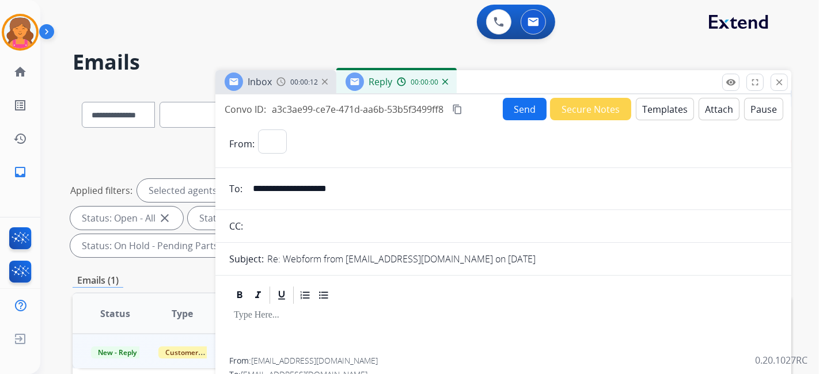
select select "**********"
click at [644, 107] on button "Templates" at bounding box center [665, 109] width 58 height 22
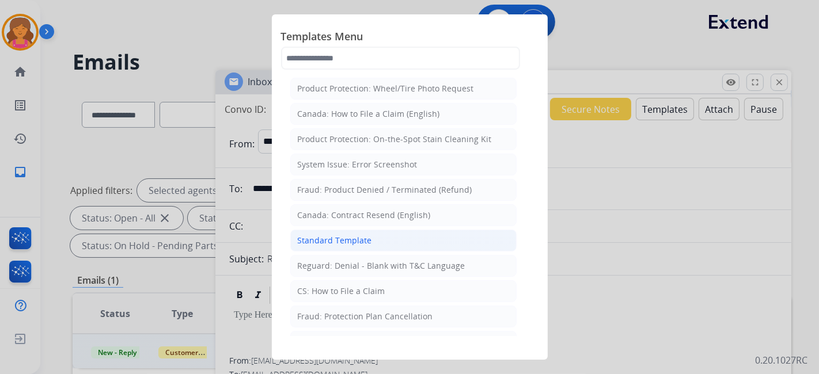
click at [393, 233] on li "Standard Template" at bounding box center [403, 241] width 226 height 22
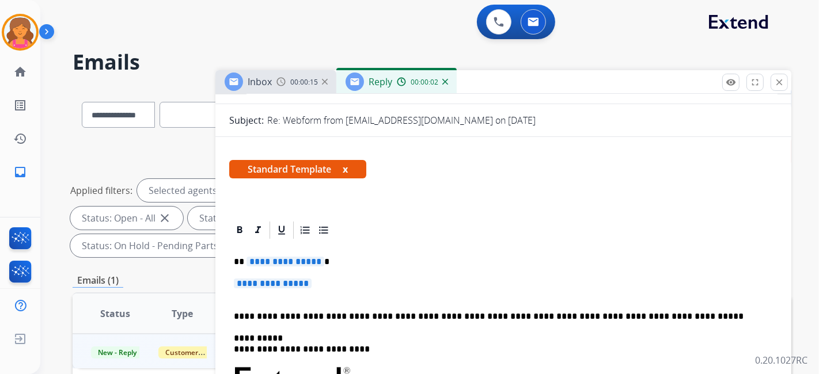
scroll to position [192, 0]
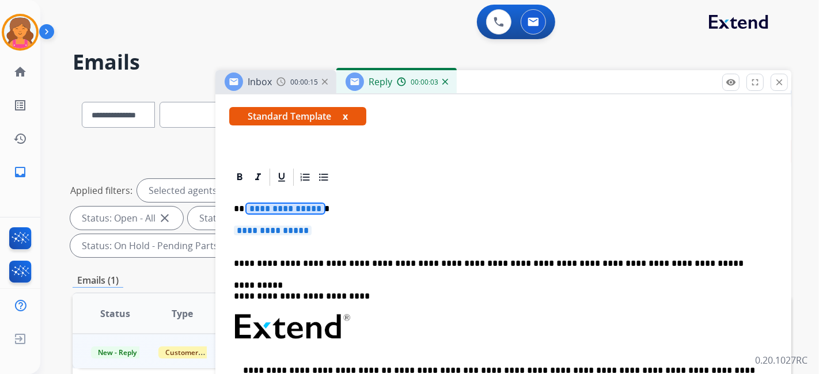
click at [286, 207] on span "**********" at bounding box center [285, 209] width 78 height 10
click at [272, 235] on span "**********" at bounding box center [273, 231] width 78 height 10
click at [279, 232] on span "**********" at bounding box center [273, 231] width 78 height 10
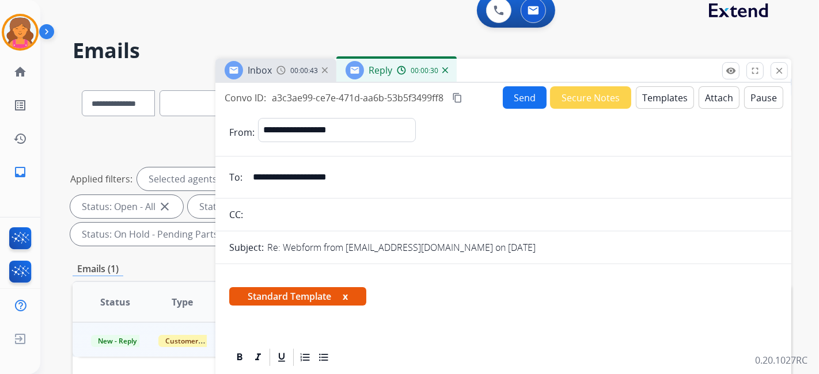
scroll to position [0, 0]
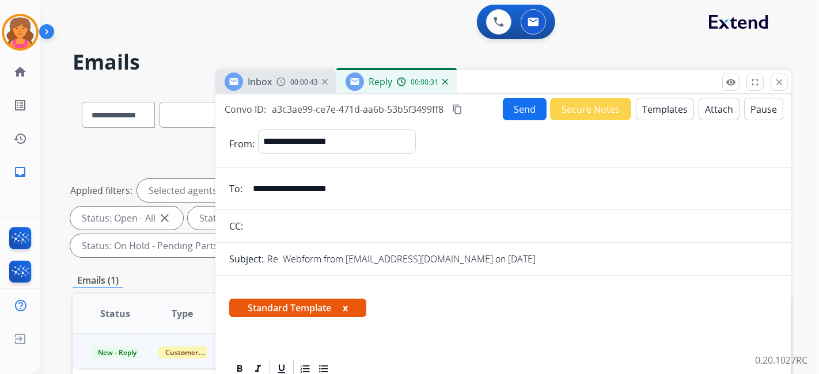
click at [533, 112] on button "Send" at bounding box center [525, 109] width 44 height 22
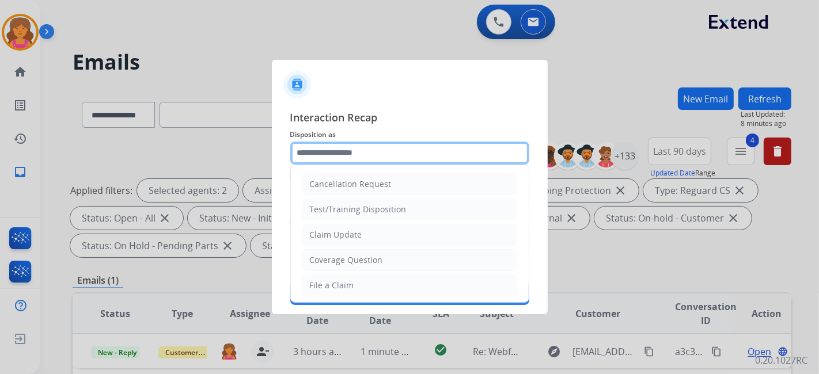
click at [365, 153] on input "text" at bounding box center [409, 153] width 239 height 23
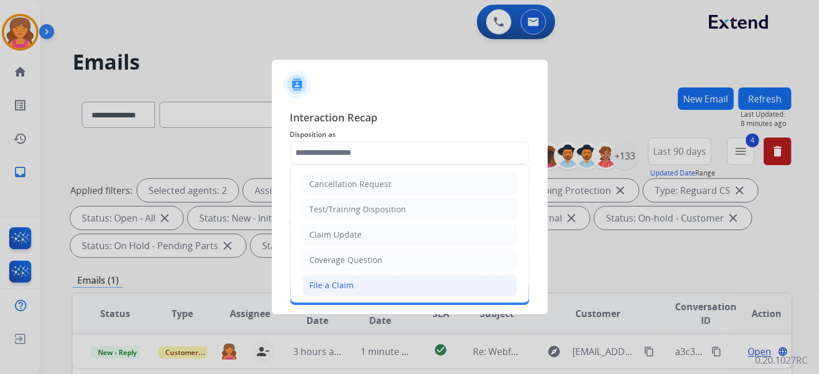
click at [346, 275] on li "File a Claim" at bounding box center [409, 286] width 215 height 22
type input "**********"
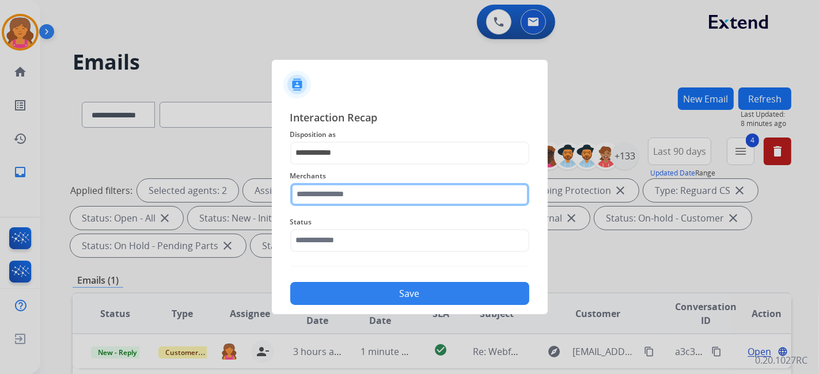
click at [334, 204] on div "Merchants" at bounding box center [409, 188] width 239 height 46
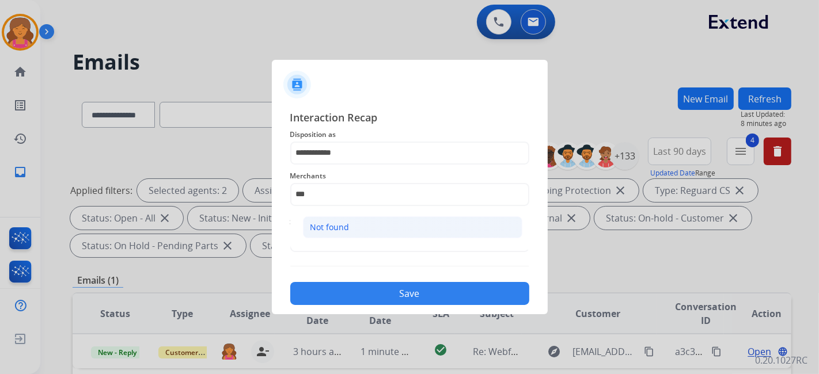
click at [339, 218] on li "Not found" at bounding box center [412, 228] width 219 height 22
type input "*********"
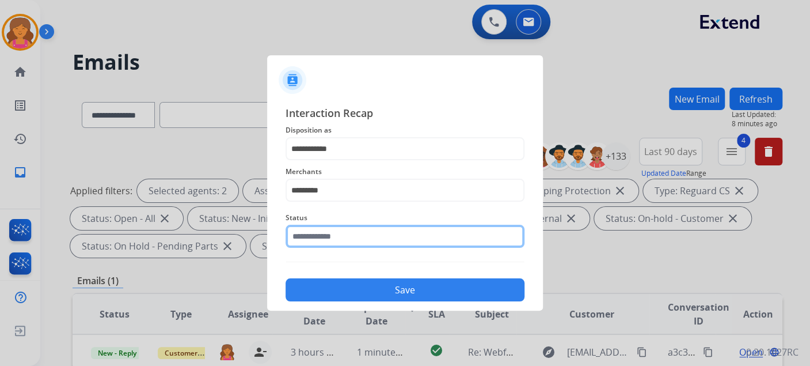
click at [343, 238] on input "text" at bounding box center [405, 236] width 239 height 23
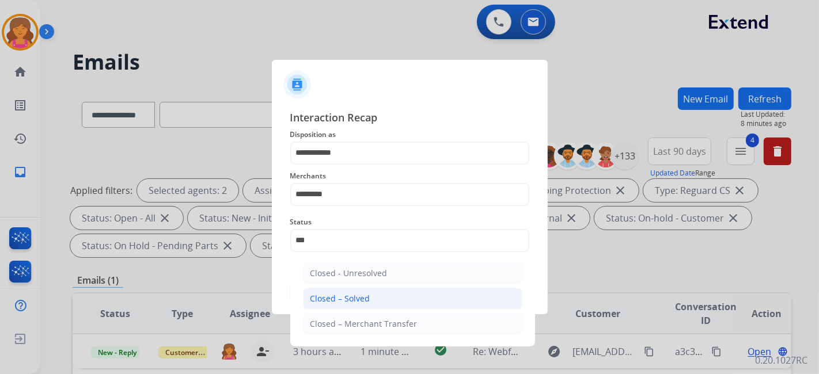
click at [363, 288] on li "Closed – Solved" at bounding box center [412, 299] width 219 height 22
type input "**********"
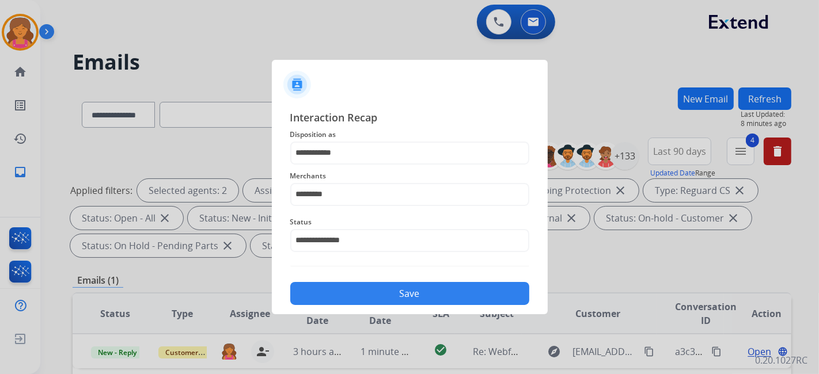
click at [365, 293] on button "Save" at bounding box center [409, 293] width 239 height 23
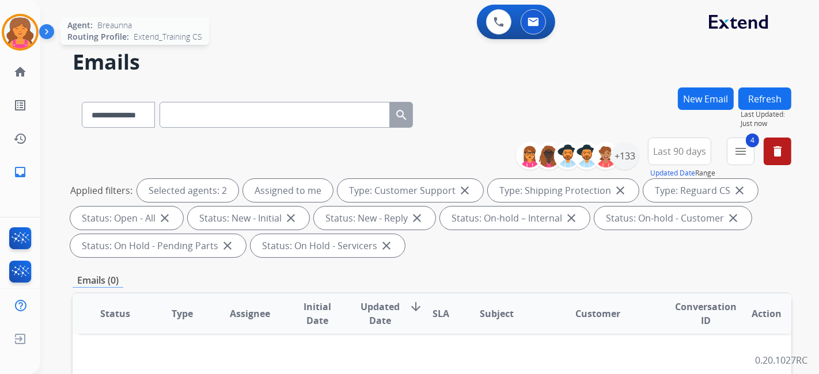
click at [28, 29] on img at bounding box center [20, 32] width 32 height 32
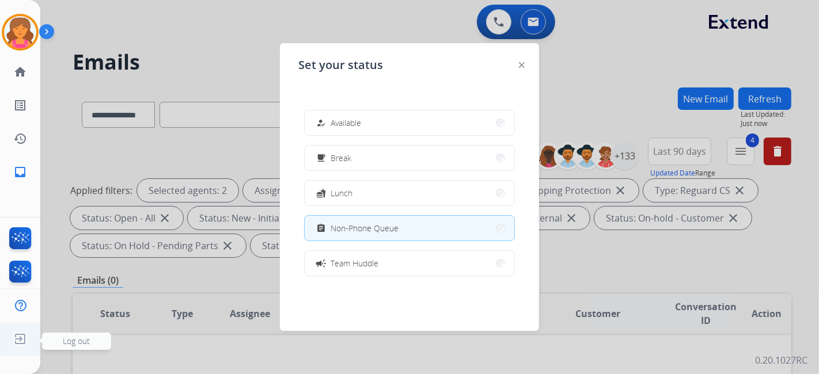
click at [62, 340] on span "Log out" at bounding box center [76, 341] width 69 height 17
click at [397, 29] on div at bounding box center [409, 187] width 819 height 374
